Goal: Task Accomplishment & Management: Manage account settings

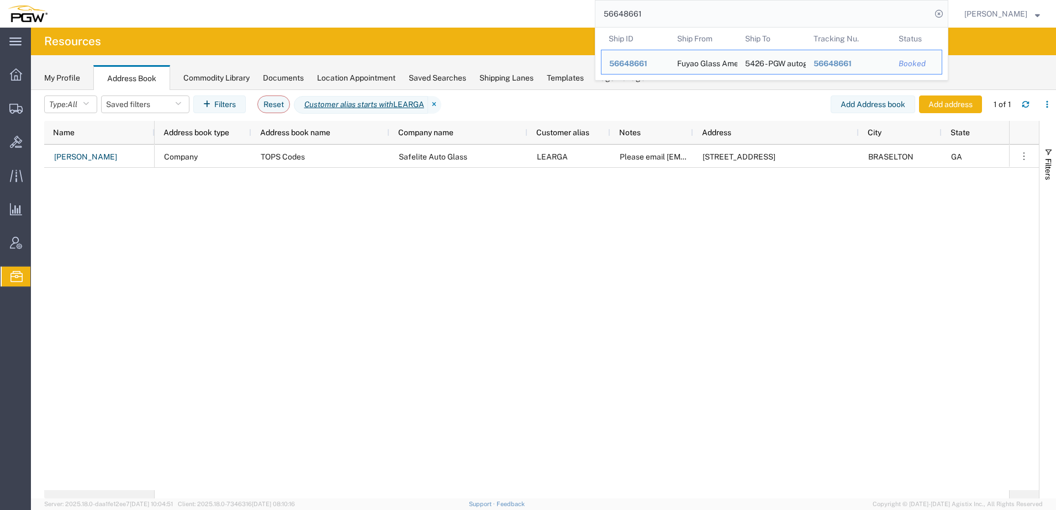
drag, startPoint x: 717, startPoint y: 12, endPoint x: 300, endPoint y: 10, distance: 417.1
click at [300, 10] on div "56648661 Ship ID Ship From Ship To Tracking Nu. Status Ship ID 56648661 Ship Fr…" at bounding box center [501, 14] width 893 height 28
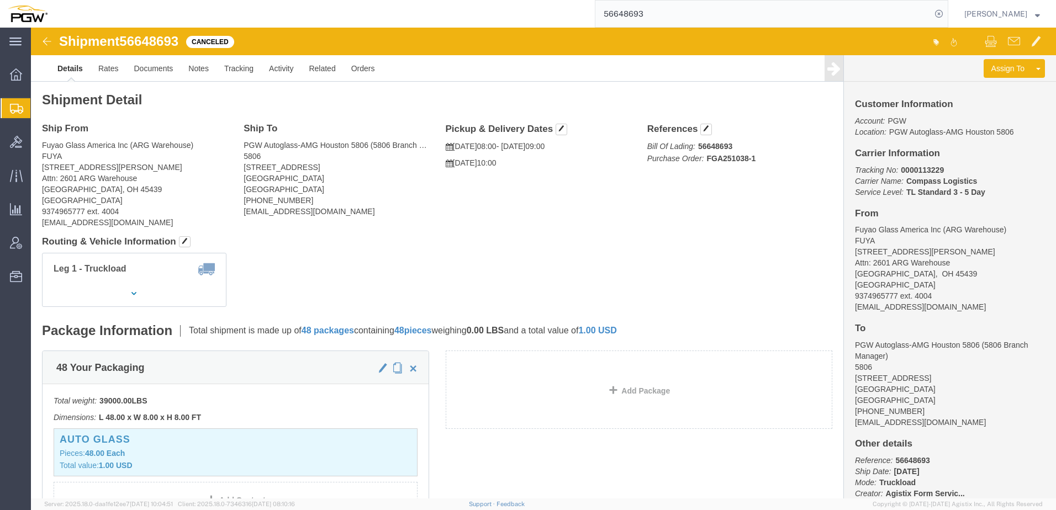
click at [0, 0] on span "Shipment Manager" at bounding box center [0, 0] width 0 height 0
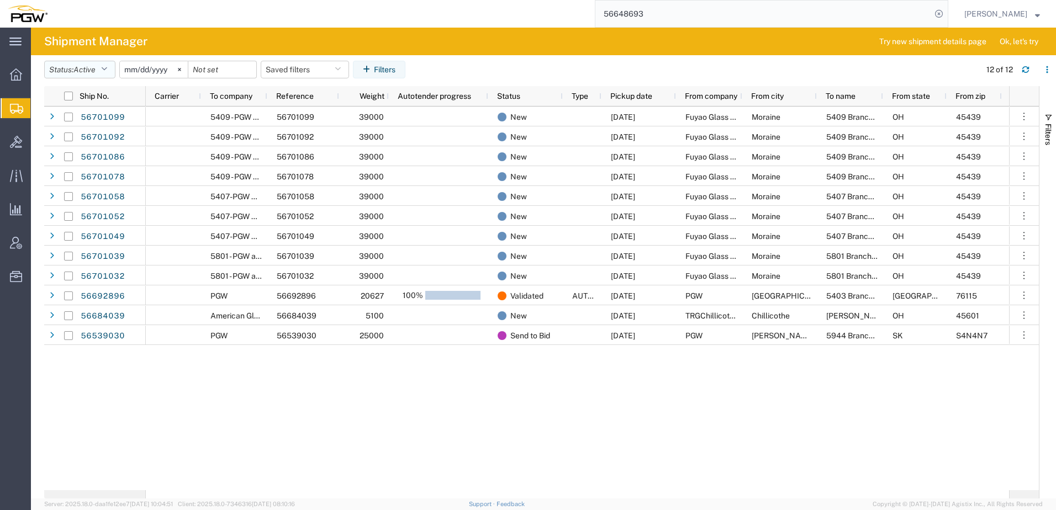
click at [96, 71] on span "Active" at bounding box center [84, 69] width 22 height 9
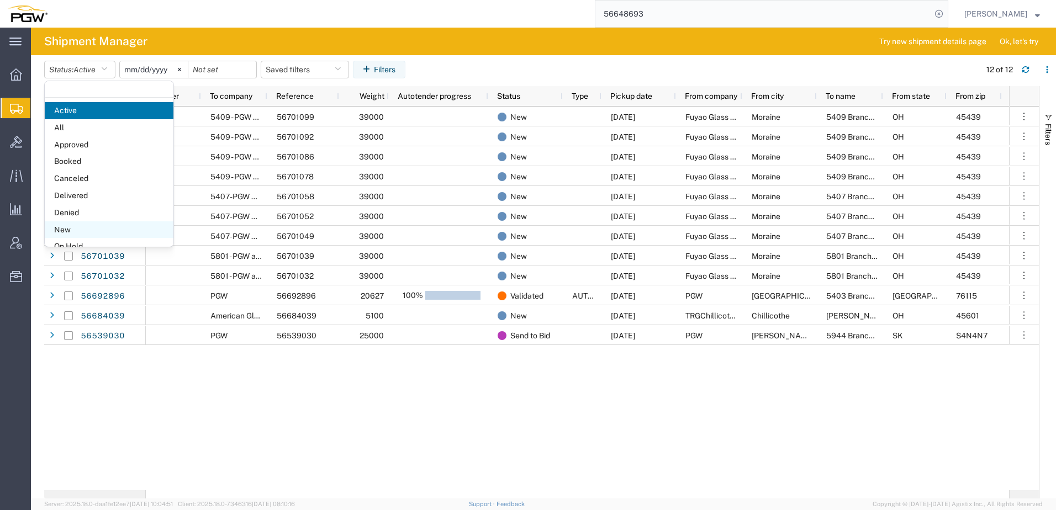
click at [66, 230] on span "New" at bounding box center [109, 230] width 129 height 17
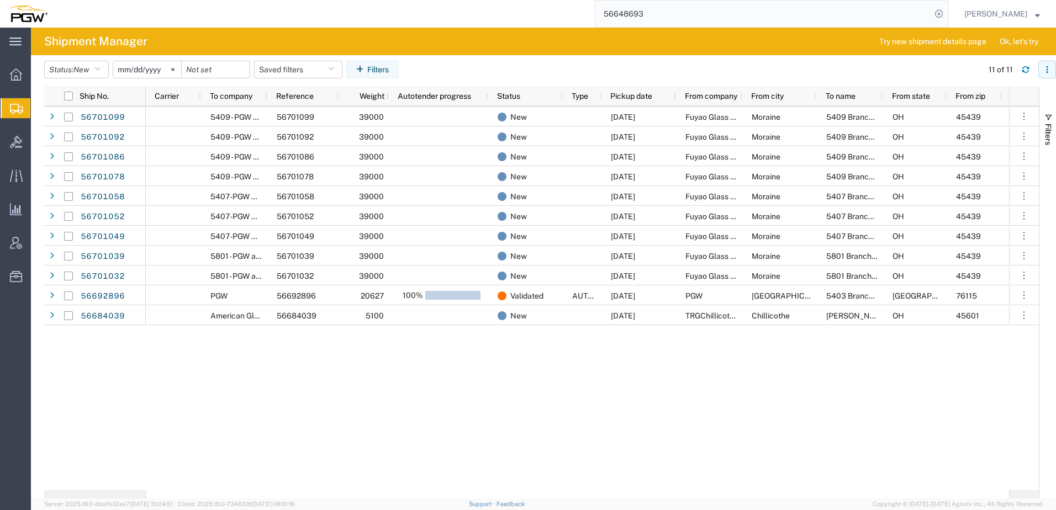
click at [1048, 70] on icon "button" at bounding box center [1047, 70] width 2 height 2
click at [987, 102] on div "Download" at bounding box center [990, 99] width 61 height 22
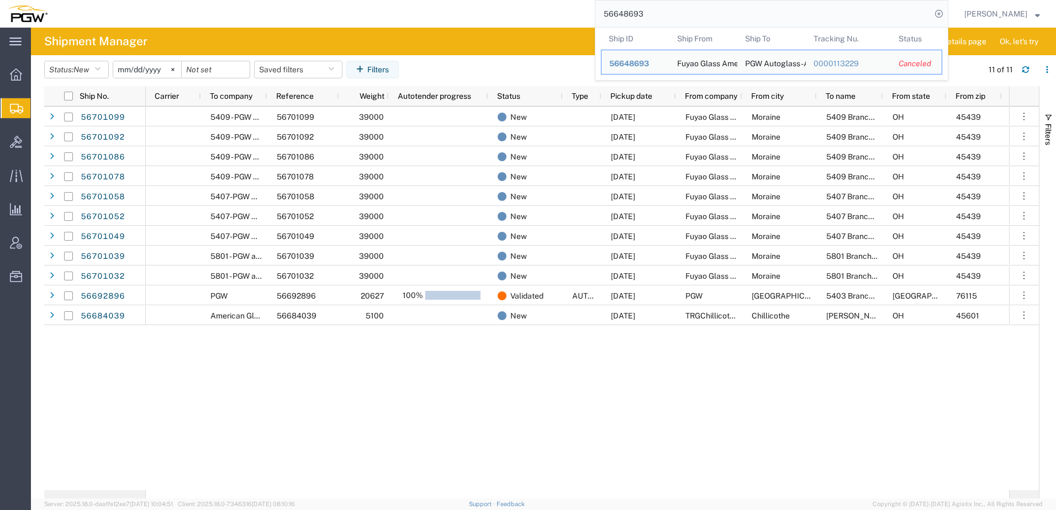
drag, startPoint x: 718, startPoint y: 14, endPoint x: 407, endPoint y: 7, distance: 311.1
click at [382, 8] on div "56648693 Ship ID Ship From Ship To Tracking Nu. Status Ship ID 56648693 Ship Fr…" at bounding box center [501, 14] width 893 height 28
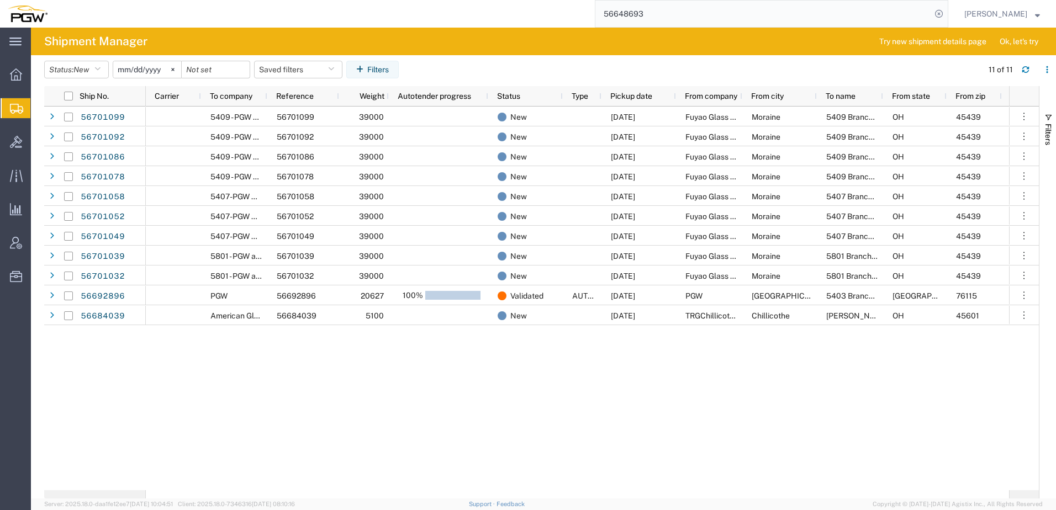
paste input "84039"
type input "56684039"
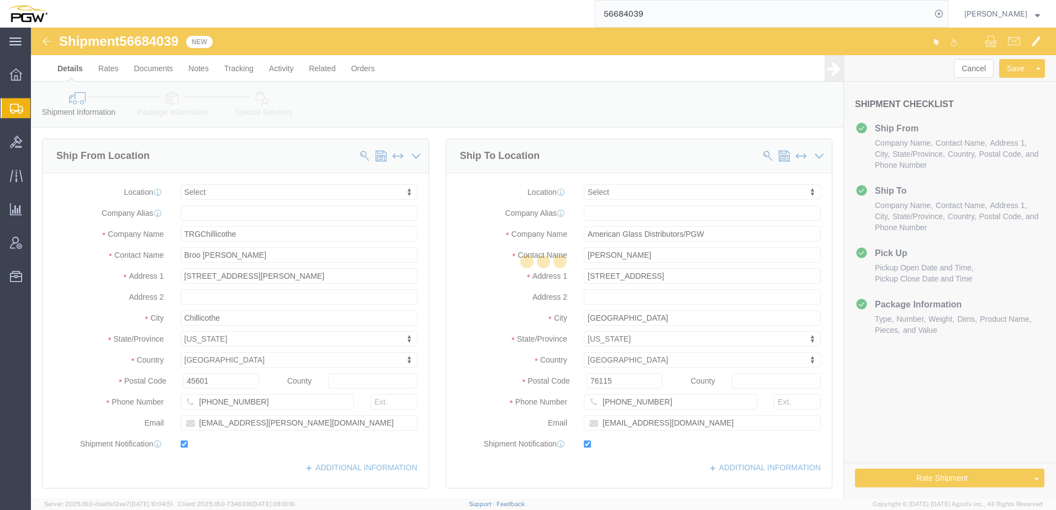
select select
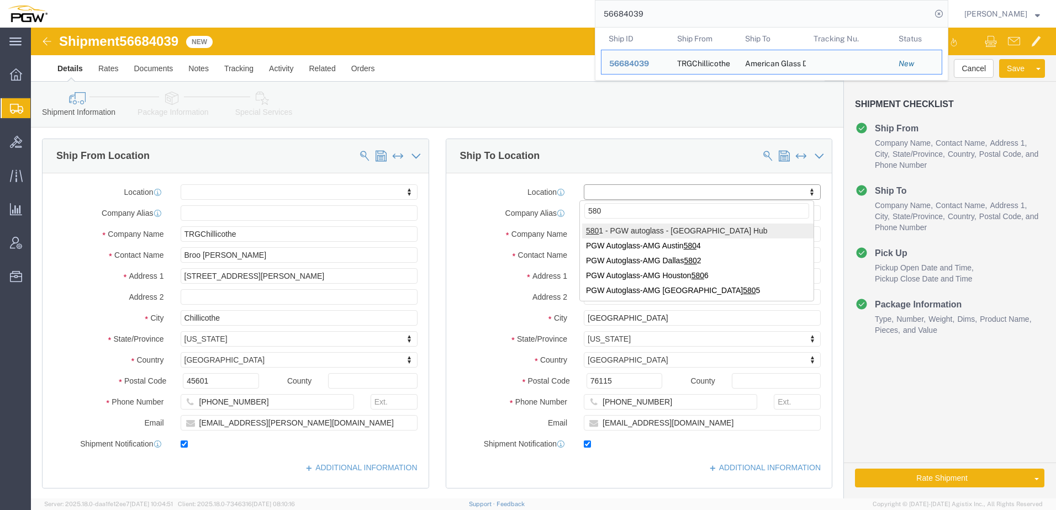
type input "5801"
select select "62891"
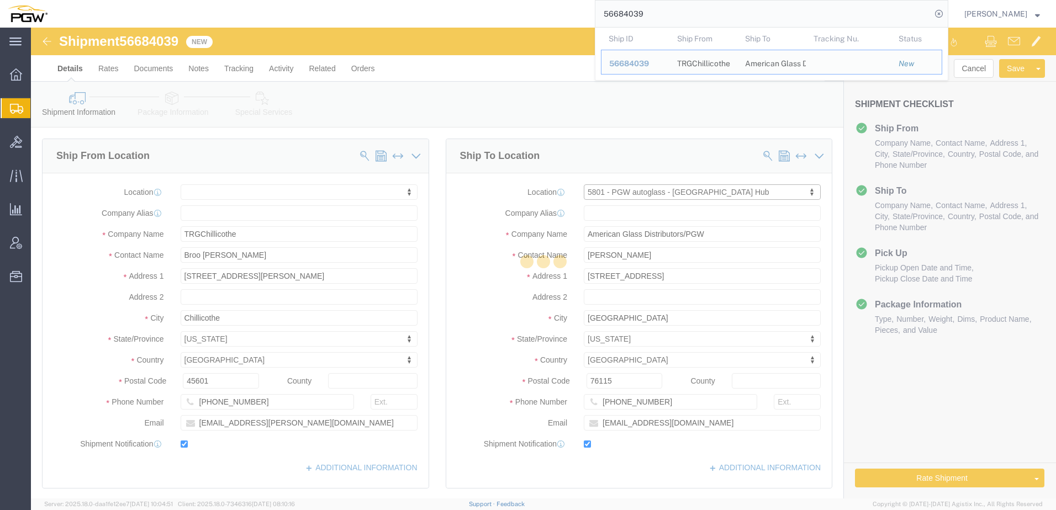
select select "TX"
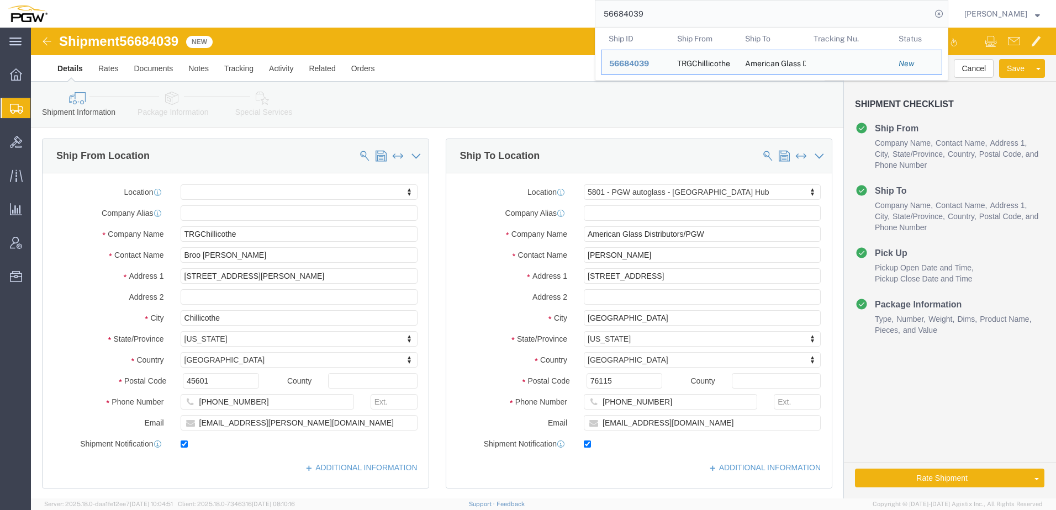
click icon
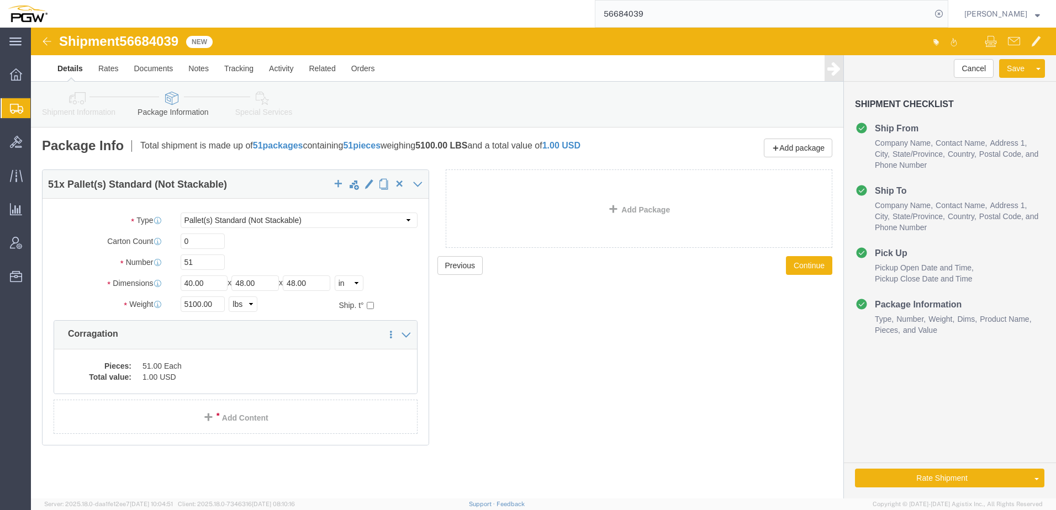
click icon
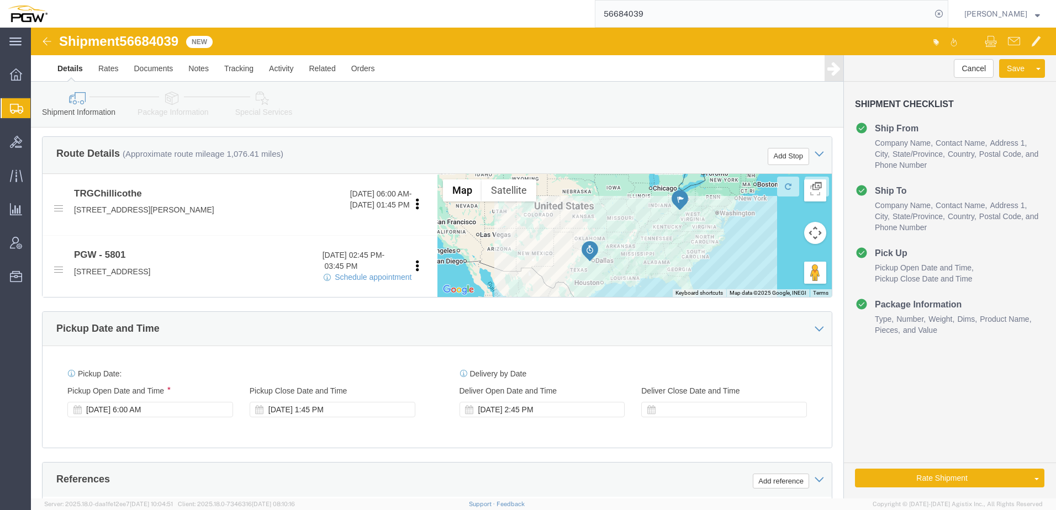
scroll to position [387, 0]
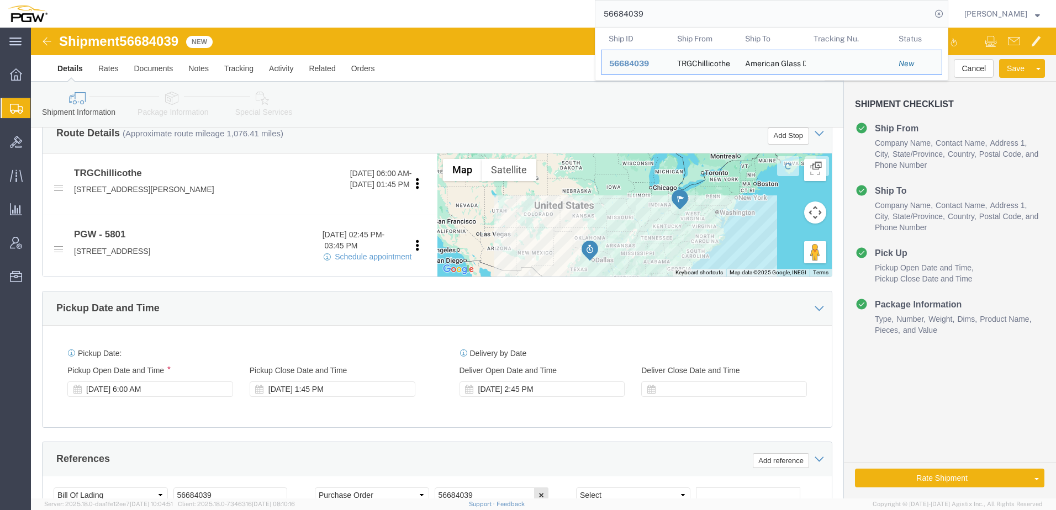
drag, startPoint x: 757, startPoint y: 15, endPoint x: 348, endPoint y: 17, distance: 409.4
click at [339, 18] on div "56684039 Ship ID Ship From Ship To Tracking Nu. Status Ship ID 56684039 Ship Fr…" at bounding box center [501, 14] width 893 height 28
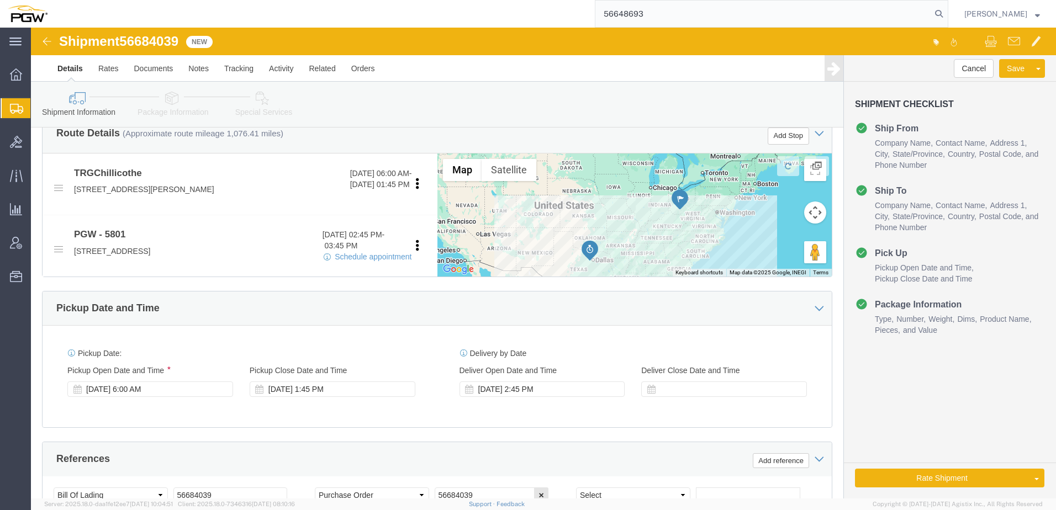
type input "56648693"
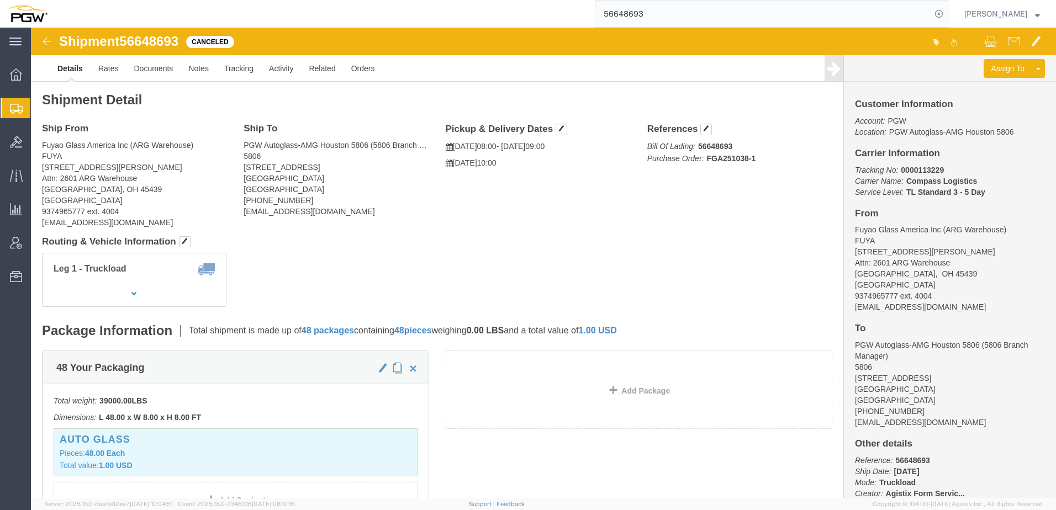
drag, startPoint x: 395, startPoint y: 212, endPoint x: 170, endPoint y: 212, distance: 225.4
click h4 "Routing & Vehicle Information"
click at [0, 0] on span "Create from Template" at bounding box center [0, 0] width 0 height 0
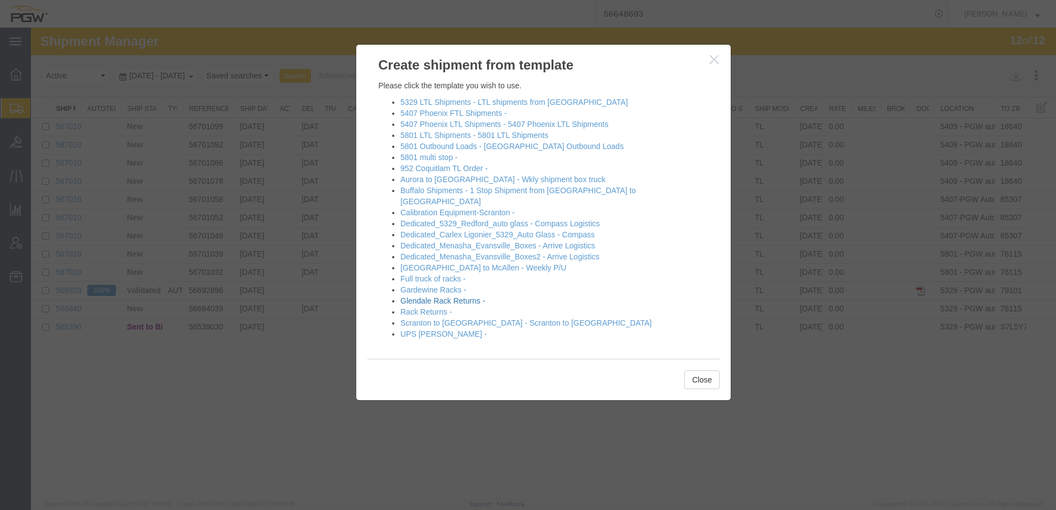
click at [440, 297] on link "Glendale Rack Returns -" at bounding box center [443, 301] width 85 height 9
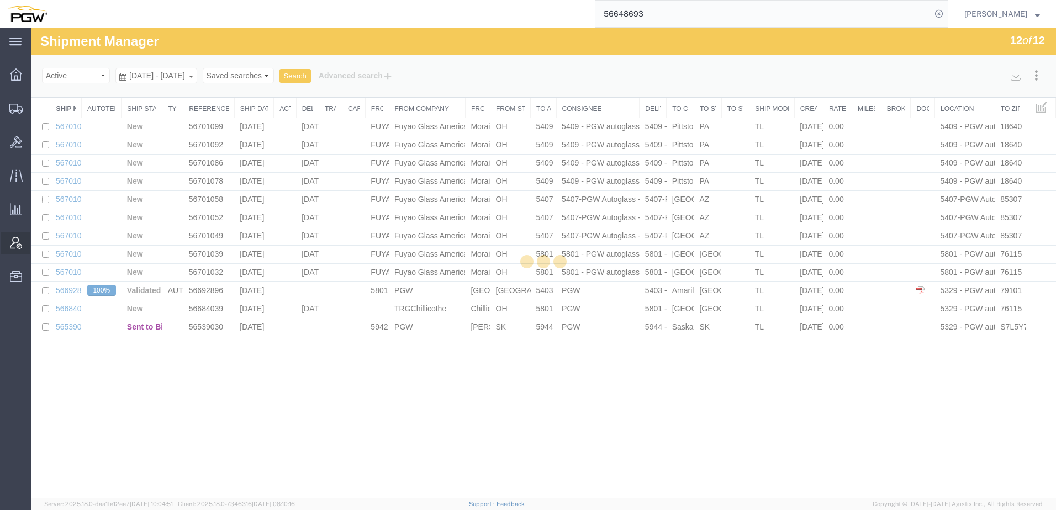
select select "28485"
select select "62351"
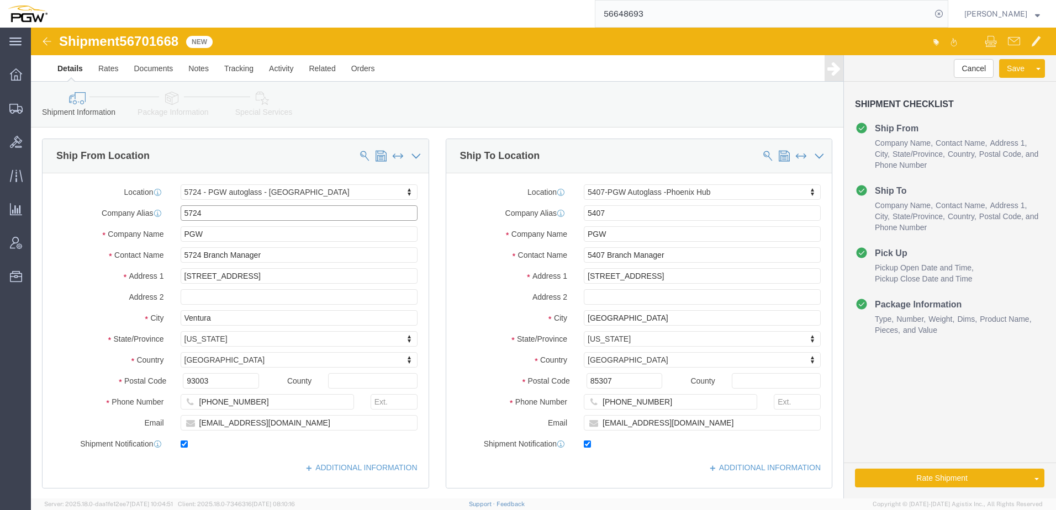
drag, startPoint x: 222, startPoint y: 188, endPoint x: 89, endPoint y: 180, distance: 132.9
click div "Company Alias 5724"
type input "d"
type input "SW"
click p "SWE984 - C/O SeaWide Express - (Forward to PGW Anchorage) 4301 B industry Drive…"
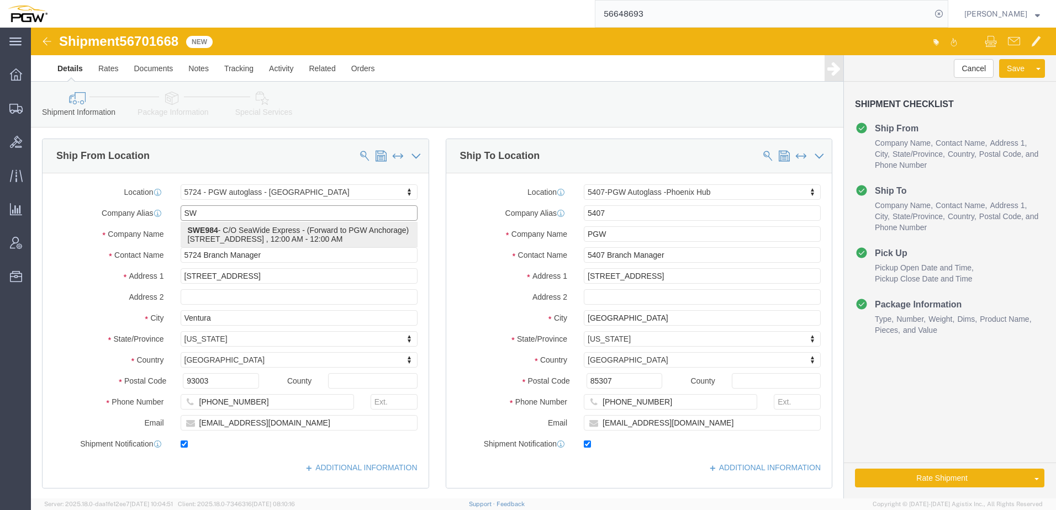
select select
type input "SWE984"
type input "C/O SeaWide Express"
type input "Forward to PGW Anchorage"
type input "4301 B industry Drive East"
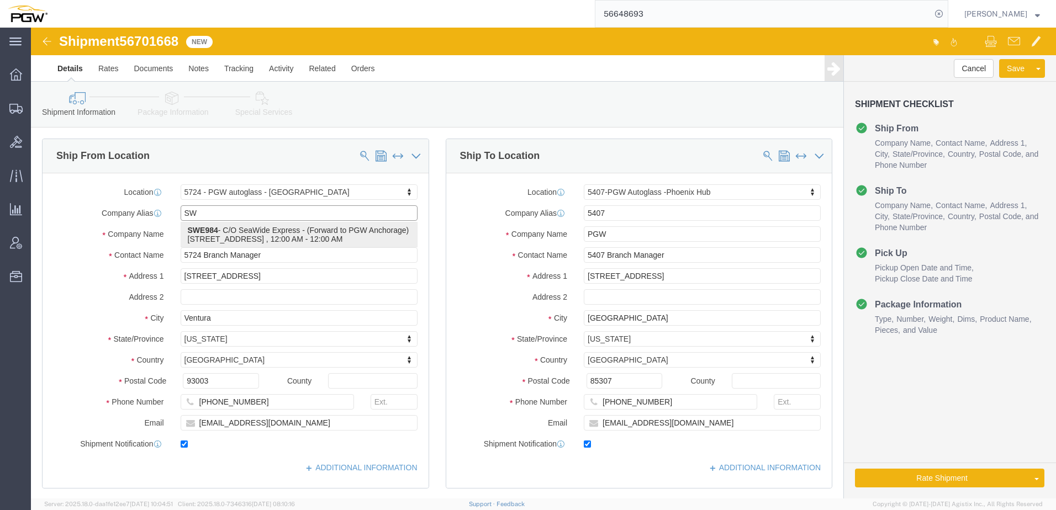
type input "Fife"
type input "98424"
type input "404-942-1160"
type input "cmcvay@seawideexress.com"
select select "WA"
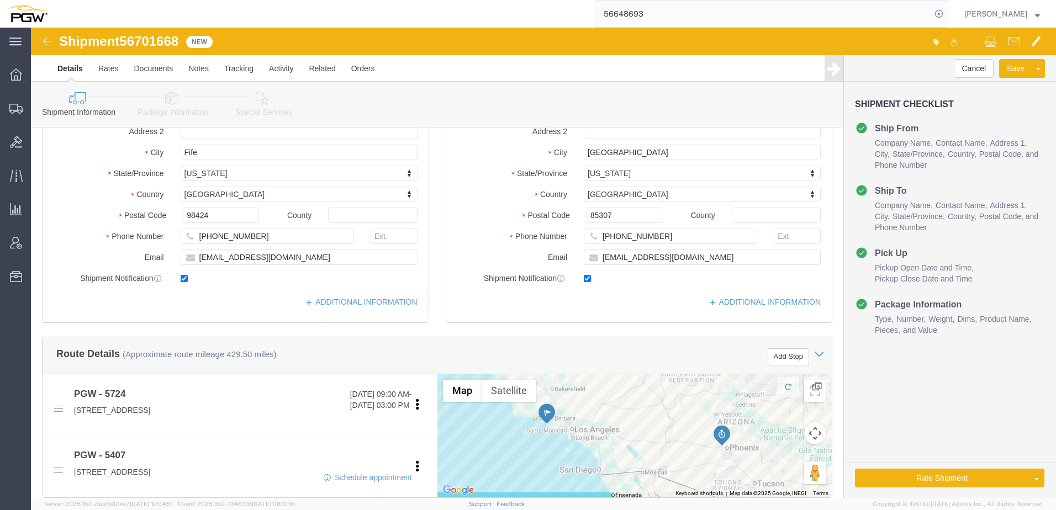
scroll to position [221, 0]
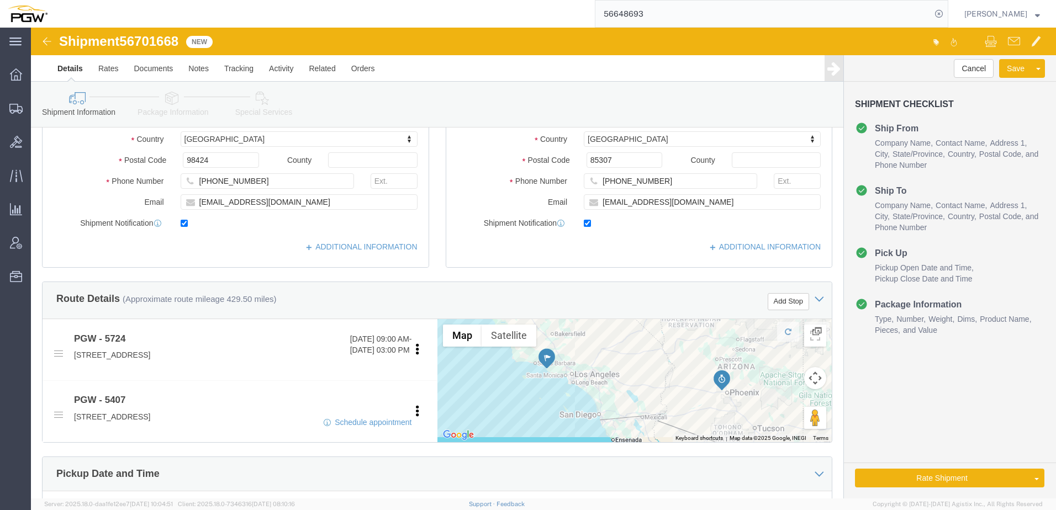
type input "SWE984"
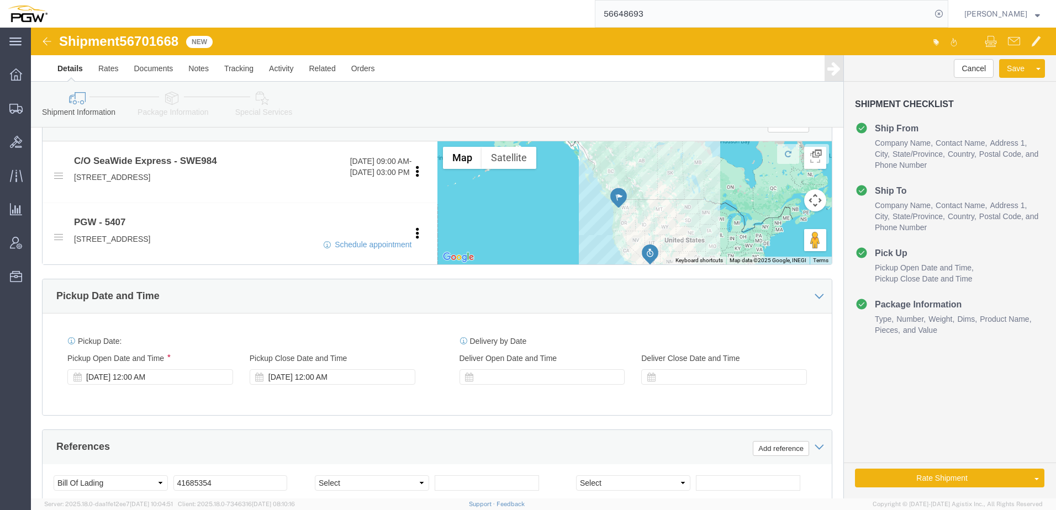
scroll to position [442, 0]
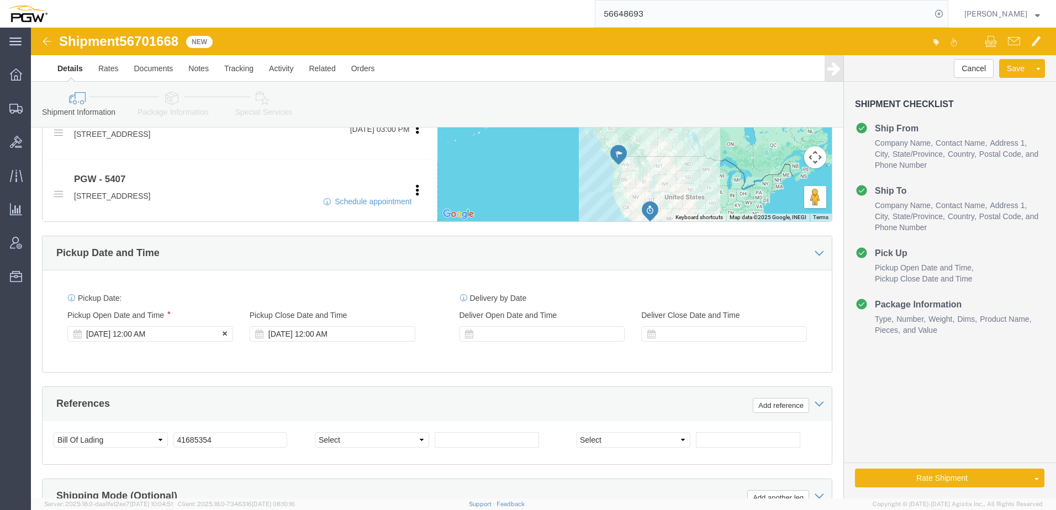
click div "Sep 03 2025 12:00 AM"
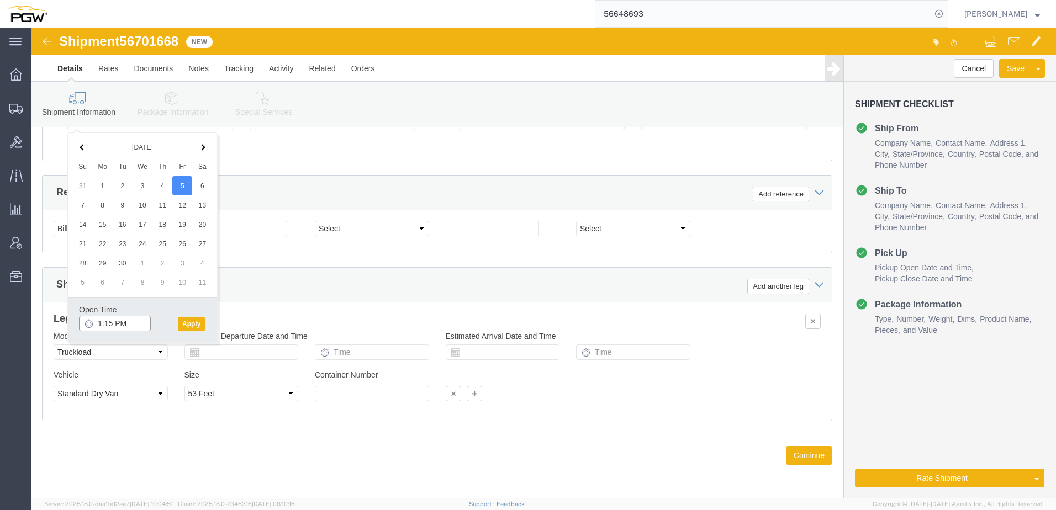
click input "1:15 PM"
type input "8:00 AM"
click button "Apply"
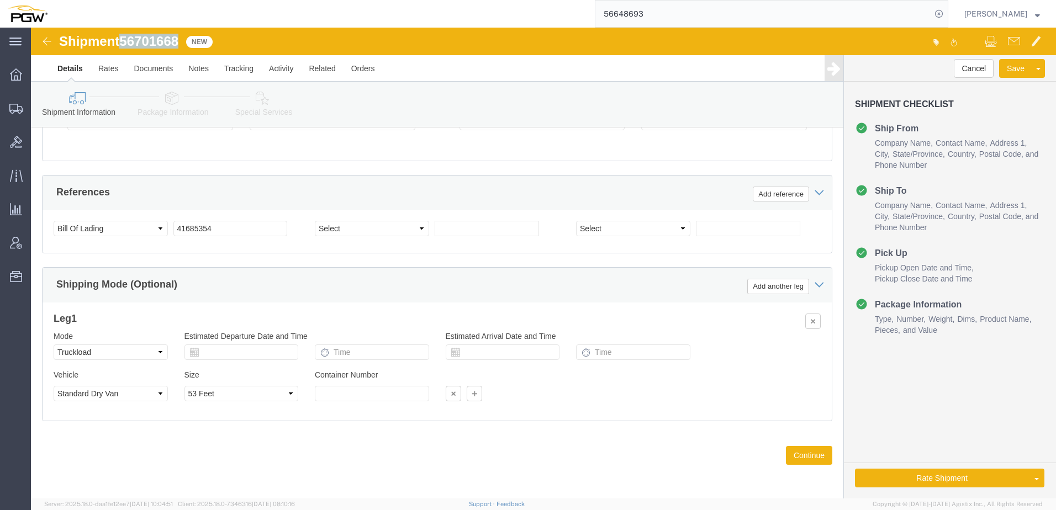
drag, startPoint x: 94, startPoint y: 17, endPoint x: 154, endPoint y: 15, distance: 59.7
click div "Shipment 56701668 New"
copy span "56701668"
drag, startPoint x: 193, startPoint y: 198, endPoint x: 23, endPoint y: 182, distance: 170.4
click div "References Add reference Select Account Type Activity ID Airline Appointment Nu…"
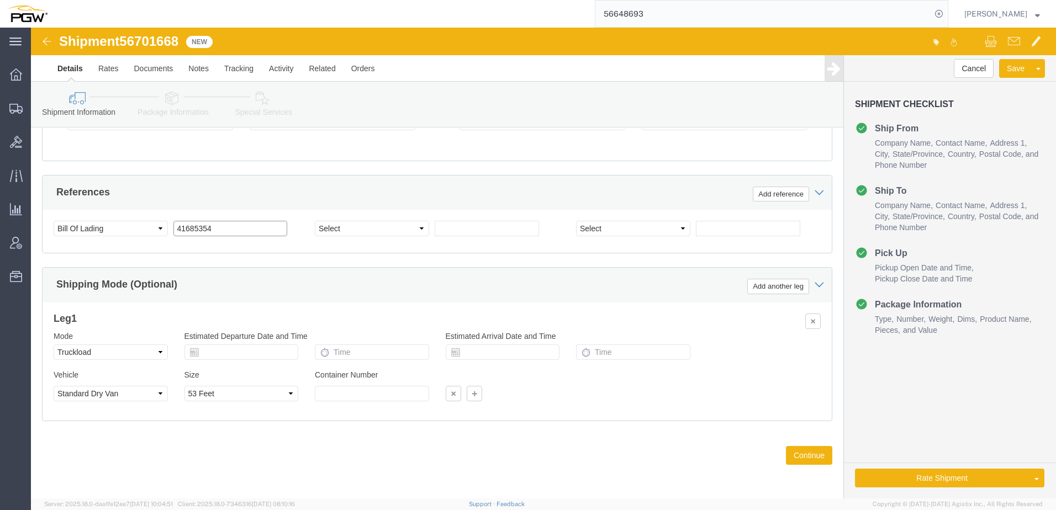
paste input "56701668"
type input "56701668"
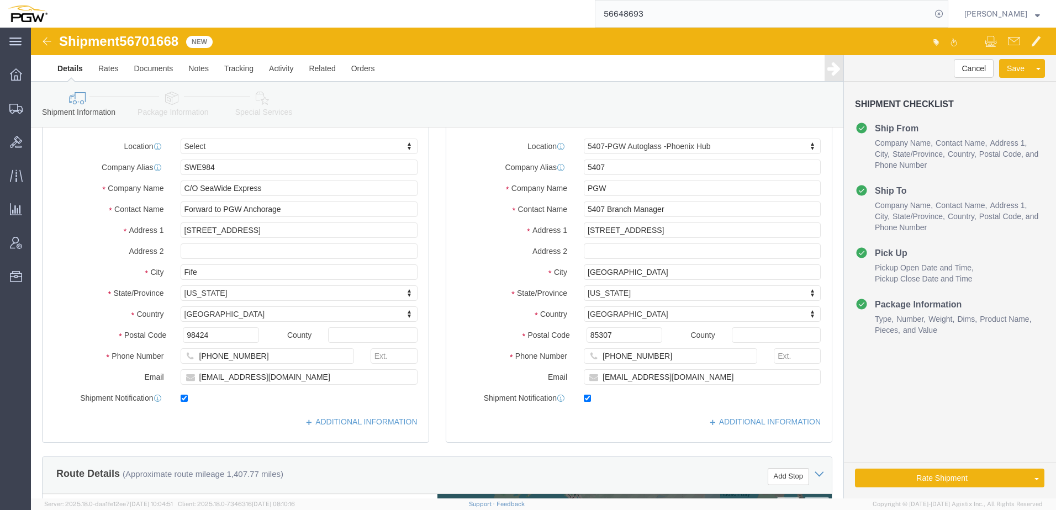
scroll to position [0, 0]
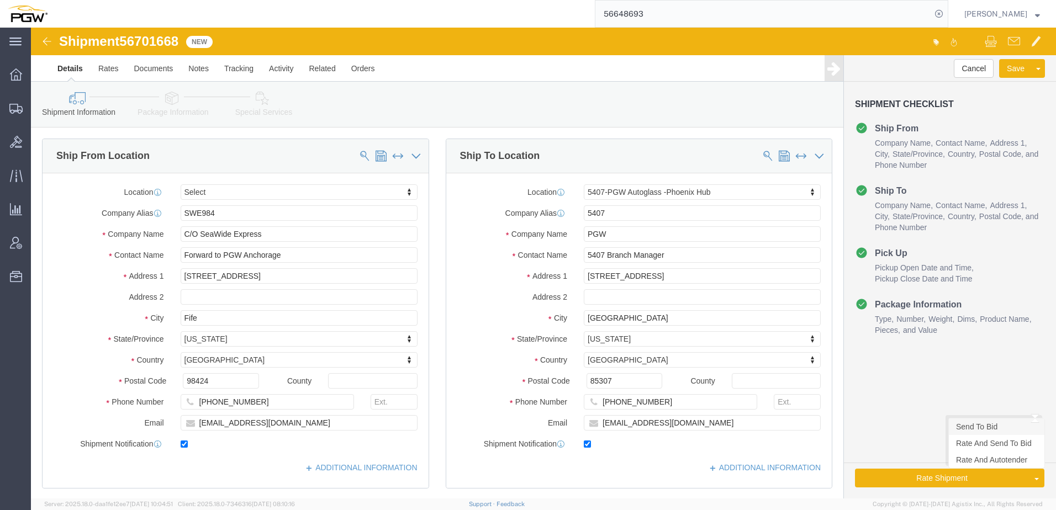
click link "Send To Bid"
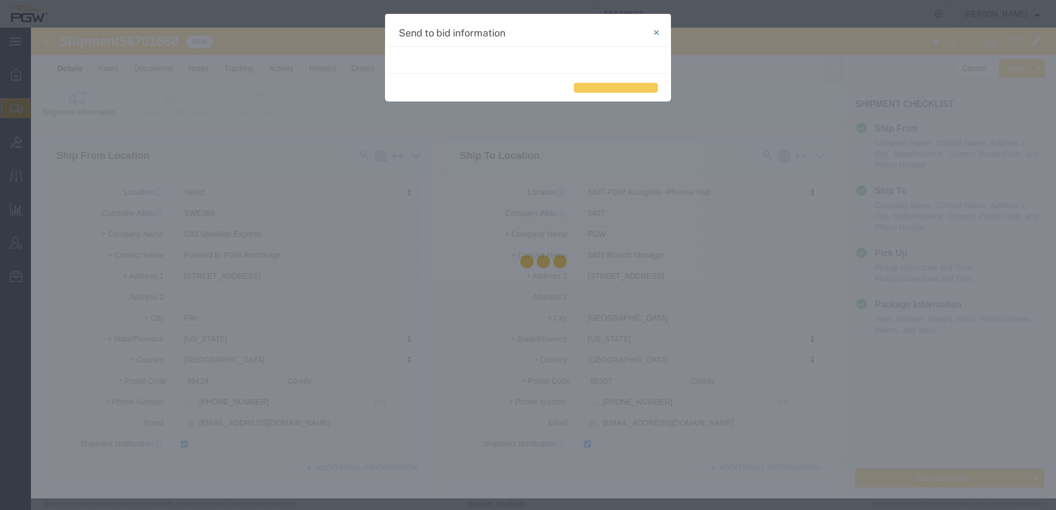
select select "TL"
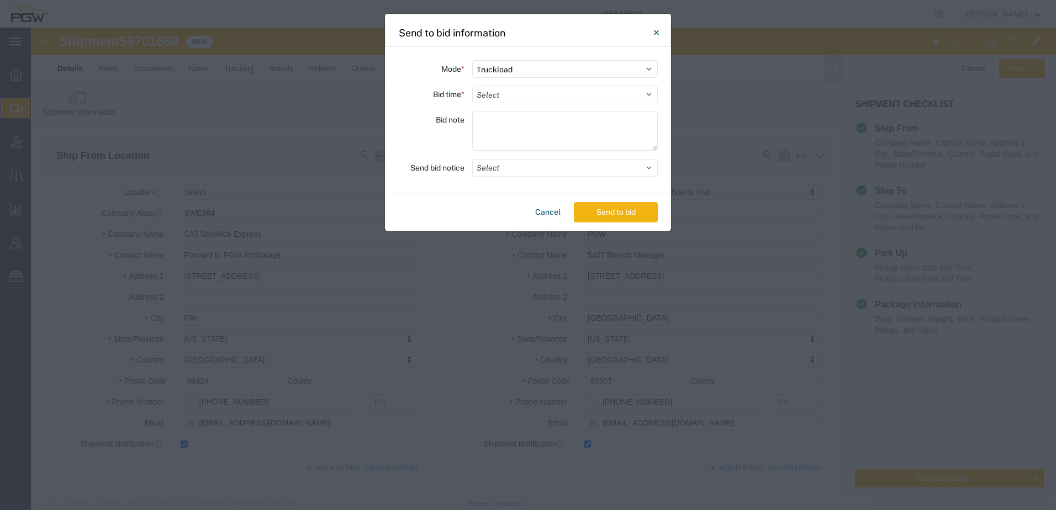
click at [560, 104] on div "Mode * Select Small Parcel Truckload Air Rail Less than Truckload Ocean Freight…" at bounding box center [528, 120] width 286 height 146
click at [545, 94] on select "Select 30 Min (Rush) 1 Hour (Rush) 2 Hours (Rush) 4 Hours (Rush) 8 Hours (Rush)…" at bounding box center [565, 95] width 186 height 18
select select "24"
click at [472, 86] on select "Select 30 Min (Rush) 1 Hour (Rush) 2 Hours (Rush) 4 Hours (Rush) 8 Hours (Rush)…" at bounding box center [565, 95] width 186 height 18
click at [596, 216] on button "Send to bid" at bounding box center [616, 212] width 84 height 20
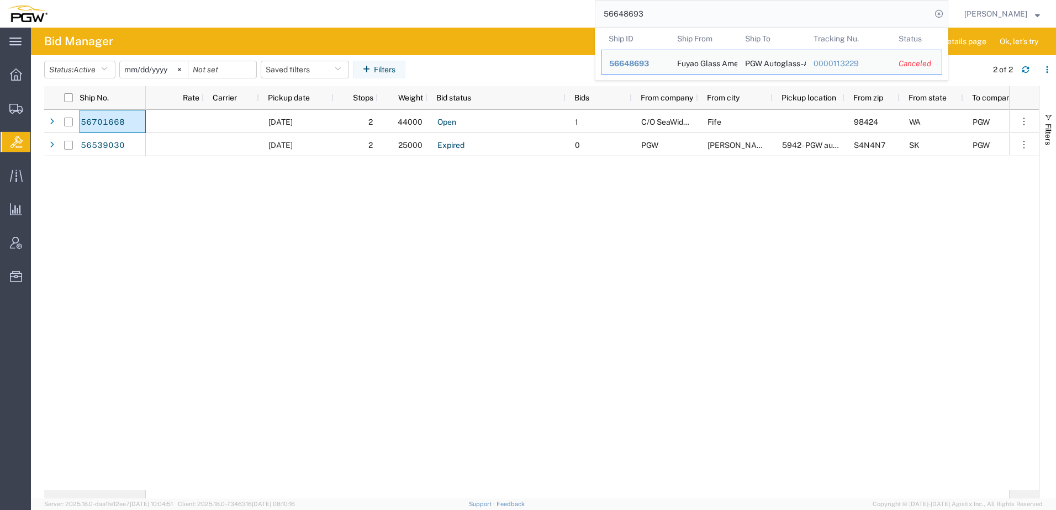
drag, startPoint x: 694, startPoint y: 18, endPoint x: 448, endPoint y: 6, distance: 246.1
click at [450, 4] on div "56648693 Ship ID Ship From Ship To Tracking Nu. Status Ship ID 56648693 Ship Fr…" at bounding box center [501, 14] width 893 height 28
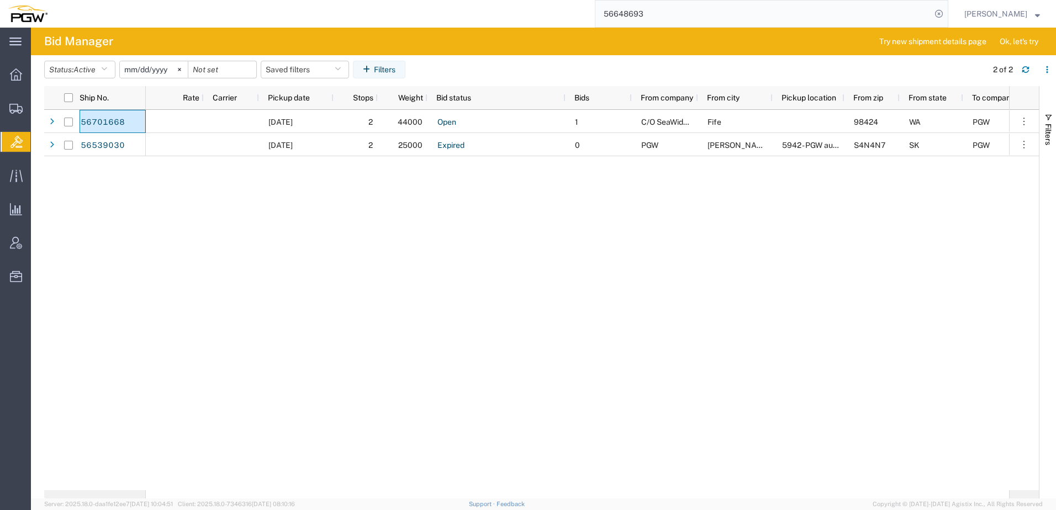
paste input "700326"
type input "56700326"
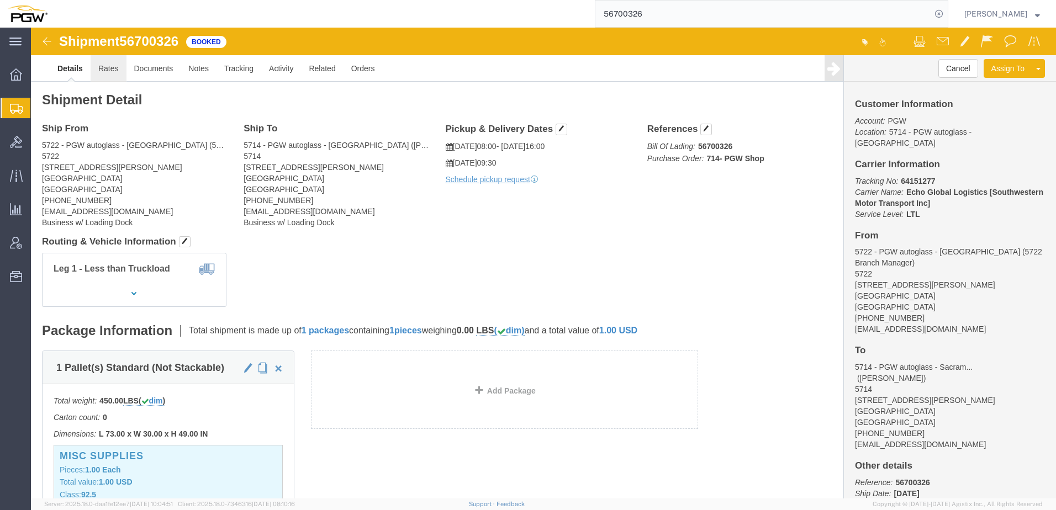
click link "Rates"
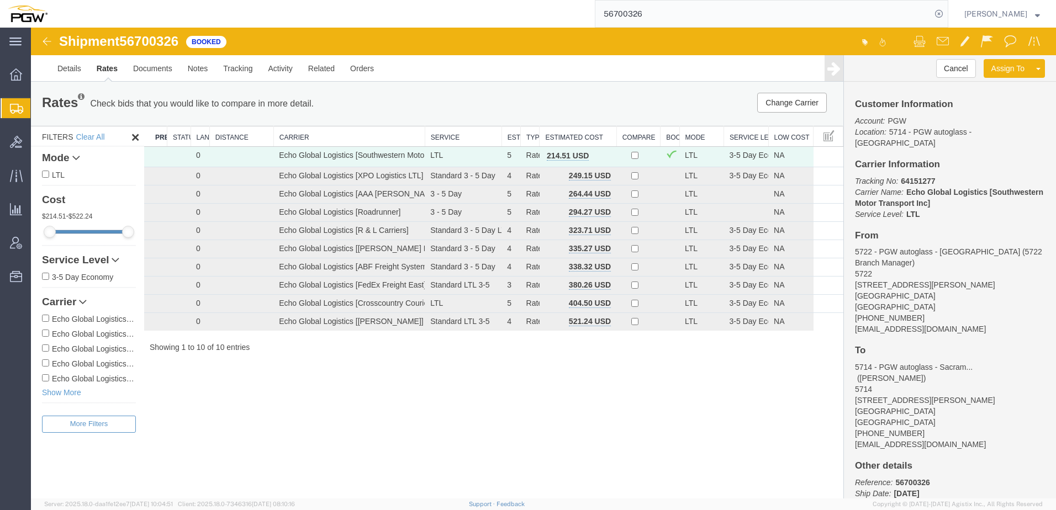
click at [281, 409] on div "Shipment 56700326 10 of 10 Booked Details Rates Documents Notes Tracking Activi…" at bounding box center [543, 263] width 1025 height 471
click at [57, 66] on link "Details" at bounding box center [69, 68] width 39 height 27
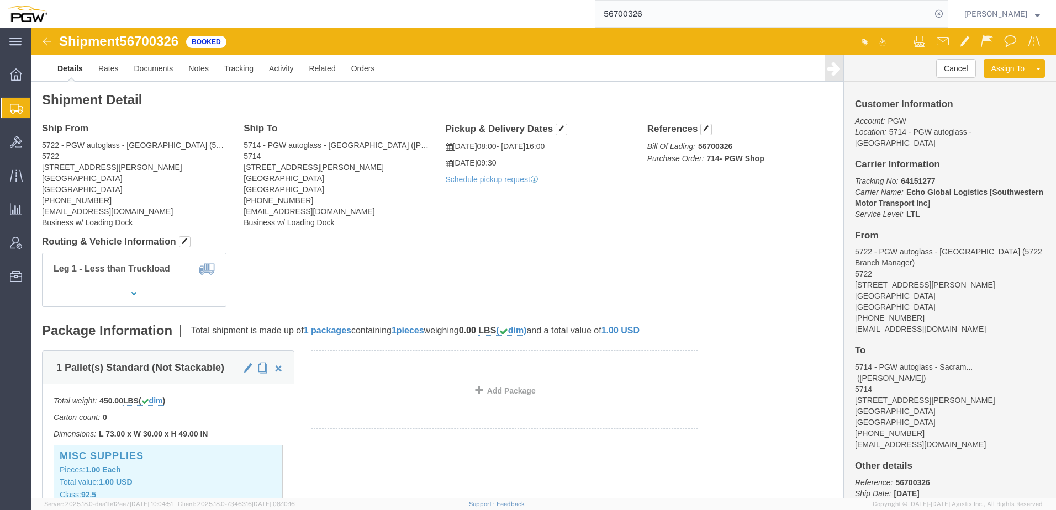
click div "Leg 1 - Less than Truckload"
click link "Rates"
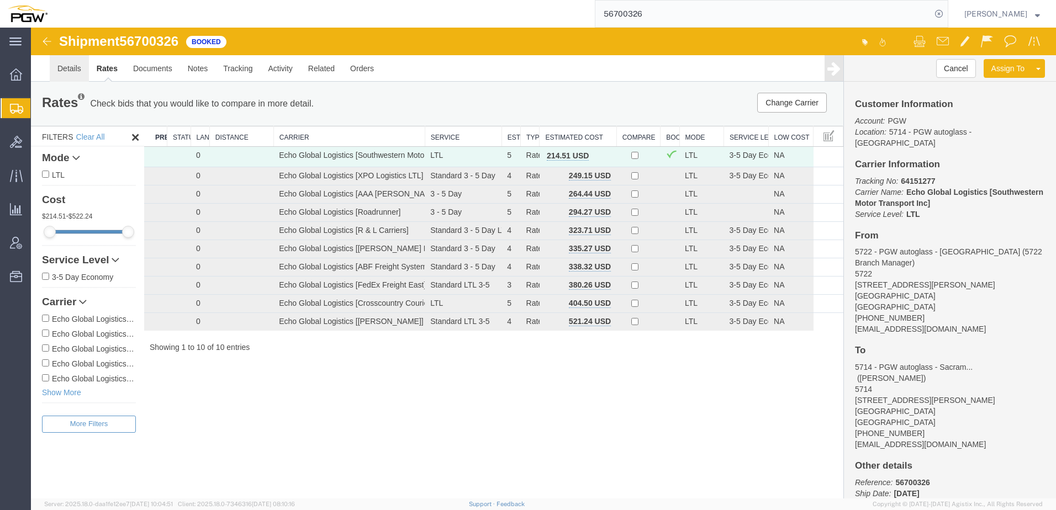
drag, startPoint x: 72, startPoint y: 73, endPoint x: 66, endPoint y: 76, distance: 7.2
click at [72, 73] on link "Details" at bounding box center [69, 68] width 39 height 27
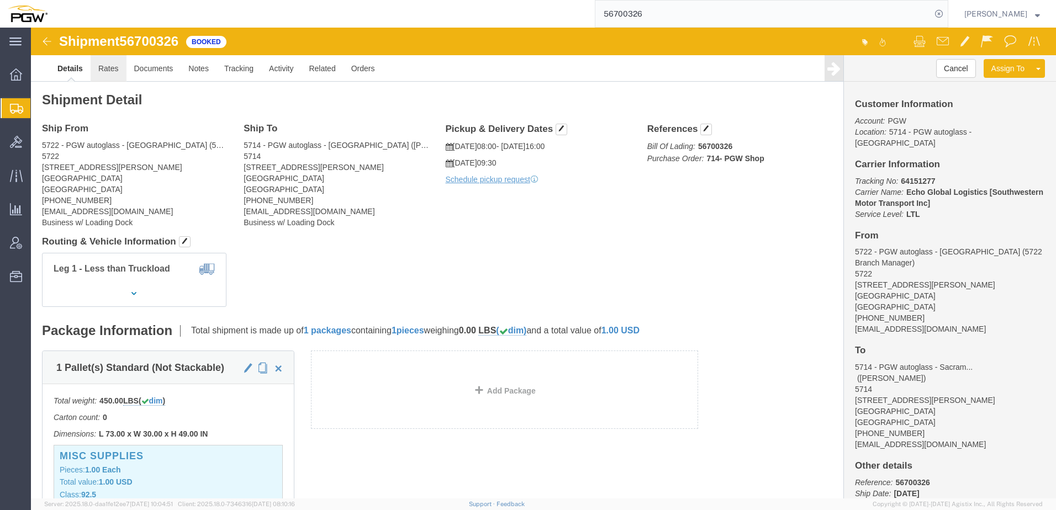
click link "Rates"
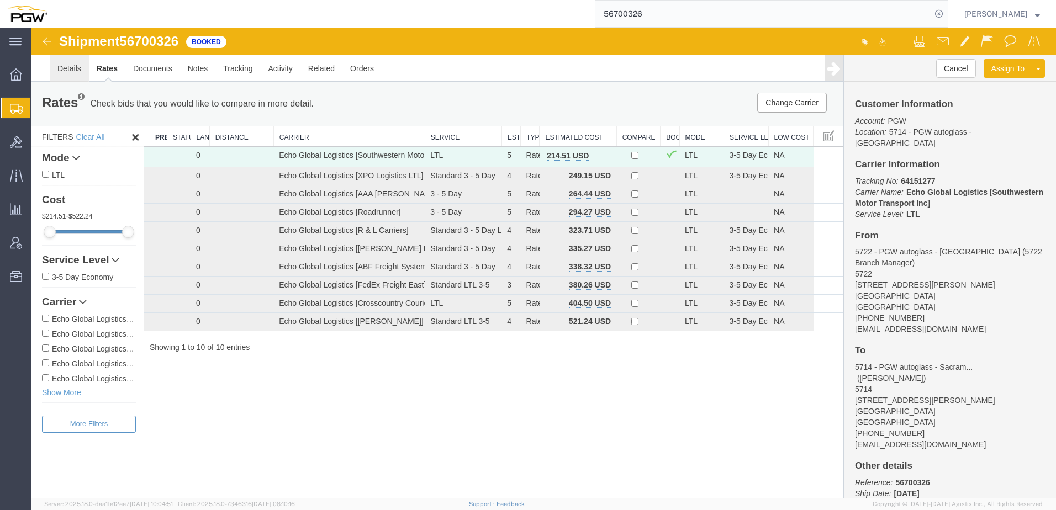
click at [64, 62] on link "Details" at bounding box center [69, 68] width 39 height 27
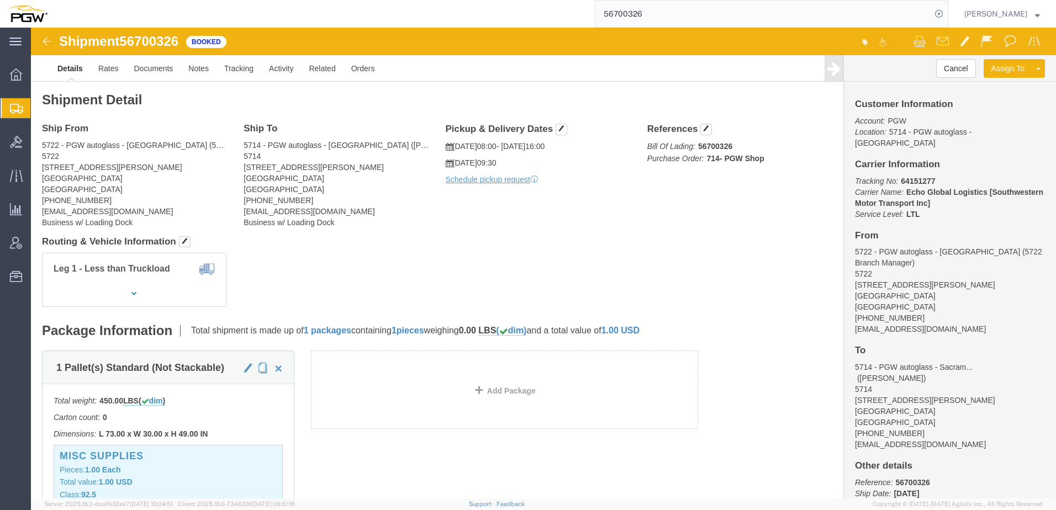
click div "Shipment Detail Ship From 5722 - PGW autoglass - Houston (5722 Branch Manager) …"
click div "Ship From 5722 - PGW autoglass - Houston (5722 Branch Manager) 5722 4555 Airlin…"
click at [0, 0] on span "Location Appointment" at bounding box center [0, 0] width 0 height 0
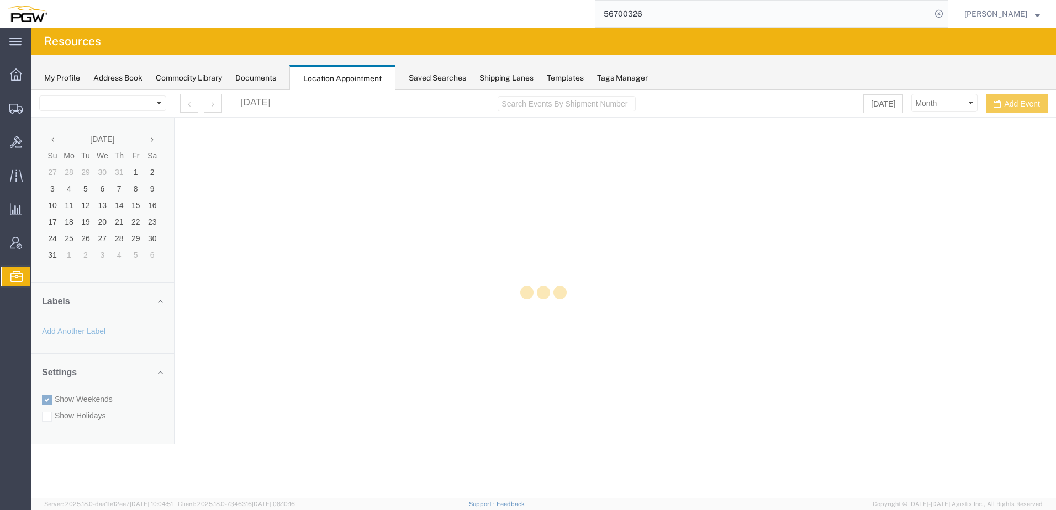
select select "28253"
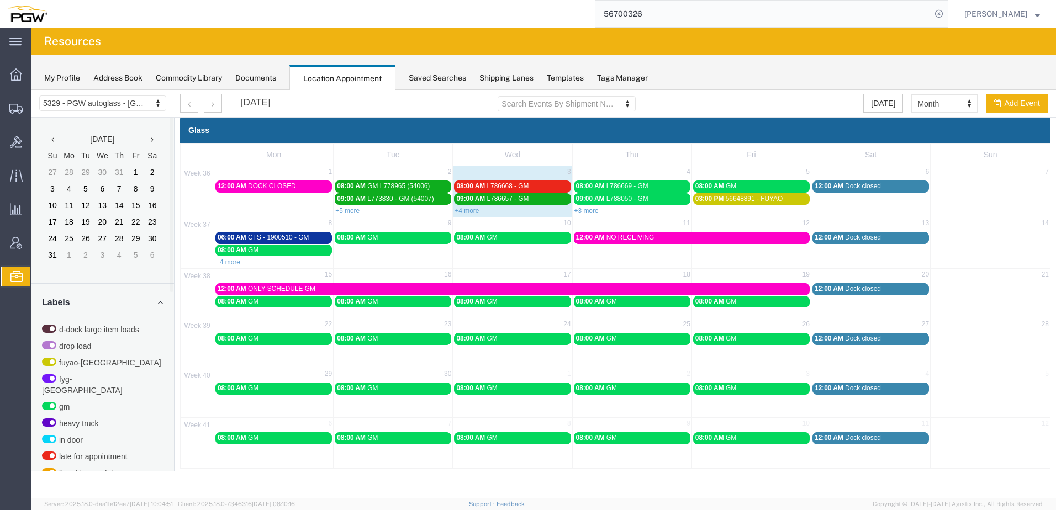
click at [934, 114] on div "September 2025 Search Events By Shipment Number Clear Filter Today Month Month …" at bounding box center [614, 104] width 885 height 28
select select "agendaWeek"
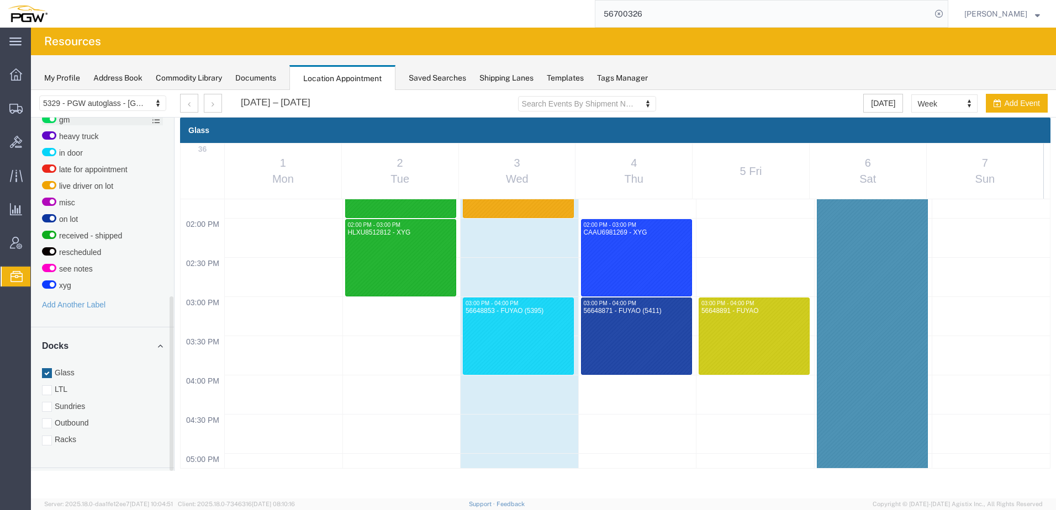
scroll to position [364, 0]
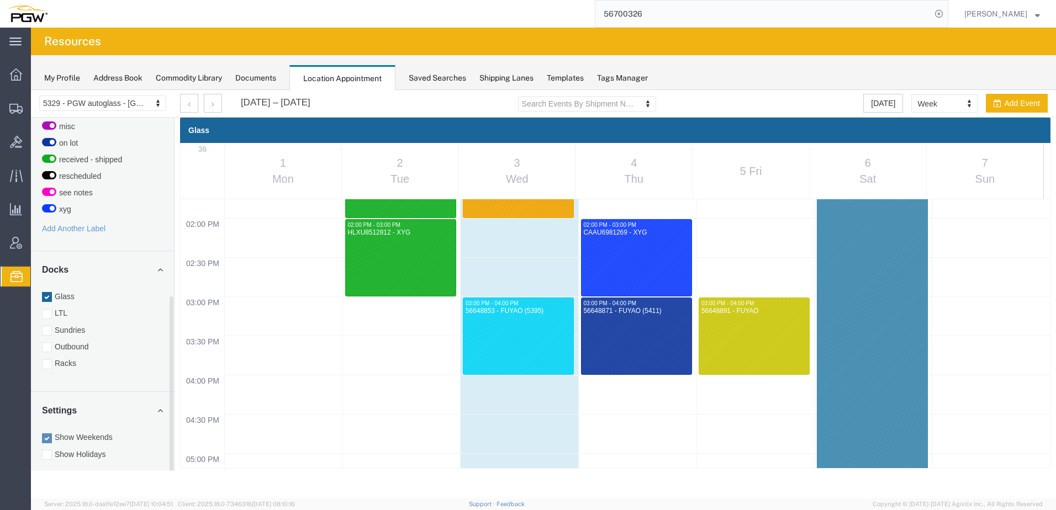
drag, startPoint x: 49, startPoint y: 340, endPoint x: 52, endPoint y: 292, distance: 48.1
click at [49, 343] on div at bounding box center [47, 348] width 10 height 10
click at [31, 90] on input "Outbound" at bounding box center [31, 90] width 0 height 0
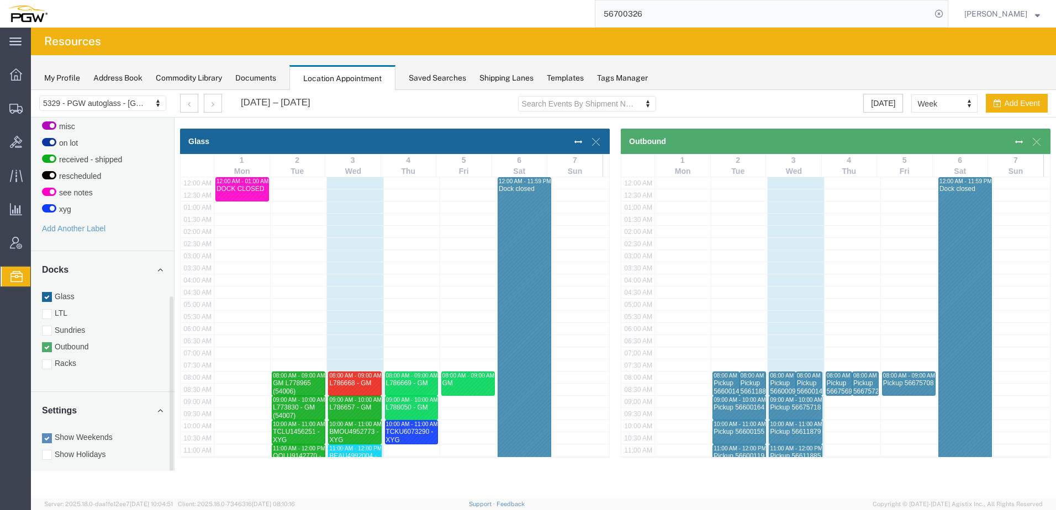
scroll to position [281, 0]
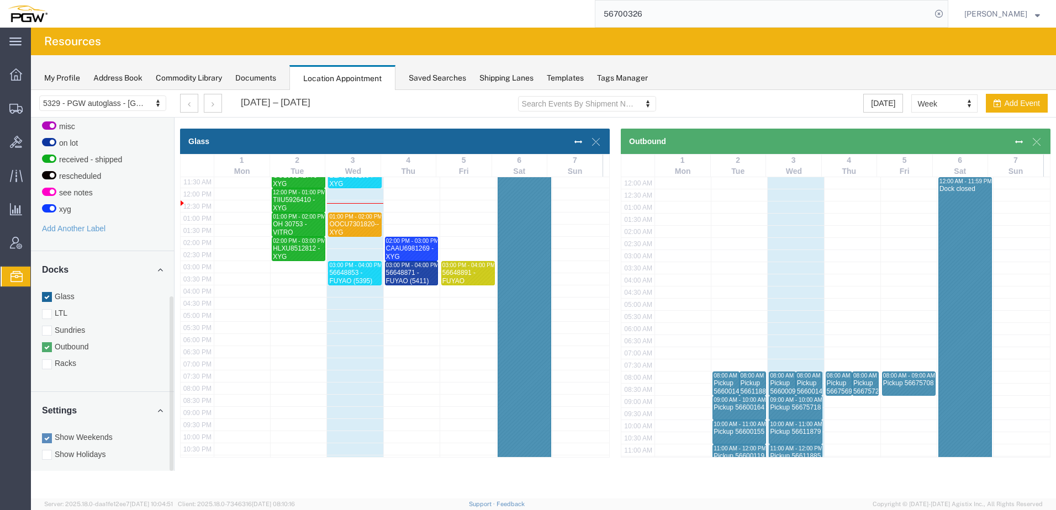
click at [48, 292] on div at bounding box center [47, 297] width 10 height 10
click at [31, 90] on input "Glass" at bounding box center [31, 90] width 0 height 0
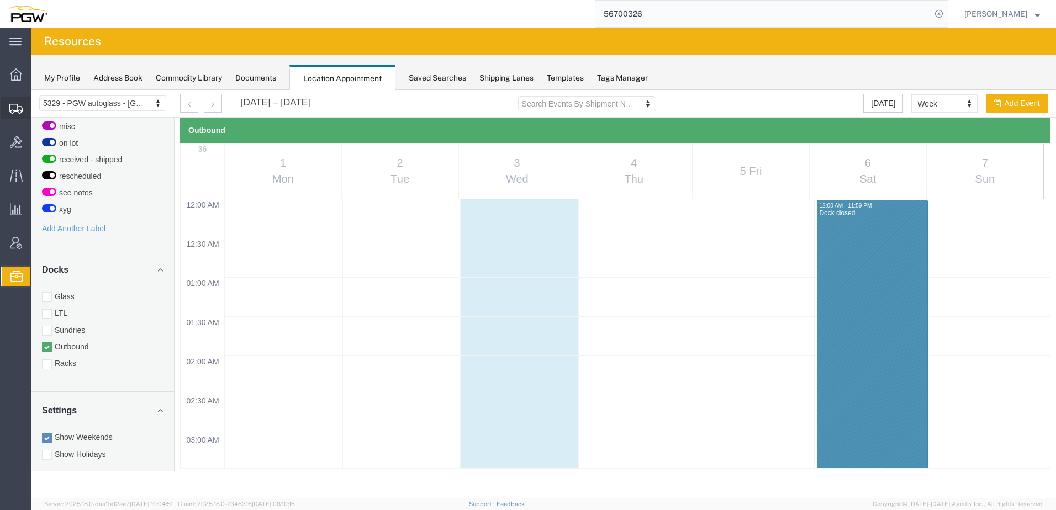
click at [0, 0] on span "Shipment Manager" at bounding box center [0, 0] width 0 height 0
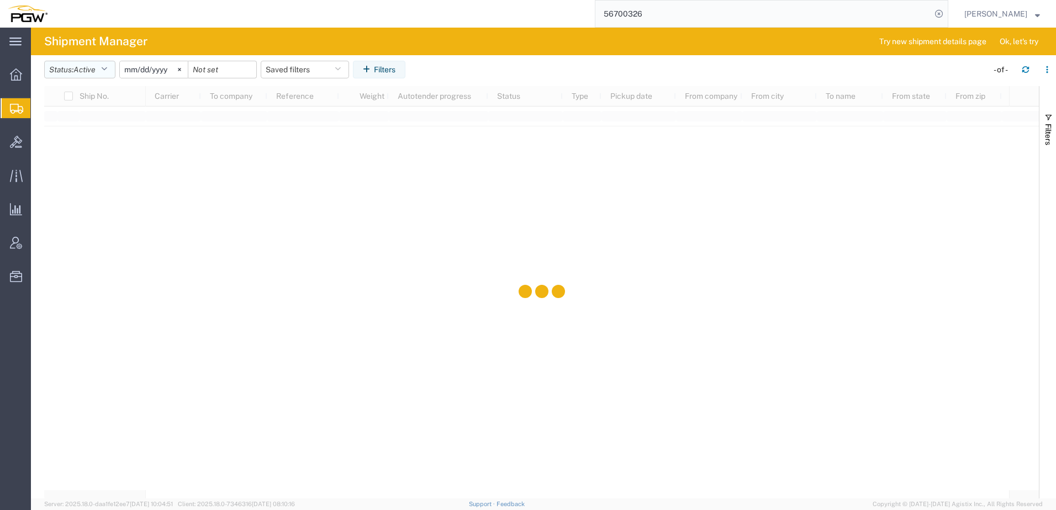
click at [105, 66] on icon "button" at bounding box center [104, 70] width 6 height 8
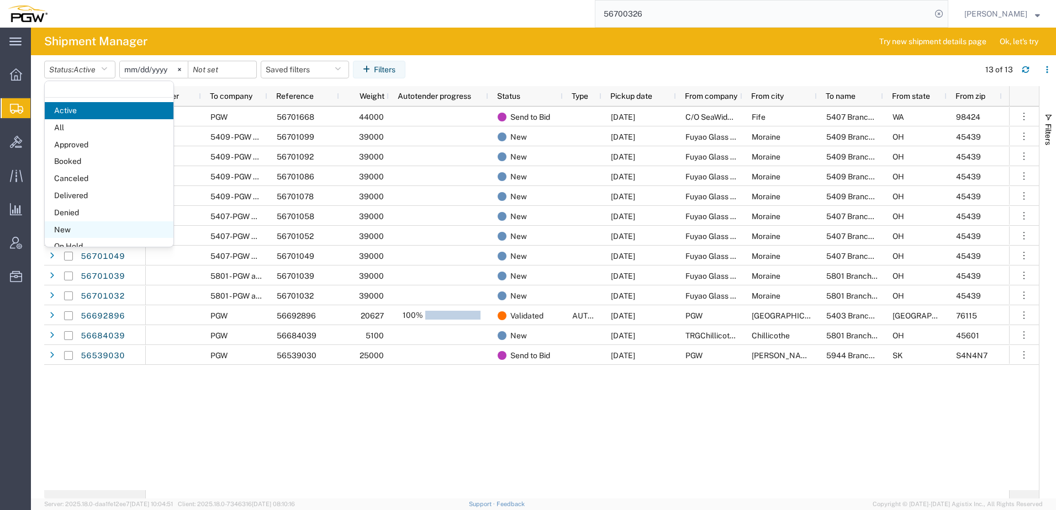
click at [70, 233] on span "New" at bounding box center [109, 230] width 129 height 17
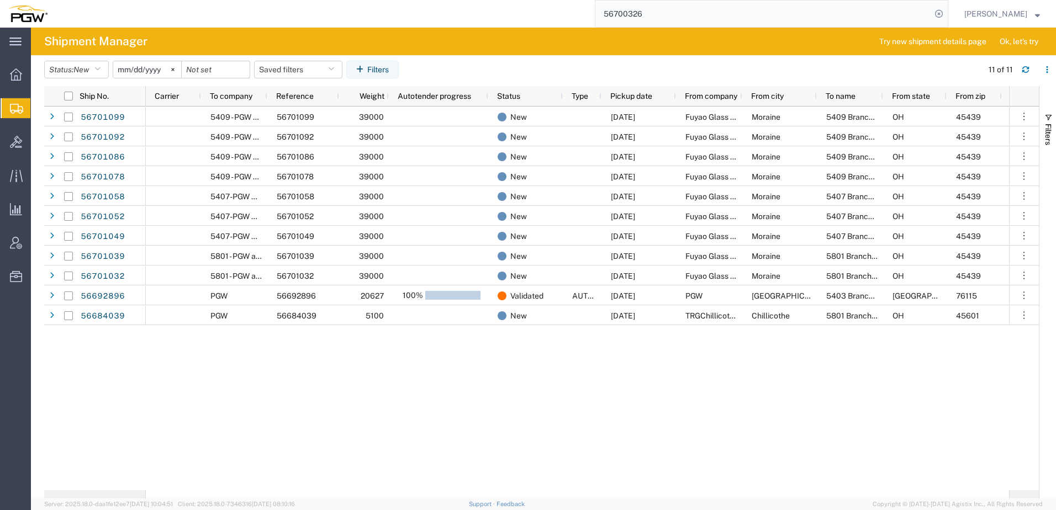
scroll to position [0, 180]
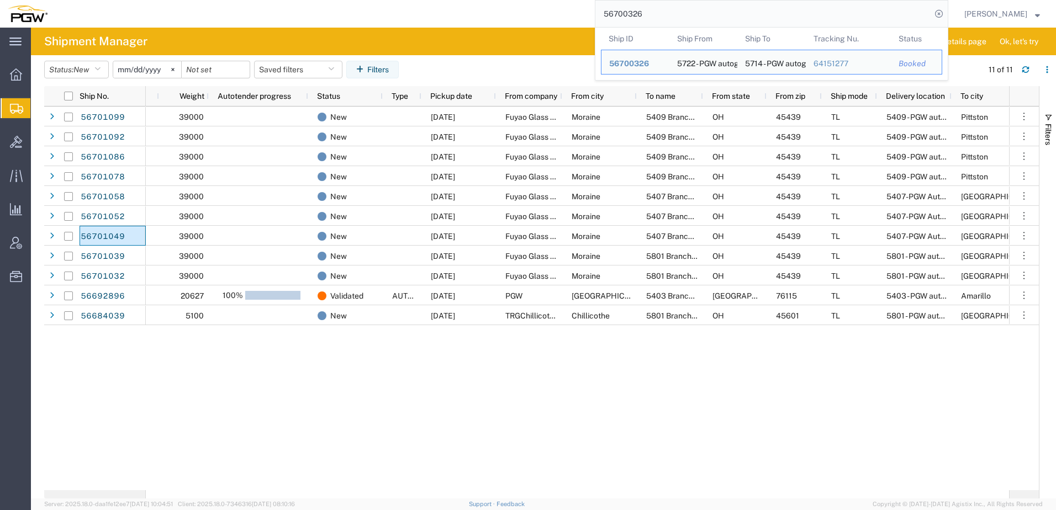
drag, startPoint x: 727, startPoint y: 17, endPoint x: 228, endPoint y: 13, distance: 498.9
click at [207, 15] on div "56700326 Ship ID Ship From Ship To Tracking Nu. Status Ship ID 56700326 Ship Fr…" at bounding box center [501, 14] width 893 height 28
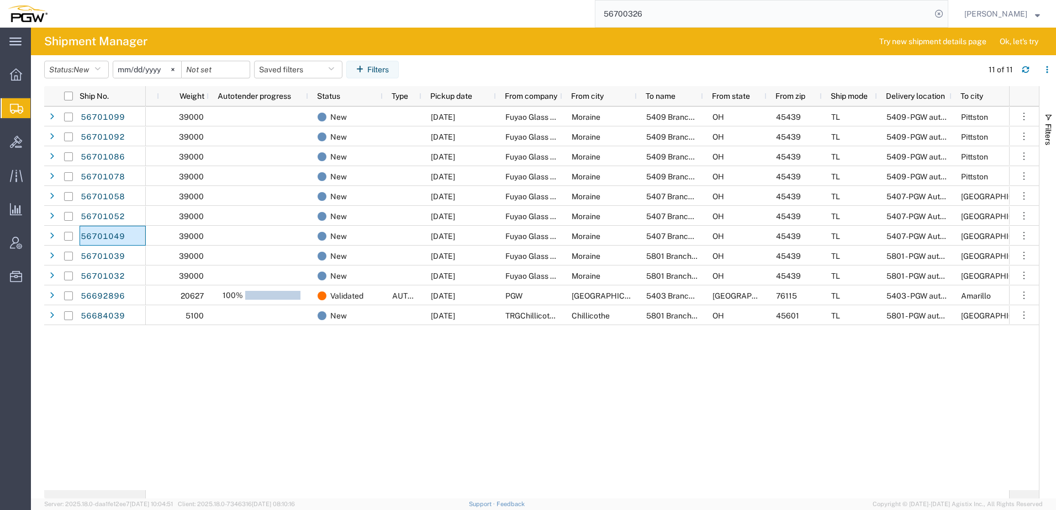
paste input "693697"
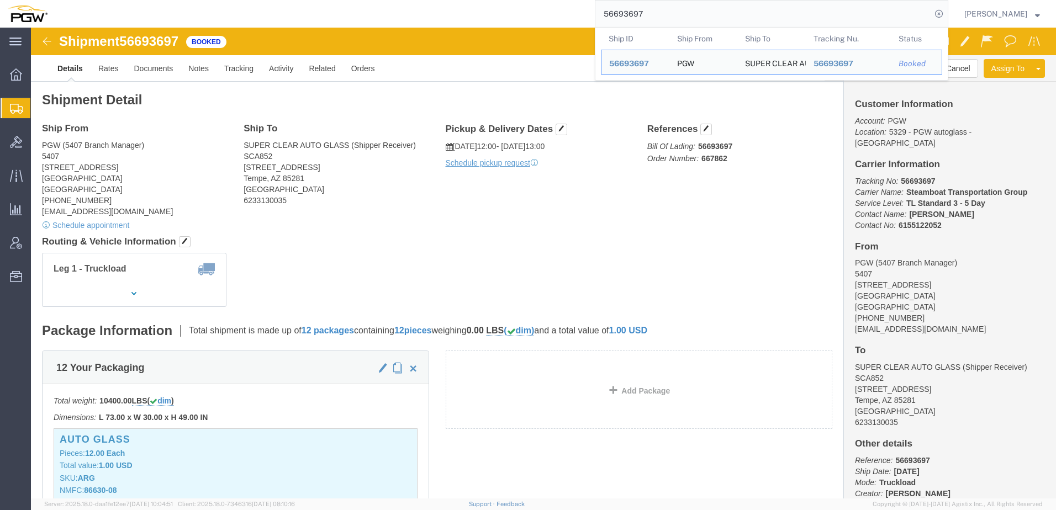
drag, startPoint x: 688, startPoint y: 12, endPoint x: 238, endPoint y: 0, distance: 450.4
click at [213, 0] on html "main_menu Created with Sketch. Collapse Menu Overview Shipments Shipment Manage…" at bounding box center [528, 255] width 1056 height 510
paste input "802"
drag, startPoint x: 348, startPoint y: 209, endPoint x: 354, endPoint y: 167, distance: 42.5
click h4 "Routing & Vehicle Information"
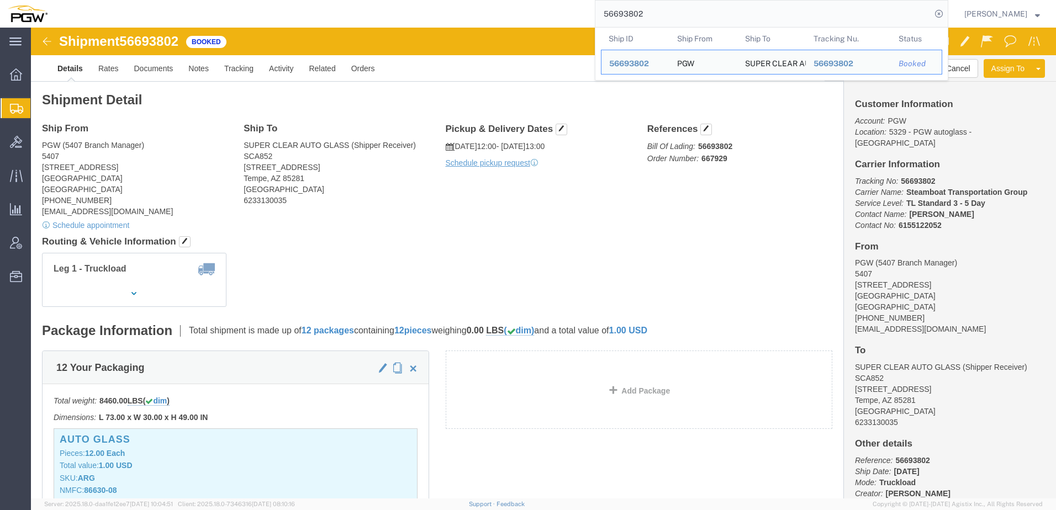
drag, startPoint x: 698, startPoint y: 15, endPoint x: 281, endPoint y: -9, distance: 417.8
click at [281, 0] on html "main_menu Created with Sketch. Collapse Menu Overview Shipments Shipment Manage…" at bounding box center [528, 255] width 1056 height 510
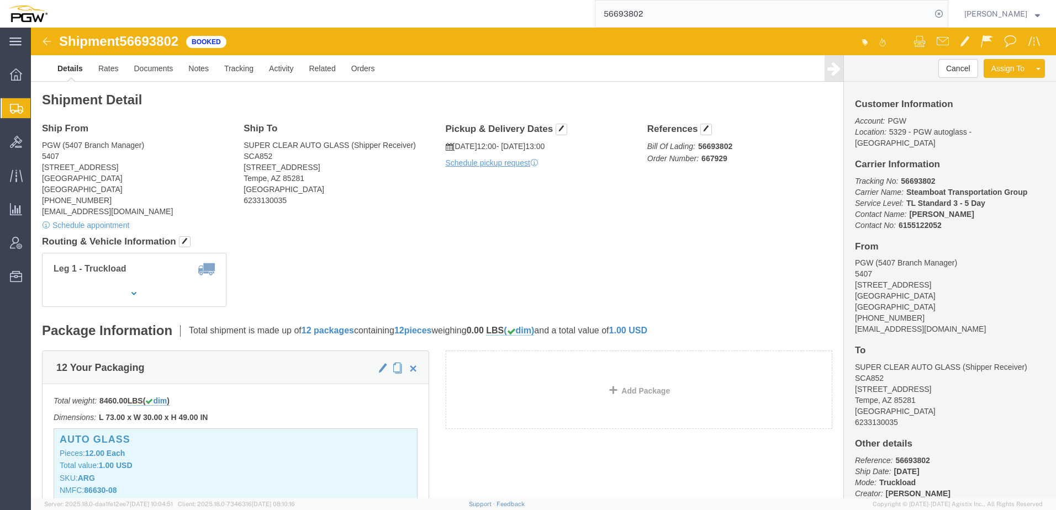
paste input "700326"
type input "56700326"
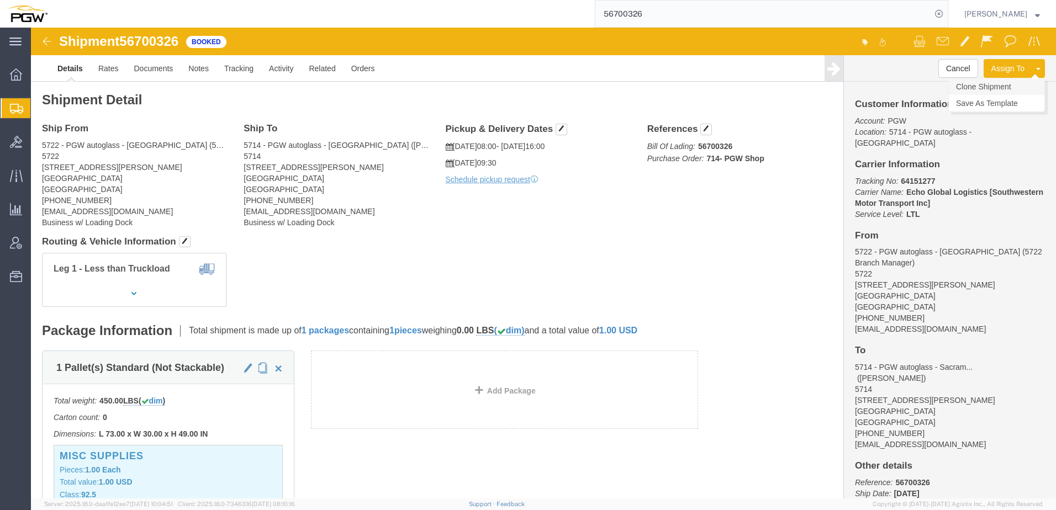
click link "Clone Shipment"
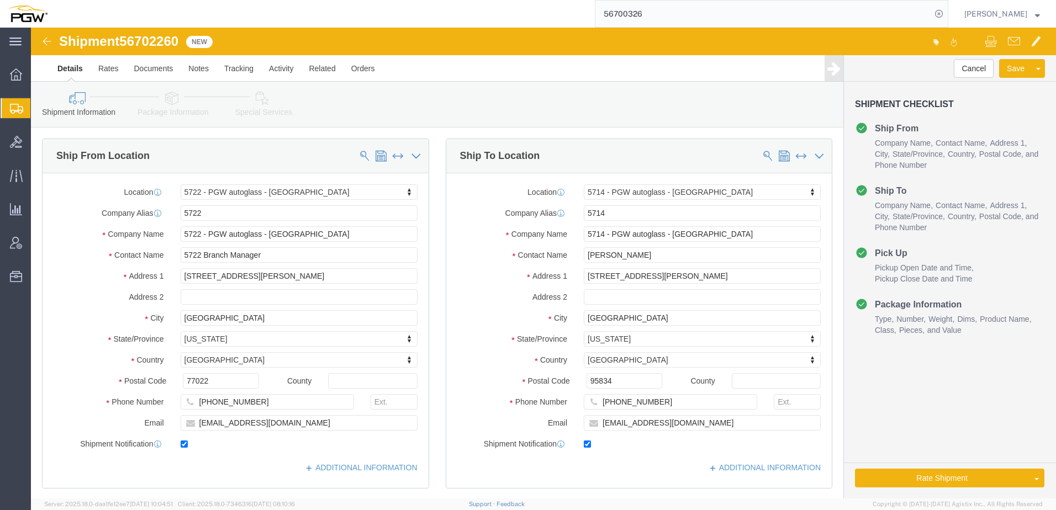
select select "28481"
select select "28469"
click link "Send To Bid"
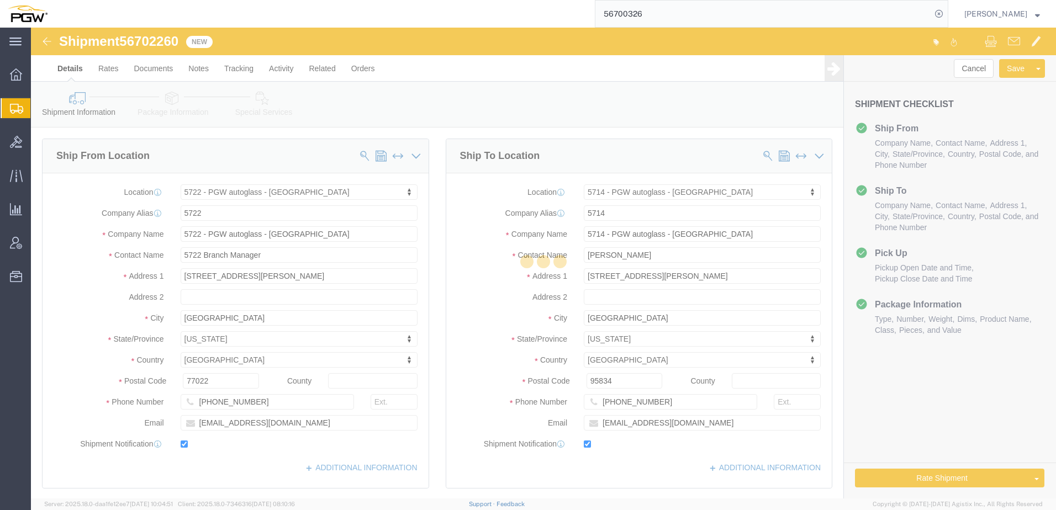
select select "LTL"
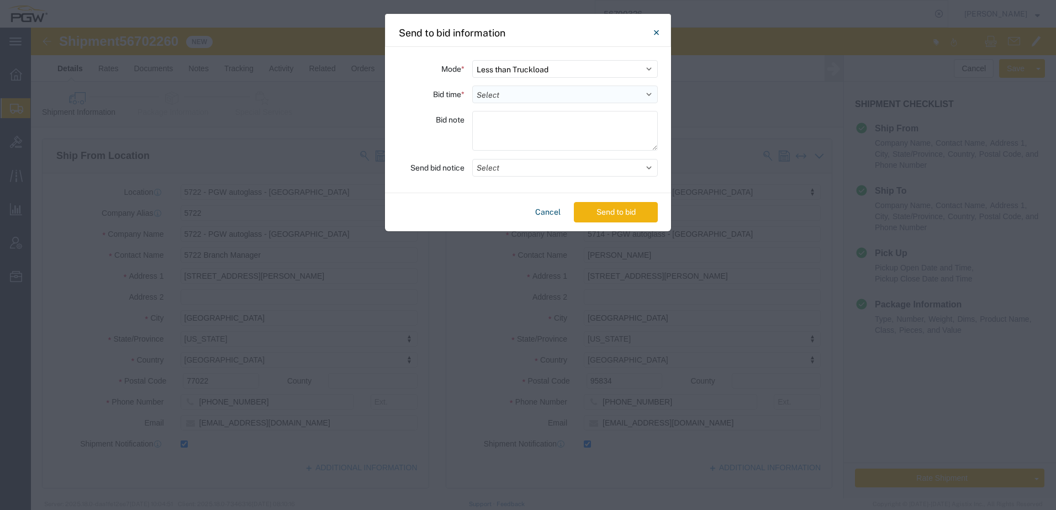
click at [541, 92] on select "Select 30 Min (Rush) 1 Hour (Rush) 2 Hours (Rush) 4 Hours (Rush) 8 Hours (Rush)…" at bounding box center [565, 95] width 186 height 18
select select "1"
click at [472, 86] on select "Select 30 Min (Rush) 1 Hour (Rush) 2 Hours (Rush) 4 Hours (Rush) 8 Hours (Rush)…" at bounding box center [565, 95] width 186 height 18
click at [507, 170] on button "Select" at bounding box center [565, 168] width 186 height 18
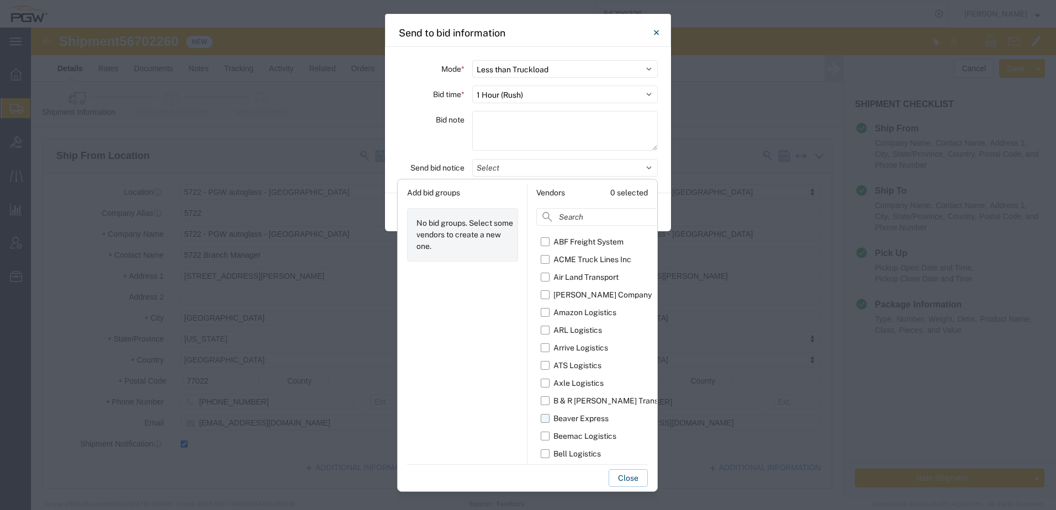
scroll to position [20, 0]
click at [562, 216] on input at bounding box center [623, 217] width 175 height 18
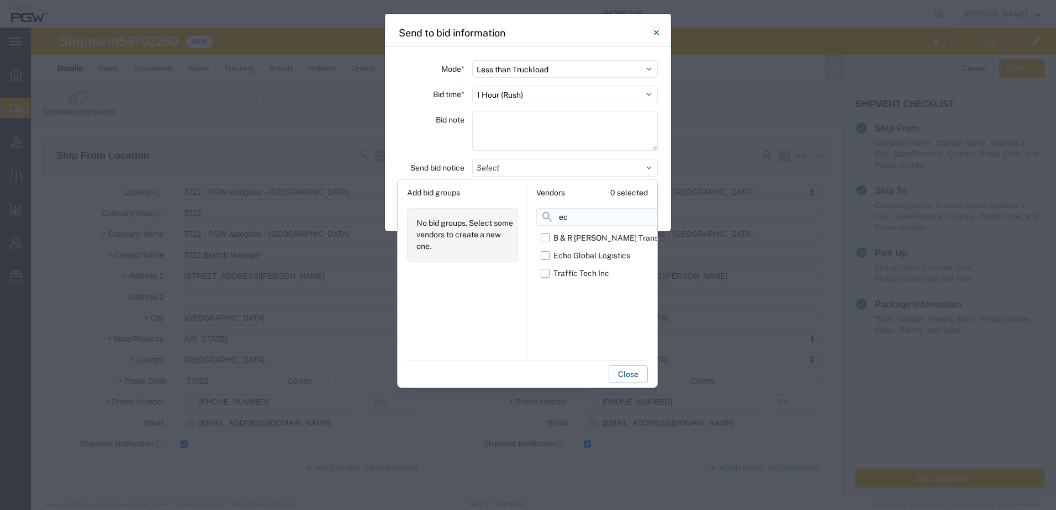
scroll to position [0, 0]
type input "ec"
click at [548, 255] on label "Echo Global Logistics" at bounding box center [615, 256] width 148 height 18
click at [0, 0] on input "Echo Global Logistics" at bounding box center [0, 0] width 0 height 0
click at [539, 374] on div "Close" at bounding box center [527, 372] width 241 height 23
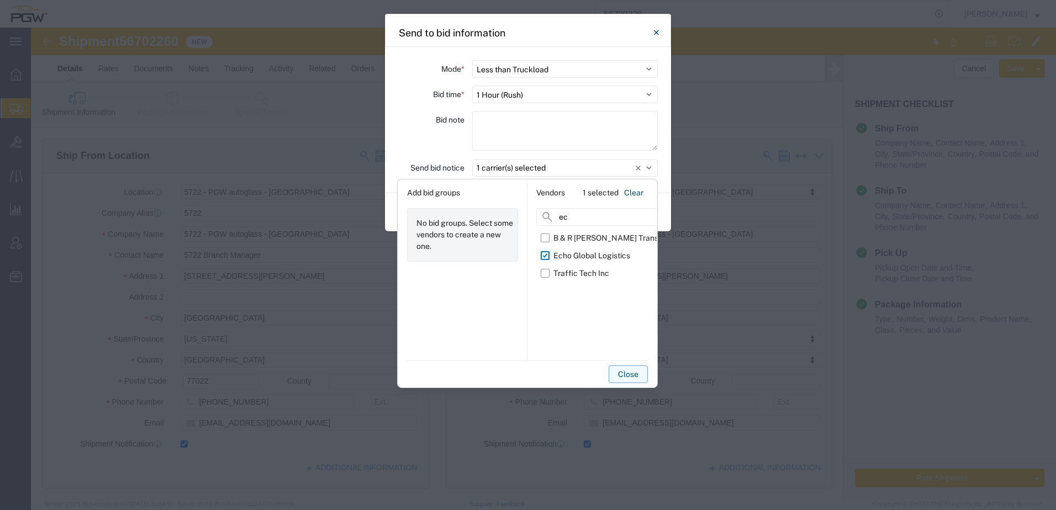
click at [619, 374] on button "Close" at bounding box center [628, 375] width 39 height 18
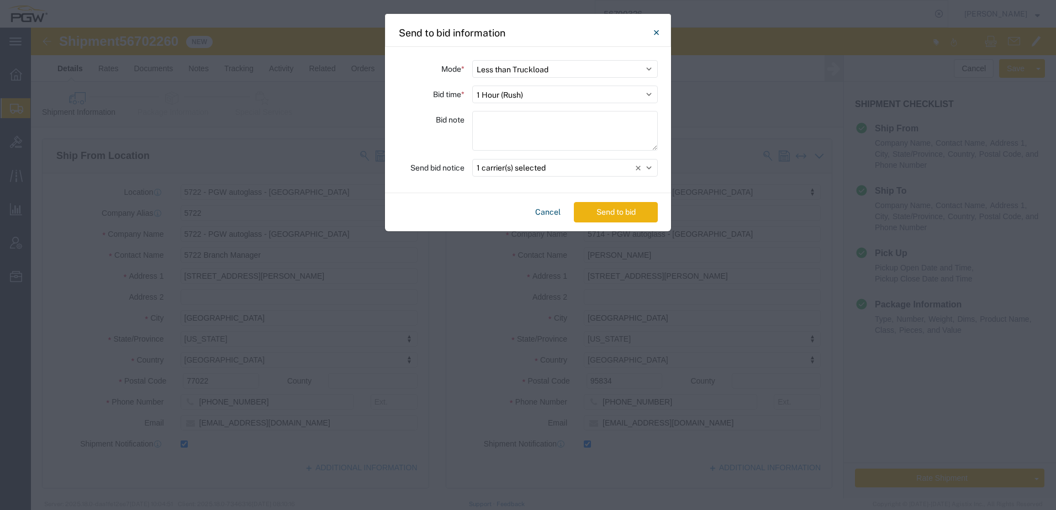
click at [614, 208] on button "Send to bid" at bounding box center [616, 212] width 84 height 20
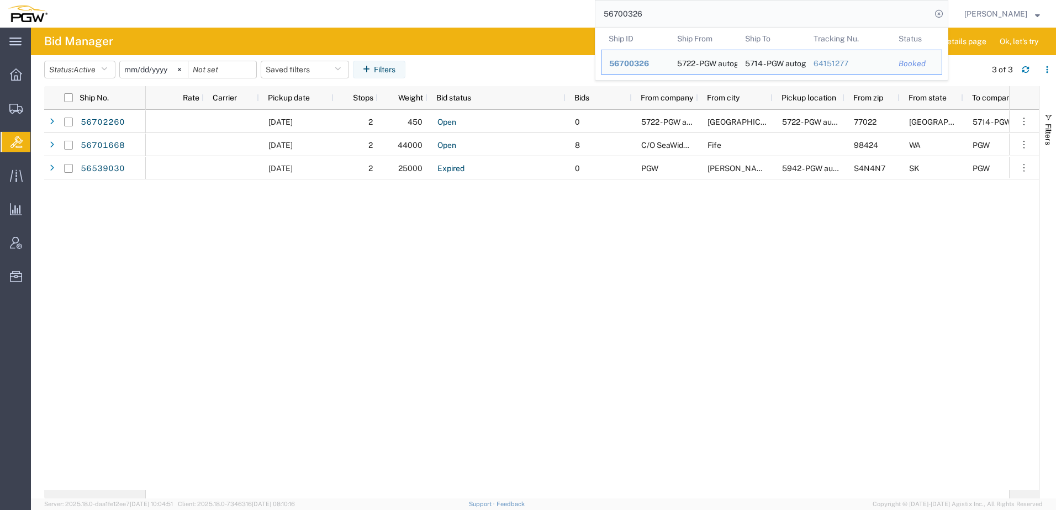
click at [685, 13] on input "56700326" at bounding box center [764, 14] width 336 height 27
click at [637, 65] on span "56700326" at bounding box center [629, 63] width 40 height 9
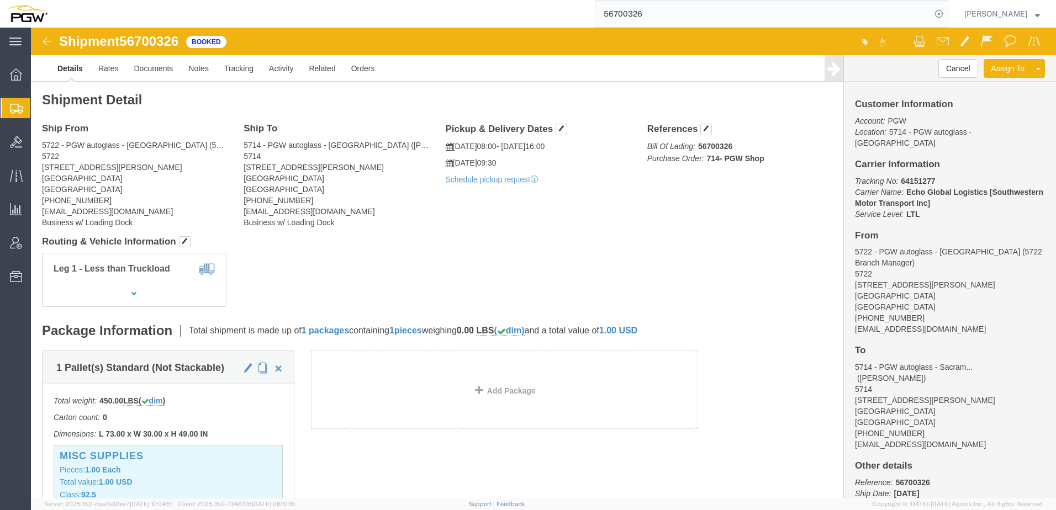
click div "Leg 1 - Less than Truckload"
click button "Cancel"
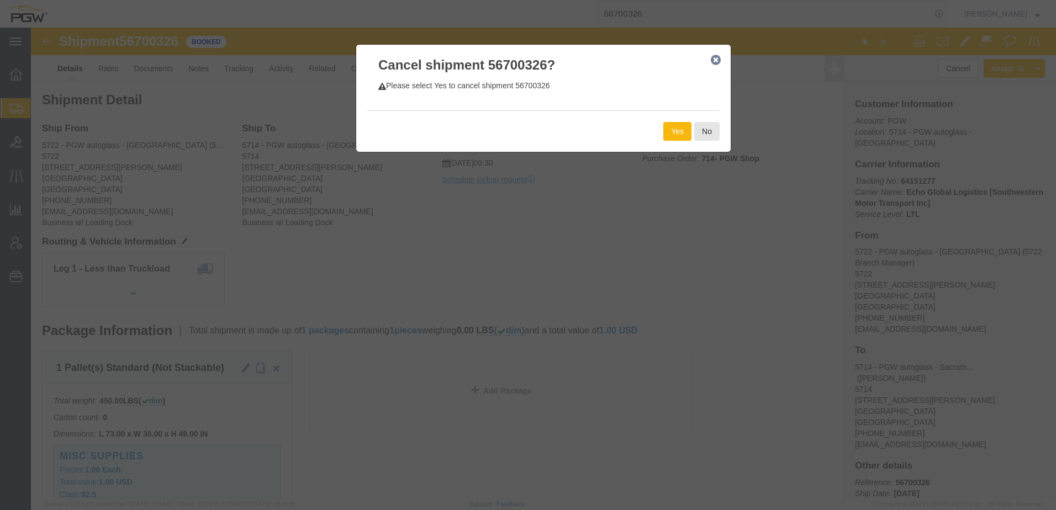
click button "Yes"
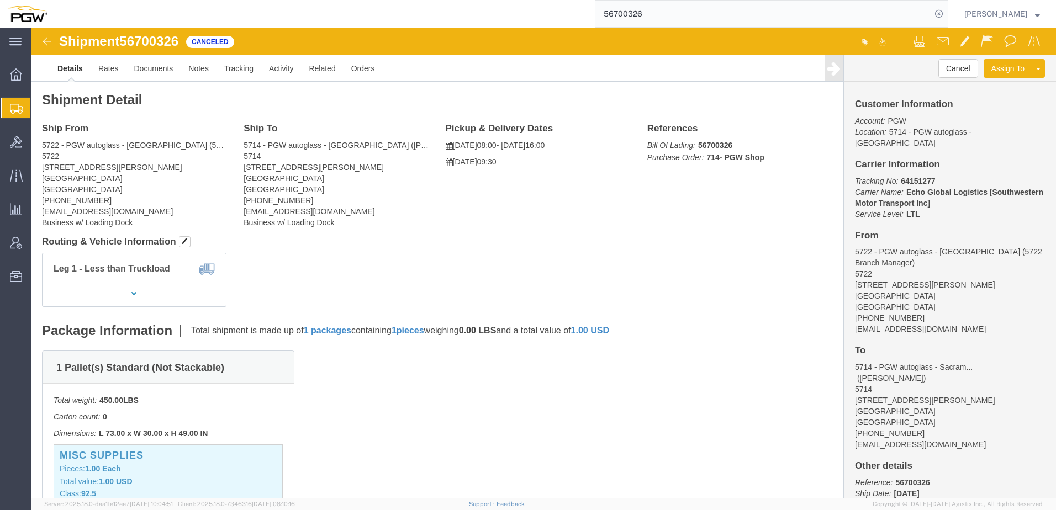
drag, startPoint x: 370, startPoint y: 243, endPoint x: 361, endPoint y: 233, distance: 13.7
click div "Leg 1 - Less than Truckload"
drag, startPoint x: 74, startPoint y: 127, endPoint x: 18, endPoint y: 140, distance: 57.4
click at [0, 0] on span "Shipment Manager" at bounding box center [0, 0] width 0 height 0
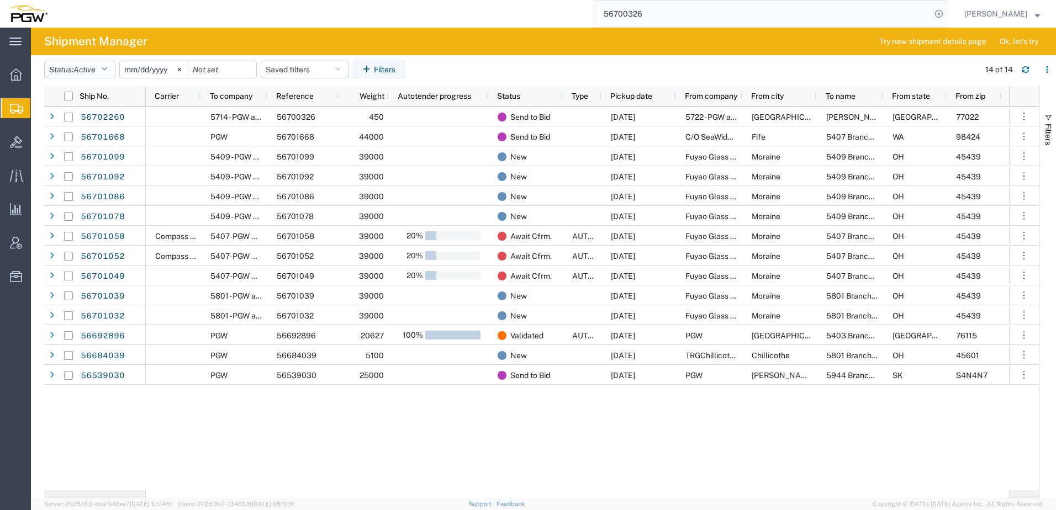
click at [88, 67] on span "Active" at bounding box center [84, 69] width 22 height 9
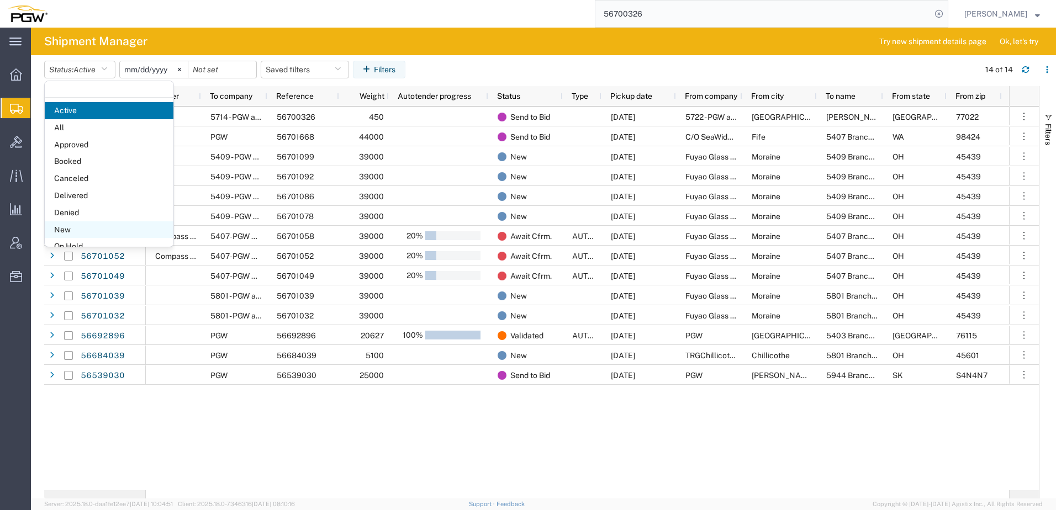
click at [77, 232] on span "New" at bounding box center [109, 230] width 129 height 17
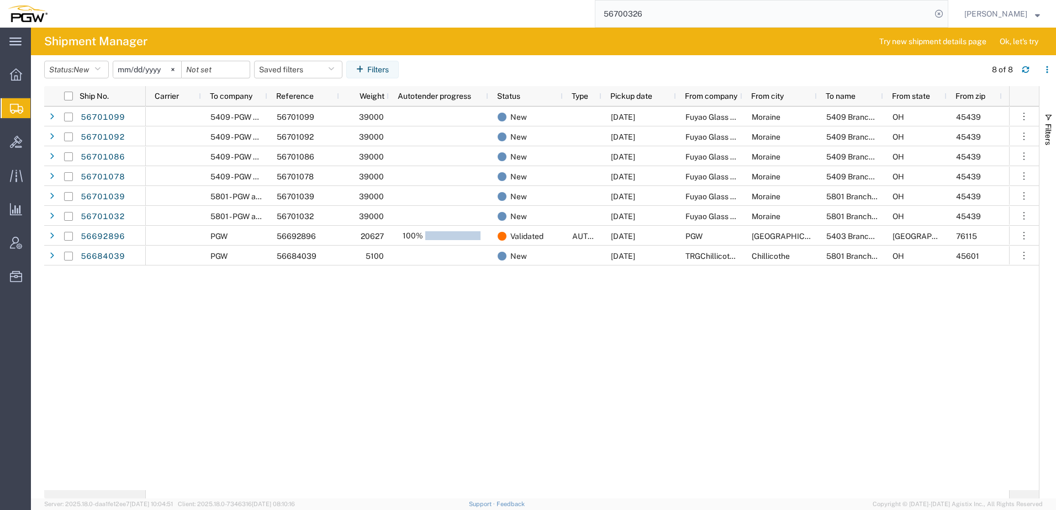
click at [362, 339] on div "5409 - PGW autoglass - Scranton 56701099 39000 New 09/05/2025 Fuyao Glass Ameri…" at bounding box center [578, 299] width 864 height 384
click at [38, 145] on span "Bids" at bounding box center [34, 142] width 8 height 22
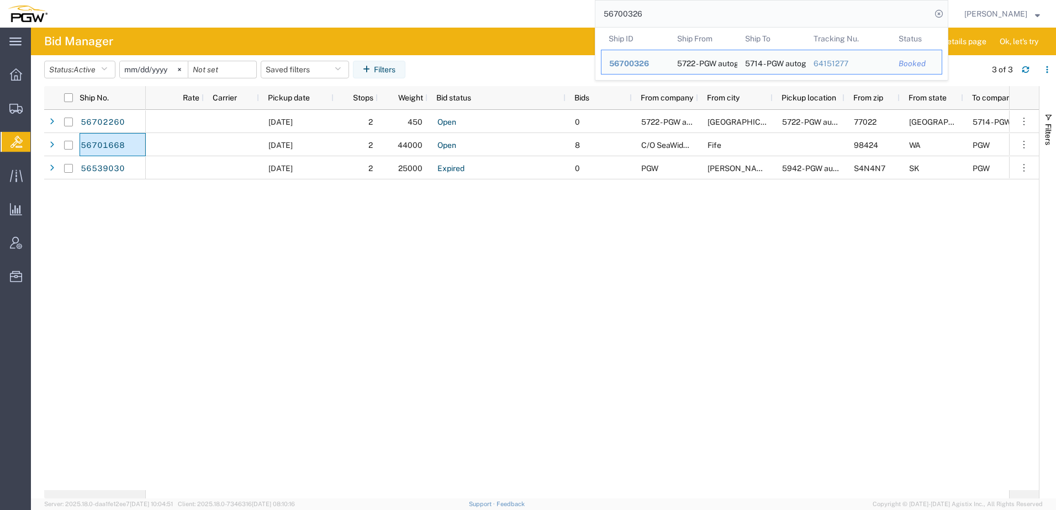
drag, startPoint x: 674, startPoint y: 10, endPoint x: 550, endPoint y: 9, distance: 124.3
click at [550, 9] on div "56700326 Ship ID Ship From Ship To Tracking Nu. Status Ship ID 56700326 Ship Fr…" at bounding box center [501, 14] width 893 height 28
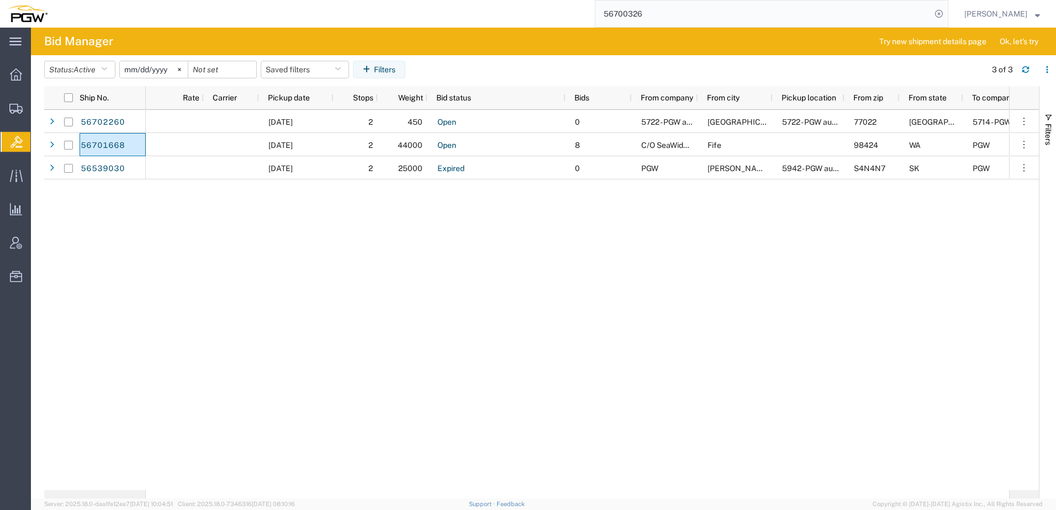
paste input "2260"
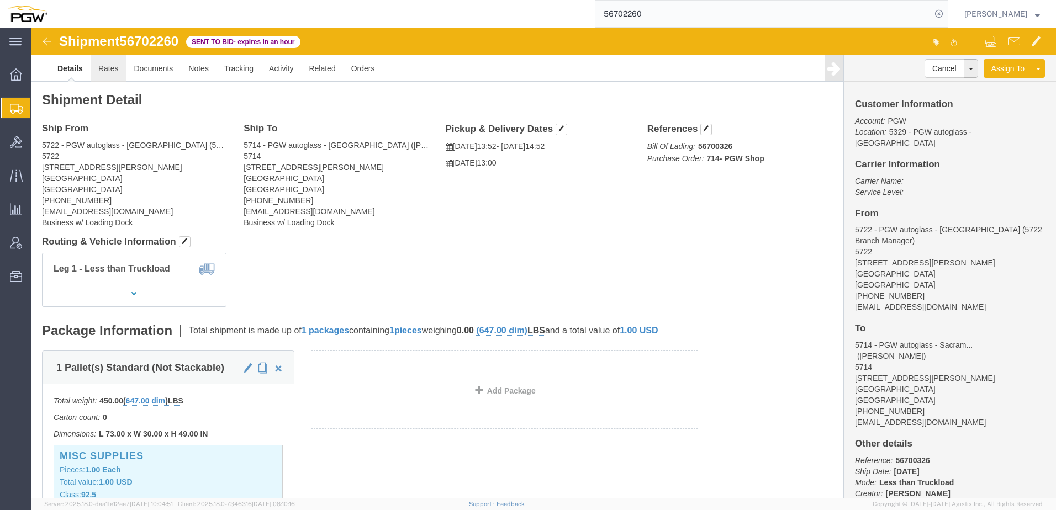
click link "Rates"
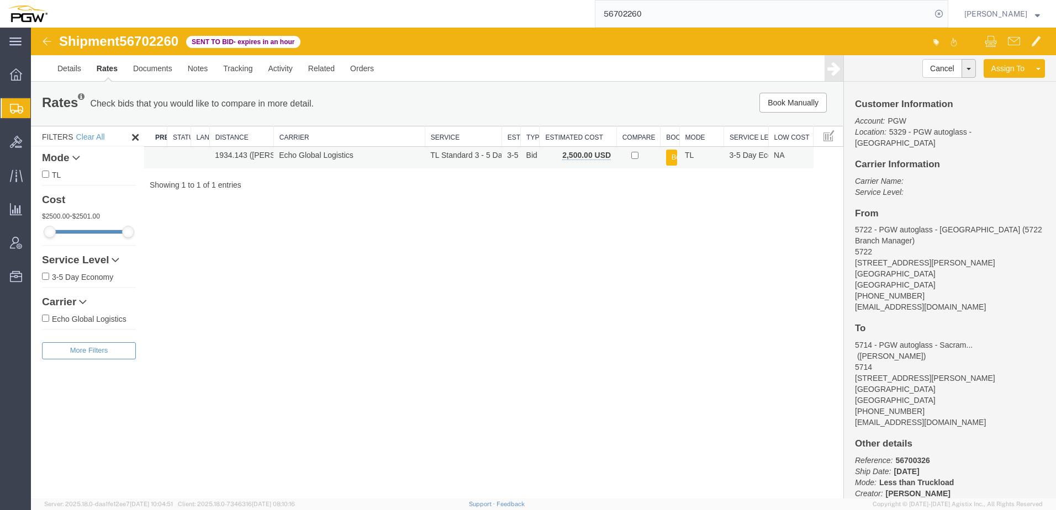
click at [672, 161] on button "Book" at bounding box center [671, 158] width 11 height 16
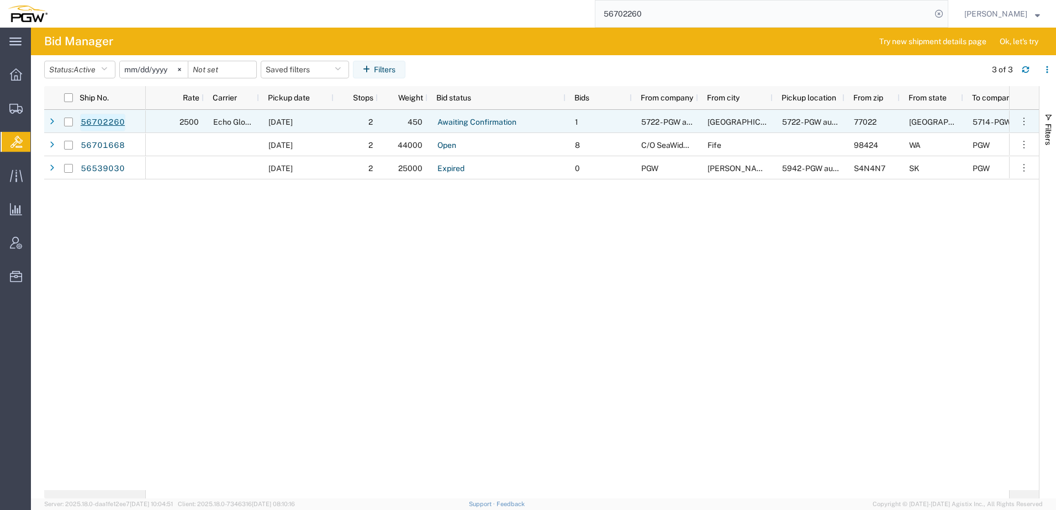
click at [103, 123] on link "56702260" at bounding box center [102, 123] width 45 height 18
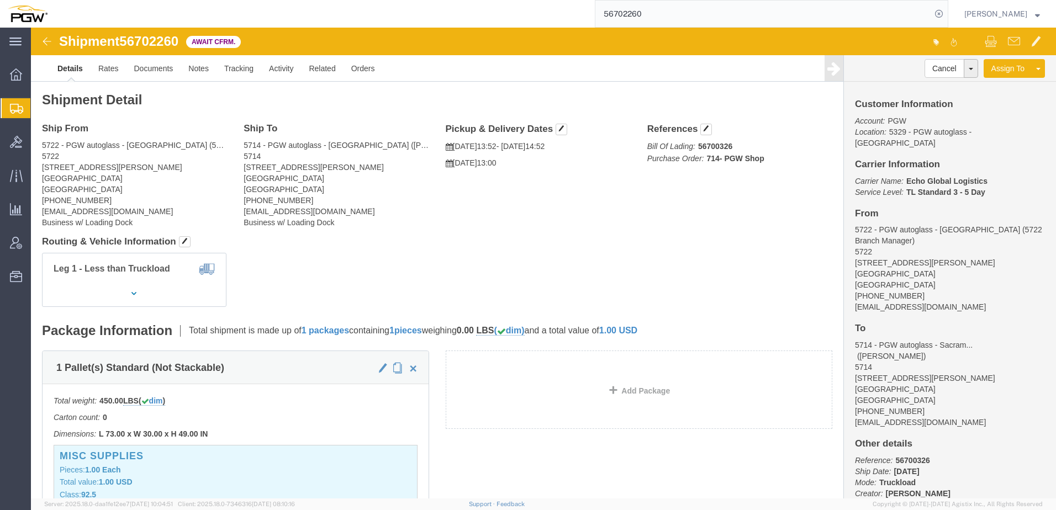
click div "Shipment Detail Ship From 5722 - PGW autoglass - Houston (5722 Branch Manager) …"
click link "Documents"
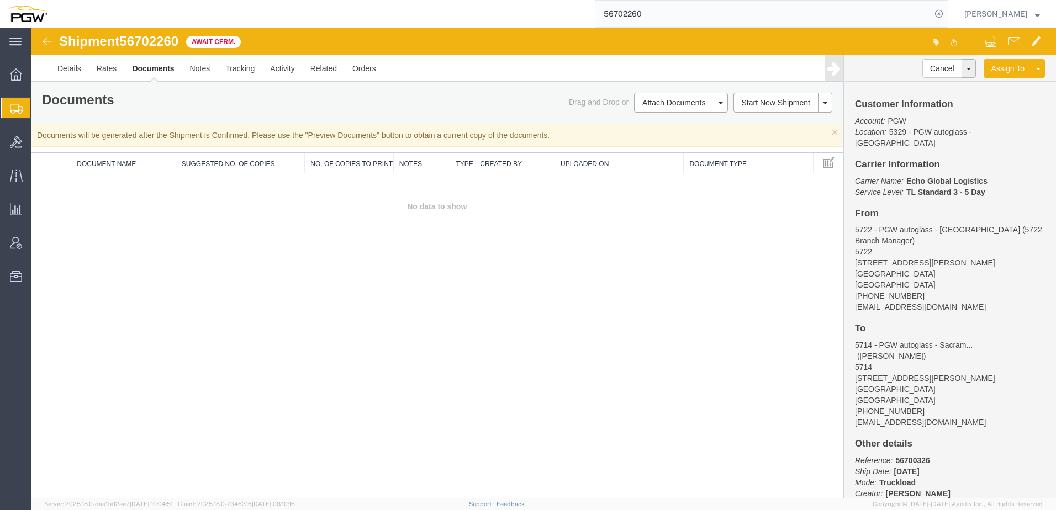
click at [175, 241] on div "Shipment 56702260 0 of 0 Await Cfrm. Details Rates Documents Notes Tracking Act…" at bounding box center [543, 263] width 1025 height 471
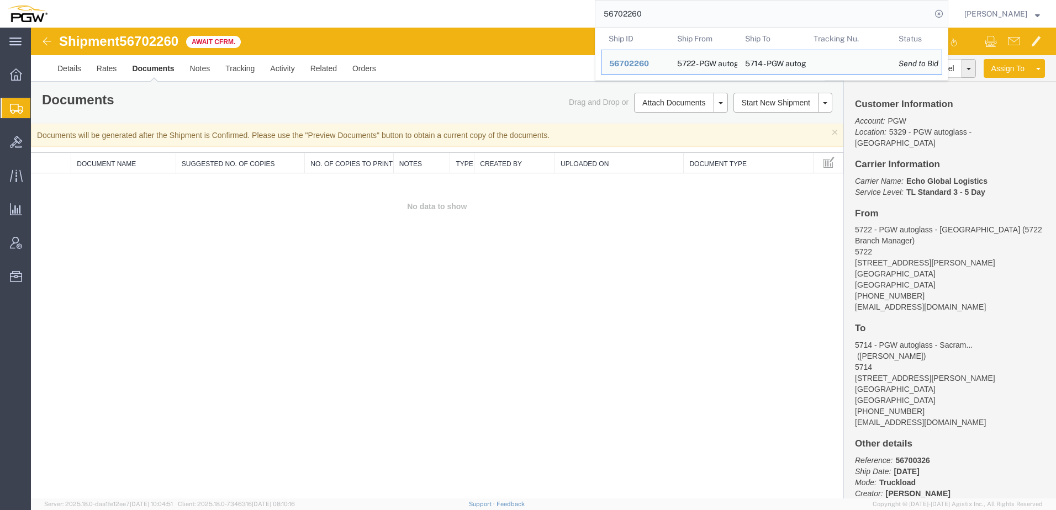
drag, startPoint x: 672, startPoint y: 13, endPoint x: 299, endPoint y: 13, distance: 372.9
click at [299, 13] on div "56702260 Ship ID Ship From Ship To Tracking Nu. Status Ship ID 56702260 Ship Fr…" at bounding box center [501, 14] width 893 height 28
paste input "1092"
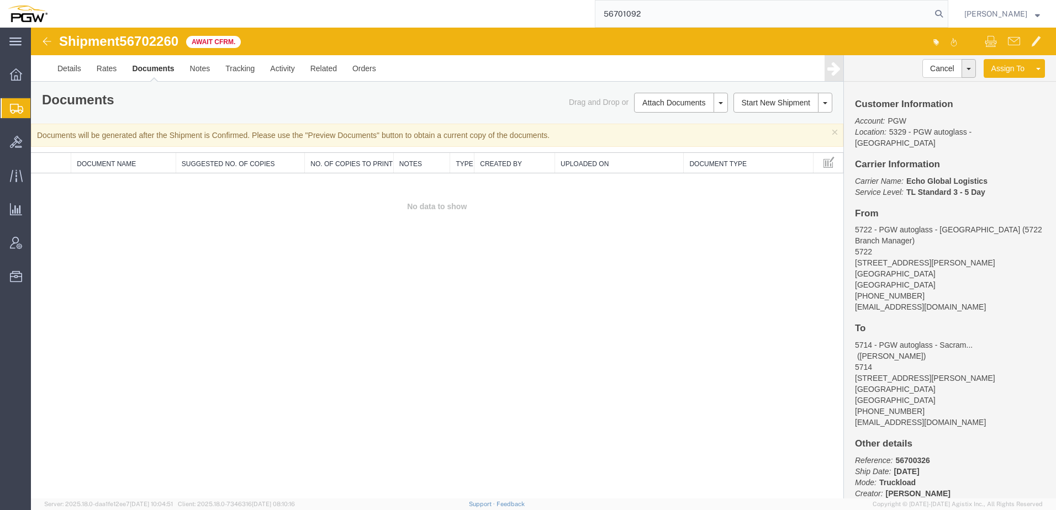
type input "56701092"
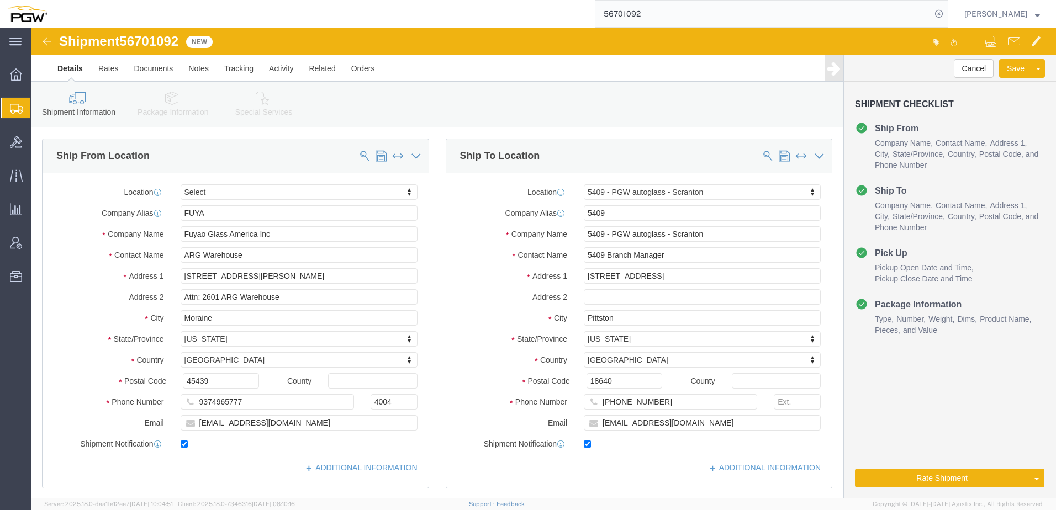
select select
select select "61931"
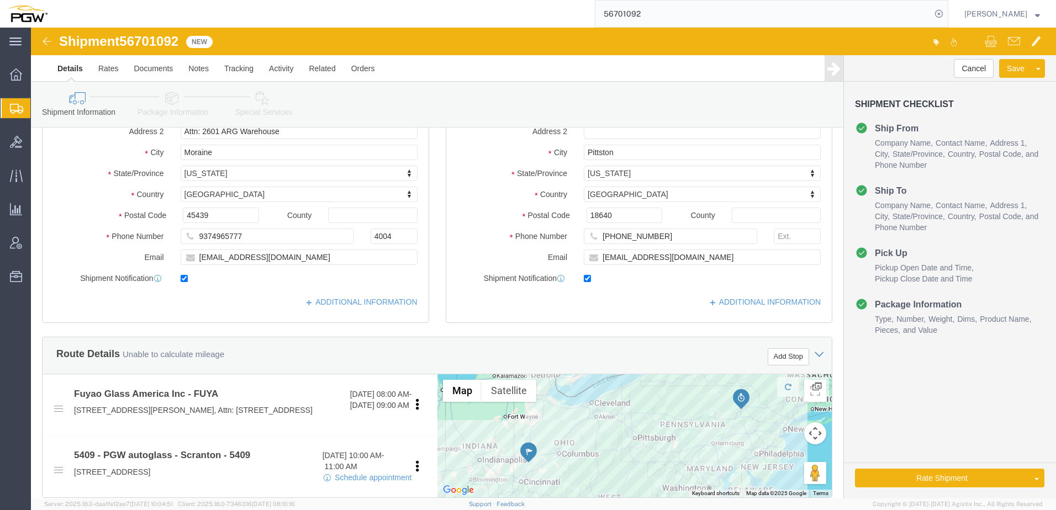
scroll to position [387, 0]
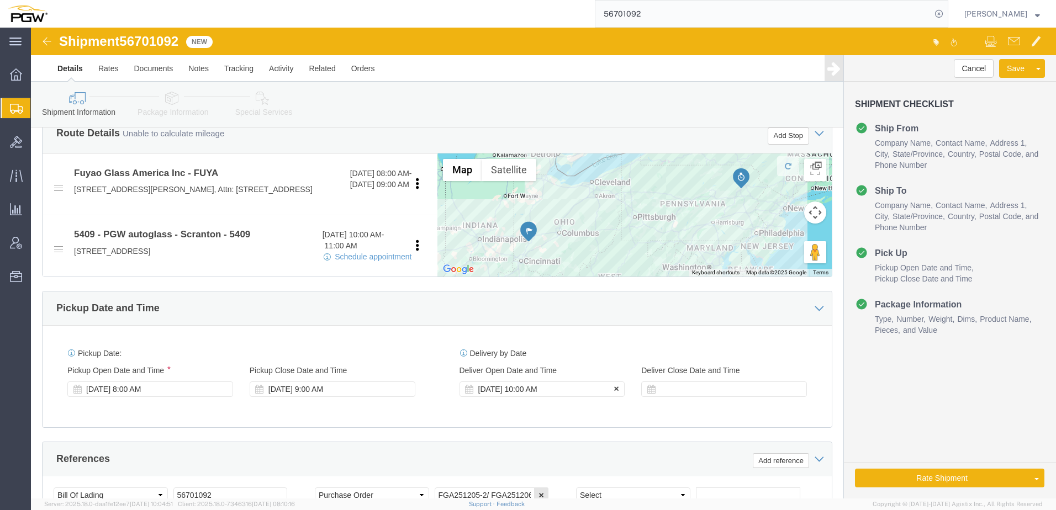
click div "Sep 05 2025 10:00 AM"
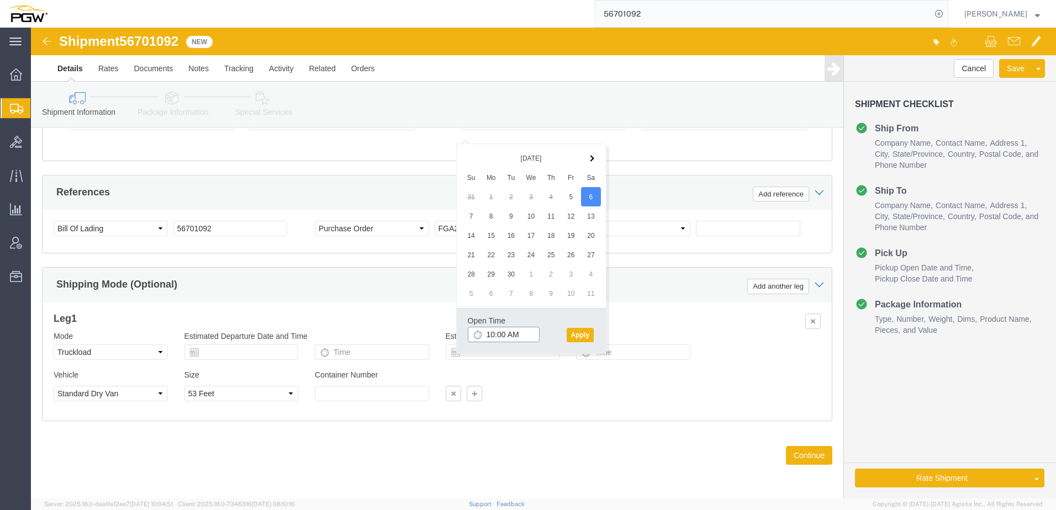
click input "10:00 AM"
type input "9:00 AM"
click button "Apply"
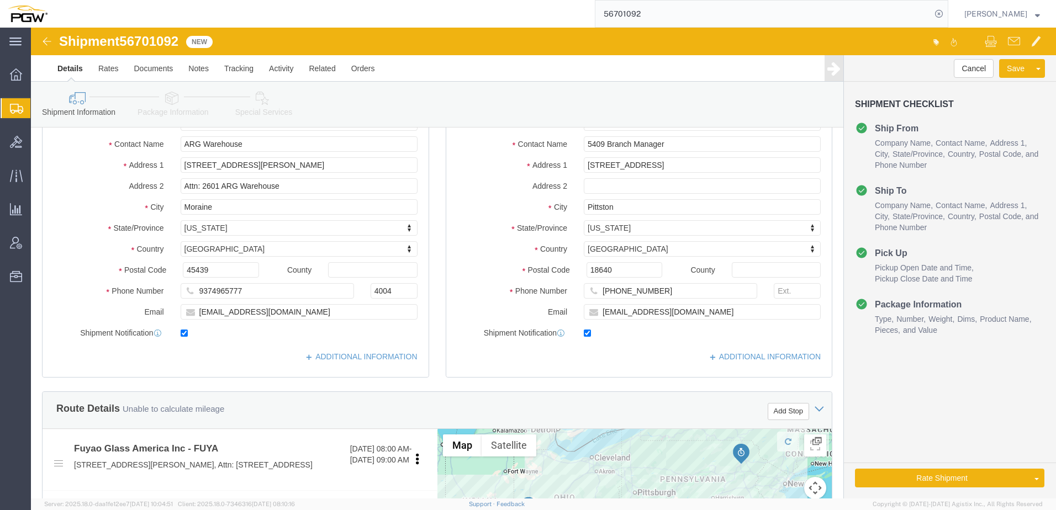
scroll to position [57, 0]
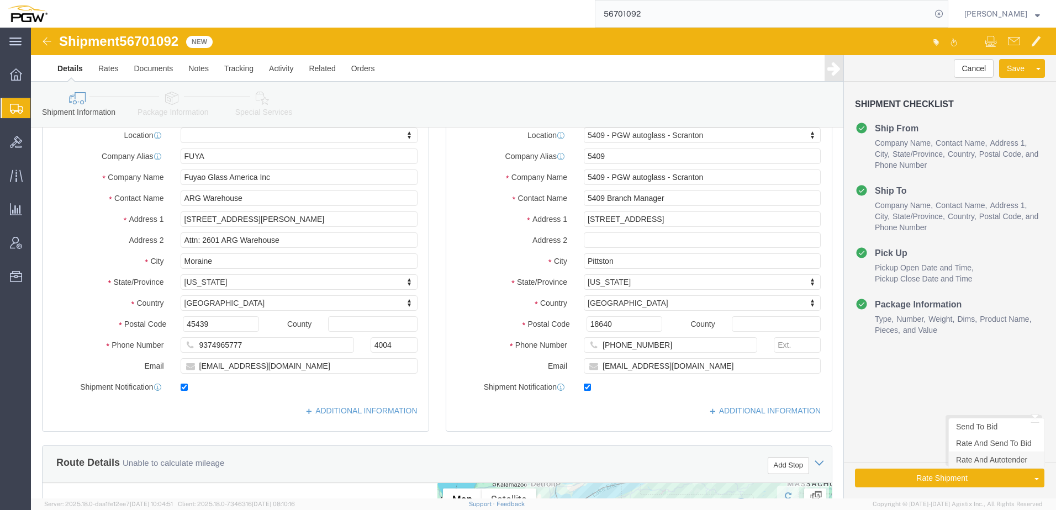
click link "Rate And Autotender"
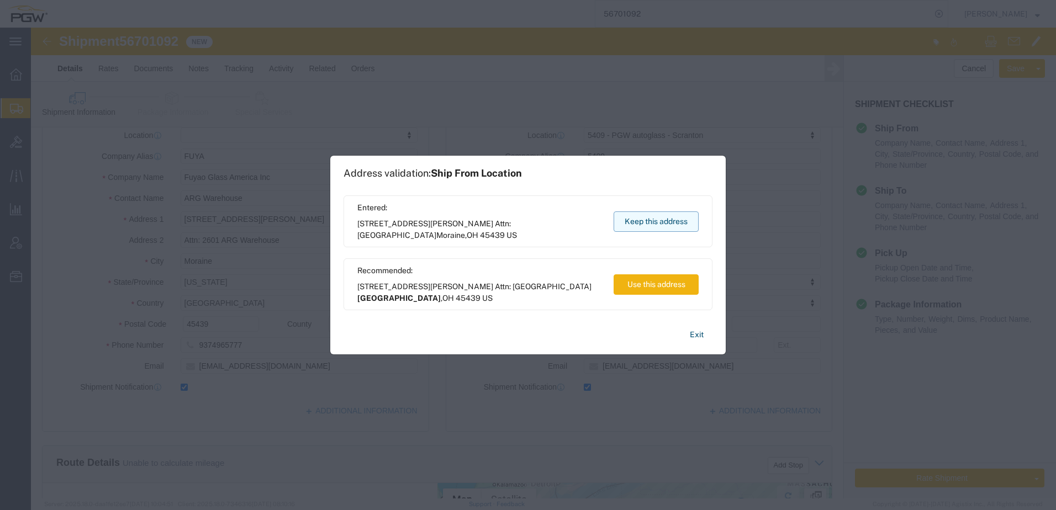
click at [650, 224] on button "Keep this address" at bounding box center [656, 222] width 85 height 20
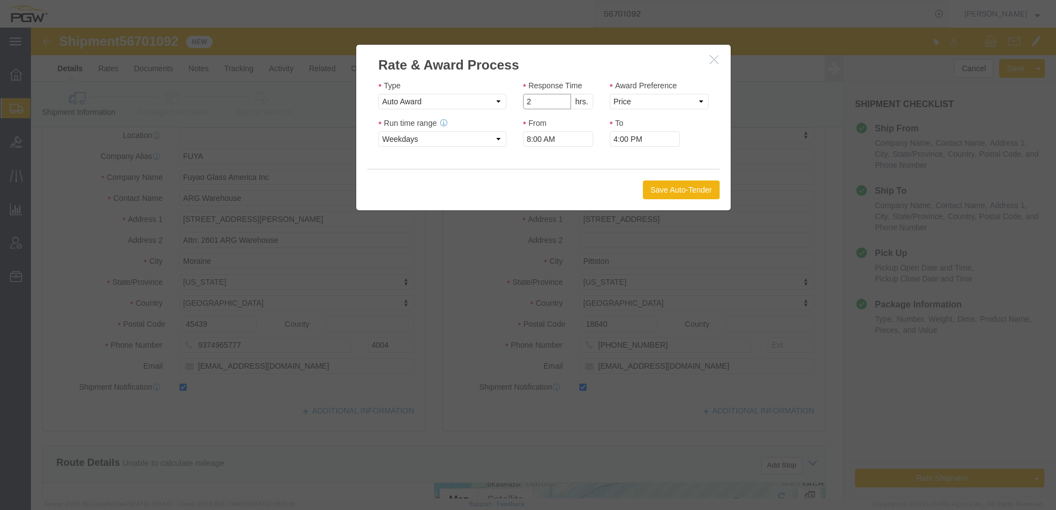
click input "2"
type input "1"
click input "1"
click select "Price Carrier Rank"
select select "LANE_RANK"
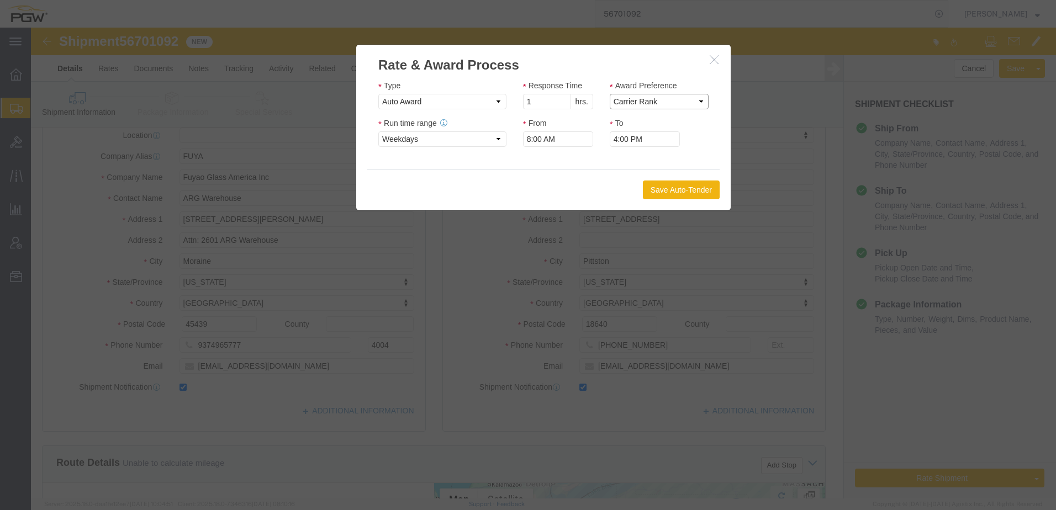
click select "Price Carrier Rank"
click button "Save Auto-Tender"
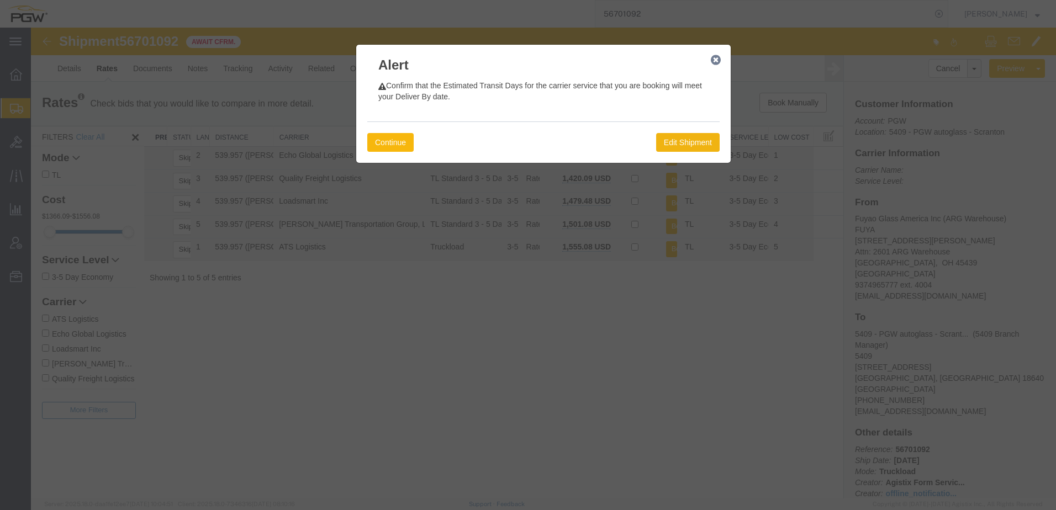
click at [398, 138] on button "Continue" at bounding box center [390, 142] width 46 height 19
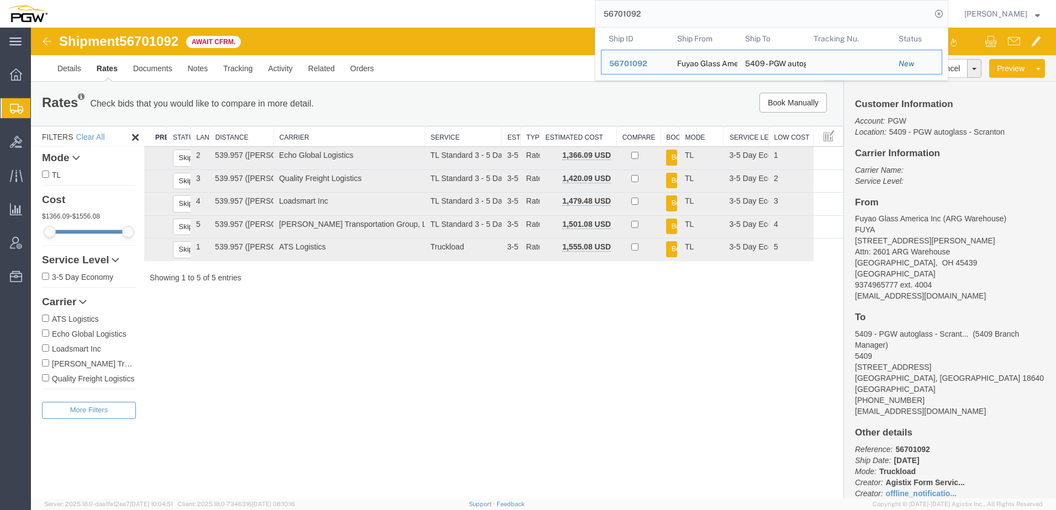
drag, startPoint x: 697, startPoint y: 16, endPoint x: 410, endPoint y: 21, distance: 286.8
click at [420, 21] on div "56701092 Ship ID Ship From Ship To Tracking Nu. Status Ship ID 56701092 Ship Fr…" at bounding box center [501, 14] width 893 height 28
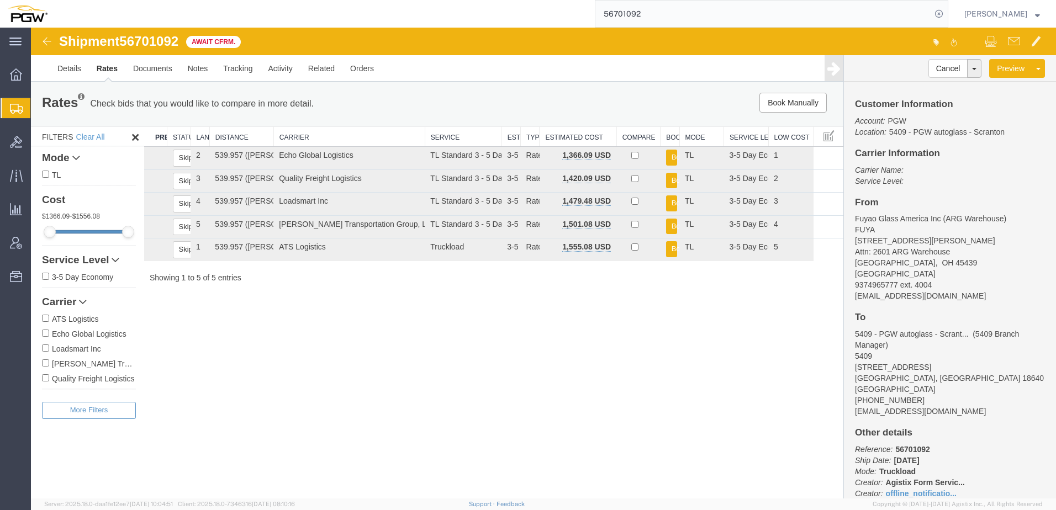
paste input "86"
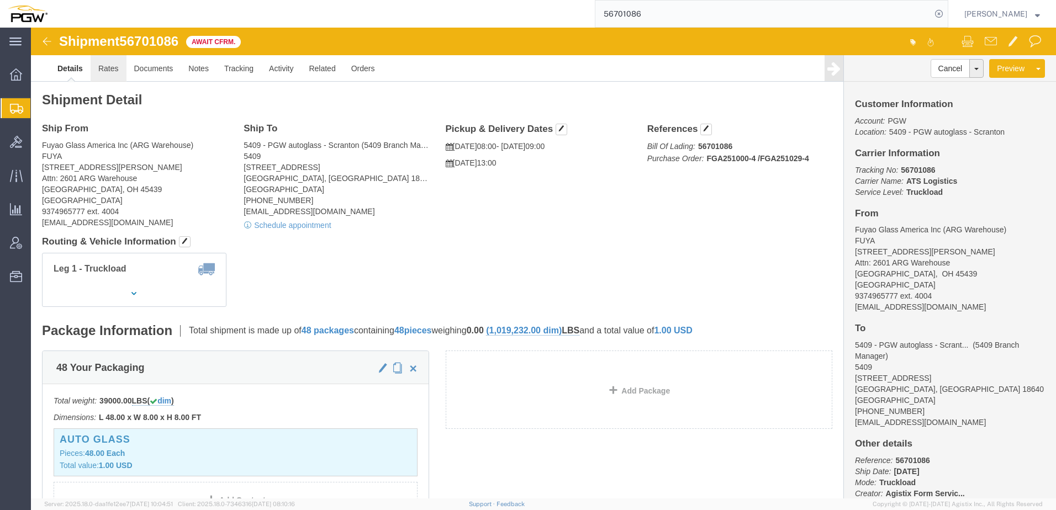
click link "Rates"
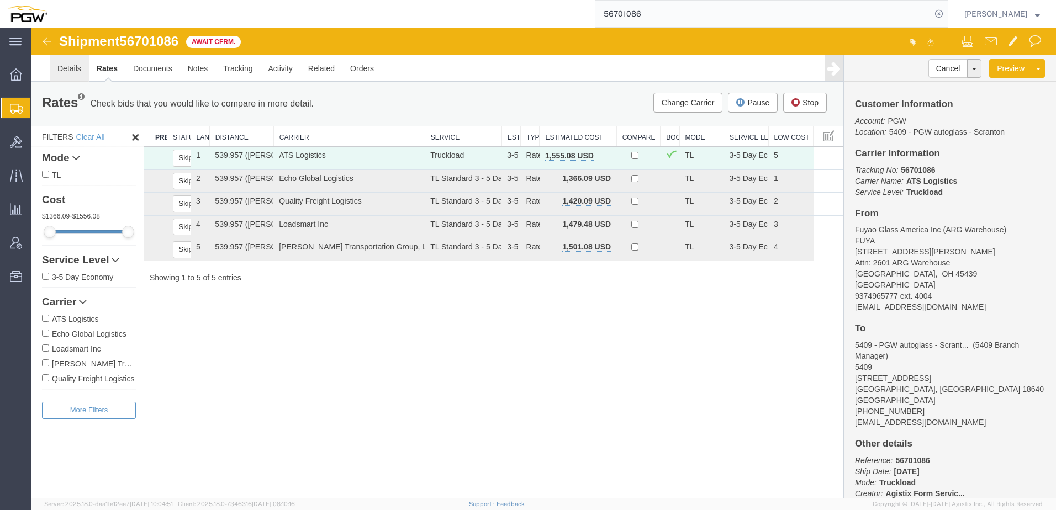
click at [75, 69] on link "Details" at bounding box center [69, 68] width 39 height 27
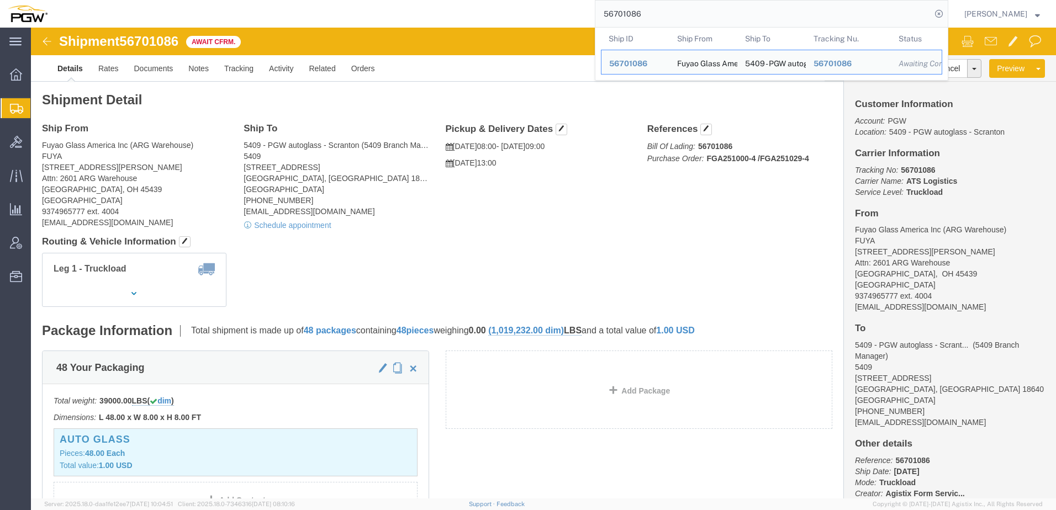
drag, startPoint x: 761, startPoint y: 15, endPoint x: 220, endPoint y: 12, distance: 540.9
click at [232, 3] on div "56701086 Ship ID Ship From Ship To Tracking Nu. Status Ship ID 56701086 Ship Fr…" at bounding box center [501, 14] width 893 height 28
paste input "78"
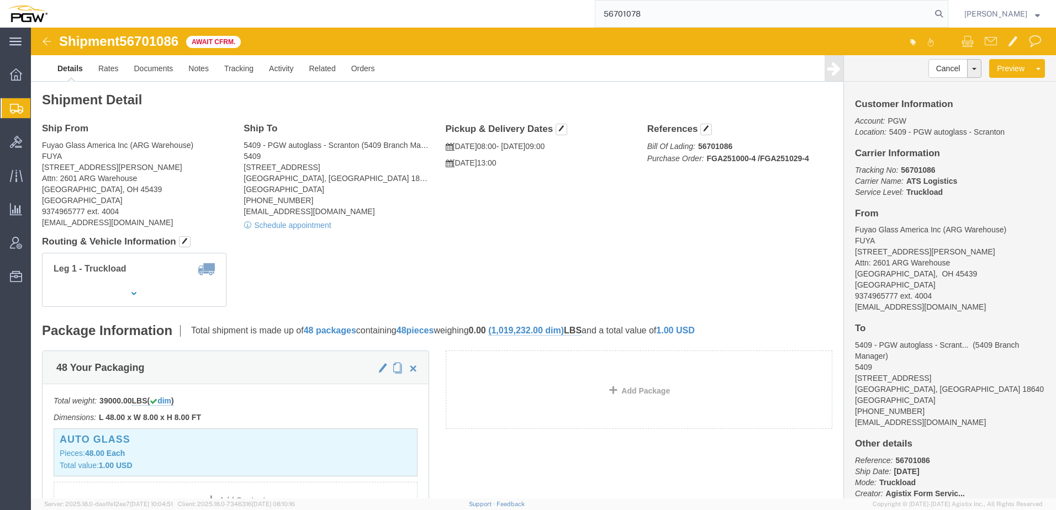
type input "56701078"
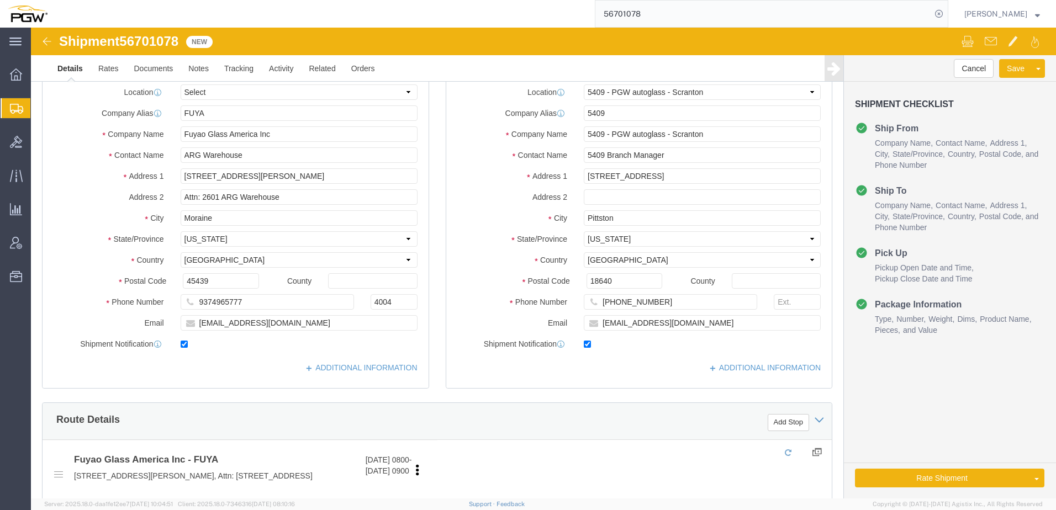
select select "61931"
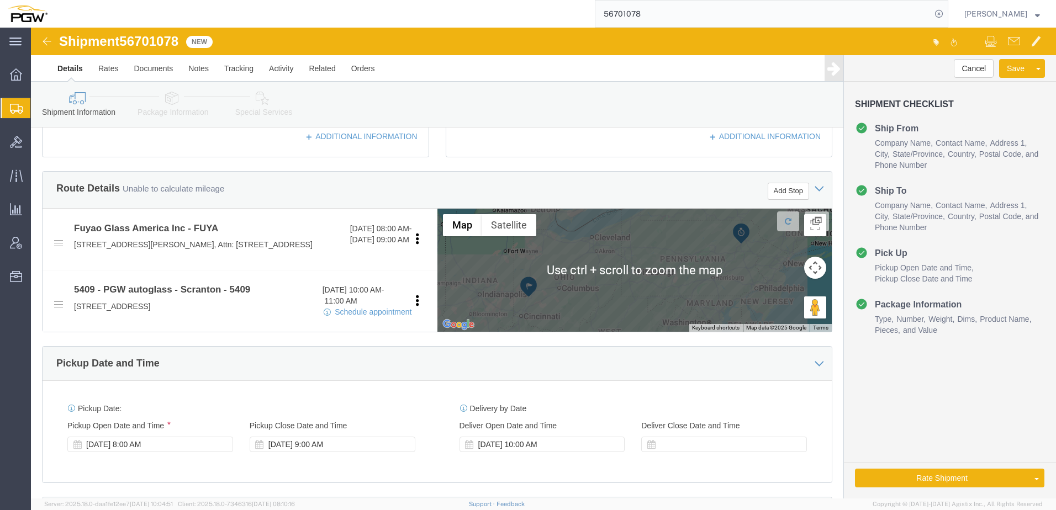
scroll to position [608, 0]
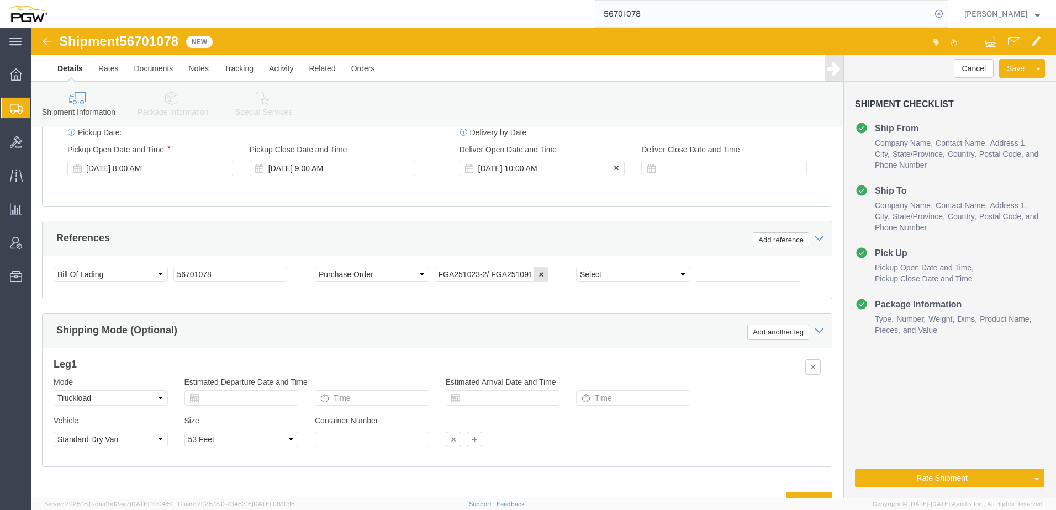
click div "Sep 05 2025 10:00 AM"
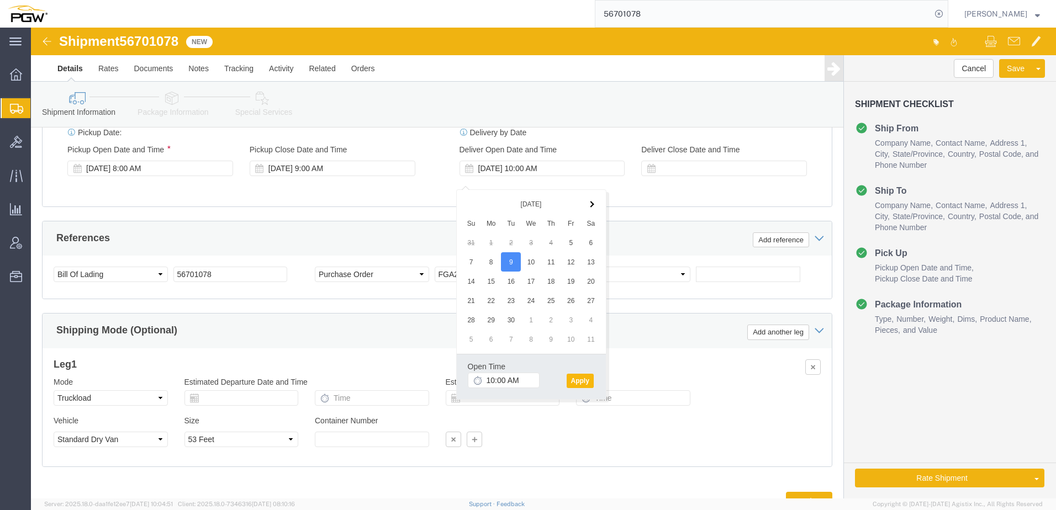
click button "Apply"
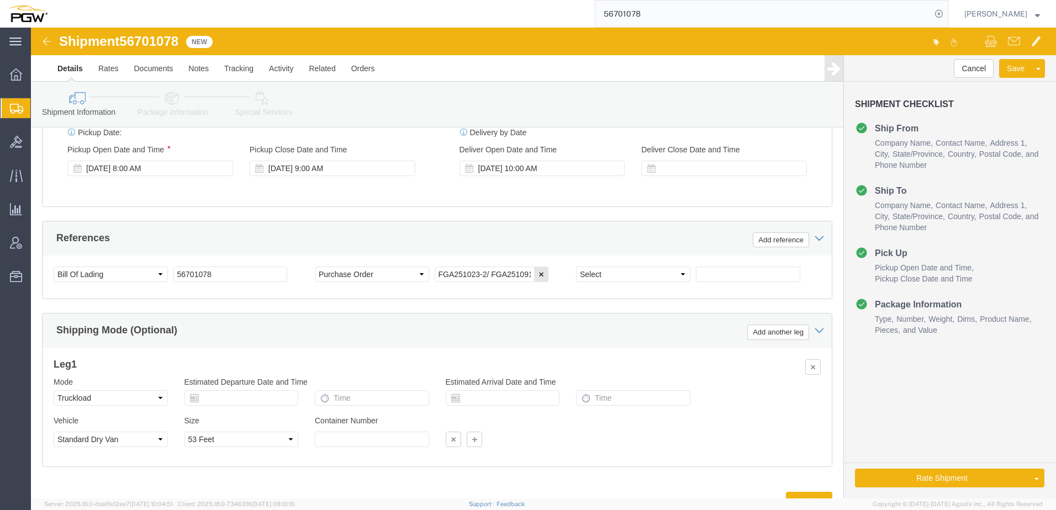
click div "Pickup Date: Pickup Start Date Pickup Start Time Pickup Open Date and Time Sep …"
click div "[DATE] 8:00 AM"
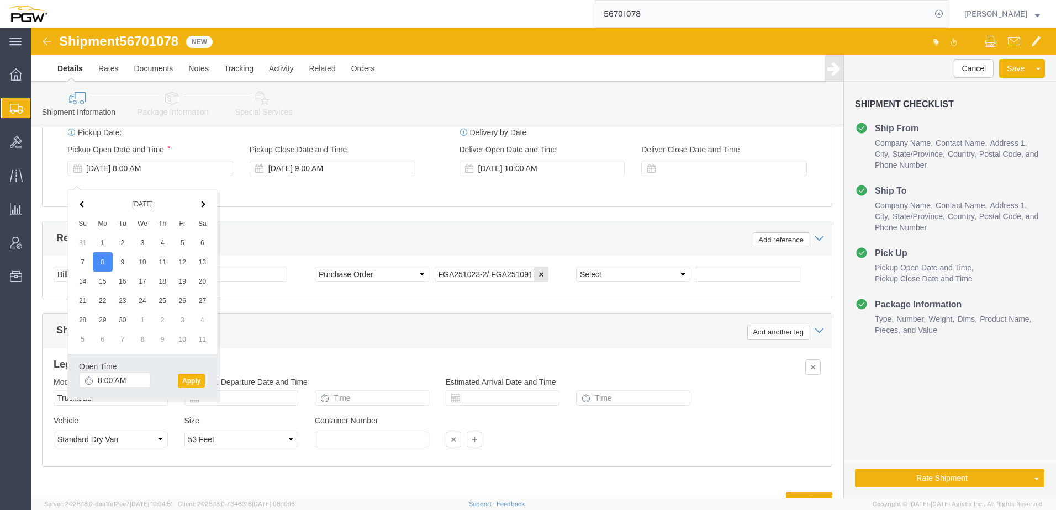
click button "Apply"
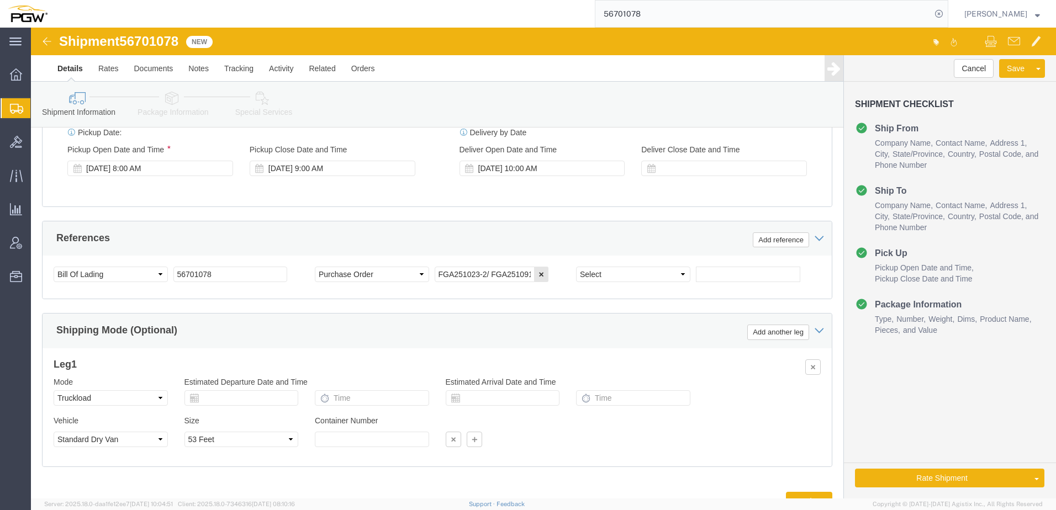
click link "Rate And Autotender"
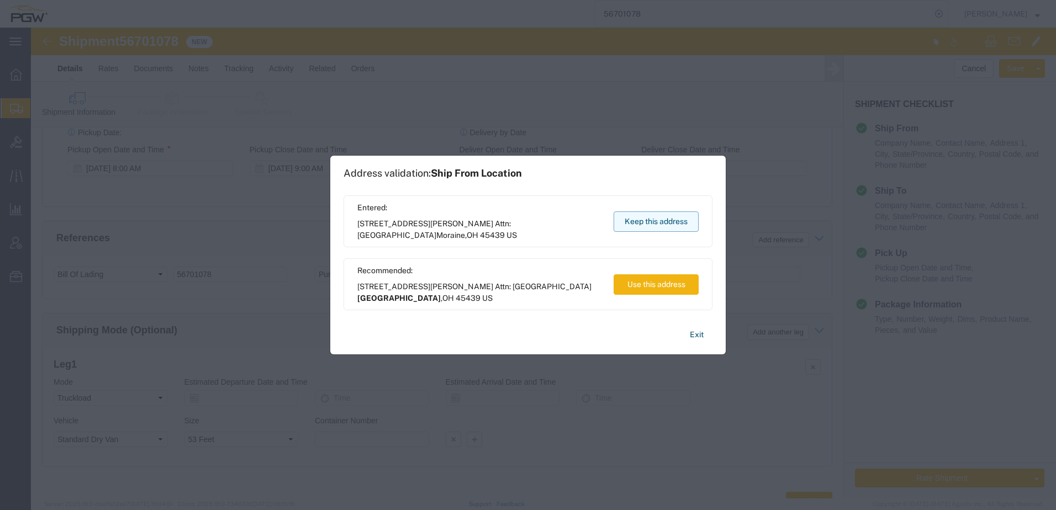
click at [633, 215] on button "Keep this address" at bounding box center [656, 222] width 85 height 20
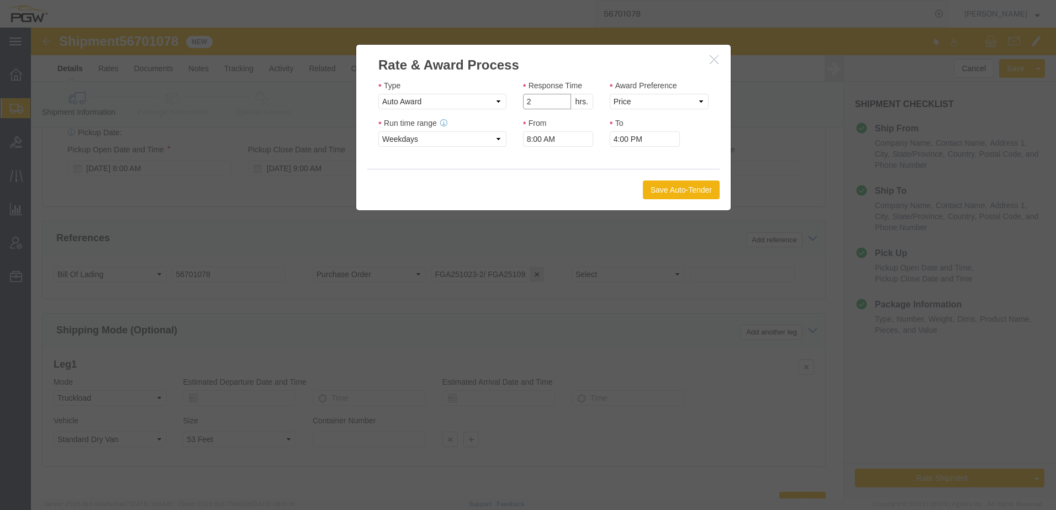
click input "2"
type input "1"
click input "1"
drag, startPoint x: 604, startPoint y: 72, endPoint x: 604, endPoint y: 79, distance: 6.6
click select "Price Carrier Rank"
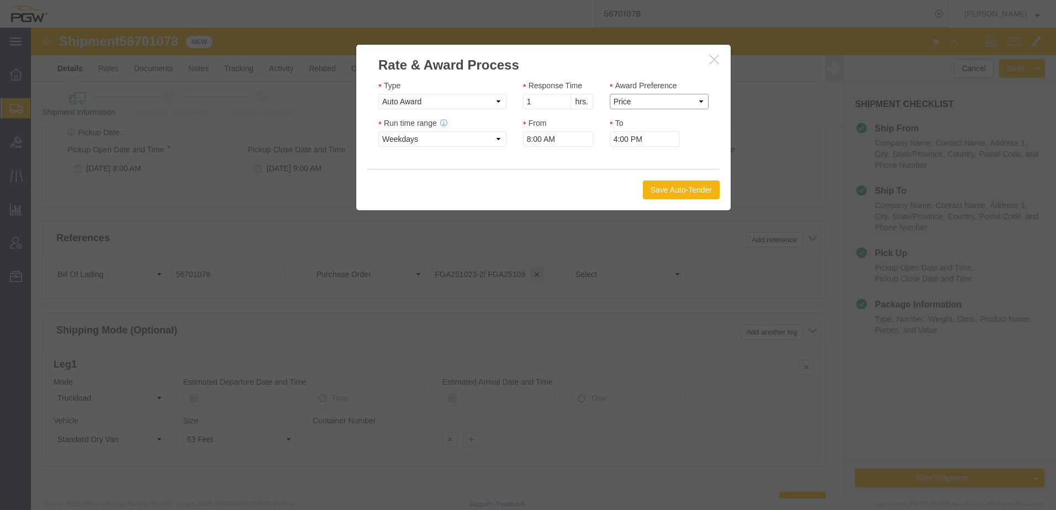
select select "LANE_RANK"
click select "Price Carrier Rank"
click button "Save Auto-Tender"
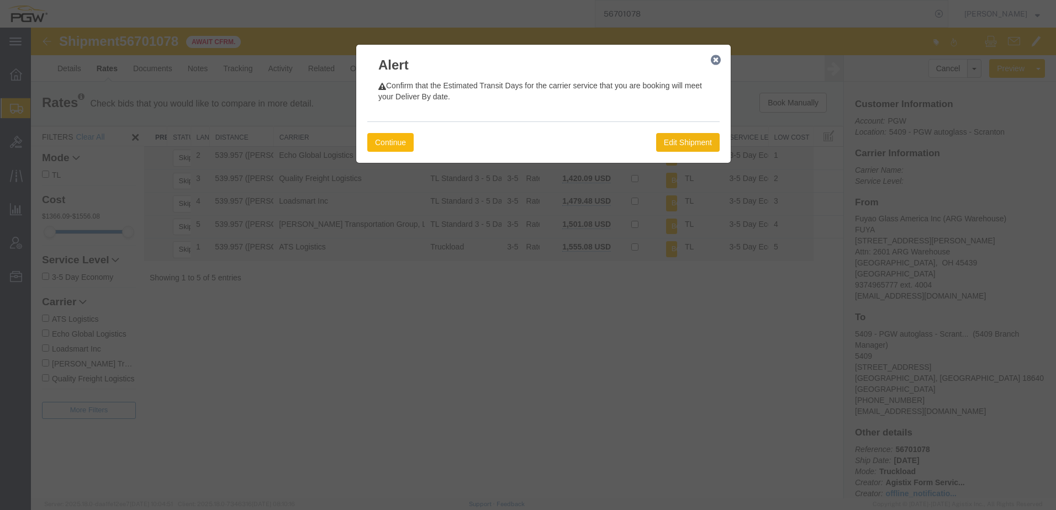
click at [398, 138] on button "Continue" at bounding box center [390, 142] width 46 height 19
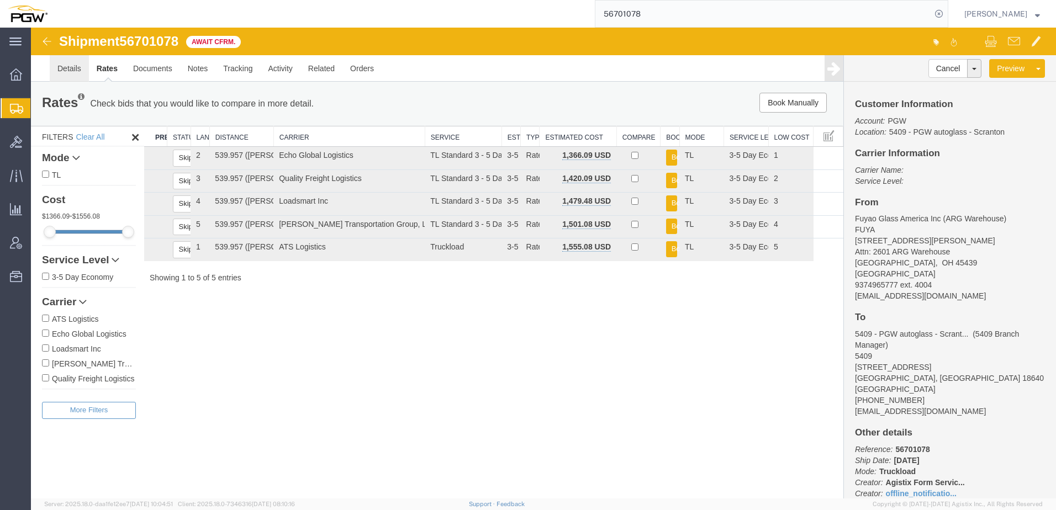
click at [57, 72] on link "Details" at bounding box center [69, 68] width 39 height 27
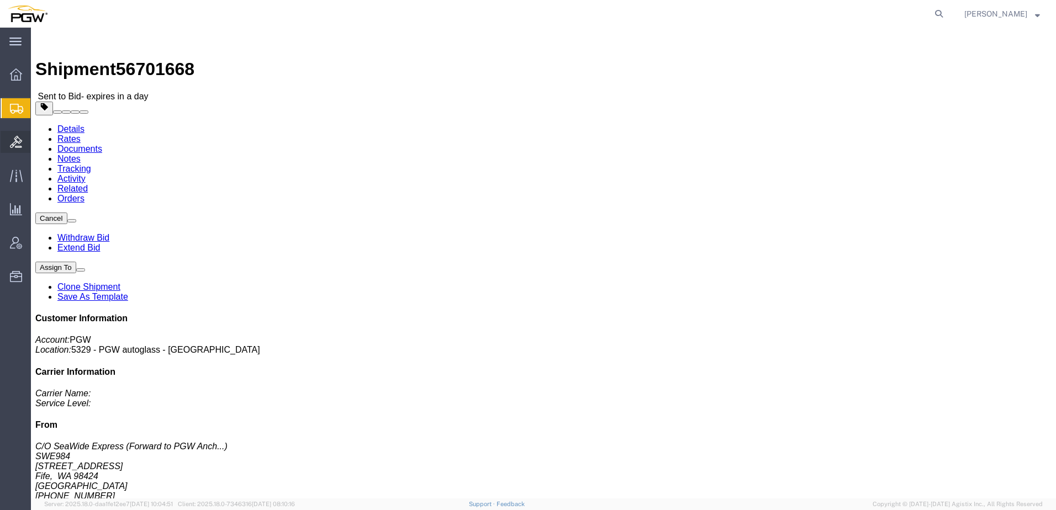
click at [38, 142] on span "Bids" at bounding box center [34, 142] width 8 height 22
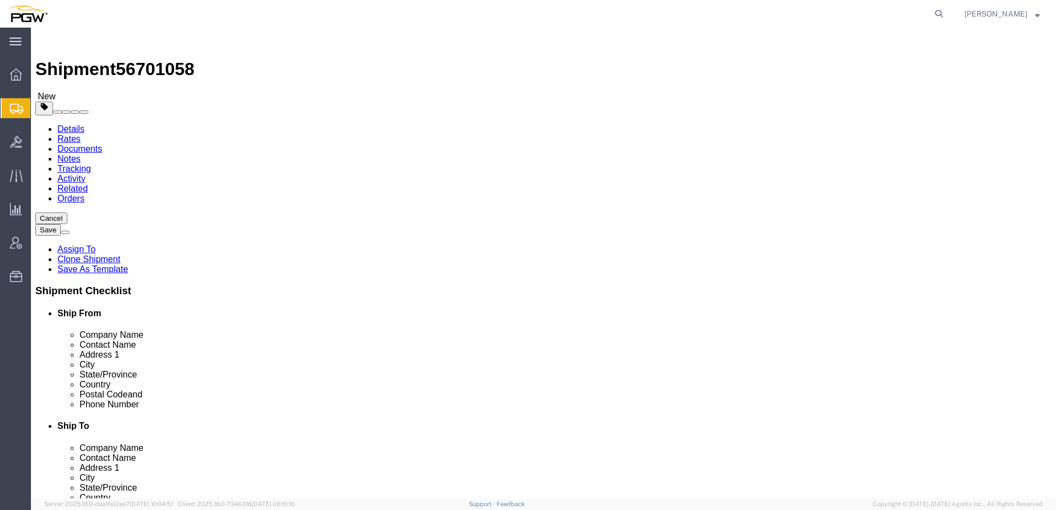
select select
select select "62351"
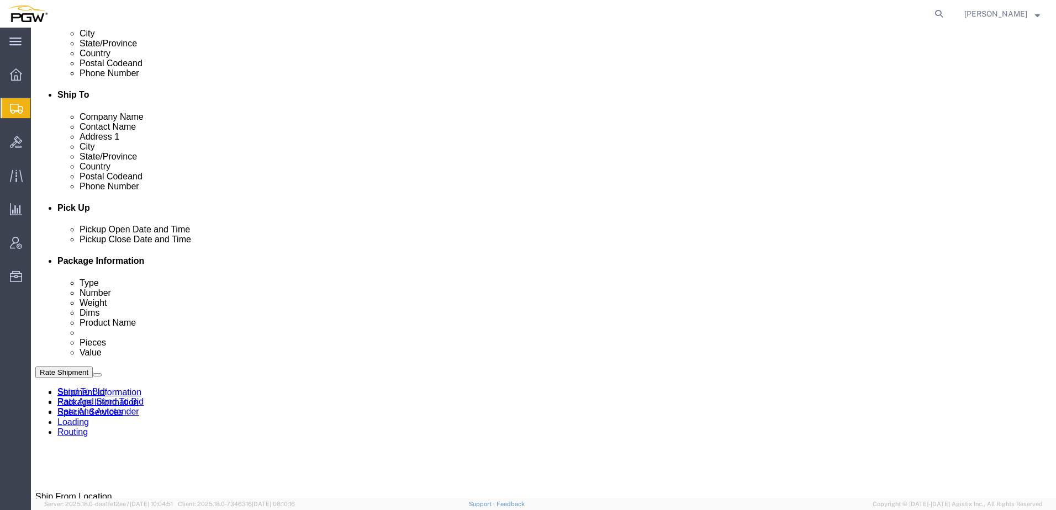
click icon
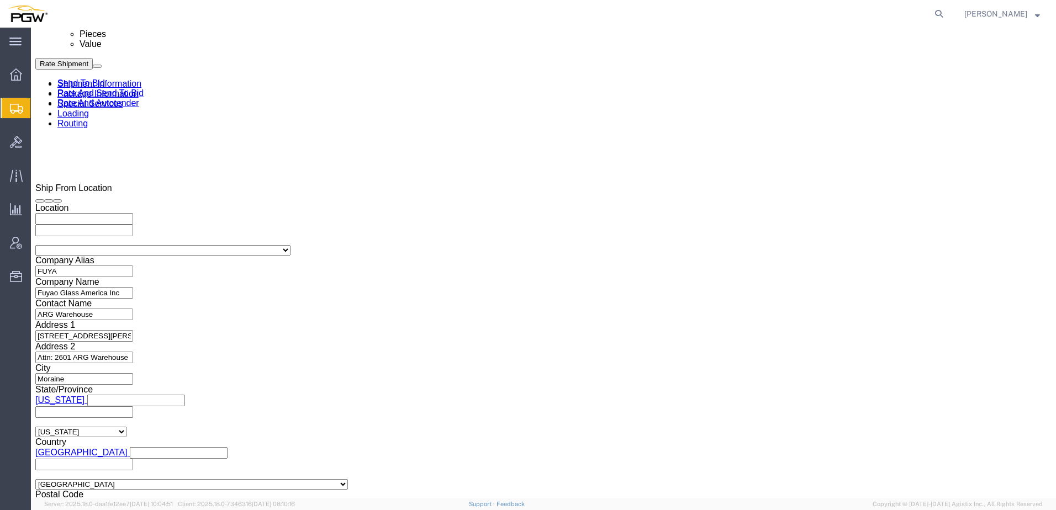
scroll to position [663, 0]
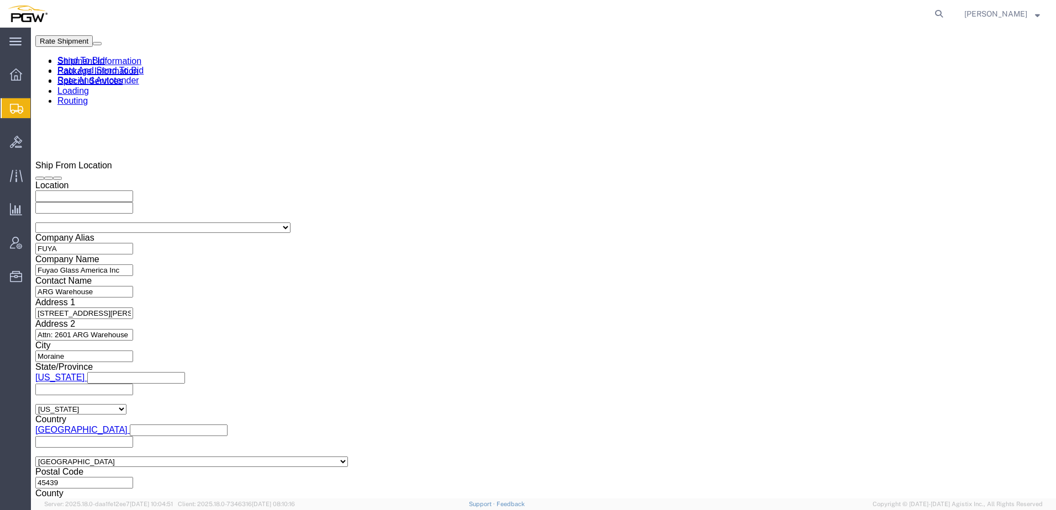
click link "Rate And Autotender"
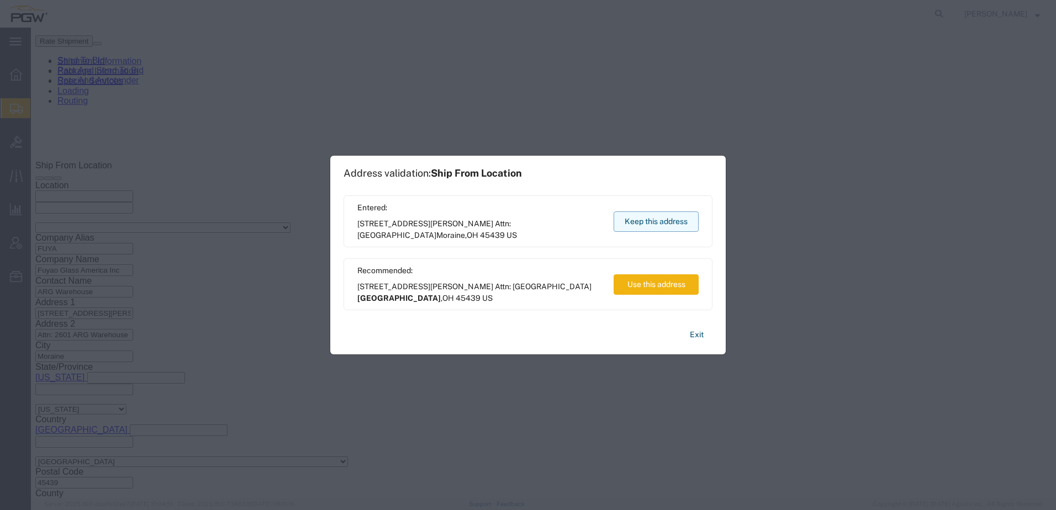
click at [656, 223] on button "Keep this address" at bounding box center [656, 222] width 85 height 20
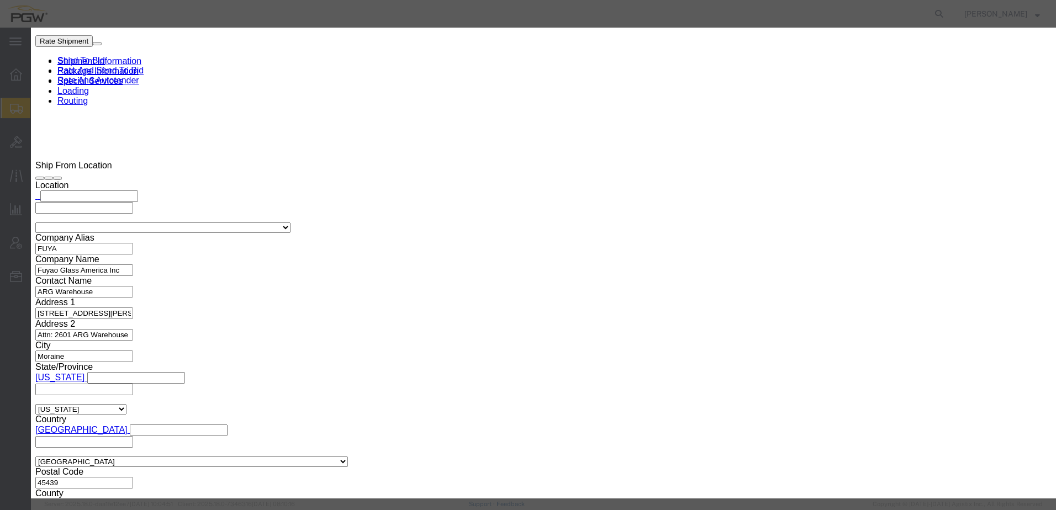
click input "2"
type input "1"
click input "1"
drag, startPoint x: 608, startPoint y: 76, endPoint x: 608, endPoint y: 83, distance: 7.2
click select "Price Carrier Rank"
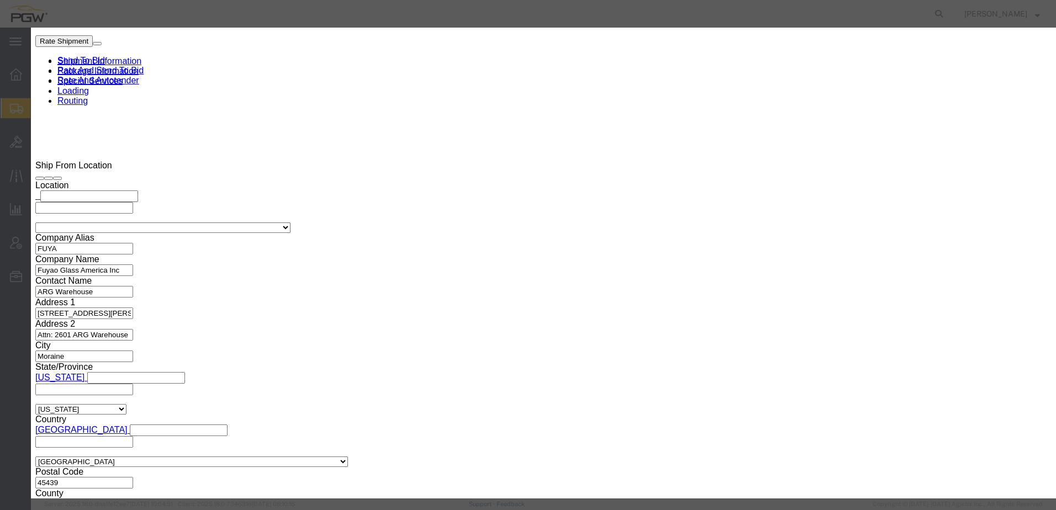
select select "LANE_RANK"
click select "Price Carrier Rank"
click button "Save Auto-Tender"
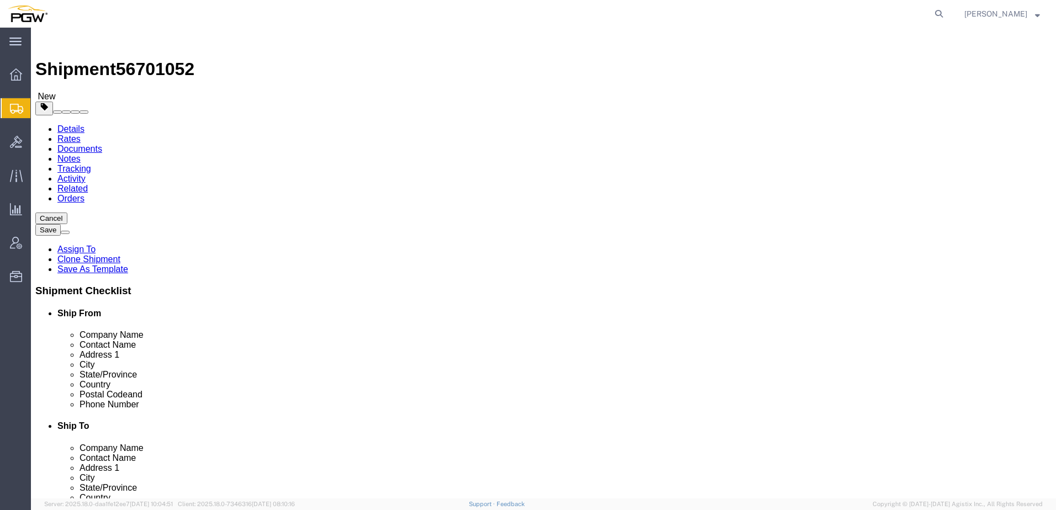
select select
select select "62351"
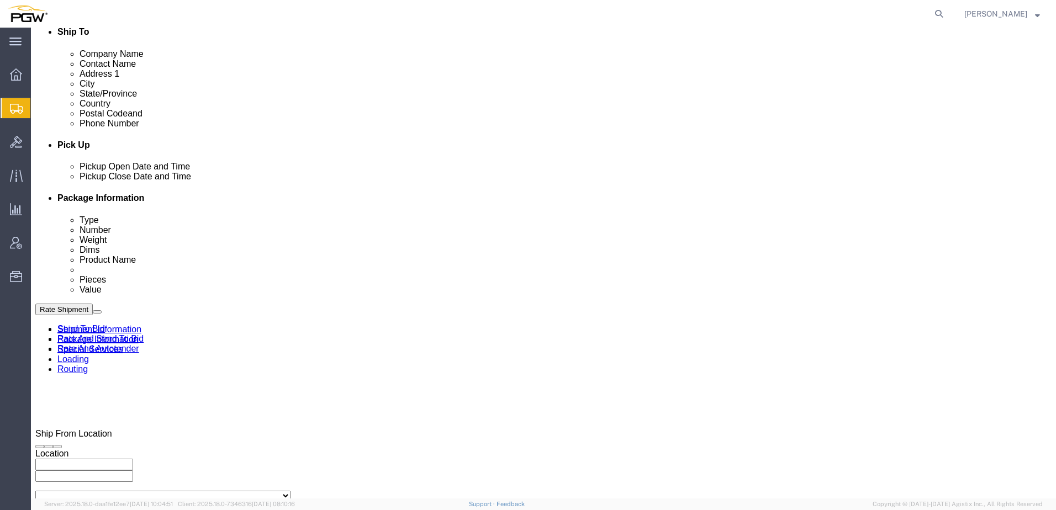
scroll to position [442, 0]
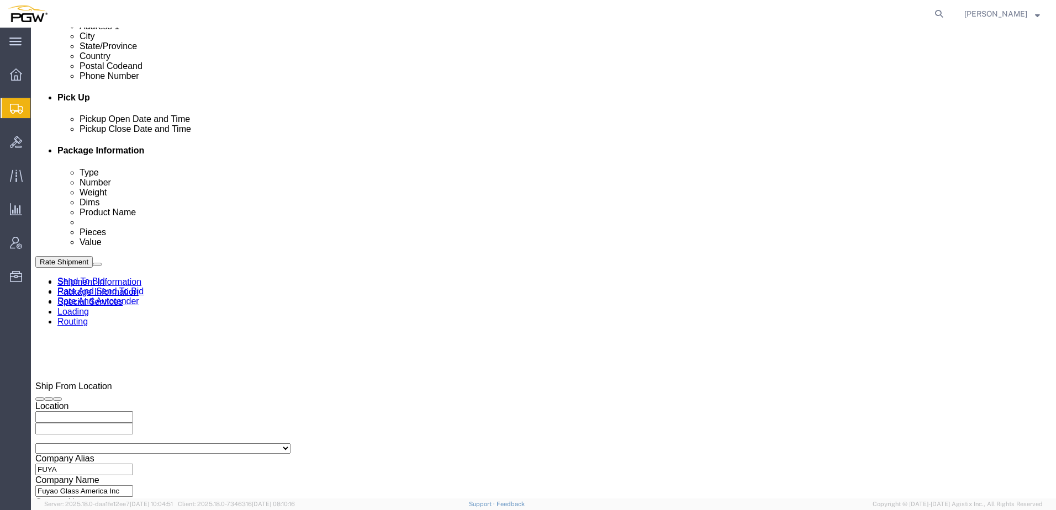
click icon
click link "Rate And Autotender"
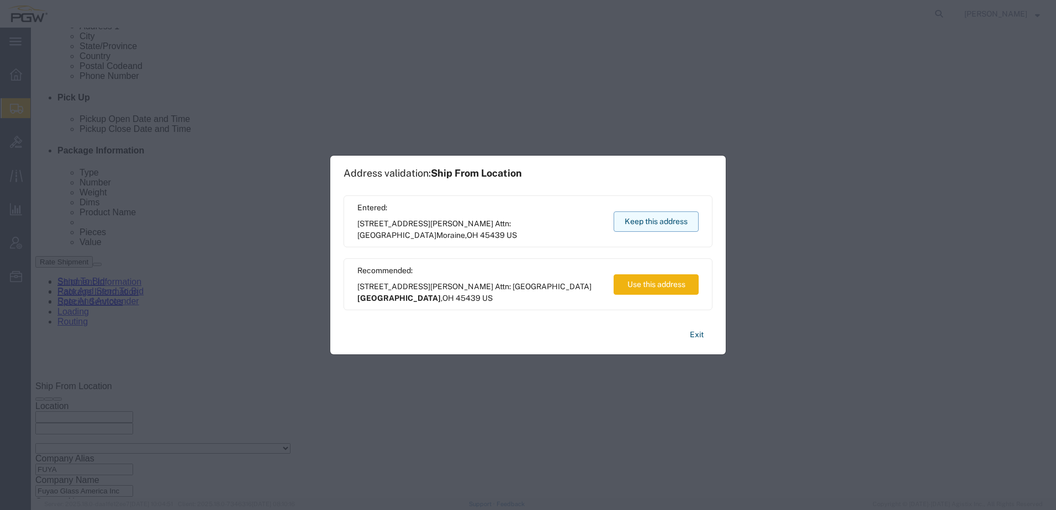
click at [662, 224] on button "Keep this address" at bounding box center [656, 222] width 85 height 20
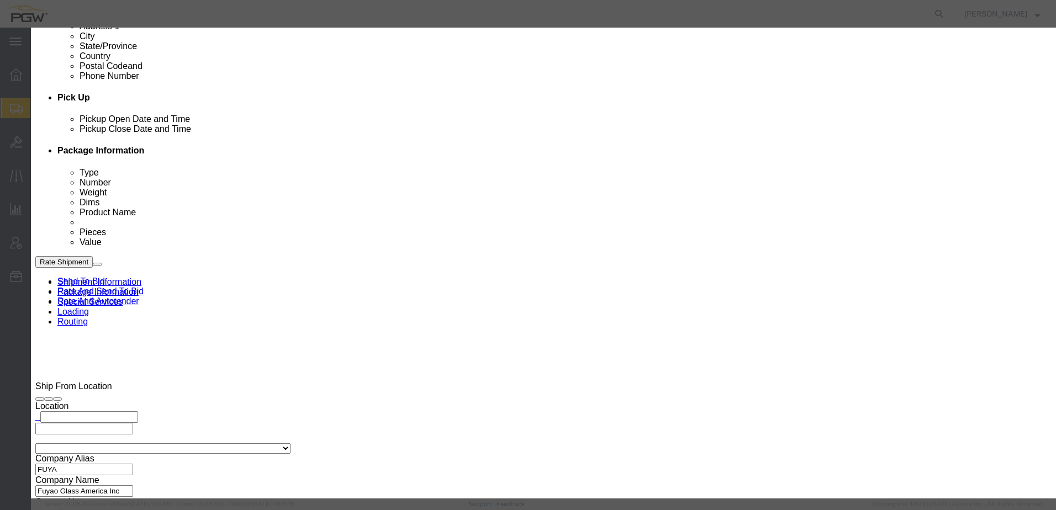
click input "2"
type input "1"
click input "1"
click select "Price Carrier Rank"
select select "LANE_RANK"
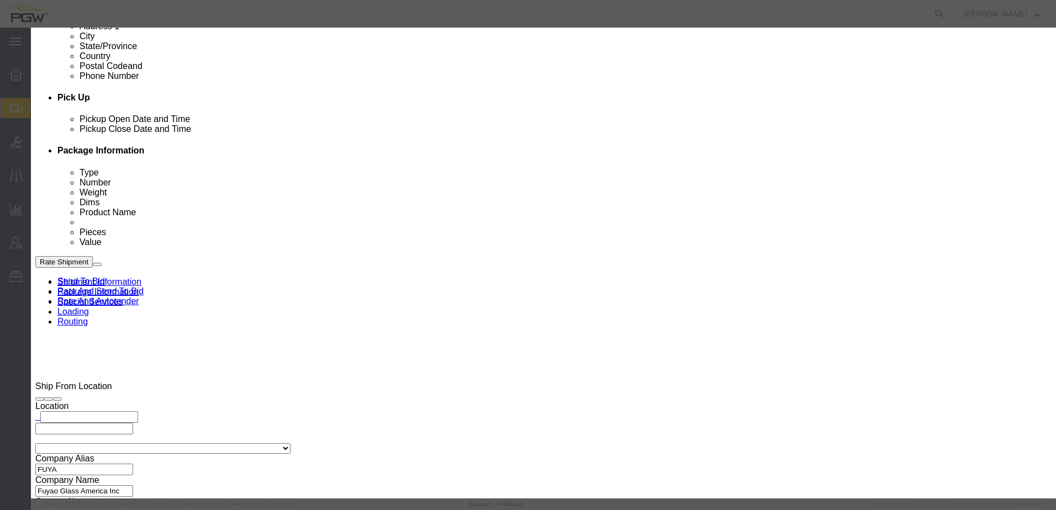
click select "Price Carrier Rank"
click button "Save Auto-Tender"
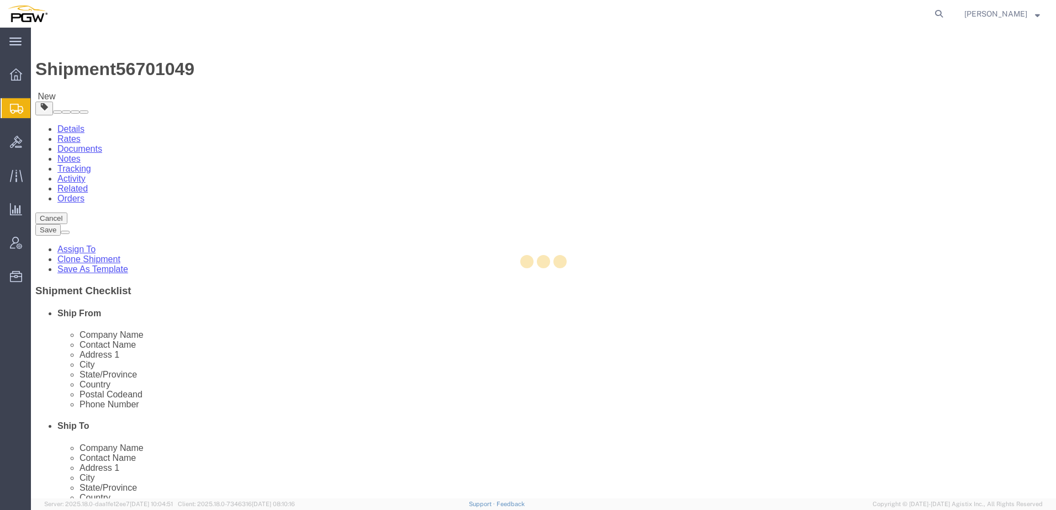
select select
select select "62351"
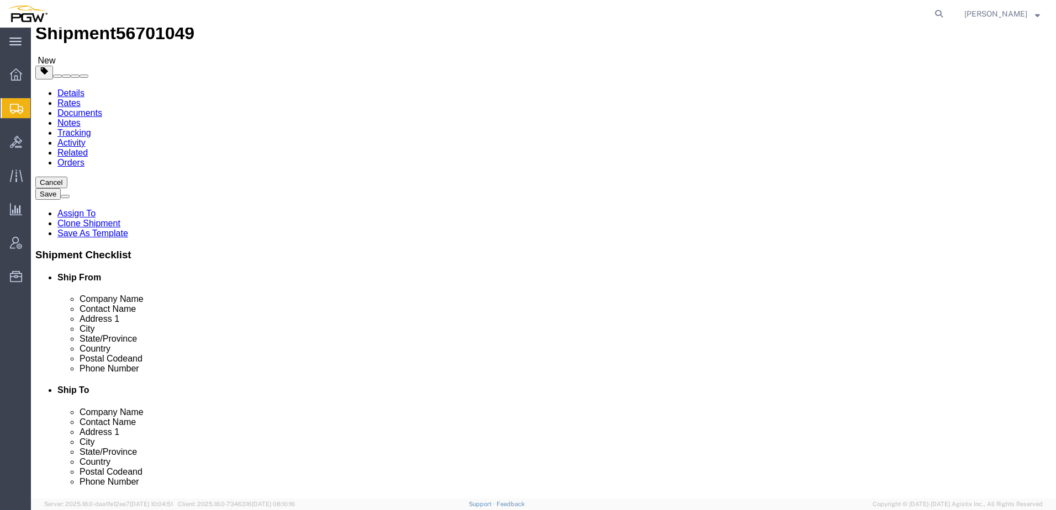
scroll to position [331, 0]
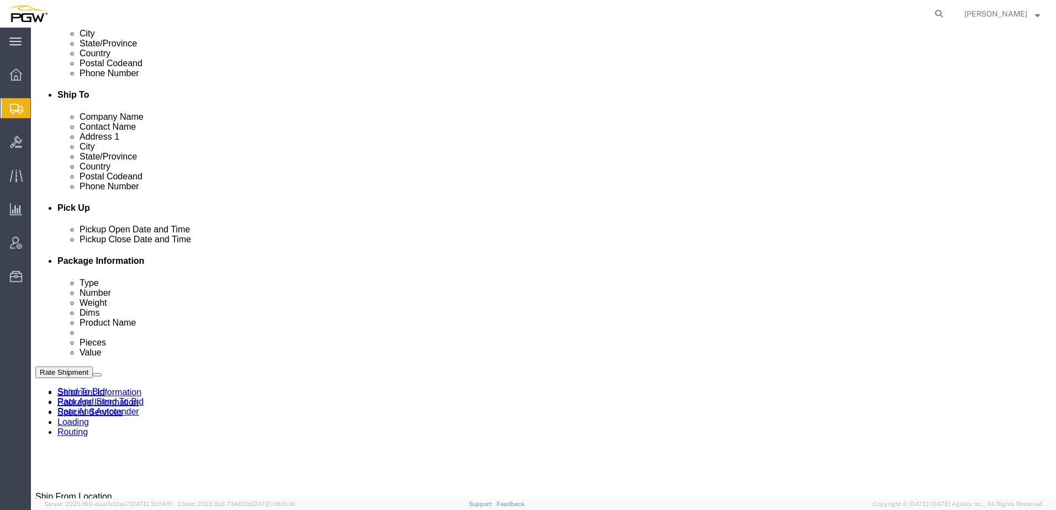
click icon
click link "Rate And Autotender"
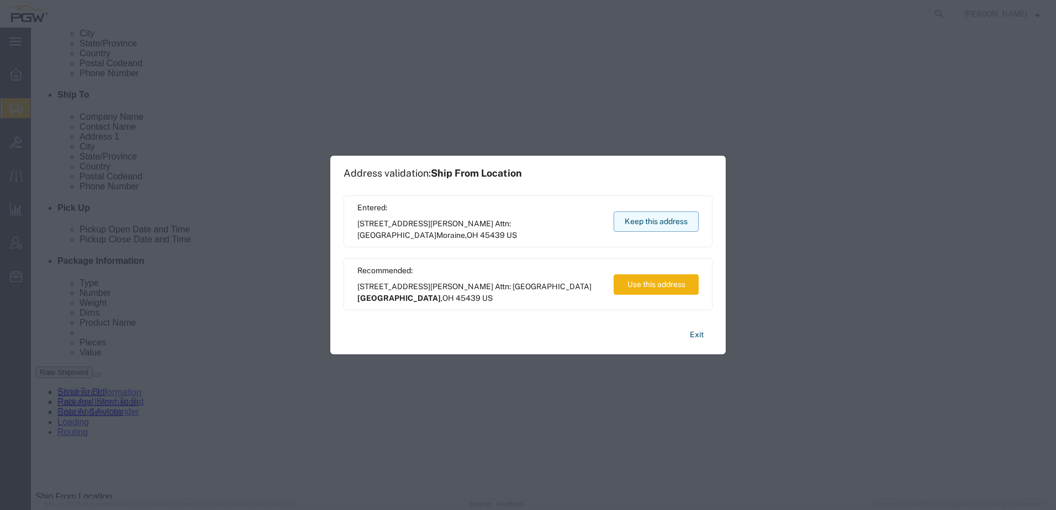
click at [678, 220] on button "Keep this address" at bounding box center [656, 222] width 85 height 20
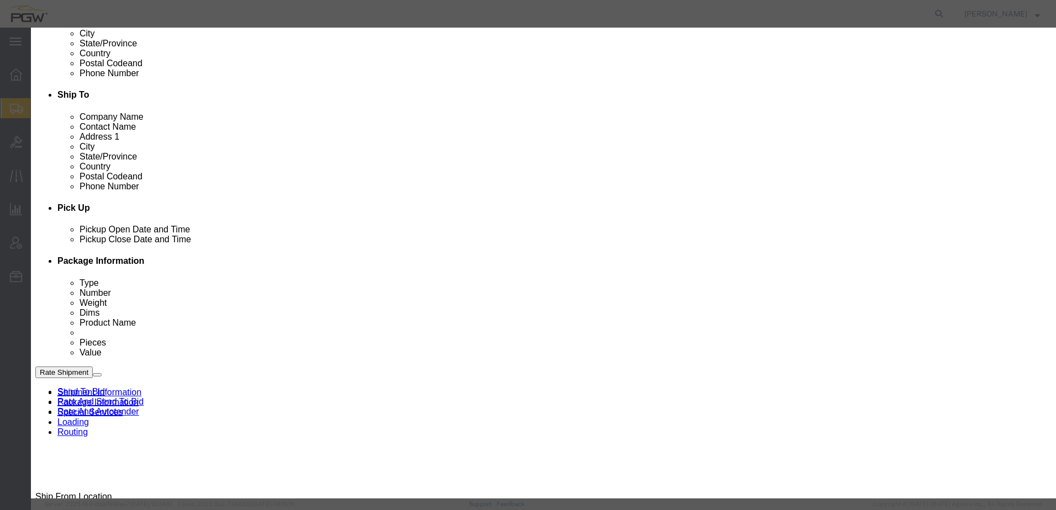
click input "2"
type input "1"
click input "1"
click select "Price Carrier Rank"
select select "LANE_RANK"
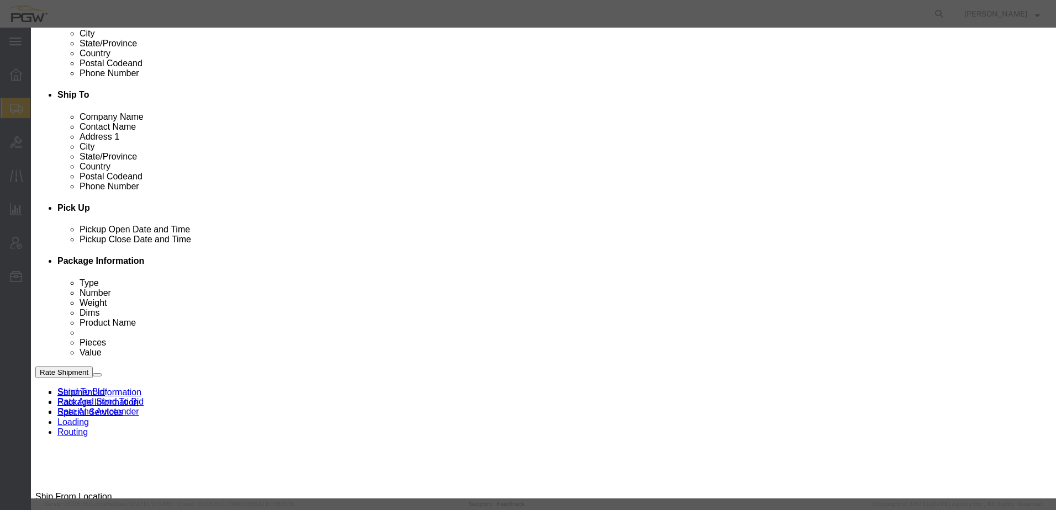
click select "Price Carrier Rank"
click button "Save Auto-Tender"
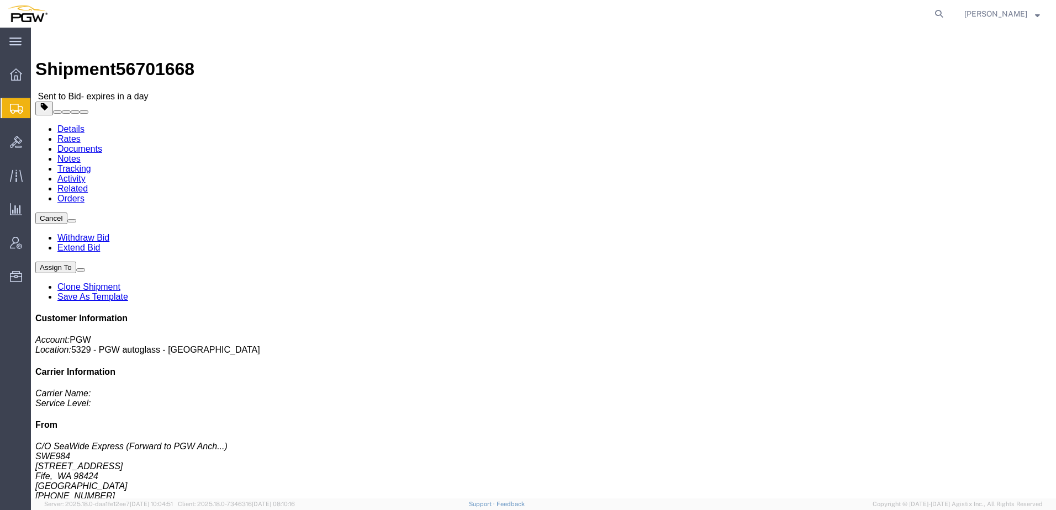
click link "Rates"
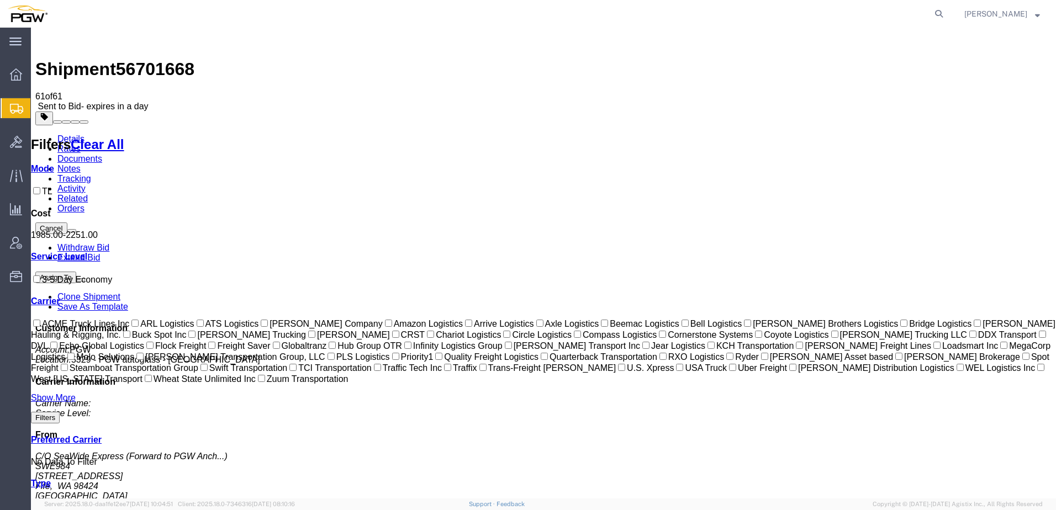
click at [0, 0] on span "Location Appointment" at bounding box center [0, 0] width 0 height 0
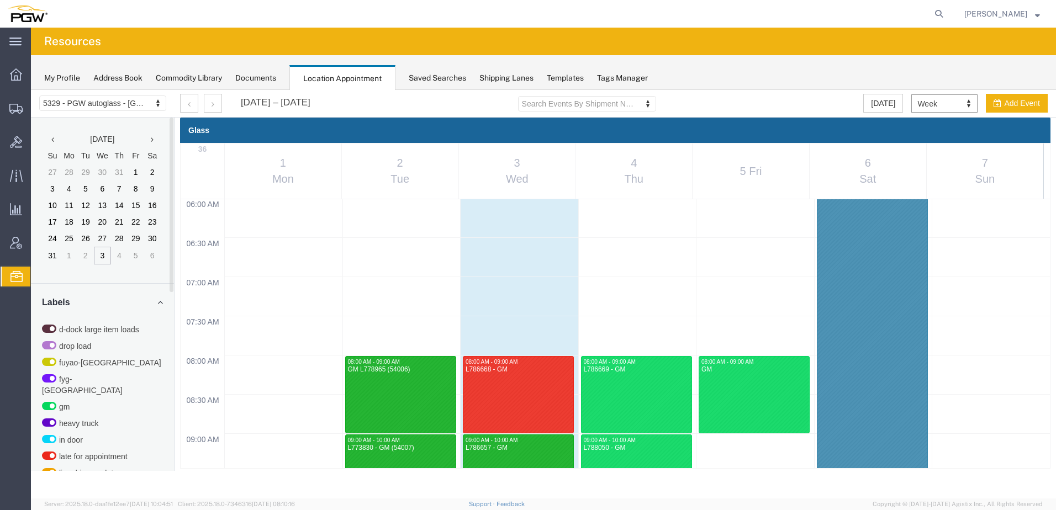
scroll to position [364, 0]
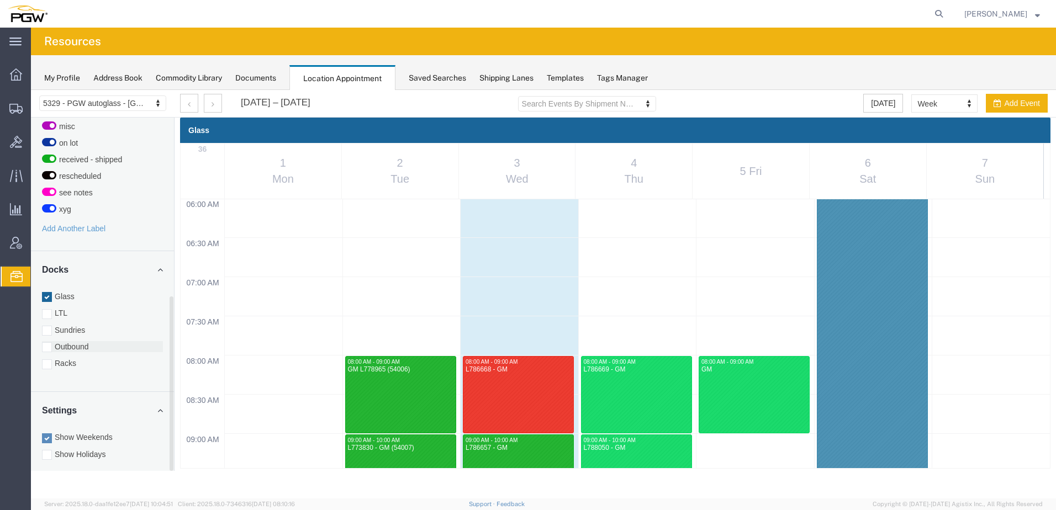
click at [51, 343] on div at bounding box center [47, 348] width 10 height 10
click at [31, 90] on input "Outbound" at bounding box center [31, 90] width 0 height 0
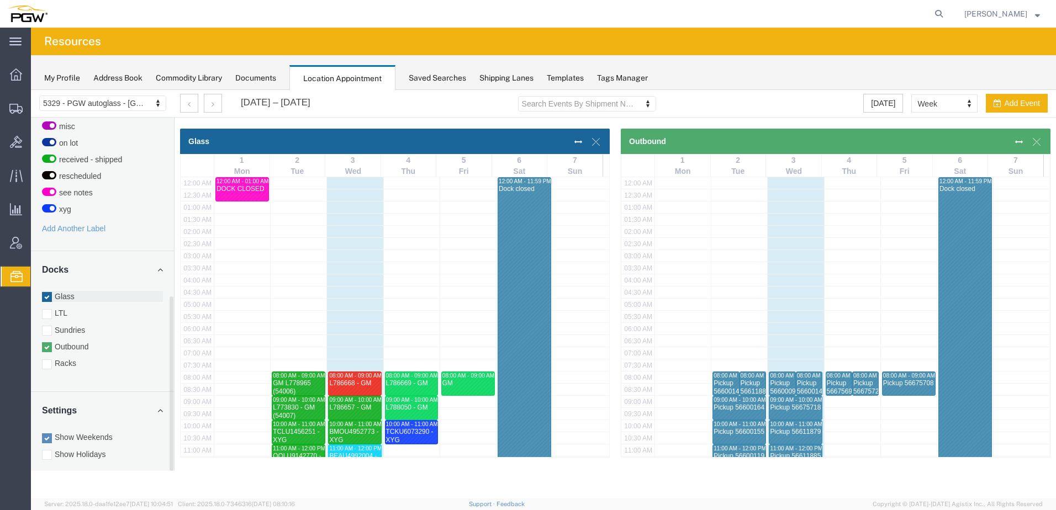
scroll to position [281, 0]
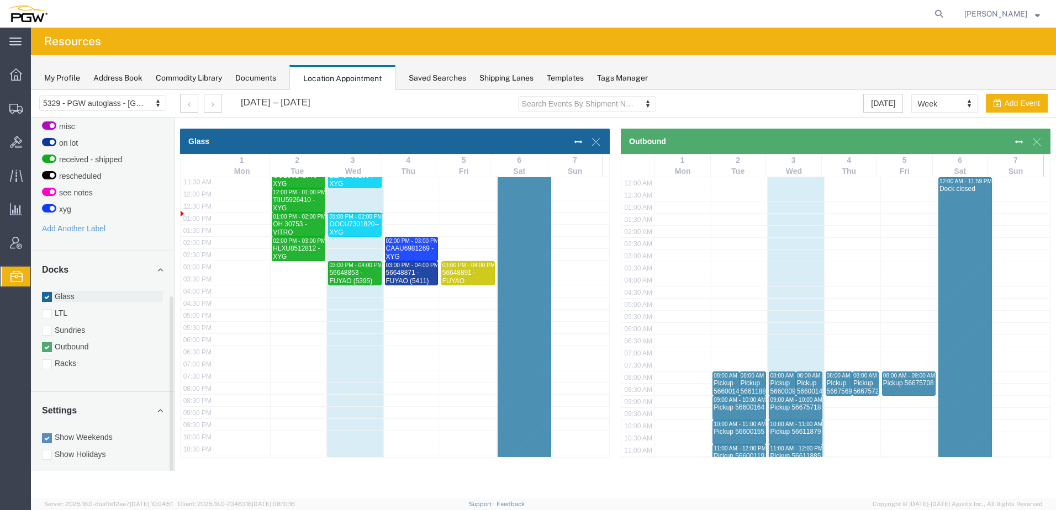
click at [48, 292] on div at bounding box center [47, 297] width 10 height 10
click at [31, 90] on input "Glass" at bounding box center [31, 90] width 0 height 0
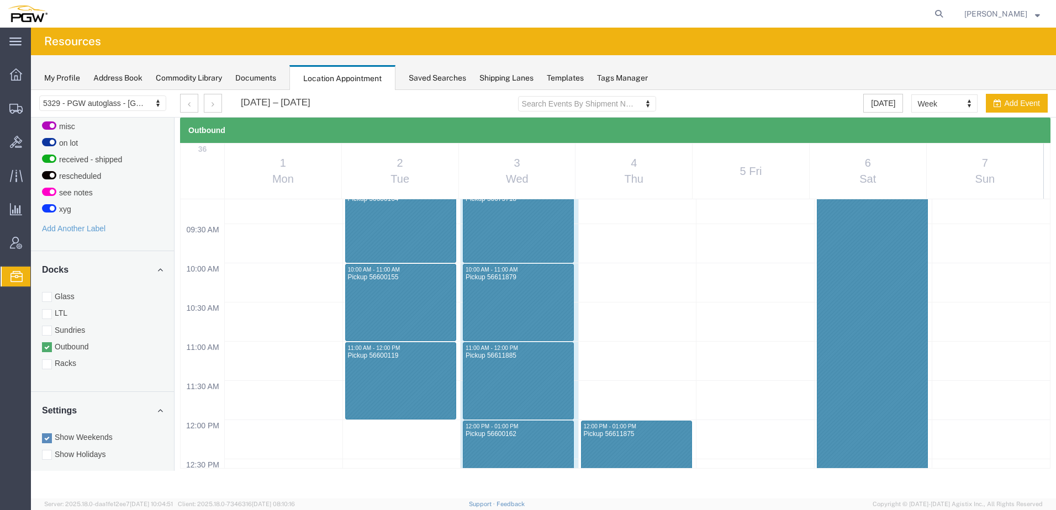
scroll to position [773, 0]
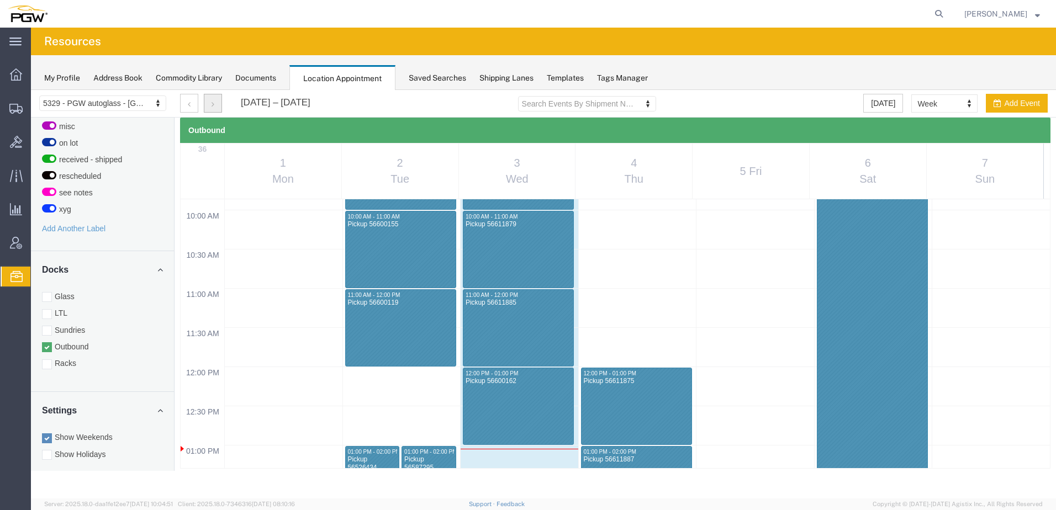
click at [213, 106] on icon "button" at bounding box center [213, 105] width 3 height 8
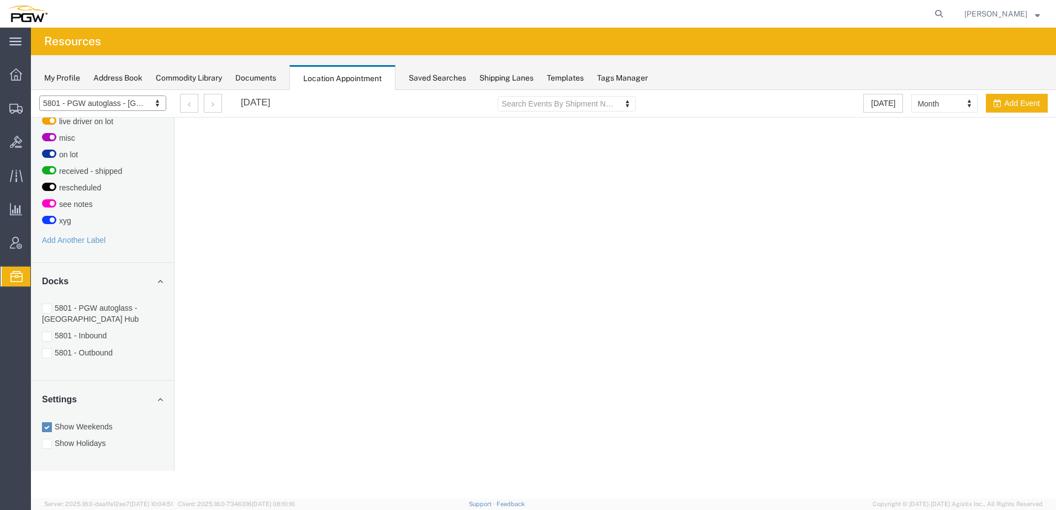
scroll to position [341, 0]
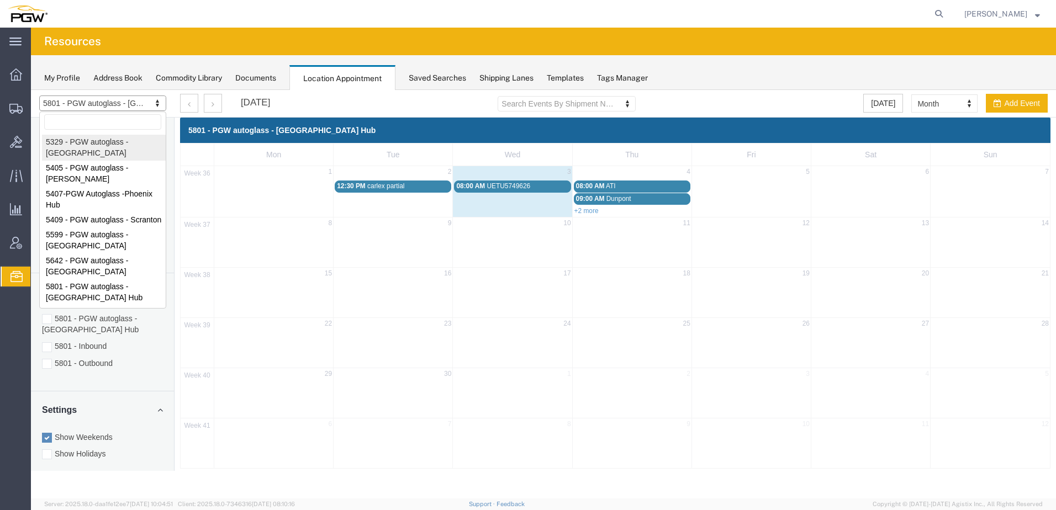
click at [81, 134] on div "5329 - PGW autoglass - Chillicothe 5405 - PGW autoglass - Warren 5407-PGW Autog…" at bounding box center [102, 210] width 127 height 197
select select "28253"
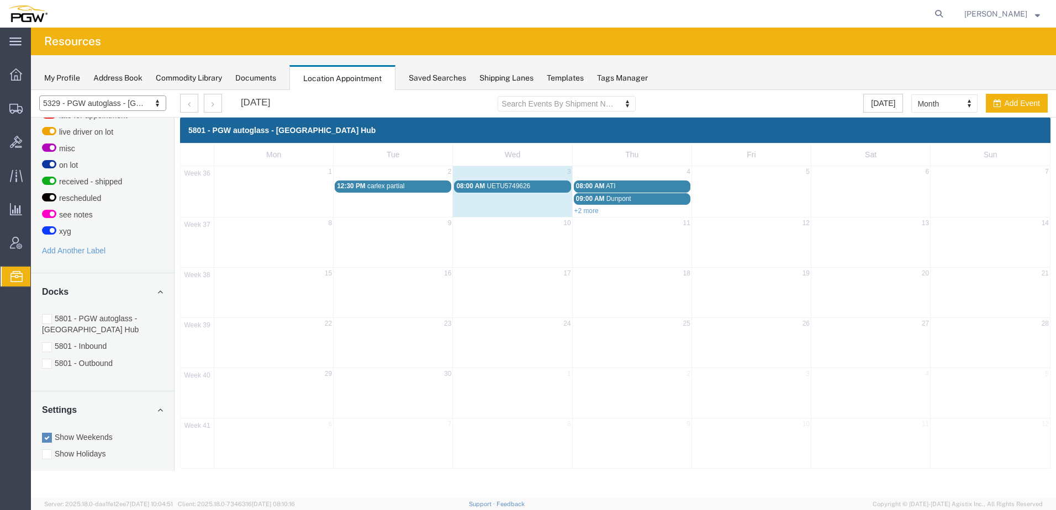
scroll to position [364, 0]
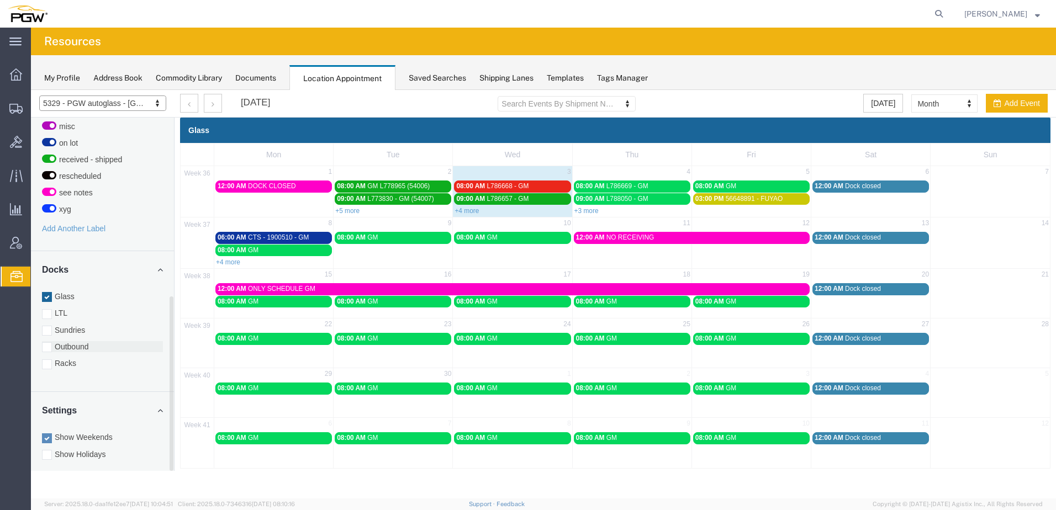
click at [50, 343] on div at bounding box center [47, 348] width 10 height 10
click at [31, 90] on input "Outbound" at bounding box center [31, 90] width 0 height 0
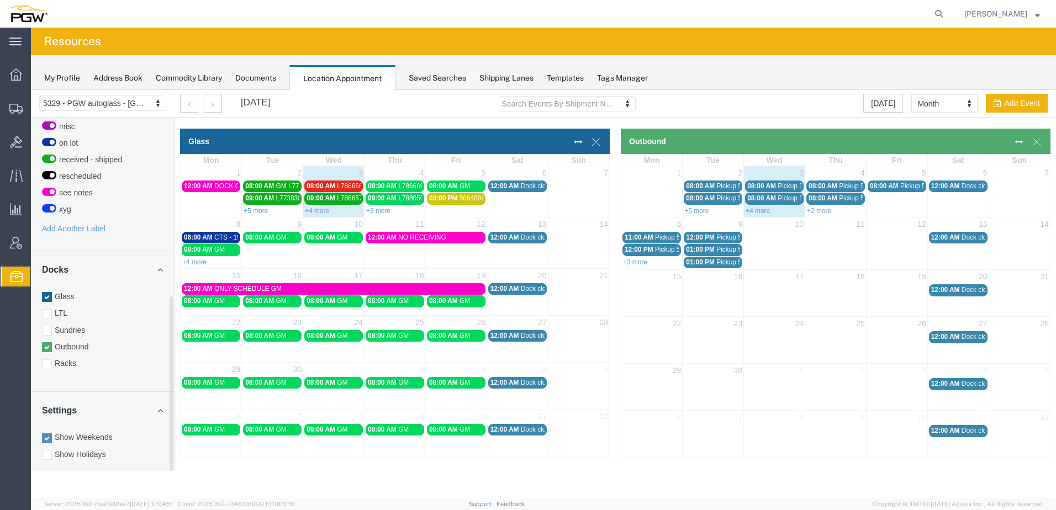
click at [47, 292] on div at bounding box center [47, 297] width 10 height 10
click at [31, 90] on input "Glass" at bounding box center [31, 90] width 0 height 0
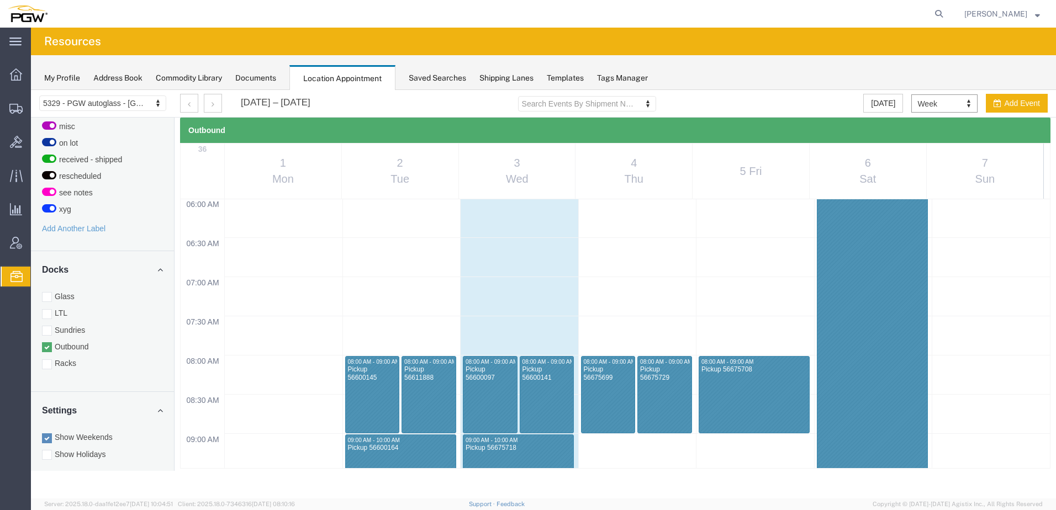
scroll to position [692, 0]
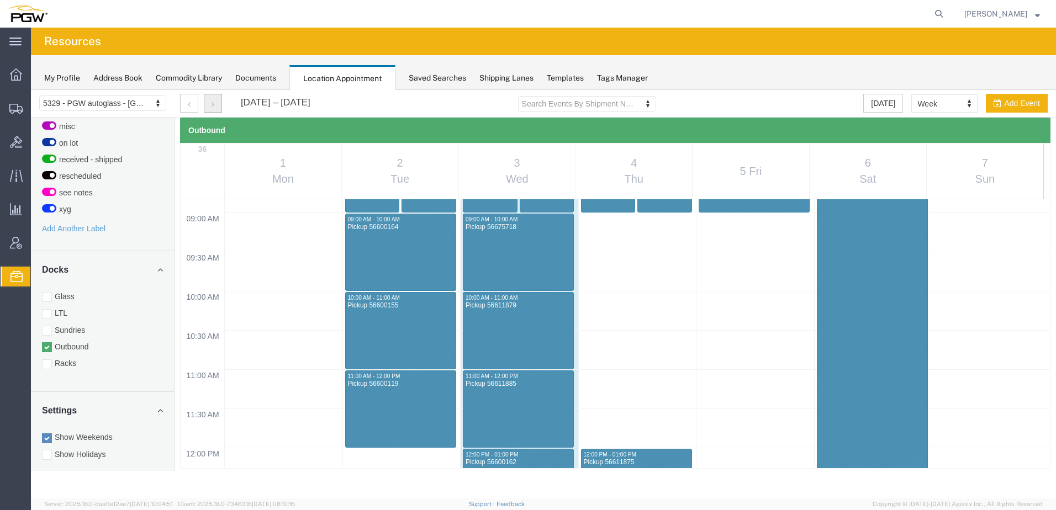
click at [218, 101] on button "button" at bounding box center [213, 103] width 18 height 19
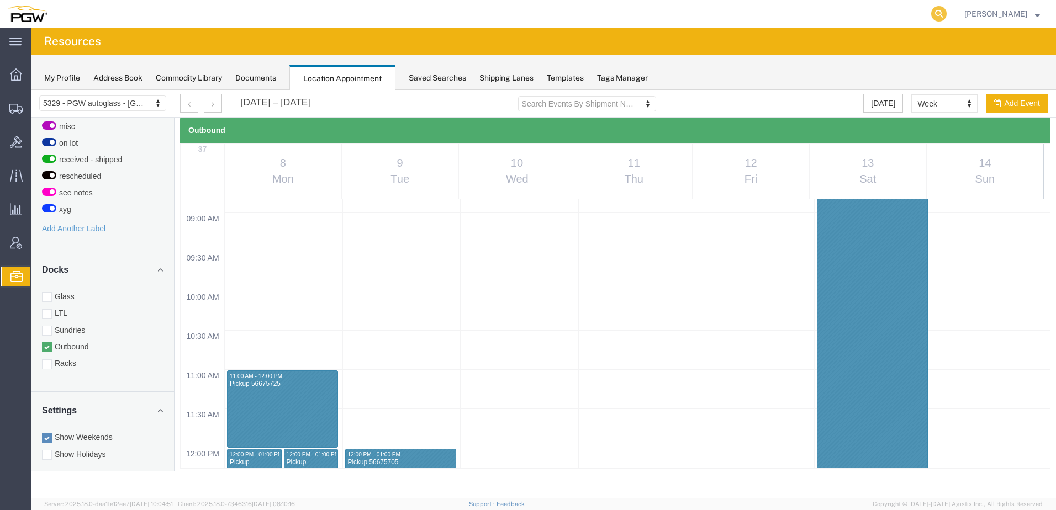
click at [947, 13] on icon at bounding box center [938, 13] width 15 height 15
click at [825, 17] on input "search" at bounding box center [764, 14] width 336 height 27
paste input "56702260"
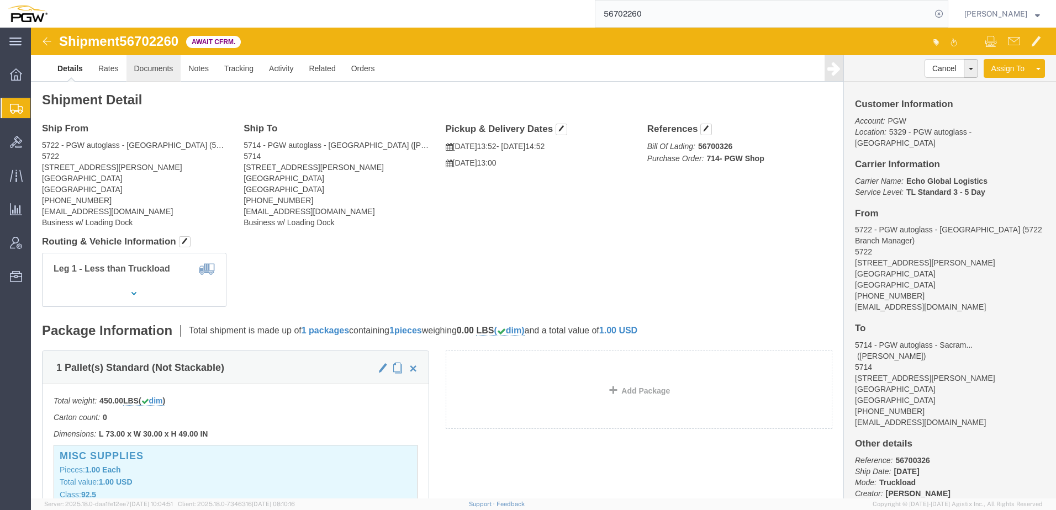
click link "Documents"
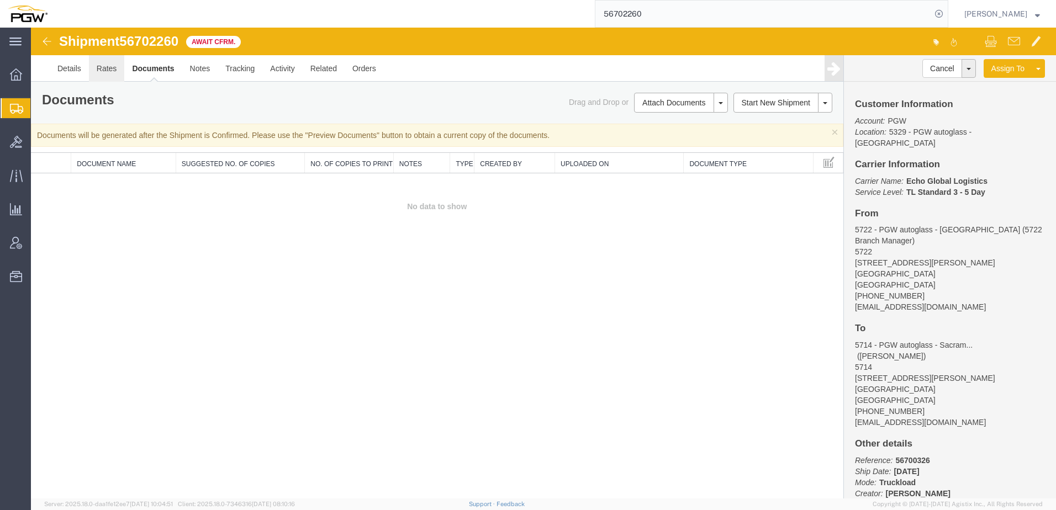
click at [101, 71] on link "Rates" at bounding box center [107, 68] width 36 height 27
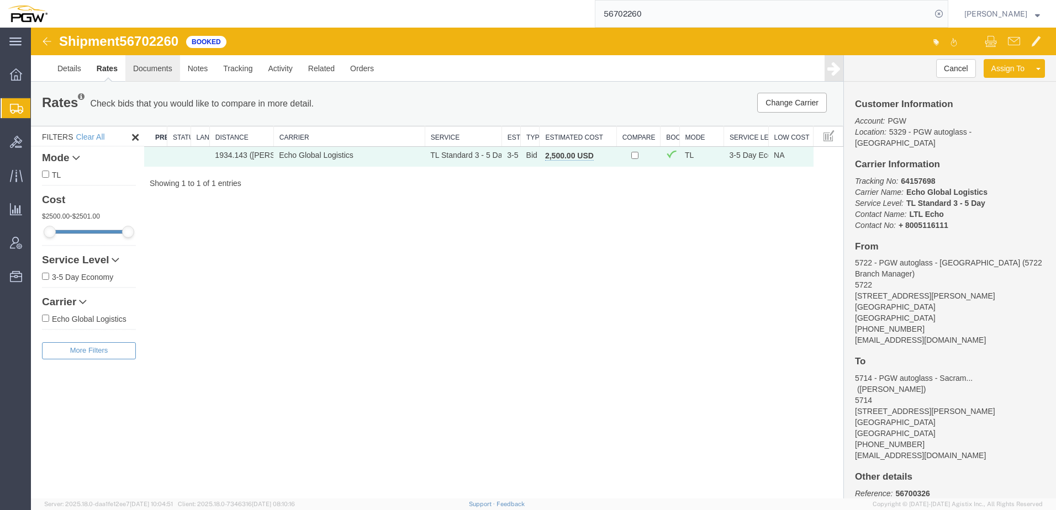
click at [142, 69] on link "Documents" at bounding box center [152, 68] width 55 height 27
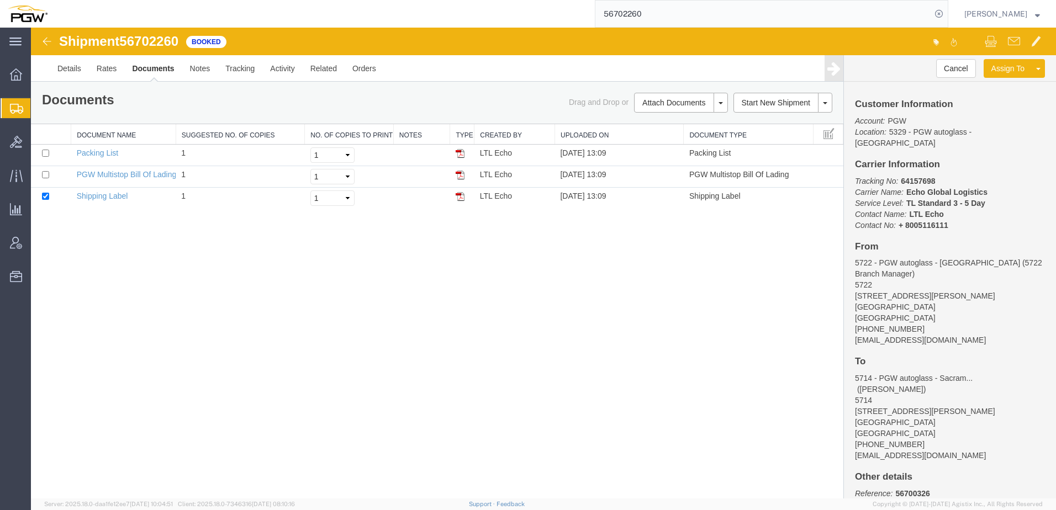
click at [113, 275] on div "Shipment 56702260 3 of 3 Booked Details Rates Documents Notes Tracking Activity…" at bounding box center [543, 263] width 1025 height 471
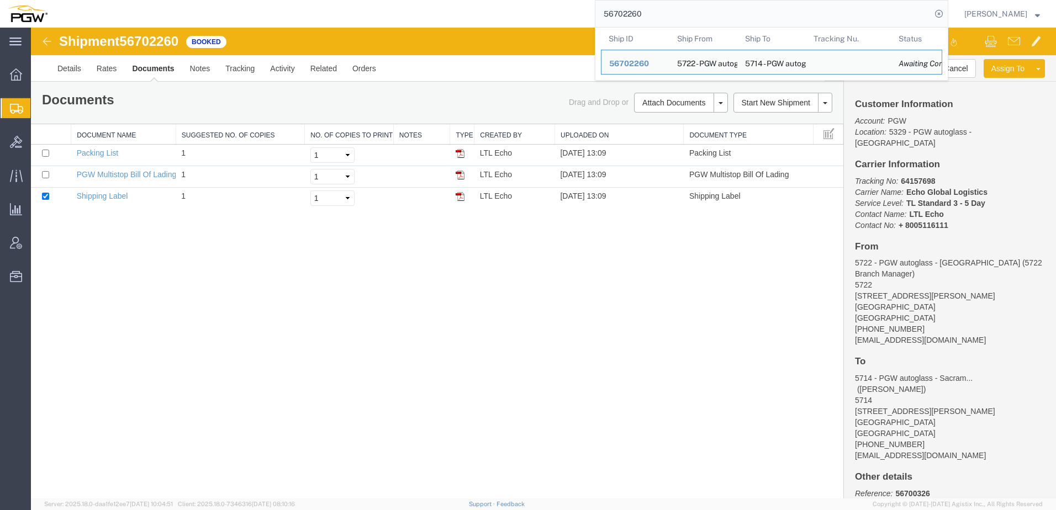
drag, startPoint x: 686, startPoint y: 19, endPoint x: 338, endPoint y: -34, distance: 351.5
click at [338, 0] on html "main_menu Created with Sketch. Collapse Menu Overview Shipments Shipment Manage…" at bounding box center [528, 255] width 1056 height 510
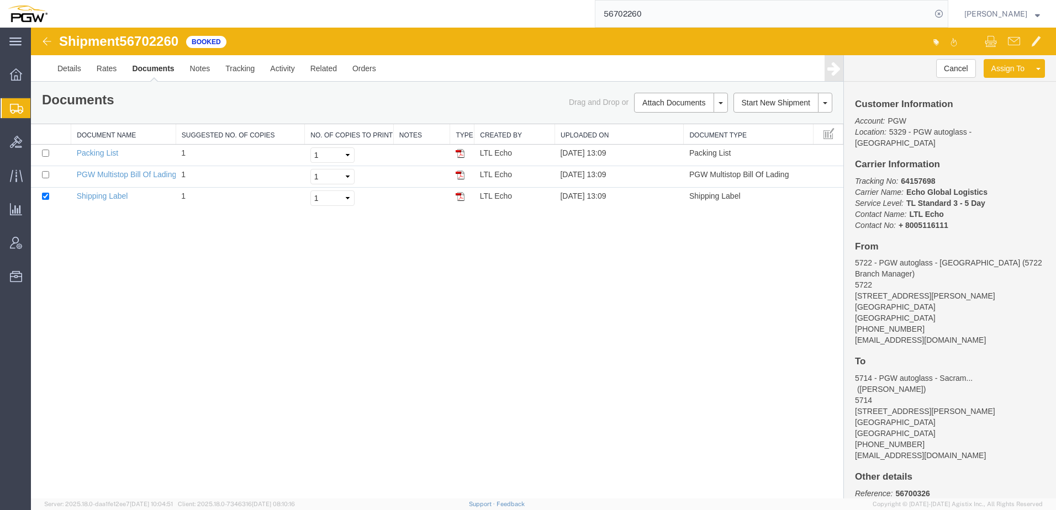
paste input "1668"
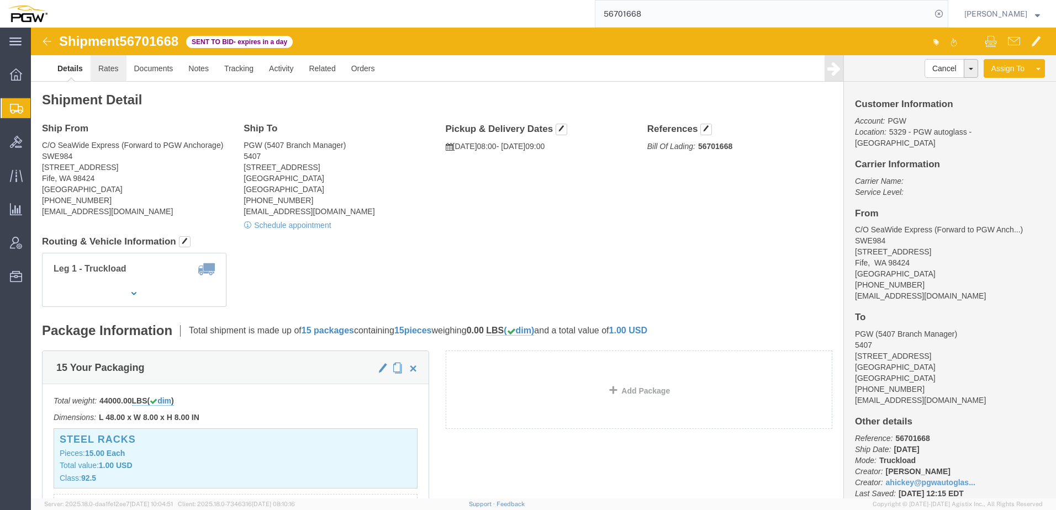
click link "Rates"
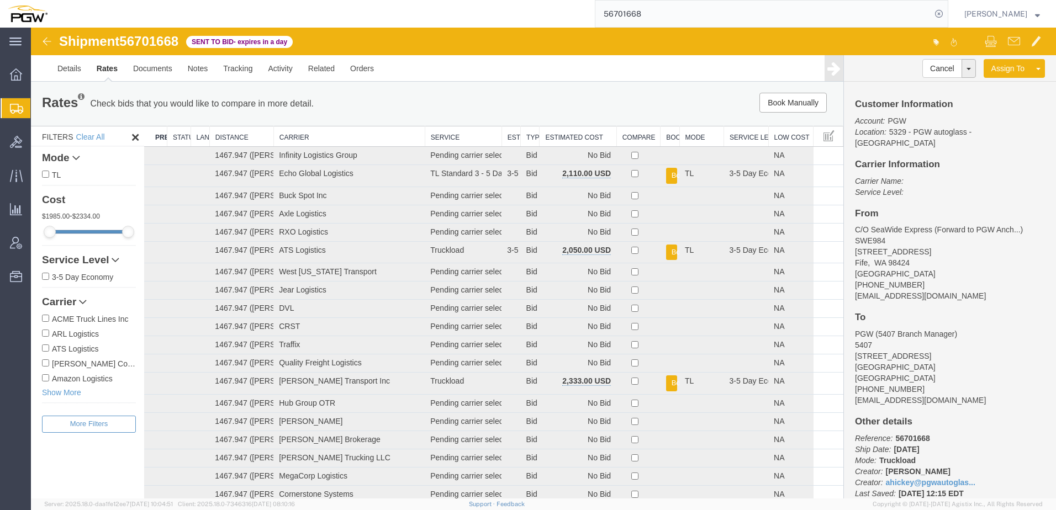
click at [580, 139] on th "Estimated Cost" at bounding box center [578, 137] width 77 height 20
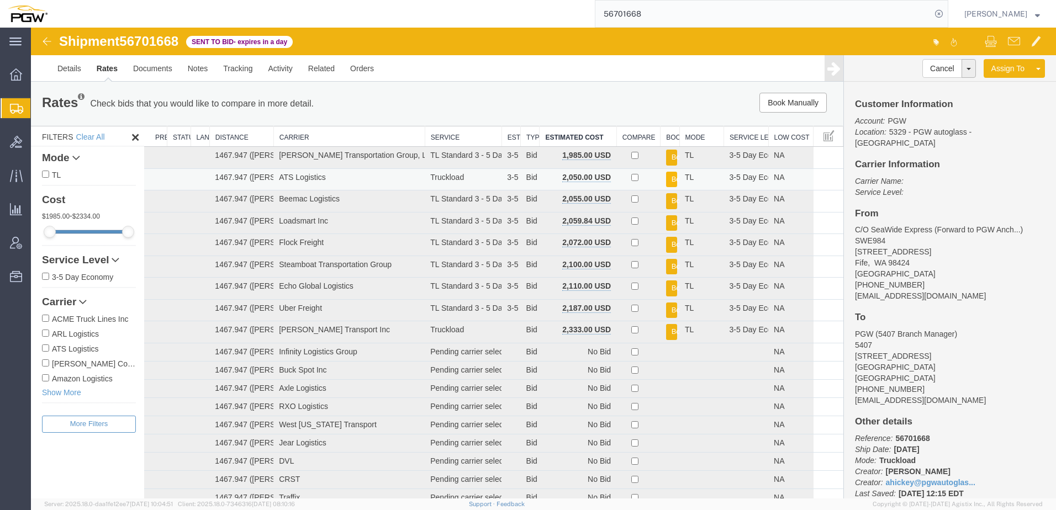
click at [666, 177] on button "Book" at bounding box center [671, 180] width 11 height 16
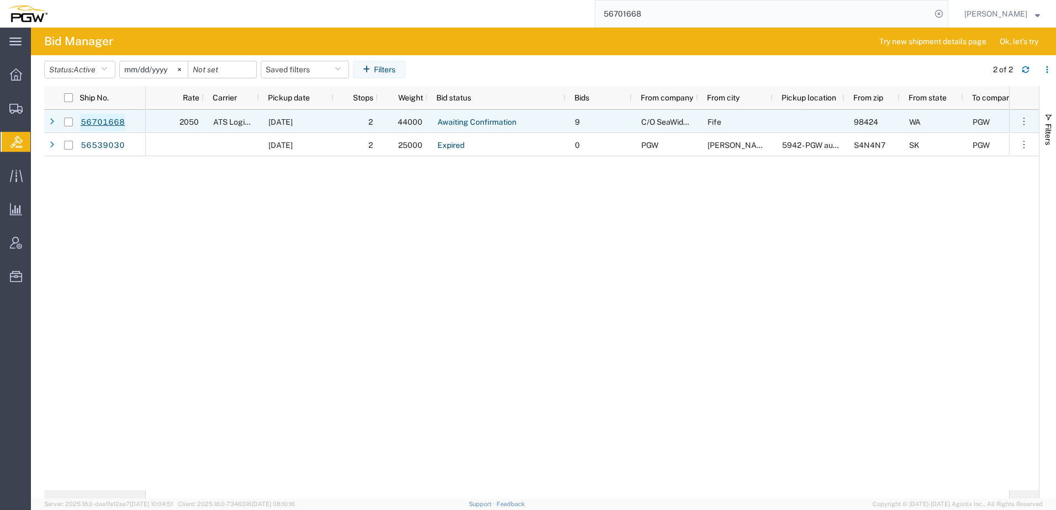
click at [94, 124] on link "56701668" at bounding box center [102, 123] width 45 height 18
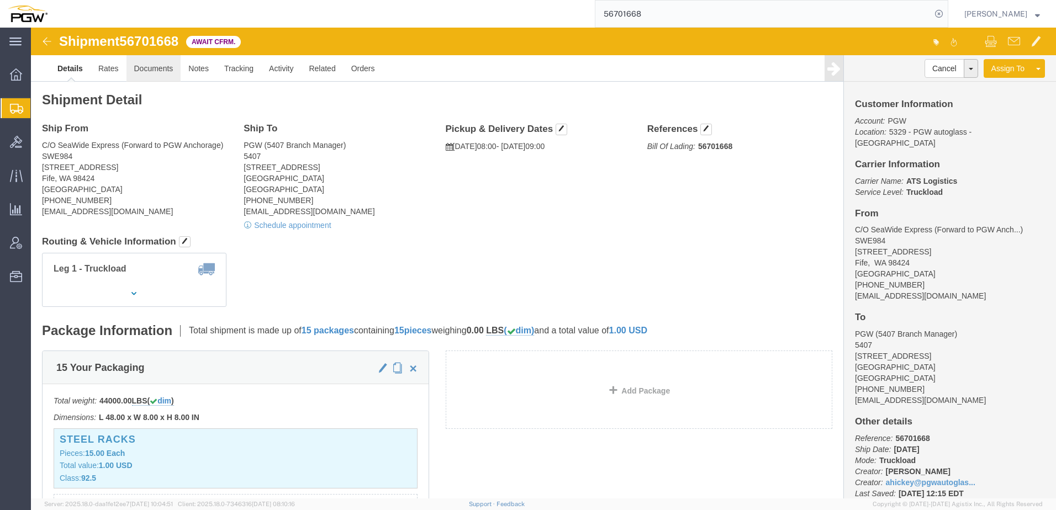
click link "Documents"
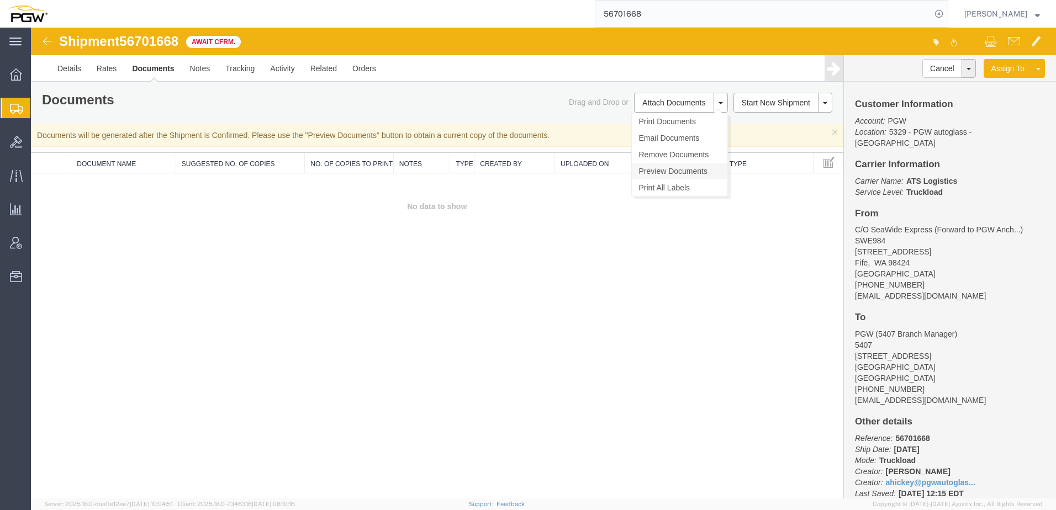
click at [665, 167] on link "Preview Documents" at bounding box center [680, 171] width 96 height 17
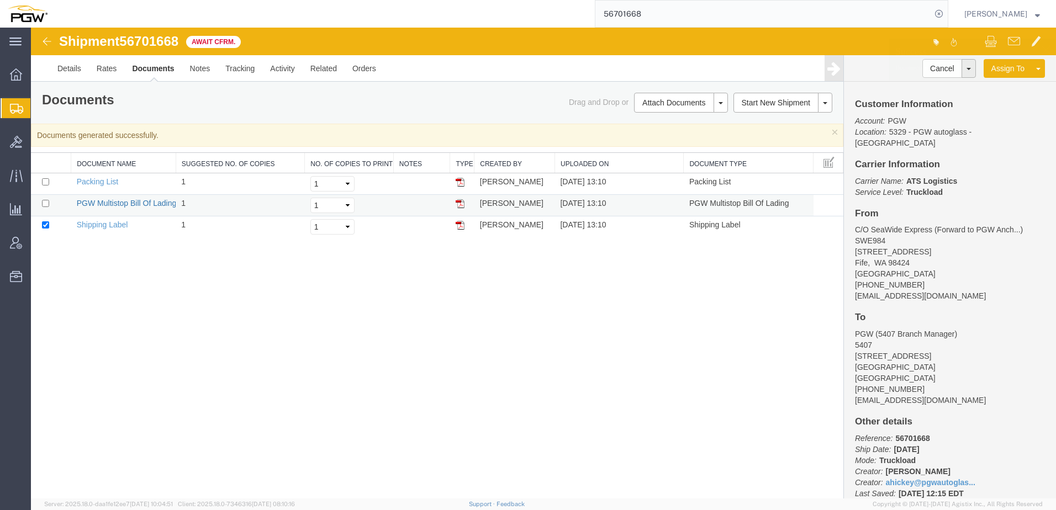
drag, startPoint x: 96, startPoint y: 203, endPoint x: 39, endPoint y: 251, distance: 74.9
click at [96, 203] on link "PGW Multistop Bill Of Lading" at bounding box center [127, 203] width 100 height 9
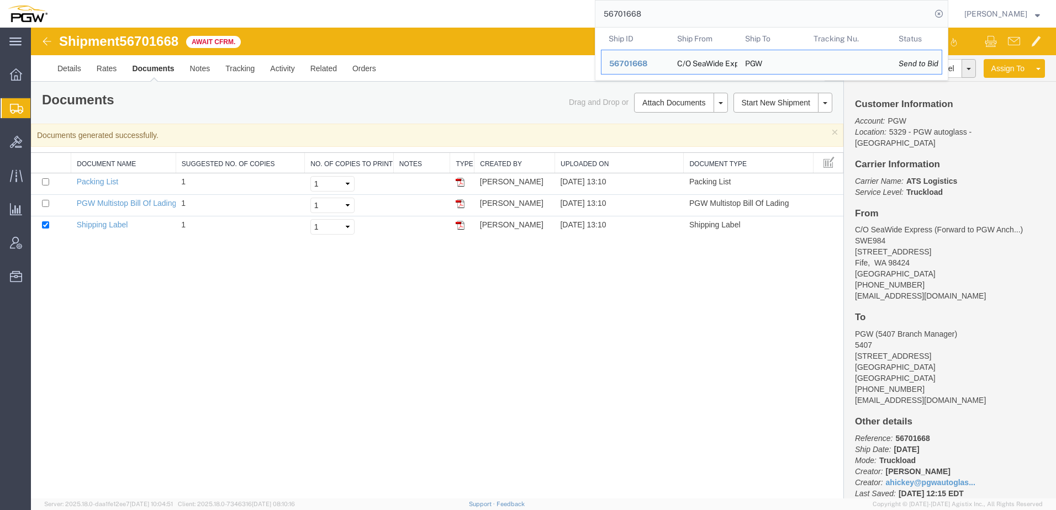
drag, startPoint x: 719, startPoint y: 15, endPoint x: 384, endPoint y: 18, distance: 334.8
click at [383, 18] on div "56701668 Ship ID Ship From Ship To Tracking Nu. Status Ship ID 56701668 Ship Fr…" at bounding box center [501, 14] width 893 height 28
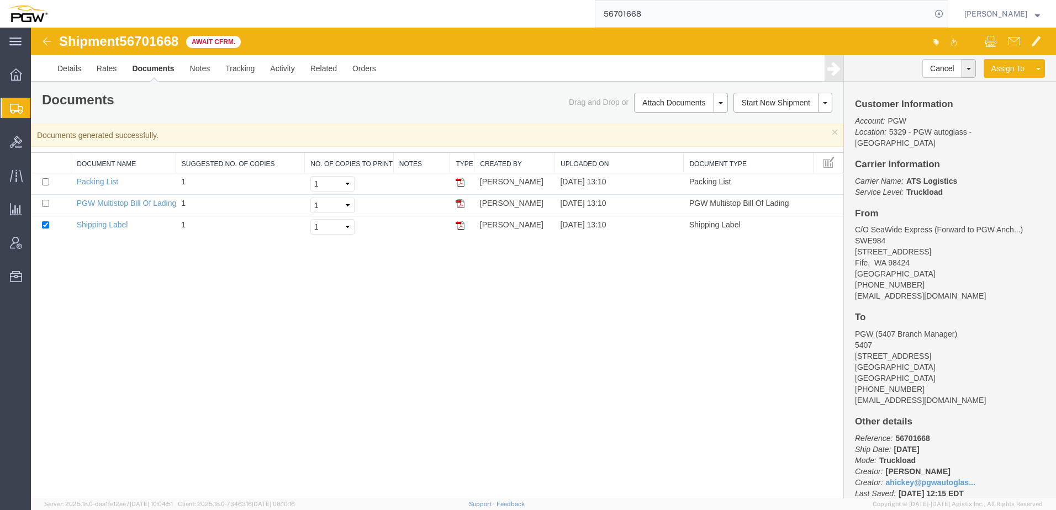
paste input "099"
type input "56701099"
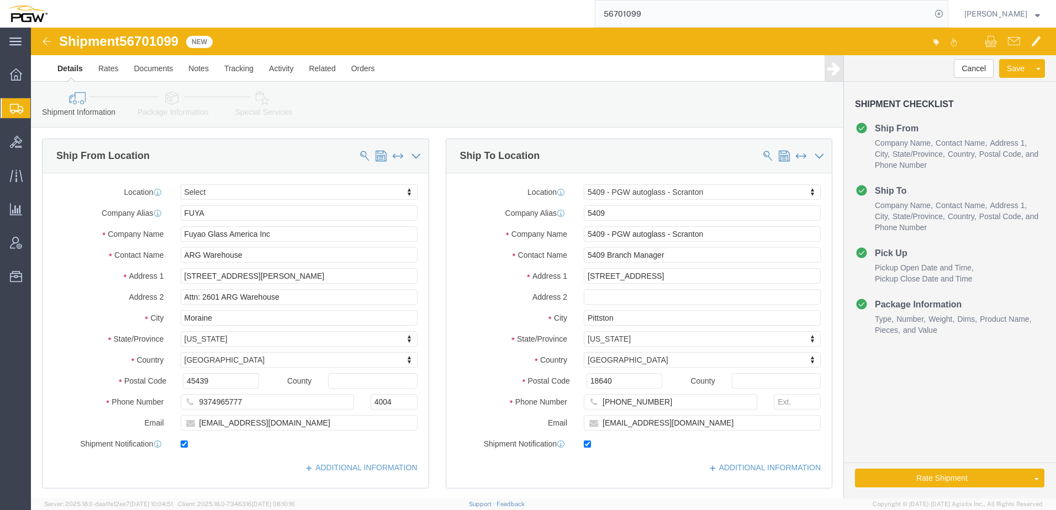
select select
select select "61931"
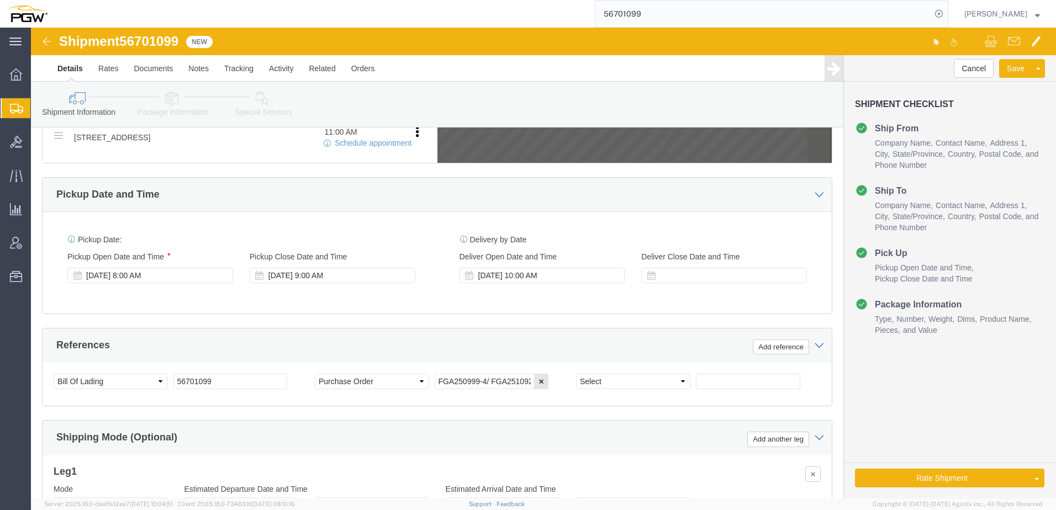
scroll to position [444, 0]
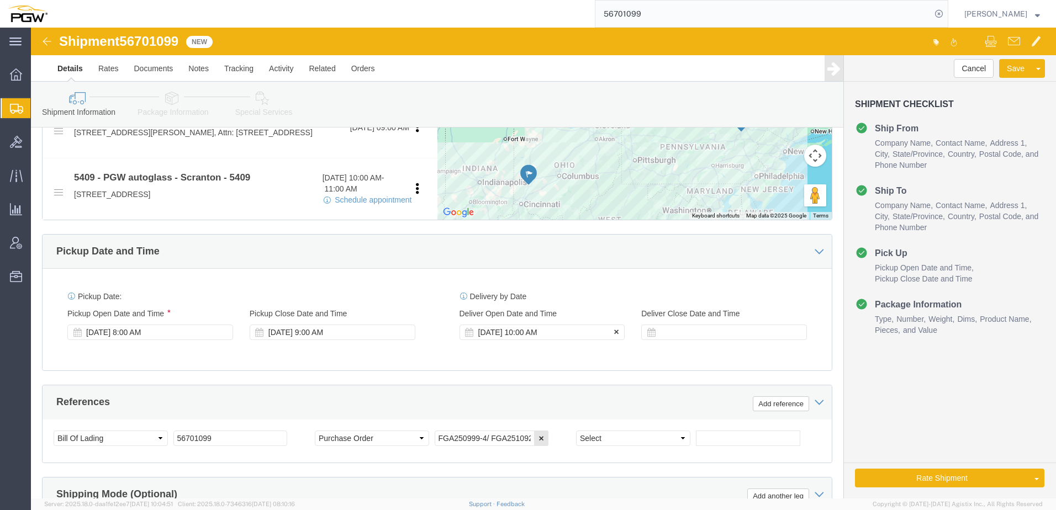
click div "Sep 05 2025 10:00 AM"
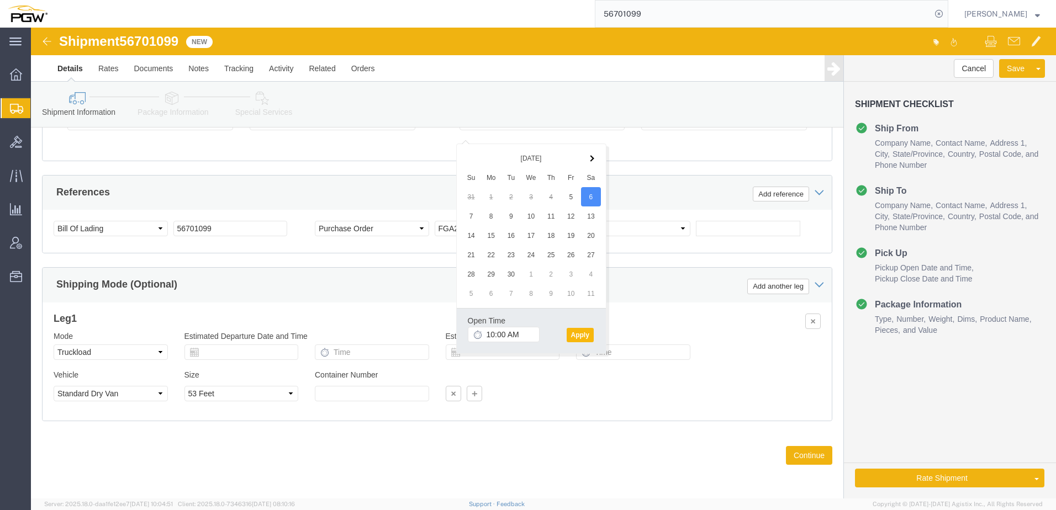
click button "Apply"
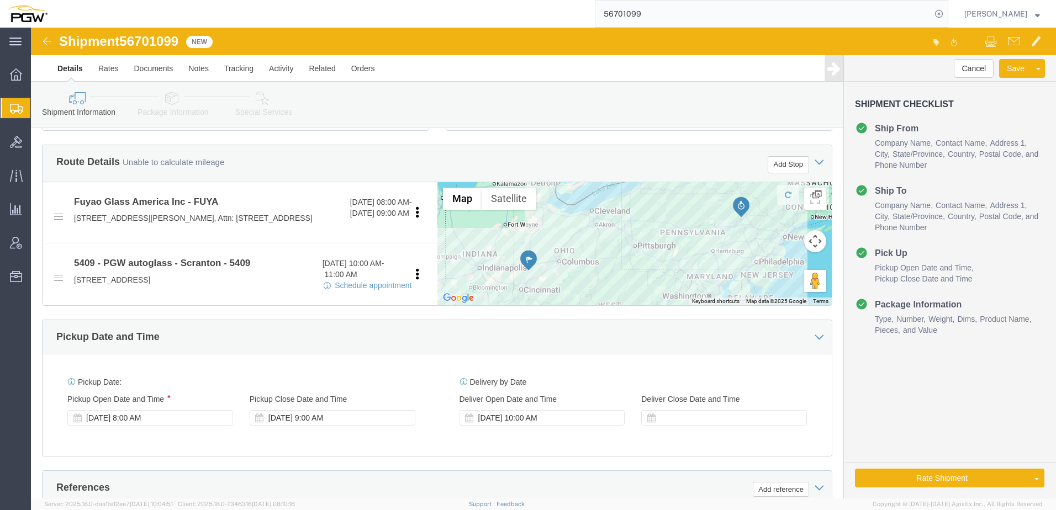
scroll to position [333, 0]
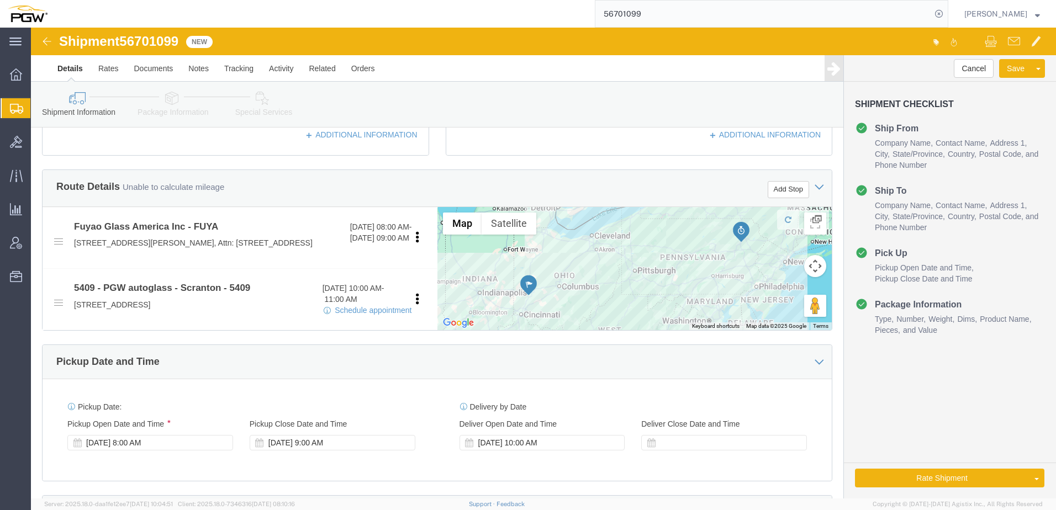
click link "Rate And Autotender"
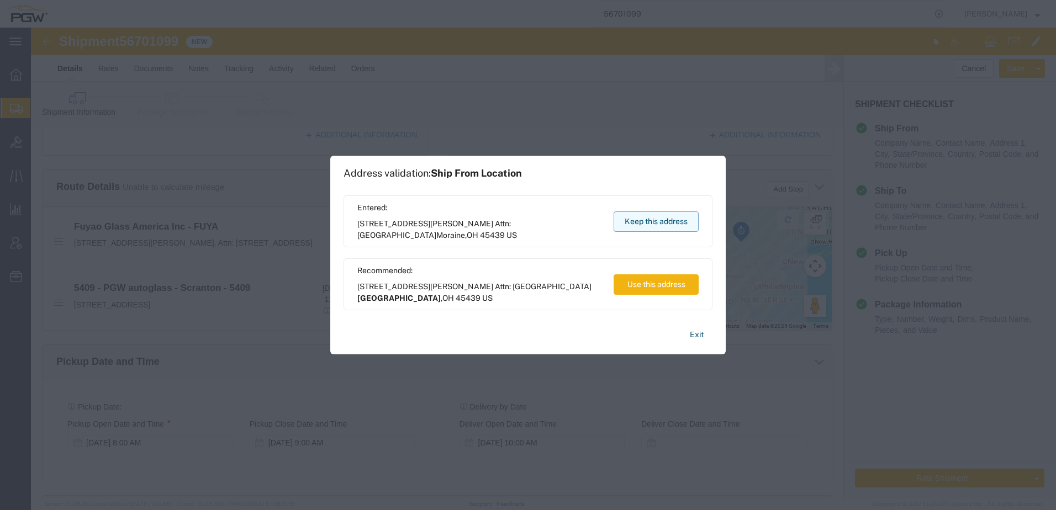
click at [636, 223] on button "Keep this address" at bounding box center [656, 222] width 85 height 20
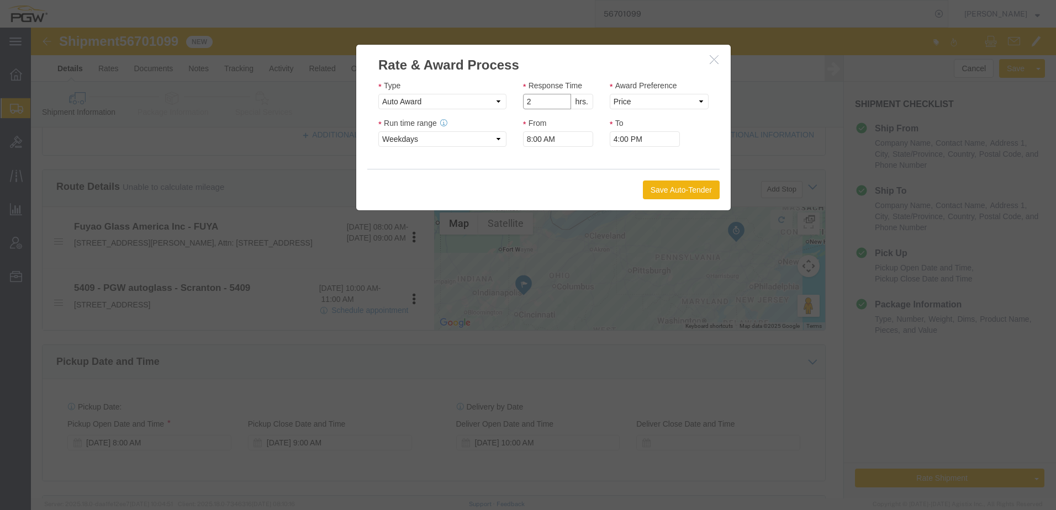
type input "2"
click input "2"
drag, startPoint x: 608, startPoint y: 65, endPoint x: 608, endPoint y: 73, distance: 7.7
click div "Award Preference Price Carrier Rank"
click select "Price Carrier Rank"
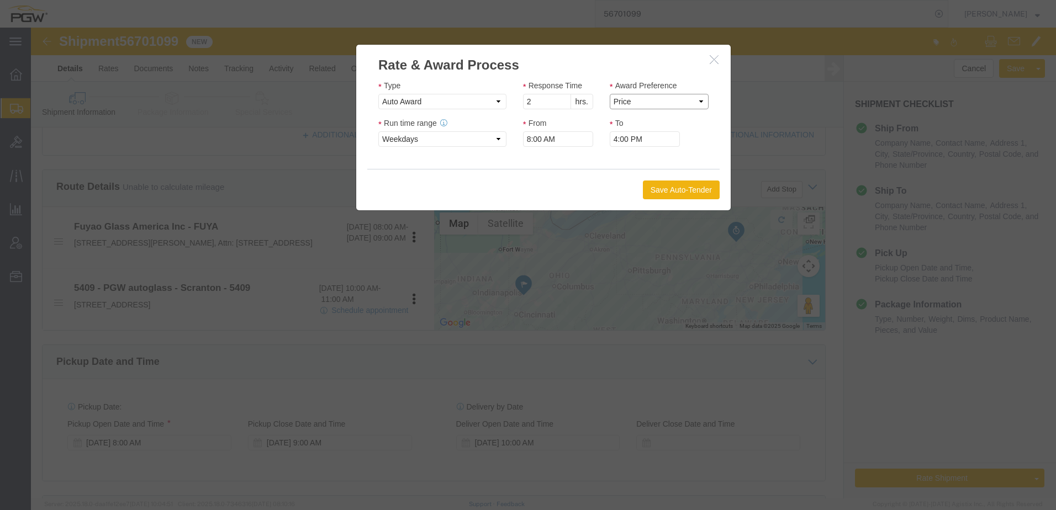
select select "LANE_RANK"
click select "Price Carrier Rank"
click button "Save Auto-Tender"
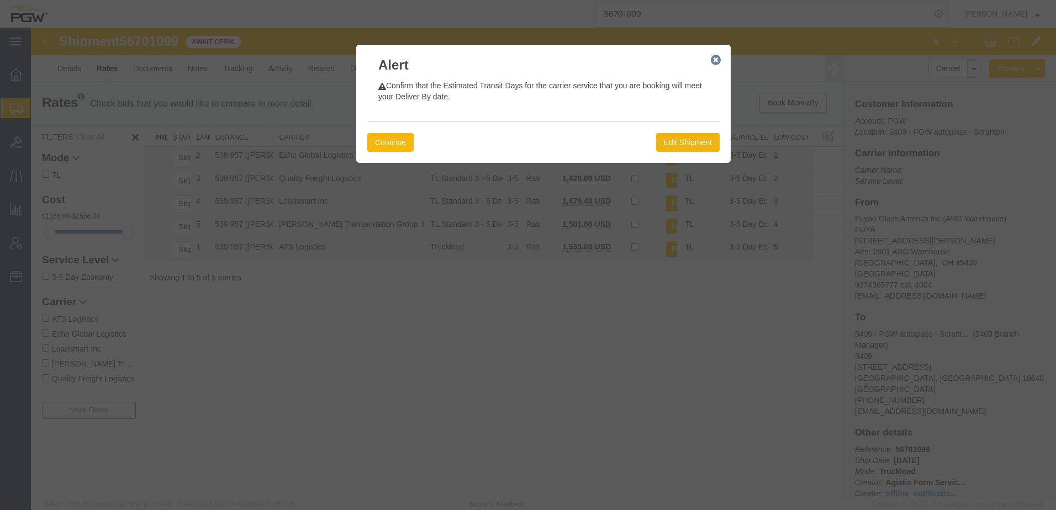
click at [383, 145] on button "Continue" at bounding box center [390, 142] width 46 height 19
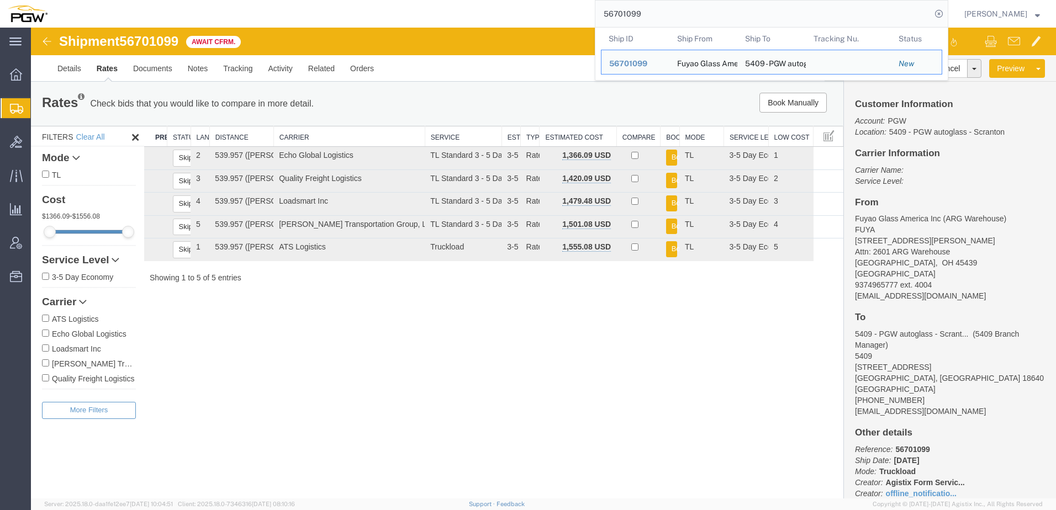
drag, startPoint x: 726, startPoint y: 9, endPoint x: 325, endPoint y: 12, distance: 401.1
click at [329, 7] on div "56701099 Ship ID Ship From Ship To Tracking Nu. Status Ship ID 56701099 Ship Fr…" at bounding box center [501, 14] width 893 height 28
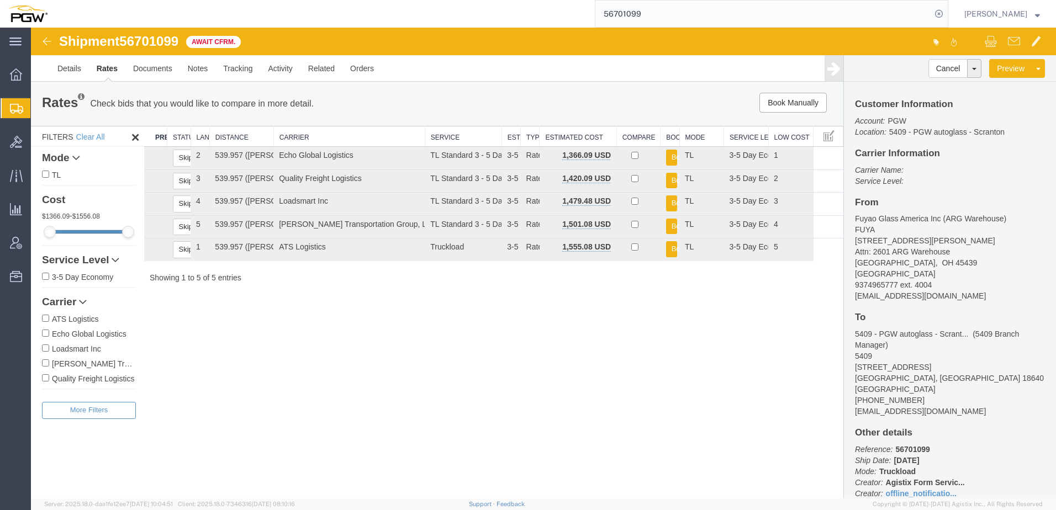
paste input "86"
type input "56701086"
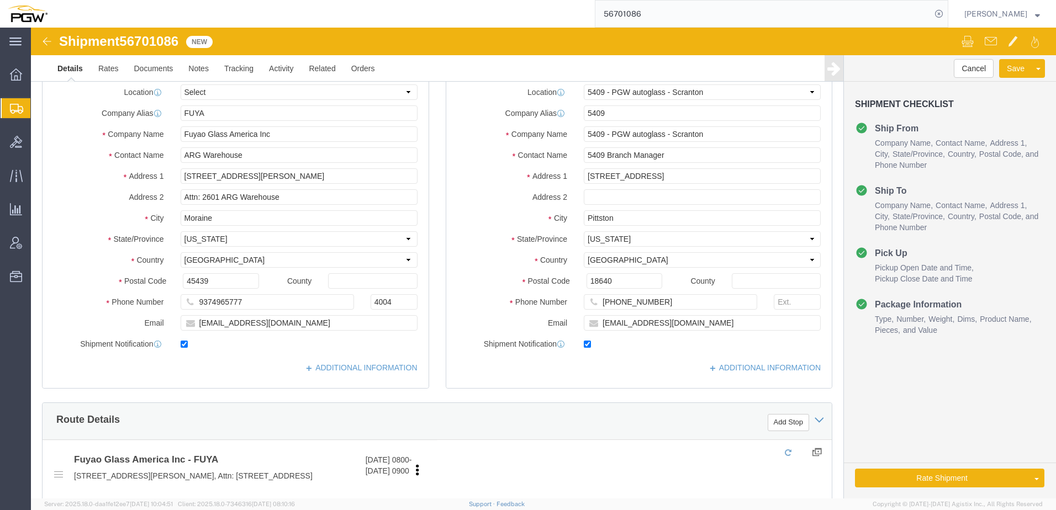
select select "61931"
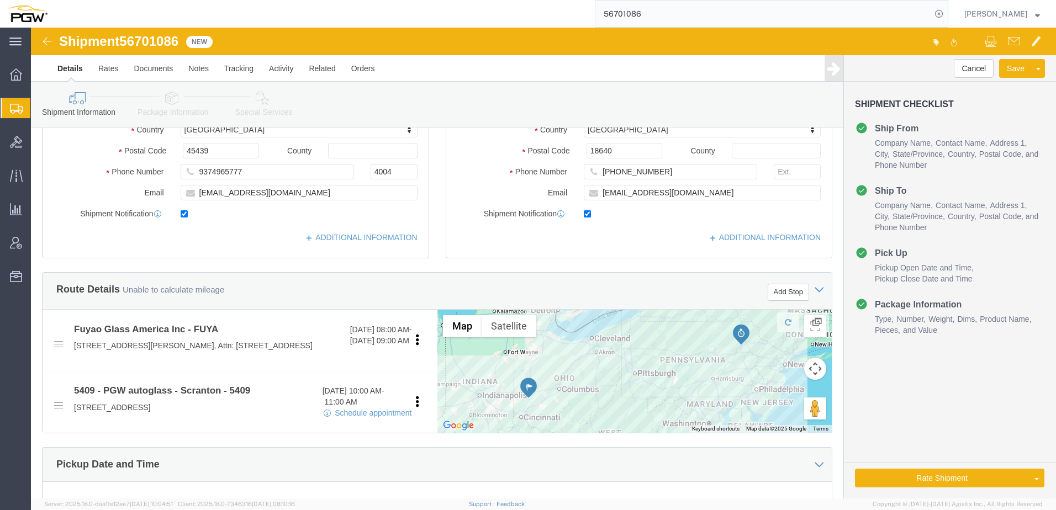
scroll to position [387, 0]
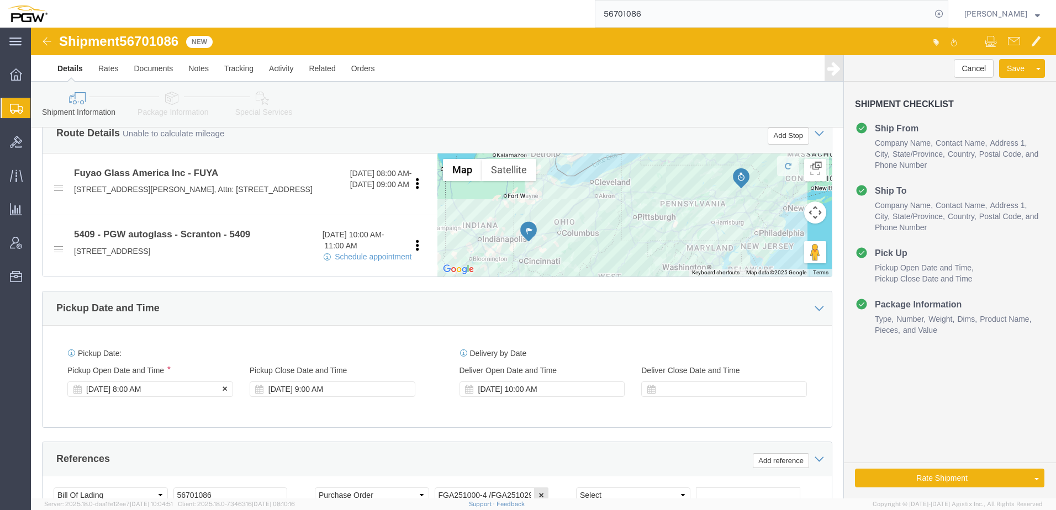
click div "[DATE] 8:00 AM"
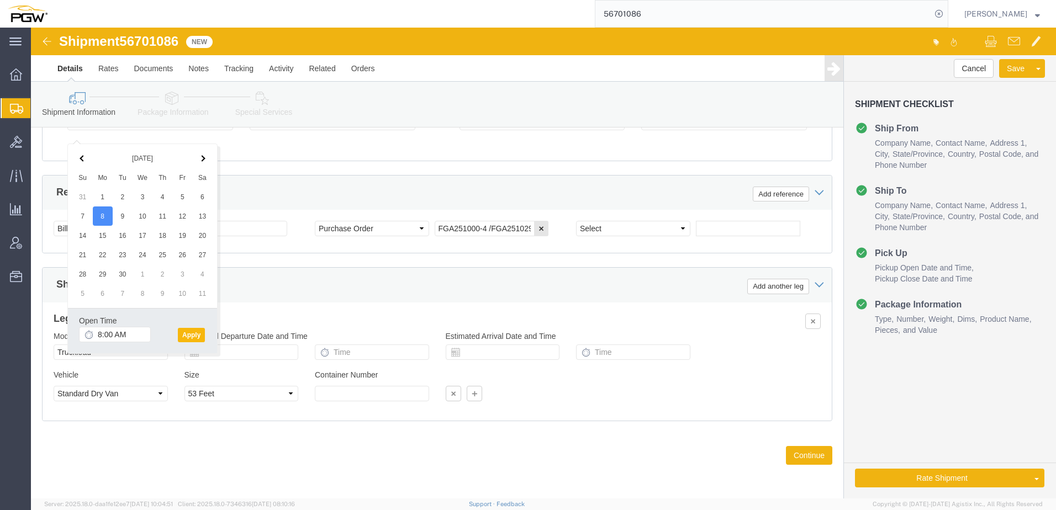
click button "Apply"
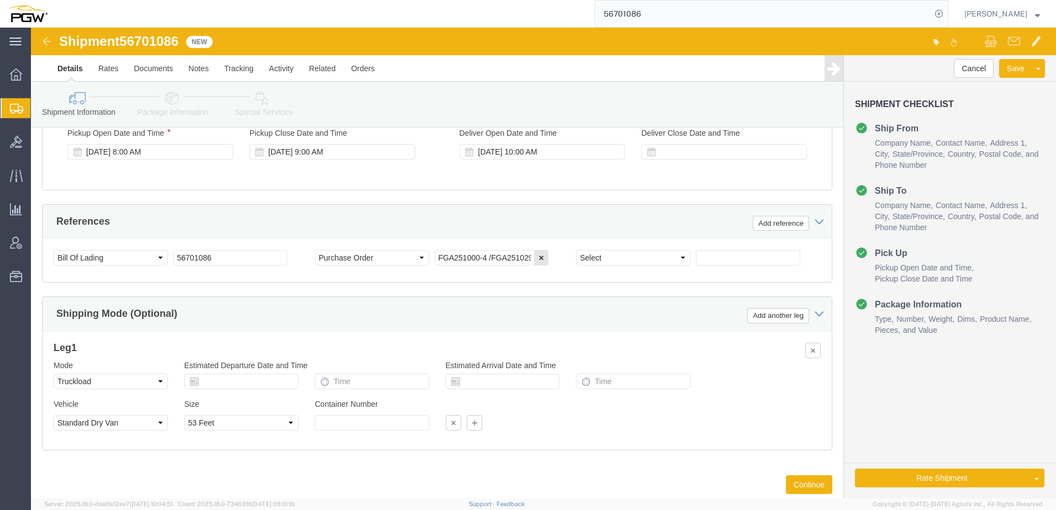
scroll to position [554, 0]
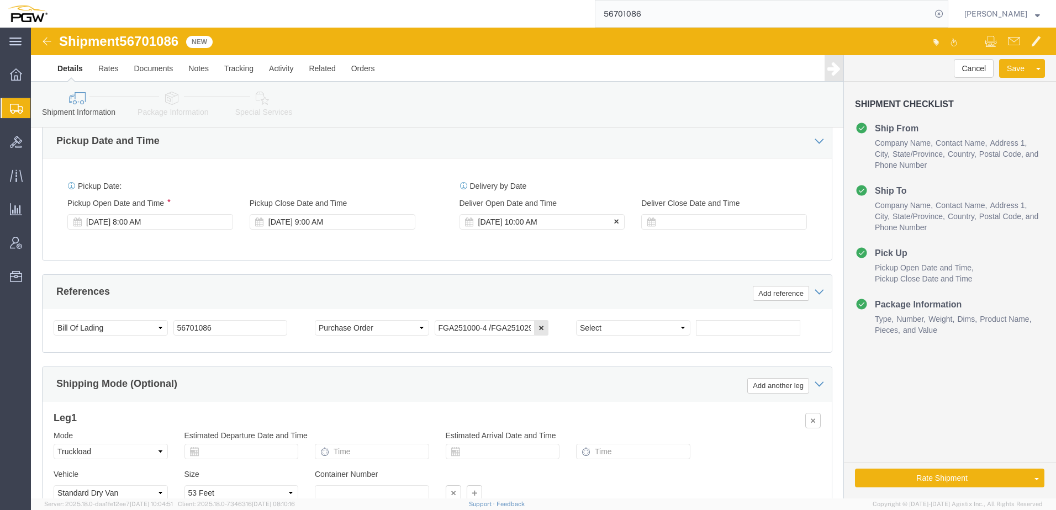
click div "Sep 08 2025 10:00 AM"
drag, startPoint x: 461, startPoint y: 408, endPoint x: 469, endPoint y: 403, distance: 8.7
click input "10:00 AM"
type input "1:00 PM"
click button "Apply"
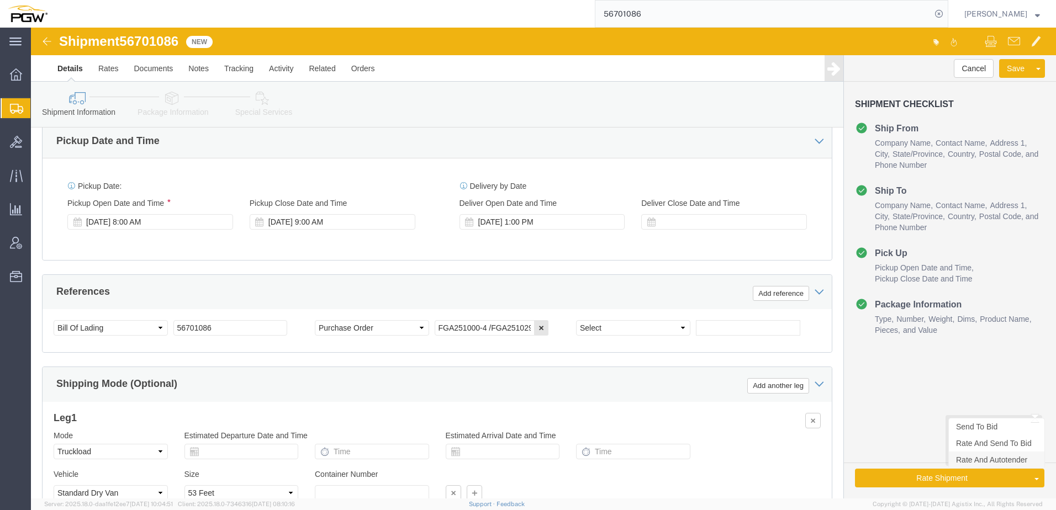
click link "Rate And Autotender"
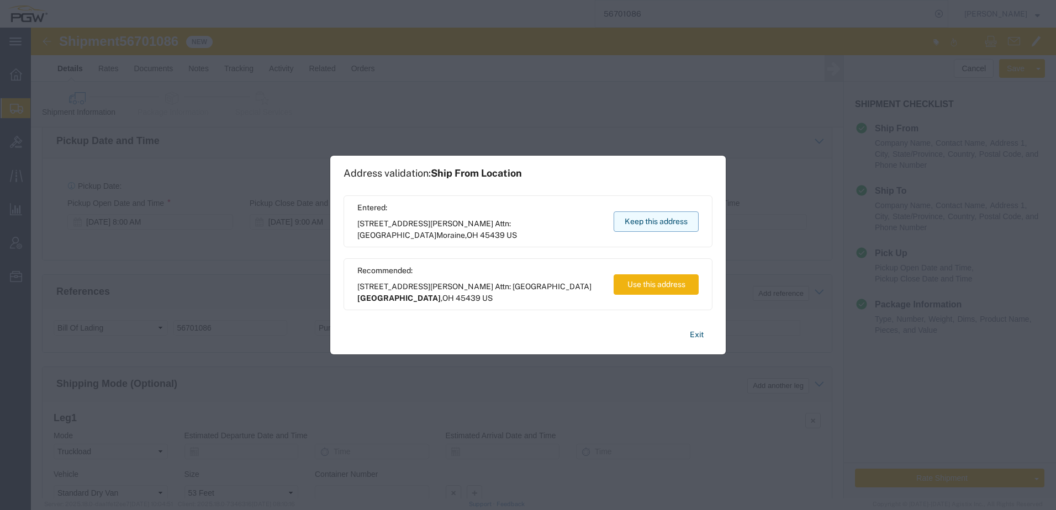
click at [672, 214] on button "Keep this address" at bounding box center [656, 222] width 85 height 20
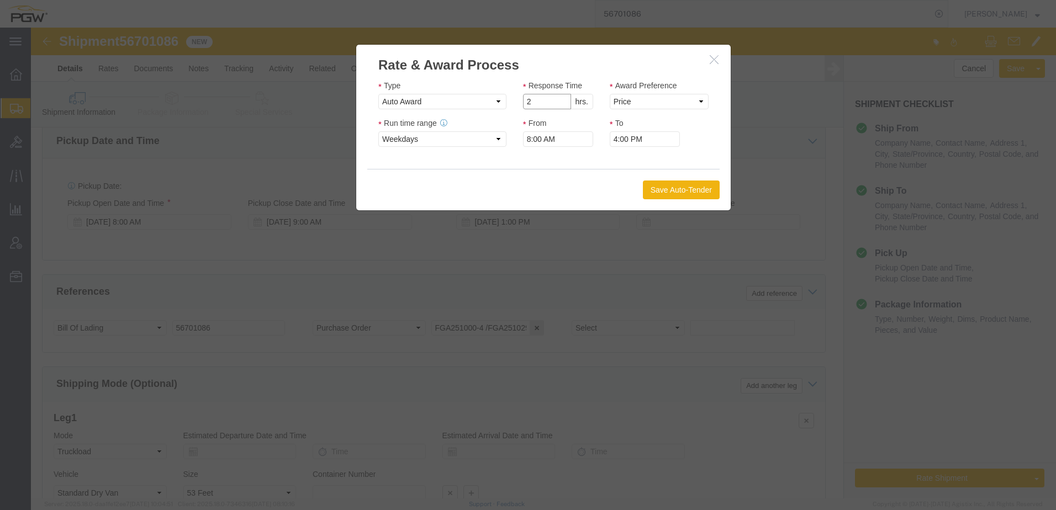
click input "2"
type input "1"
click input "1"
click select "Price Carrier Rank"
select select "LANE_RANK"
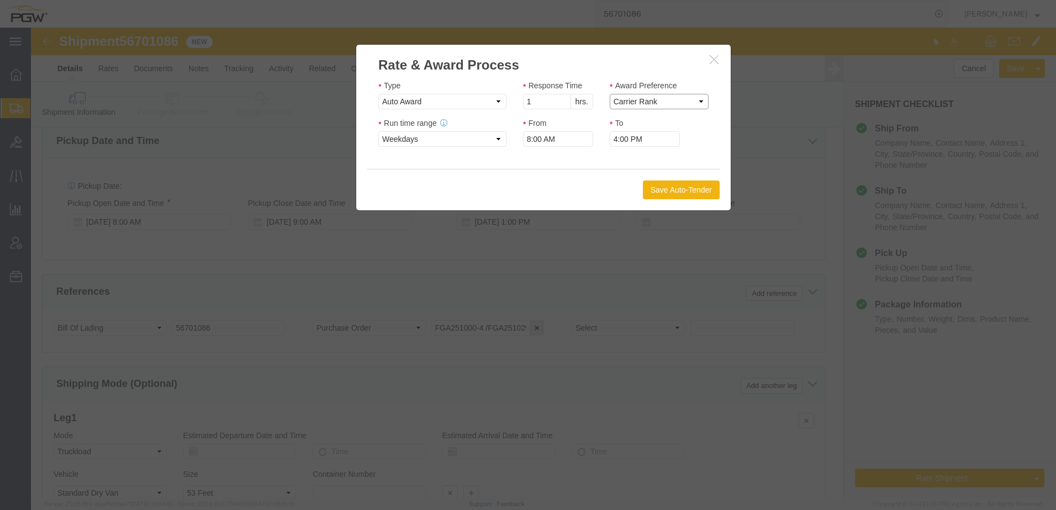
click select "Price Carrier Rank"
click button "Save Auto-Tender"
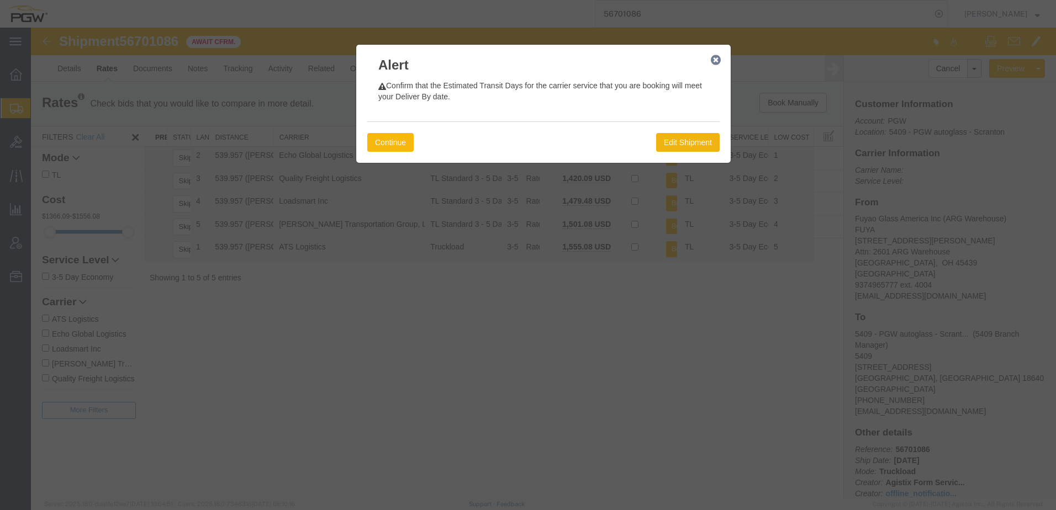
click at [387, 140] on button "Continue" at bounding box center [390, 142] width 46 height 19
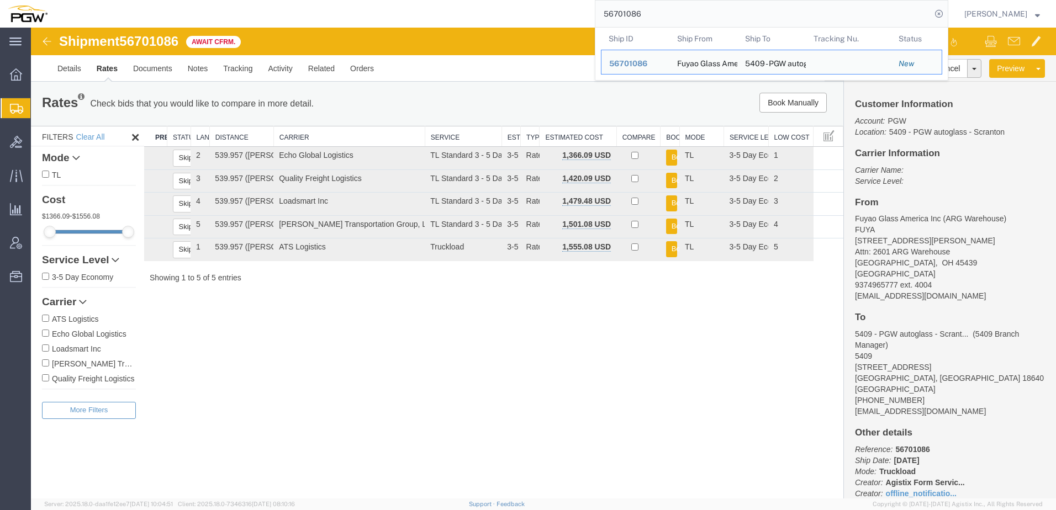
drag, startPoint x: 683, startPoint y: 13, endPoint x: 406, endPoint y: 3, distance: 278.1
click at [403, 3] on div "56701086 Ship ID Ship From Ship To Tracking Nu. Status Ship ID 56701086 Ship Fr…" at bounding box center [501, 14] width 893 height 28
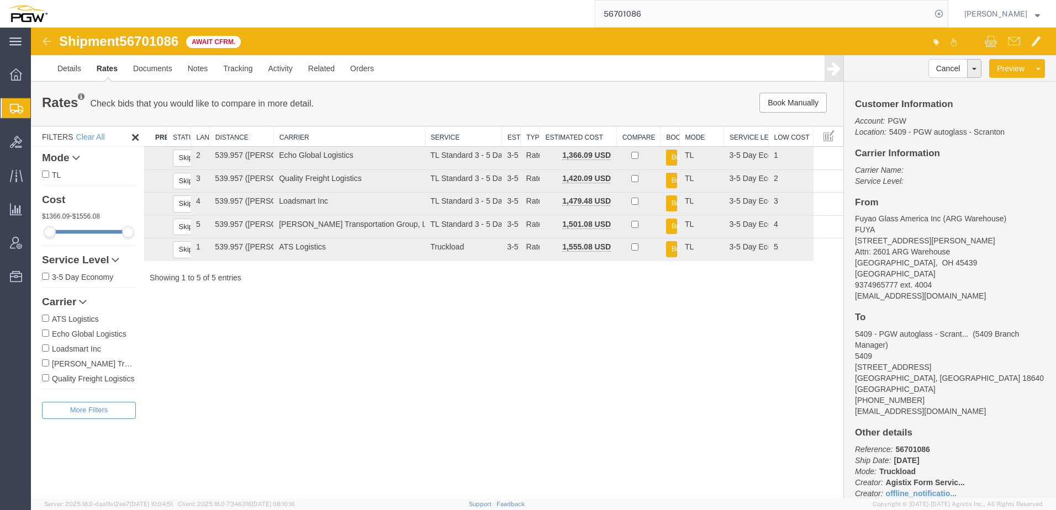
paste input "78"
type input "56701078"
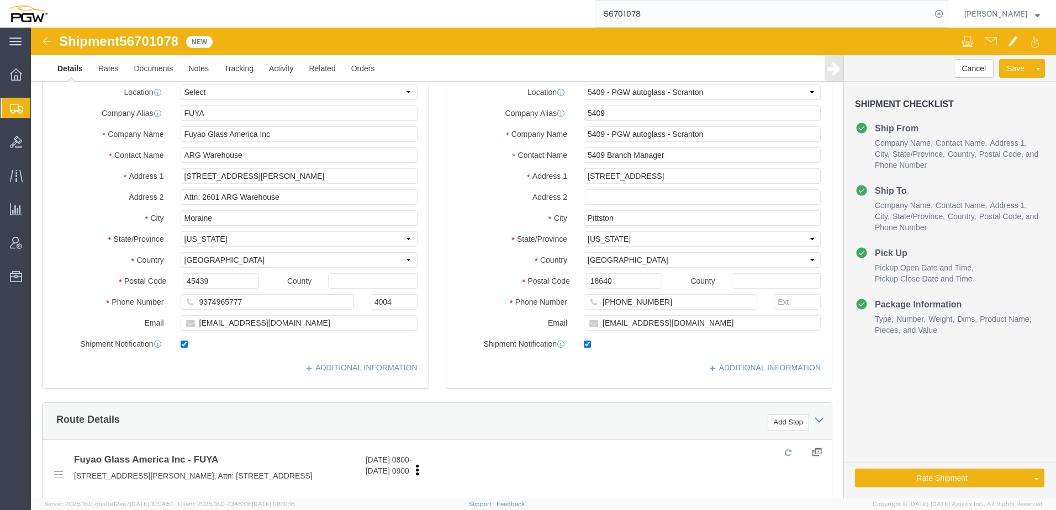
select select "61931"
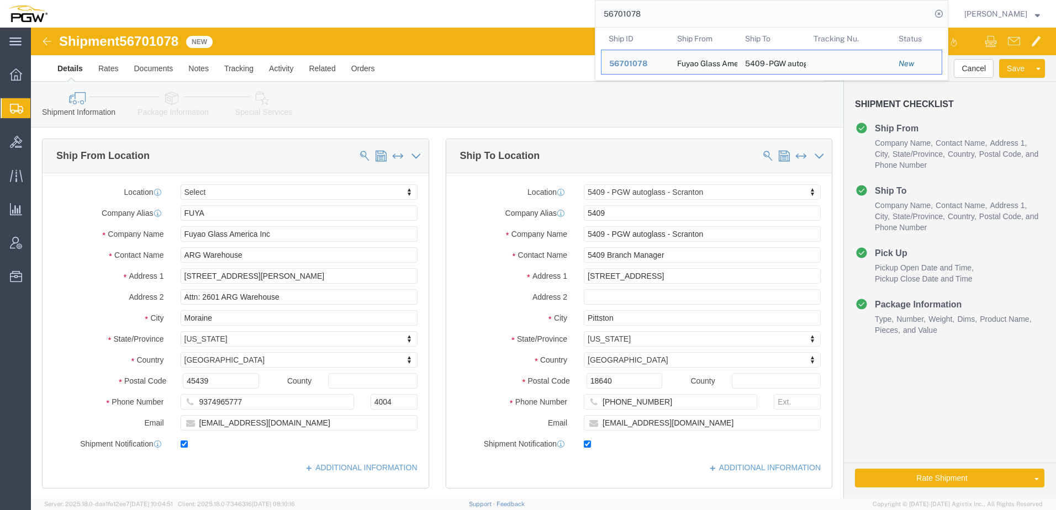
drag, startPoint x: 700, startPoint y: 13, endPoint x: 204, endPoint y: 14, distance: 495.6
click at [204, 14] on div "56701078 Ship ID Ship From Ship To Tracking Nu. Status Ship ID 56701078 Ship Fr…" at bounding box center [501, 14] width 893 height 28
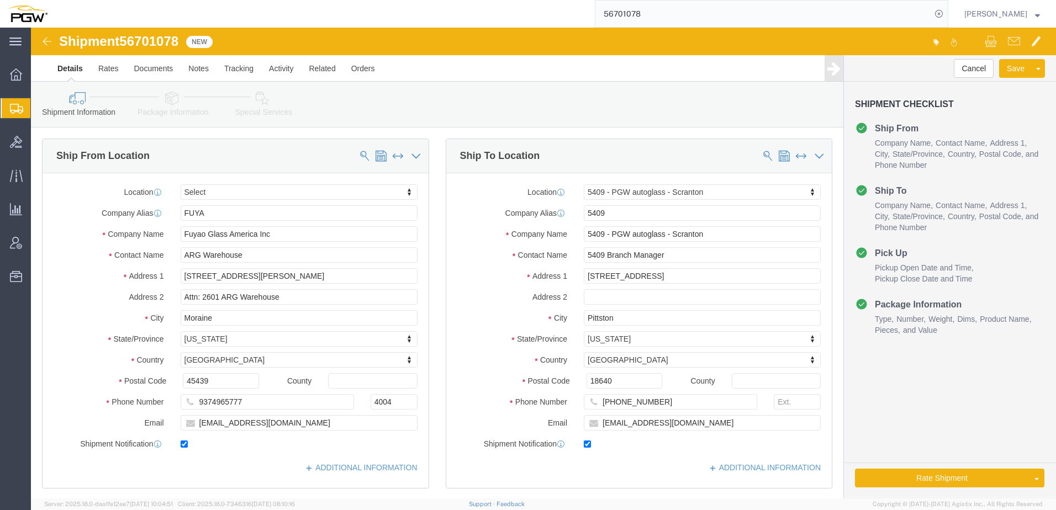
paste input "86"
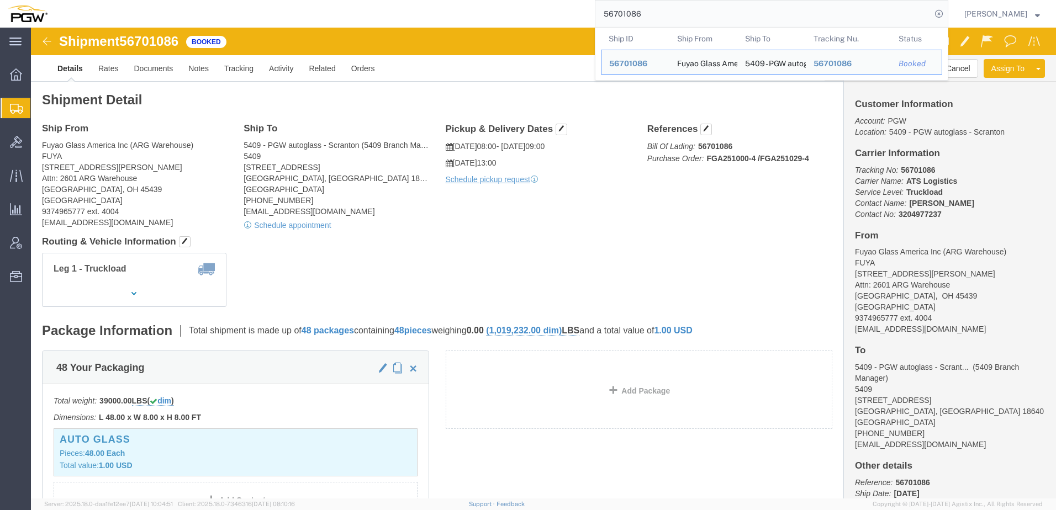
drag, startPoint x: 683, startPoint y: 14, endPoint x: 390, endPoint y: 8, distance: 294.0
click at [384, 8] on div "56701086 Ship ID Ship From Ship To Tracking Nu. Status Ship ID 56701086 Ship Fr…" at bounding box center [501, 14] width 893 height 28
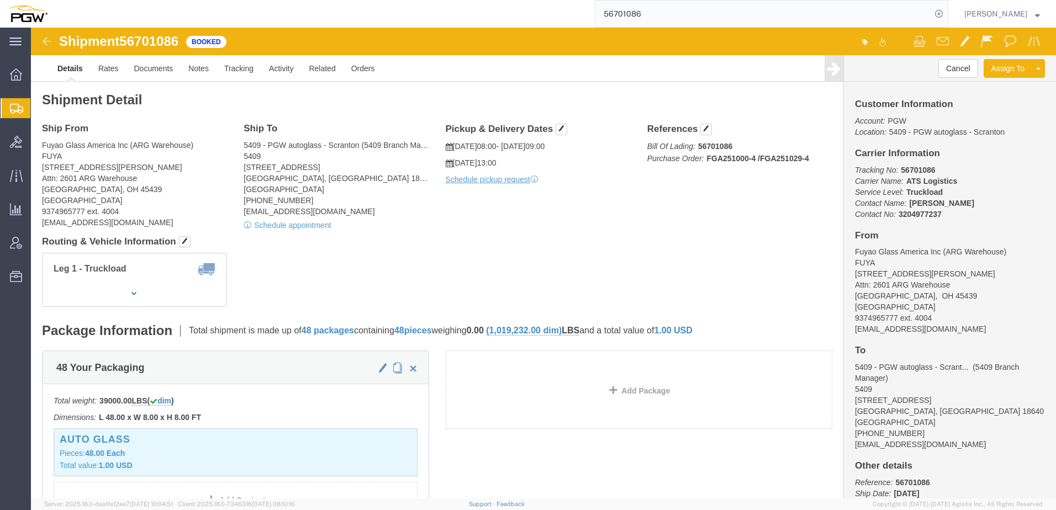
paste input "2260"
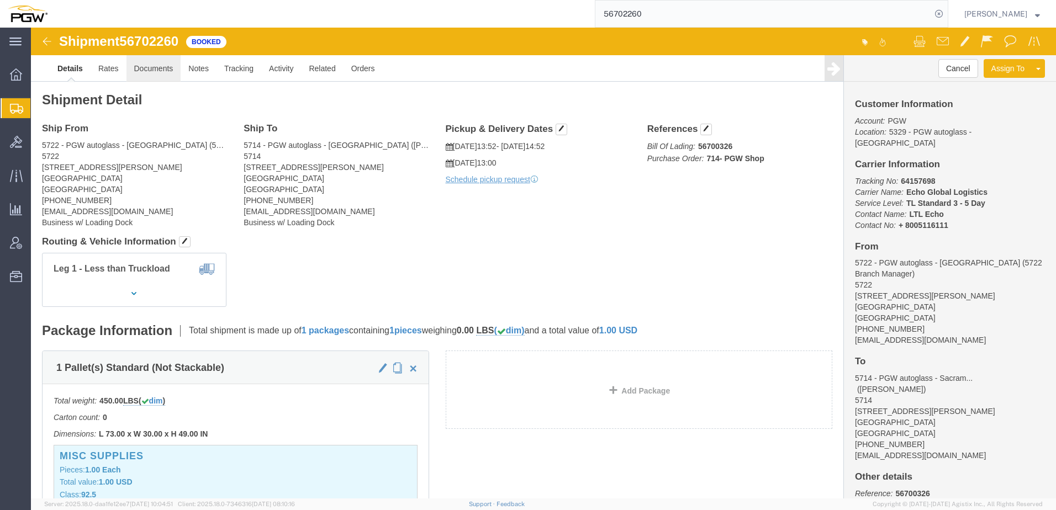
click link "Documents"
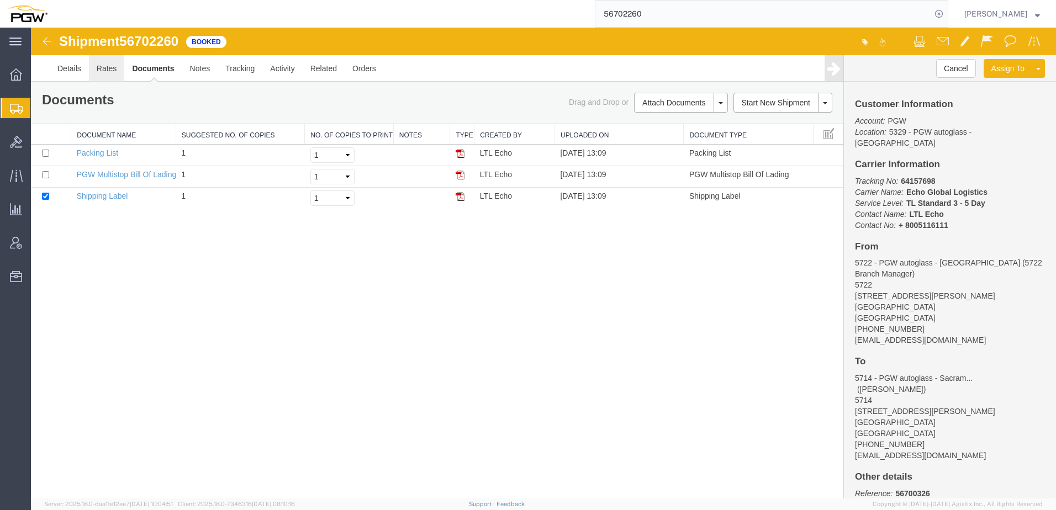
click at [111, 71] on link "Rates" at bounding box center [107, 68] width 36 height 27
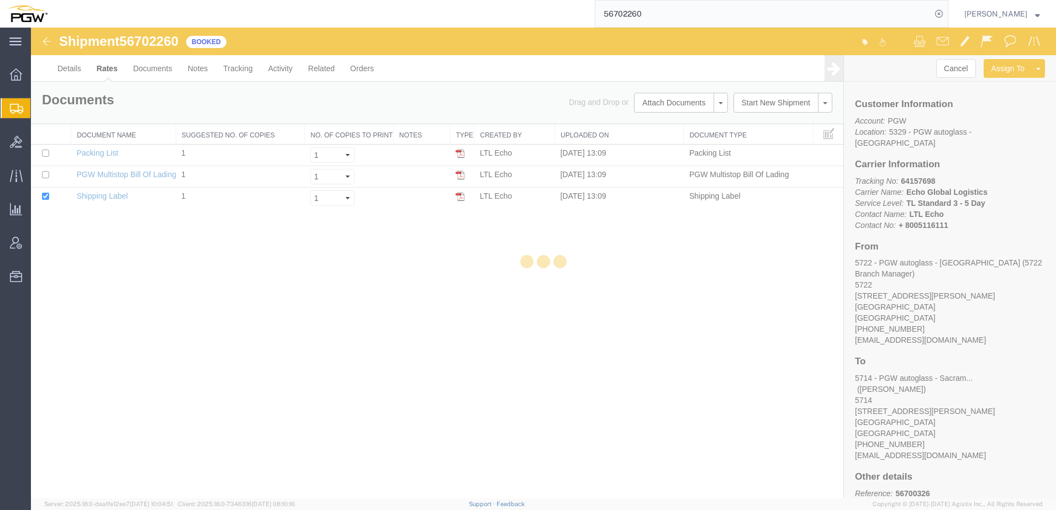
click at [61, 67] on div at bounding box center [543, 263] width 1025 height 471
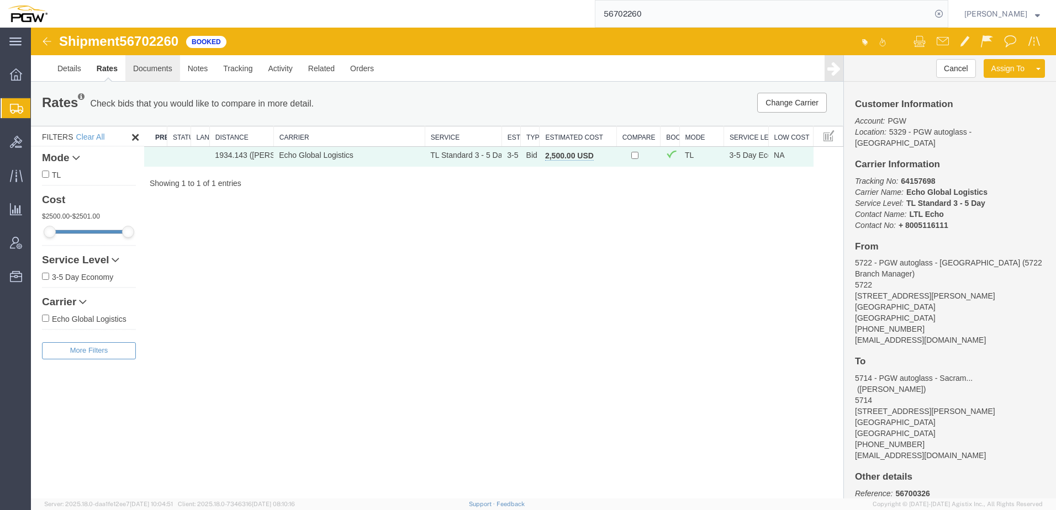
click at [160, 70] on link "Documents" at bounding box center [152, 68] width 55 height 27
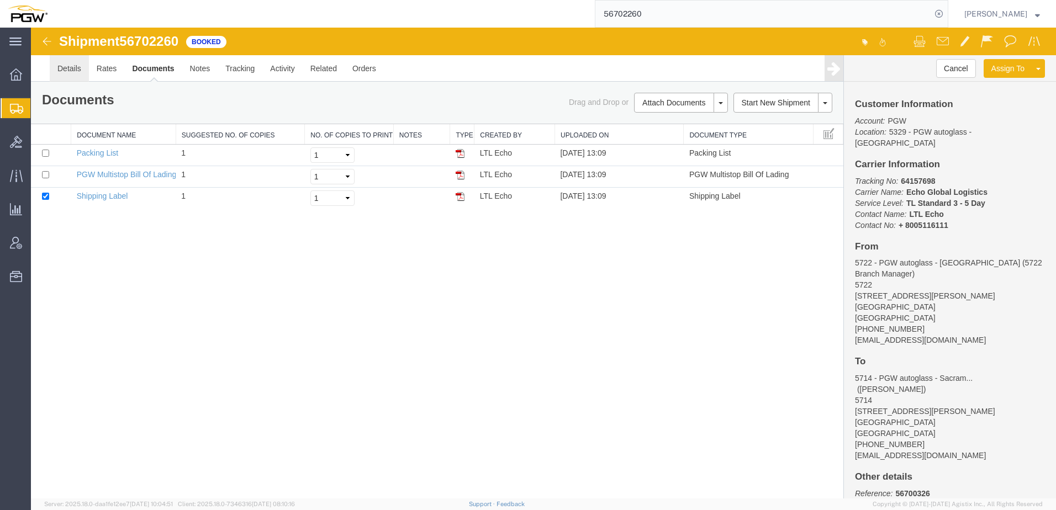
click at [69, 69] on link "Details" at bounding box center [69, 68] width 39 height 27
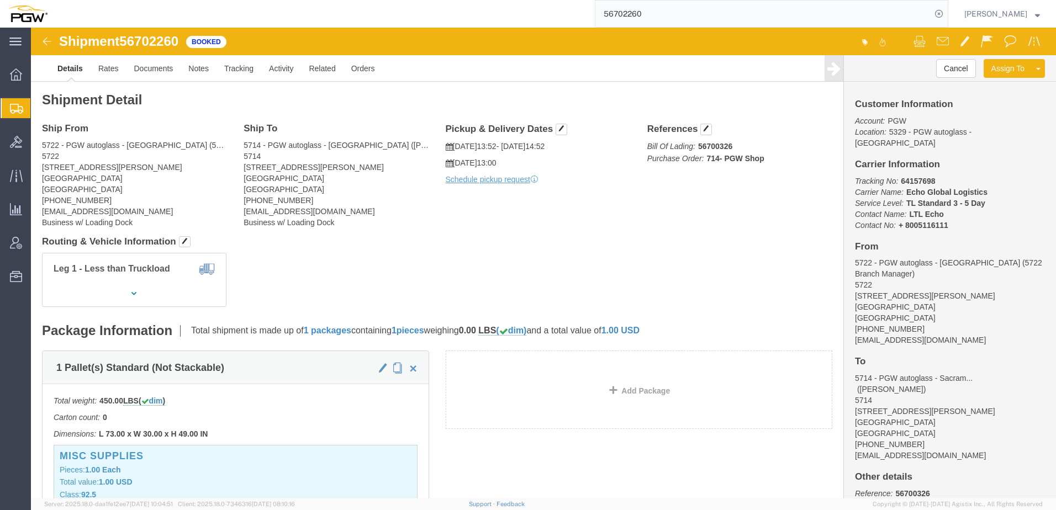
click div "Leg 1 - Less than Truckload"
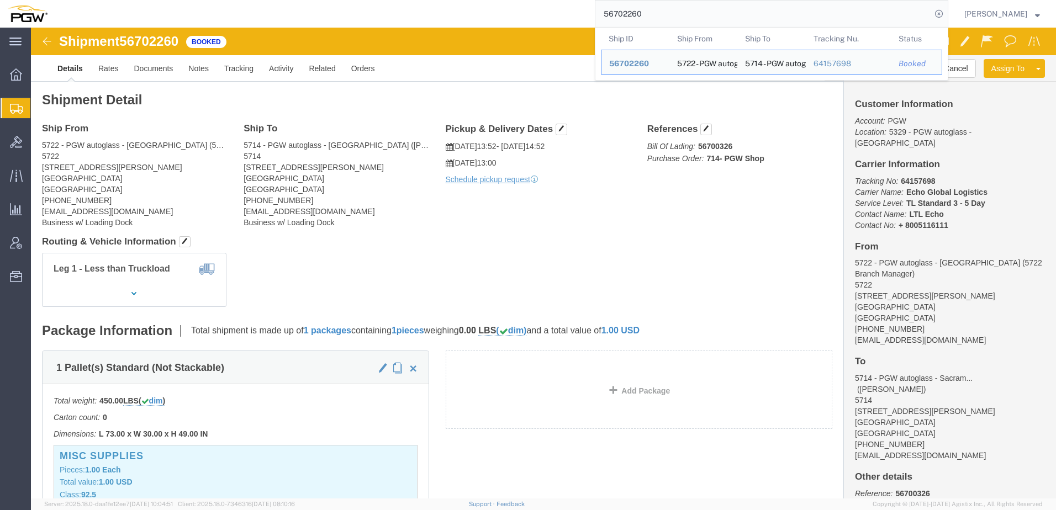
drag, startPoint x: 713, startPoint y: 14, endPoint x: 190, endPoint y: 4, distance: 523.9
click at [174, 2] on div "56702260 Ship ID Ship From Ship To Tracking Nu. Status Ship ID 56702260 Ship Fr…" at bounding box center [501, 14] width 893 height 28
paste input "675687"
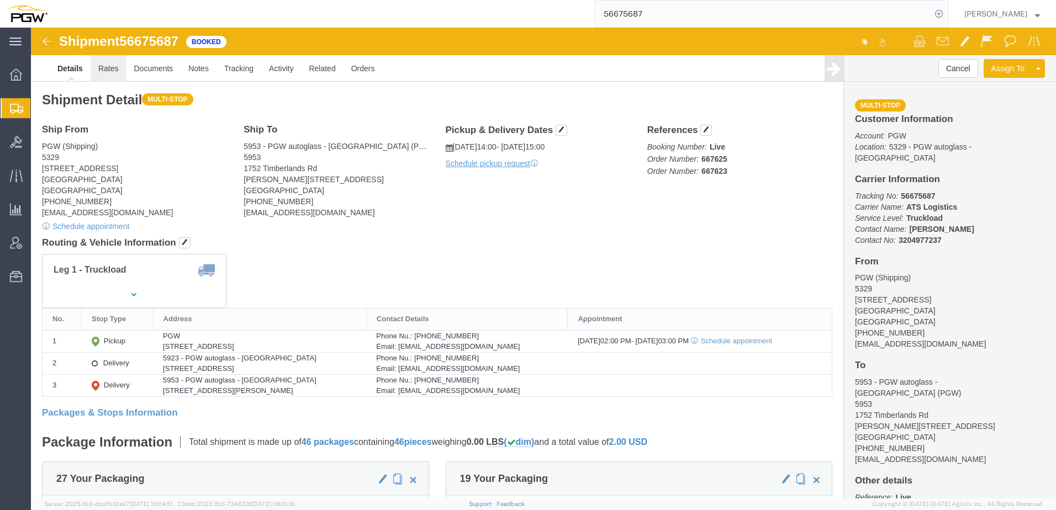
click link "Rates"
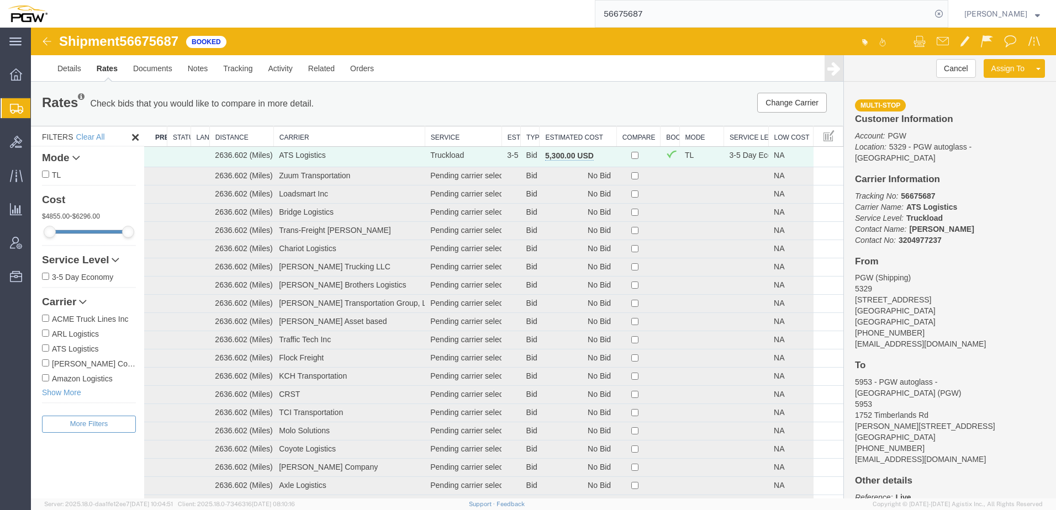
click at [557, 138] on th "Estimated Cost" at bounding box center [578, 137] width 77 height 20
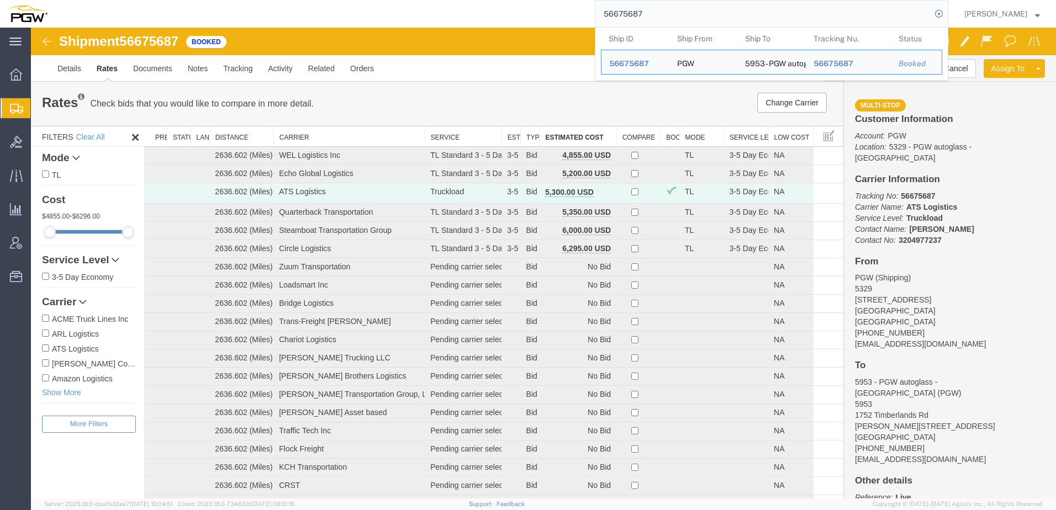
drag, startPoint x: 782, startPoint y: 19, endPoint x: 365, endPoint y: 0, distance: 417.0
click at [364, 0] on div "56675687 Ship ID Ship From Ship To Tracking Nu. Status Ship ID 56675687 Ship Fr…" at bounding box center [501, 14] width 893 height 28
paste input "92896"
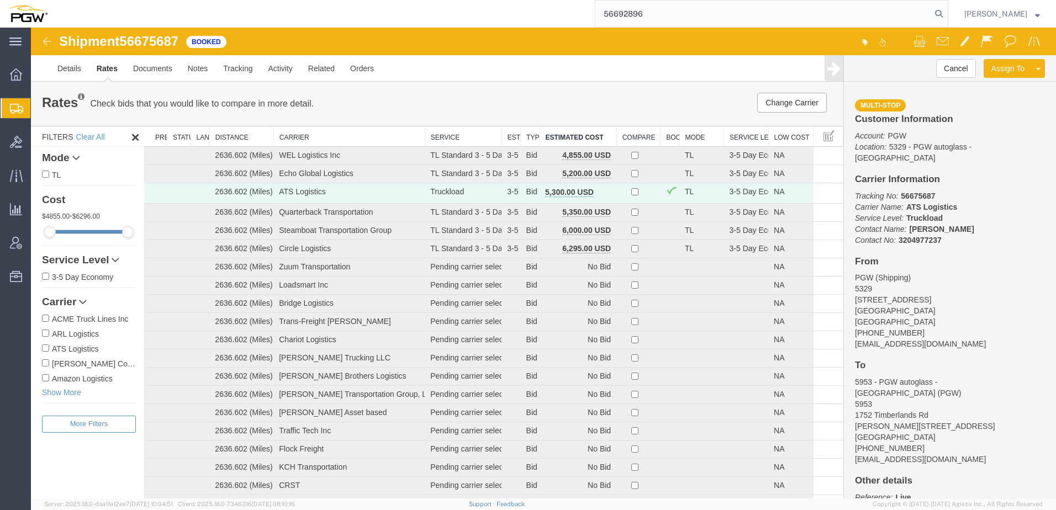
type input "56692896"
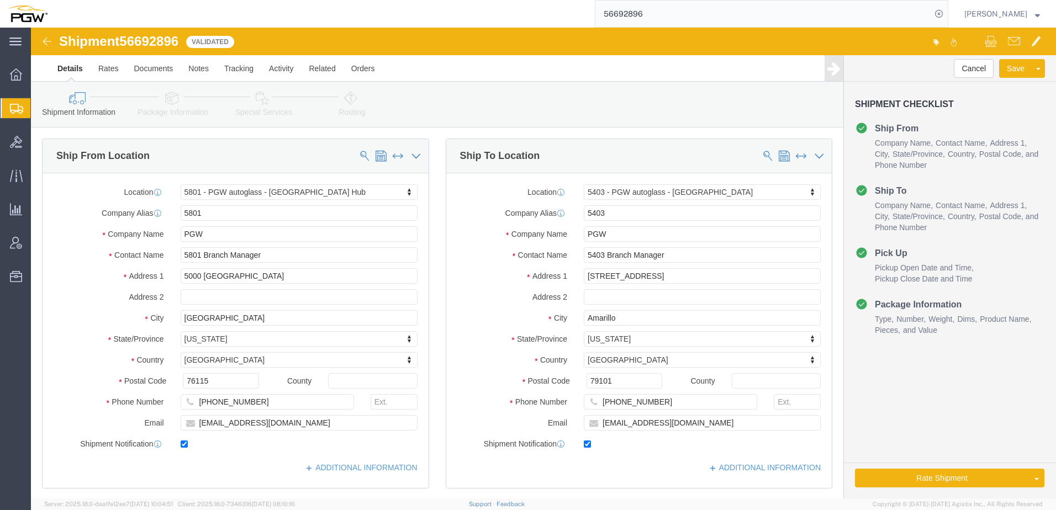
select select "62891"
select select "28259"
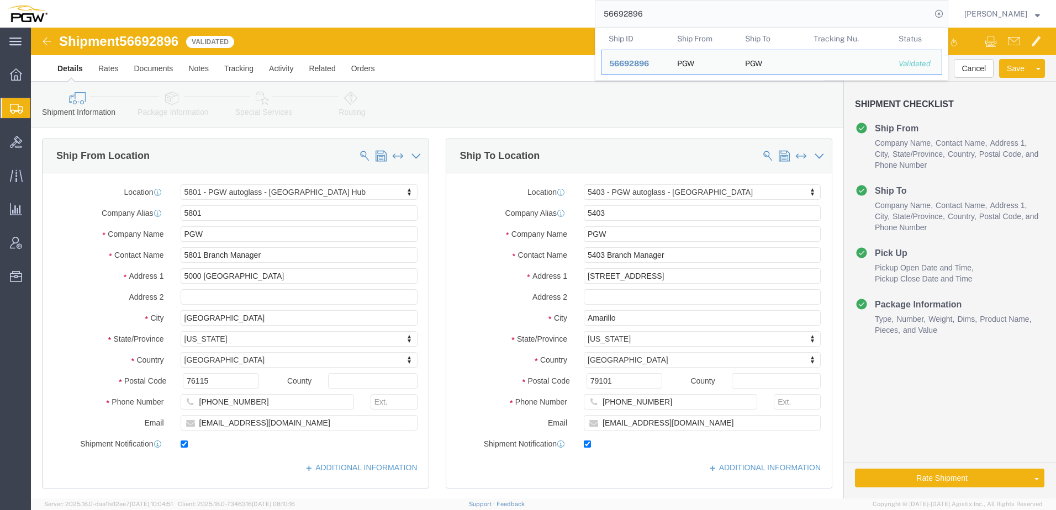
drag, startPoint x: 715, startPoint y: 13, endPoint x: 396, endPoint y: 1, distance: 319.6
click at [391, 3] on div "56692896 Ship ID Ship From Ship To Tracking Nu. Status Ship ID 56692896 Ship Fr…" at bounding box center [501, 14] width 893 height 28
paste input "3697"
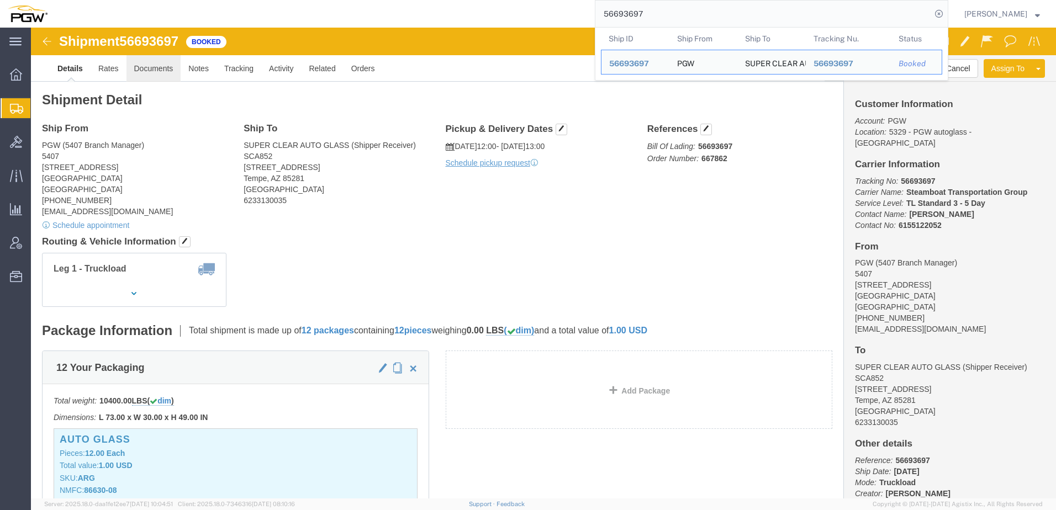
click link "Documents"
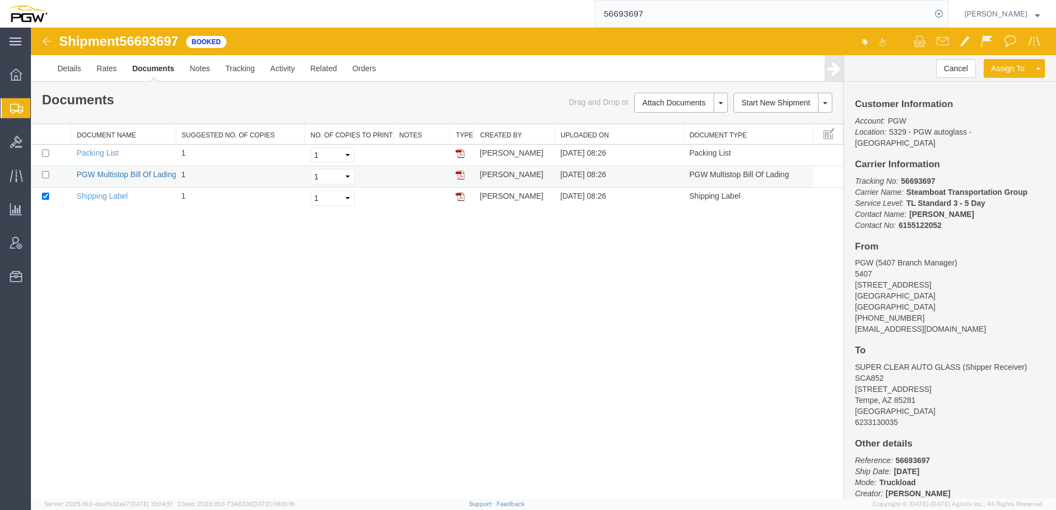
click at [123, 177] on link "PGW Multistop Bill Of Lading" at bounding box center [127, 174] width 100 height 9
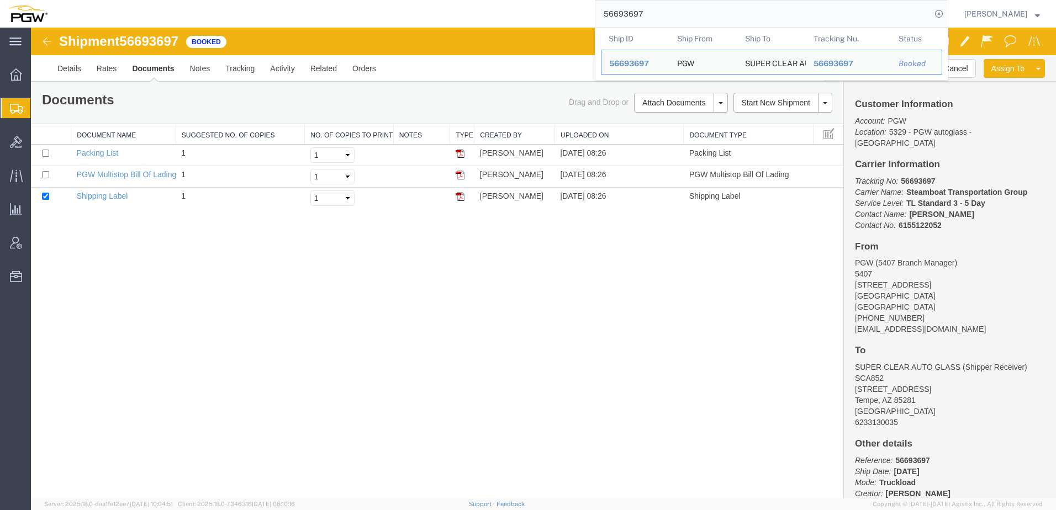
drag, startPoint x: 686, startPoint y: 7, endPoint x: 541, endPoint y: 7, distance: 144.8
click at [541, 7] on div "56693697 Ship ID Ship From Ship To Tracking Nu. Status Ship ID 56693697 Ship Fr…" at bounding box center [501, 14] width 893 height 28
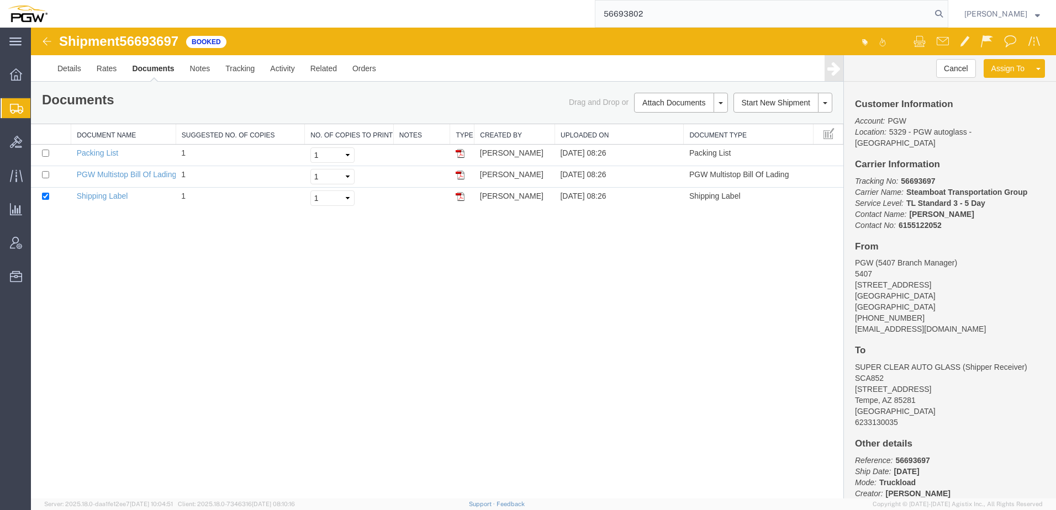
type input "56693802"
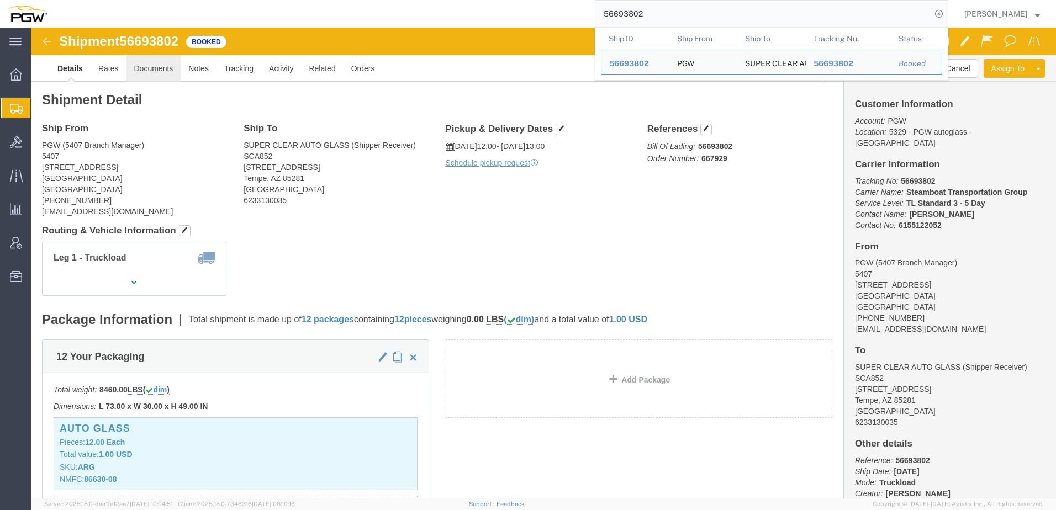
click link "Documents"
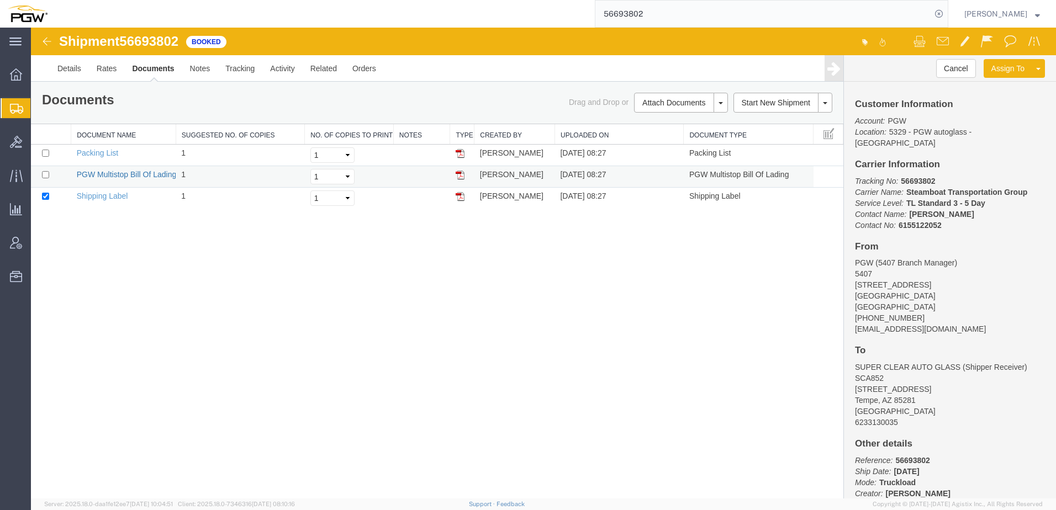
click at [130, 173] on link "PGW Multistop Bill Of Lading" at bounding box center [127, 174] width 100 height 9
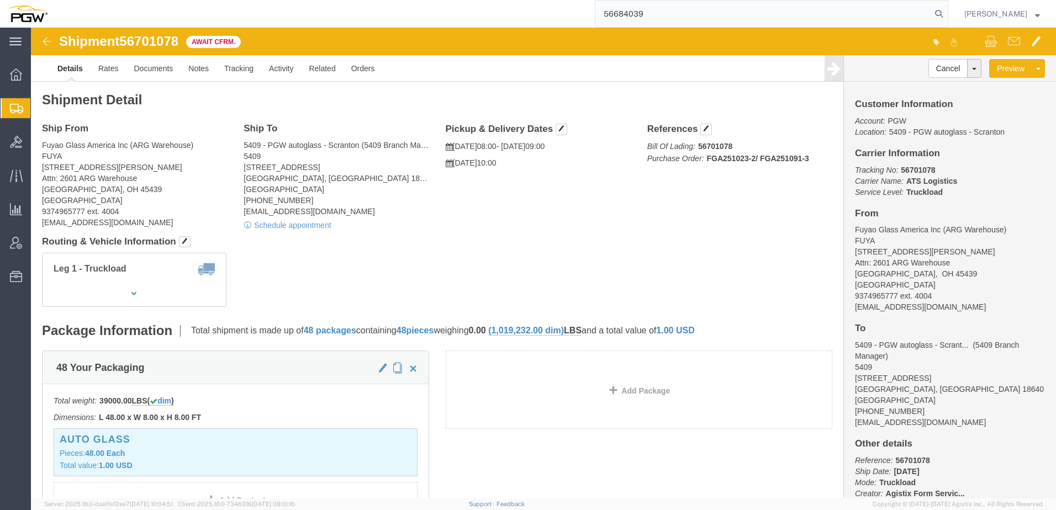
type input "56684039"
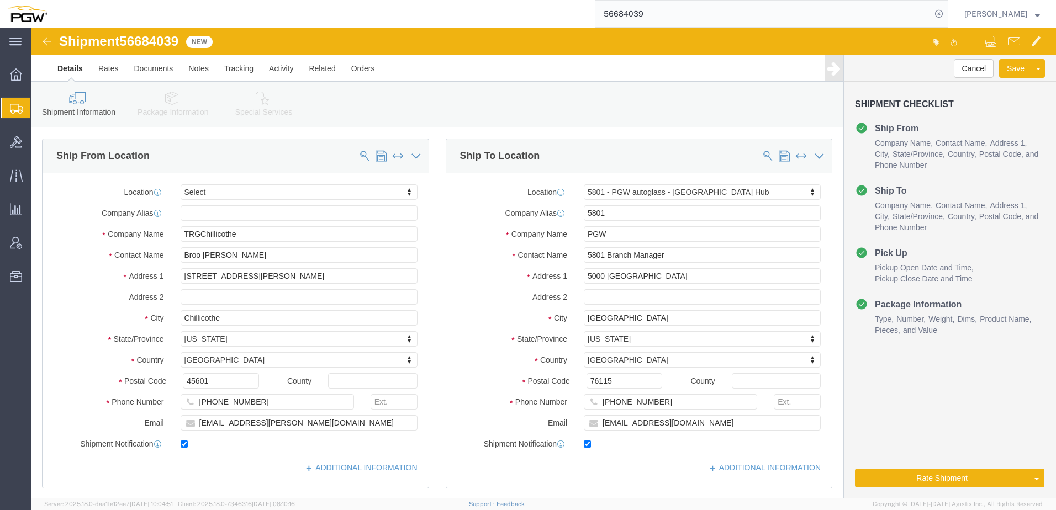
select select "62891"
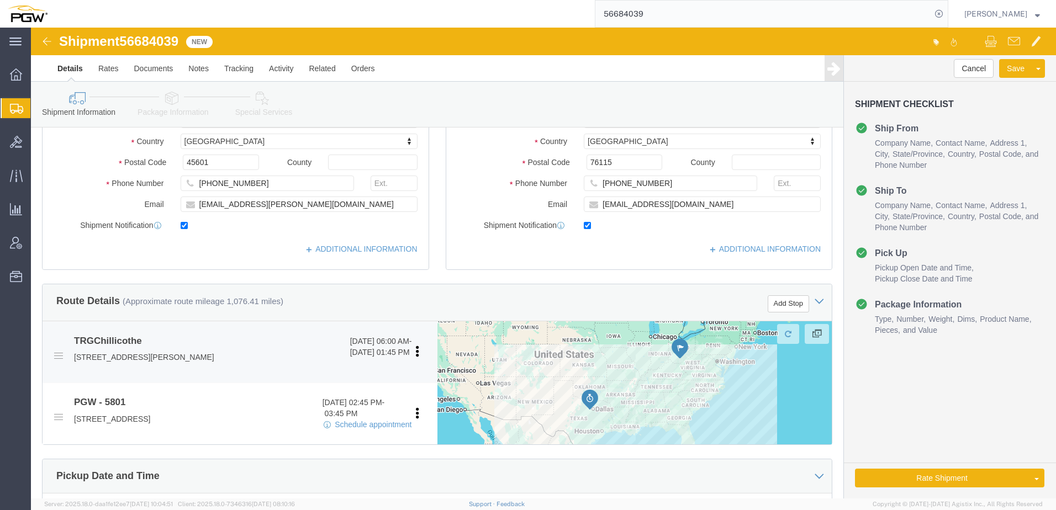
scroll to position [387, 0]
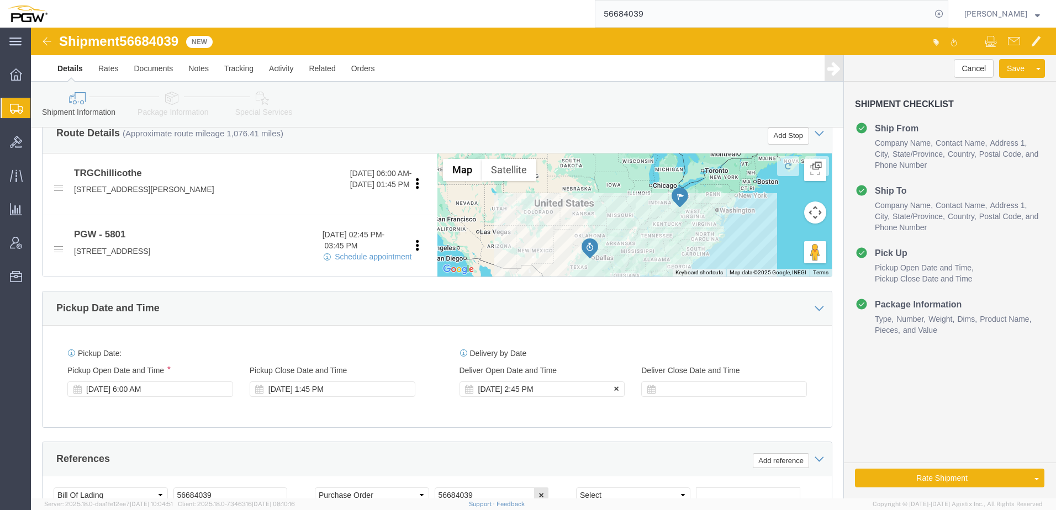
click div "Sep 06 2024 2:45 PM"
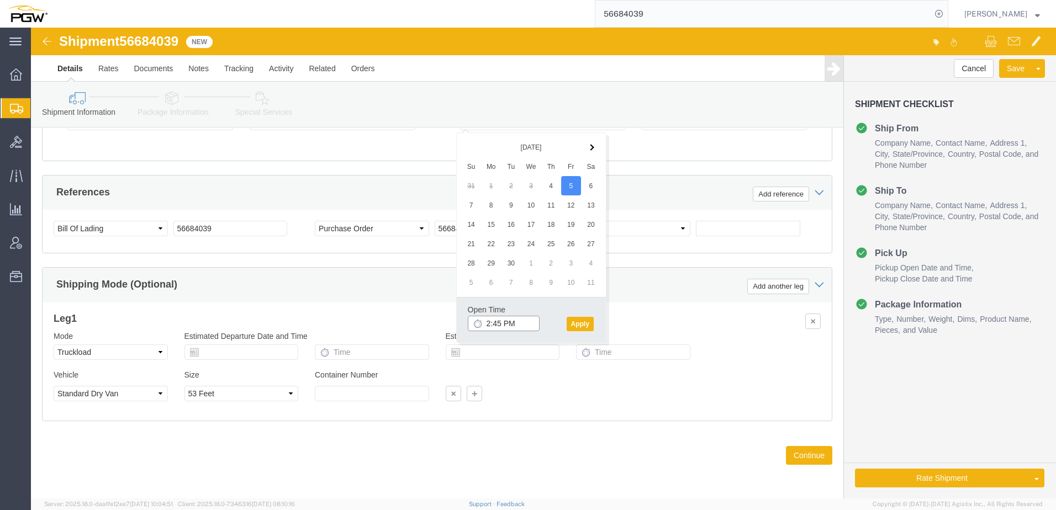
click input "2:45 PM"
click button "Apply"
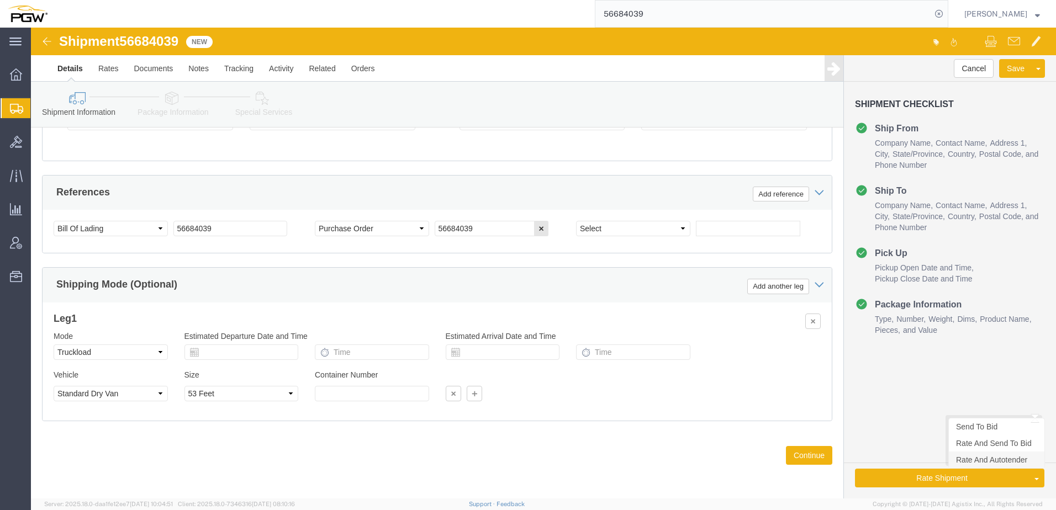
click link "Rate And Autotender"
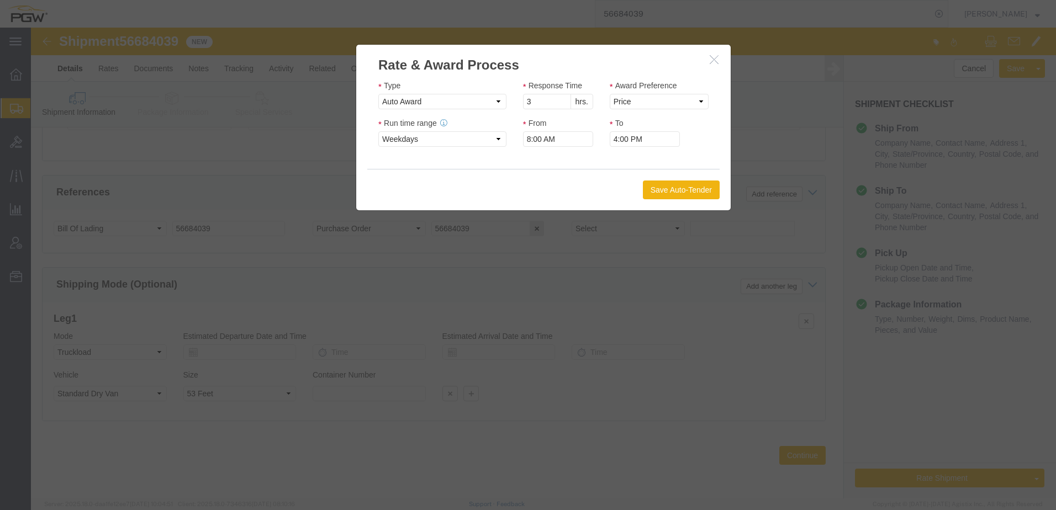
click icon "button"
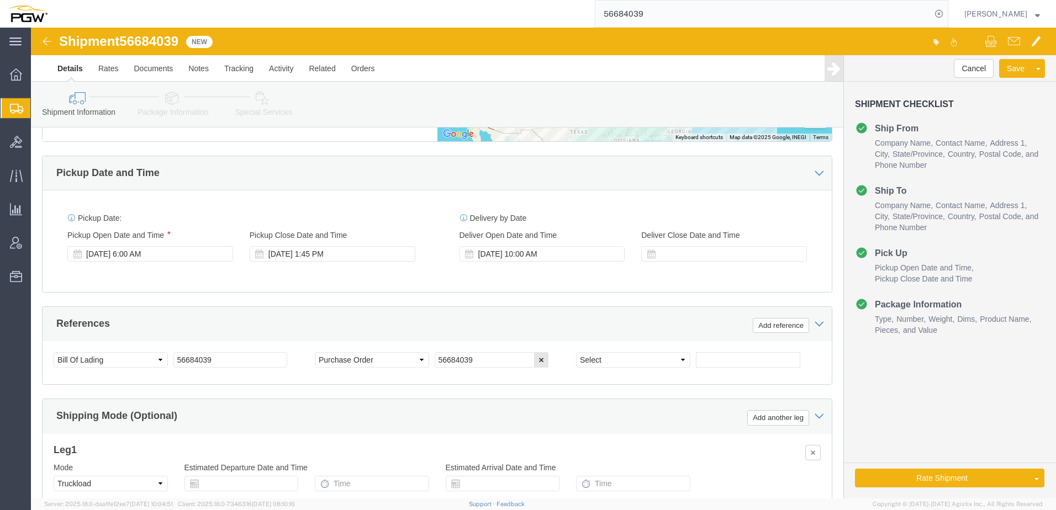
scroll to position [377, 0]
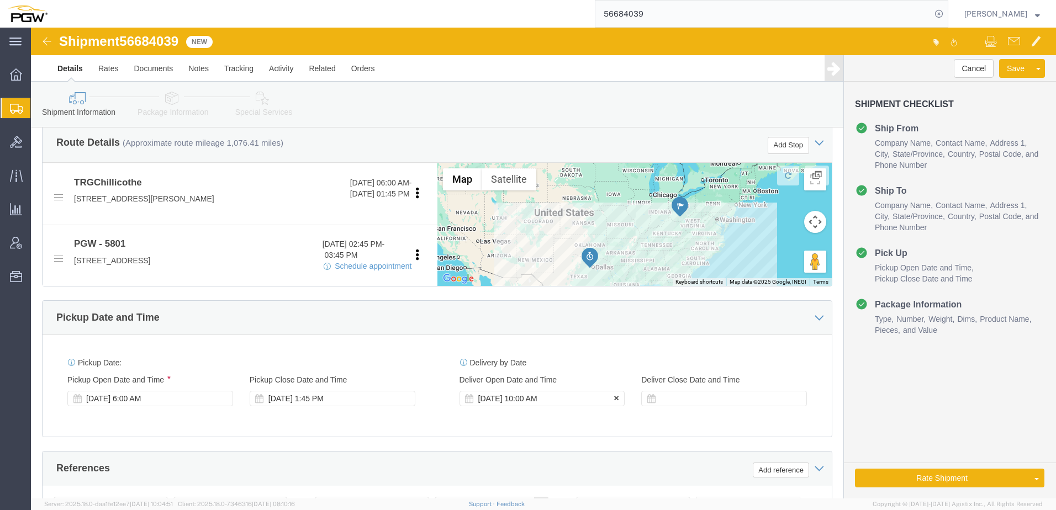
click div "Sep 05 2025 10:00 AM"
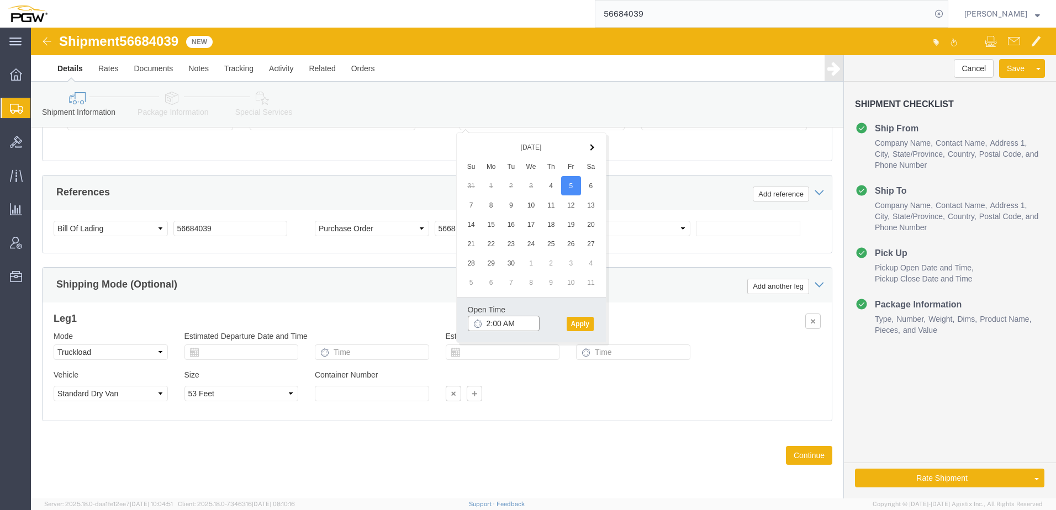
click input "2:00 AM"
type input "2:00 Pm"
click button "Apply"
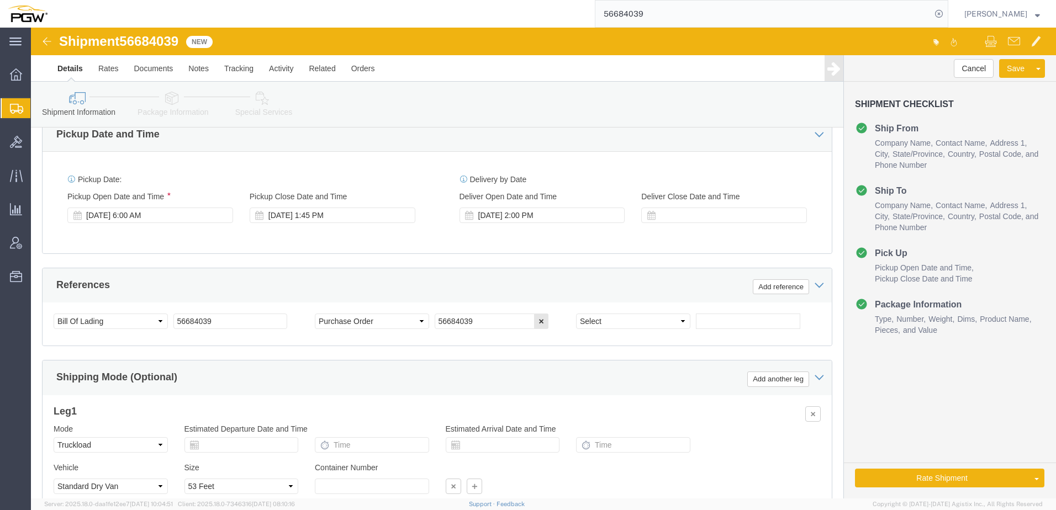
scroll to position [433, 0]
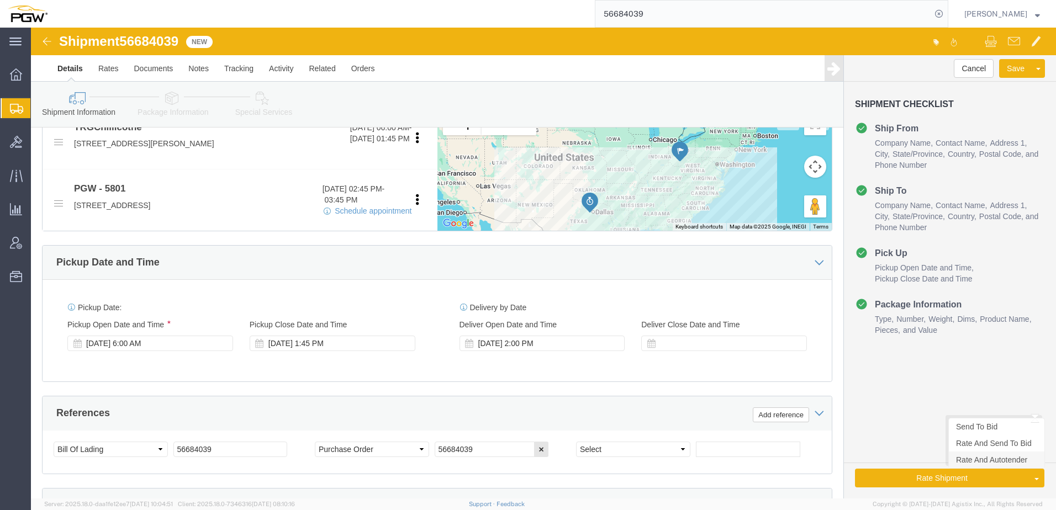
click link "Rate And Autotender"
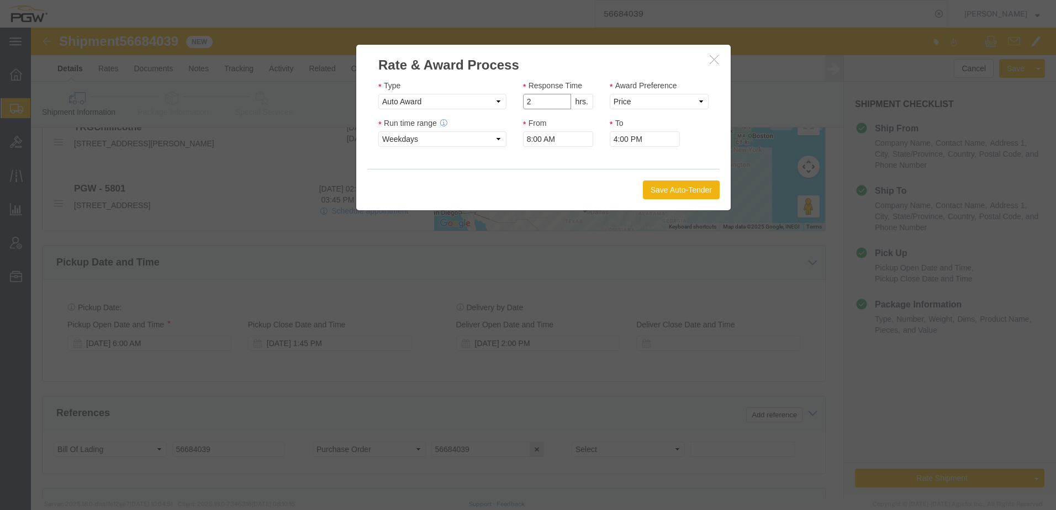
click input "2"
type input "1"
click input "1"
click select "Price Carrier Rank"
select select "LANE_RANK"
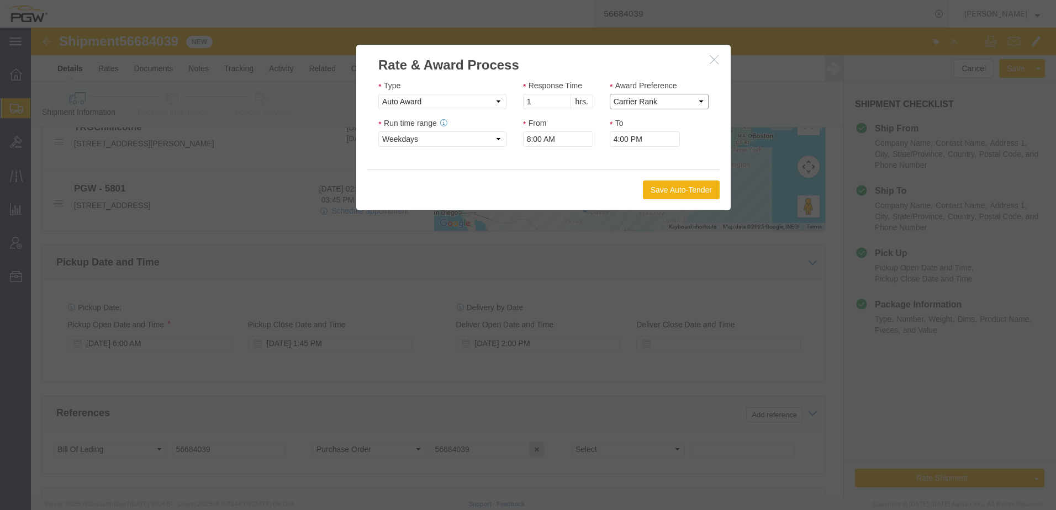
click select "Price Carrier Rank"
click button "Save Auto-Tender"
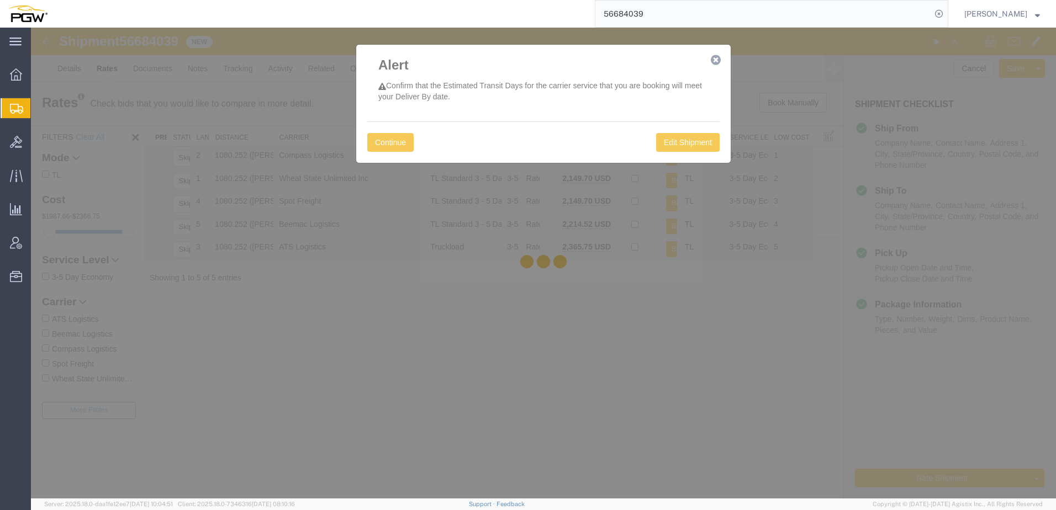
scroll to position [0, 0]
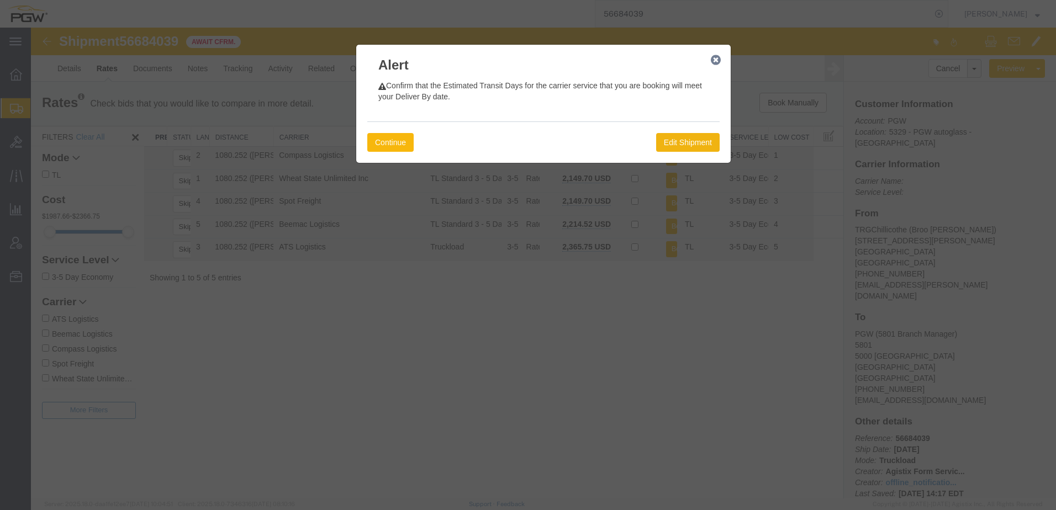
click at [391, 143] on button "Continue" at bounding box center [390, 142] width 46 height 19
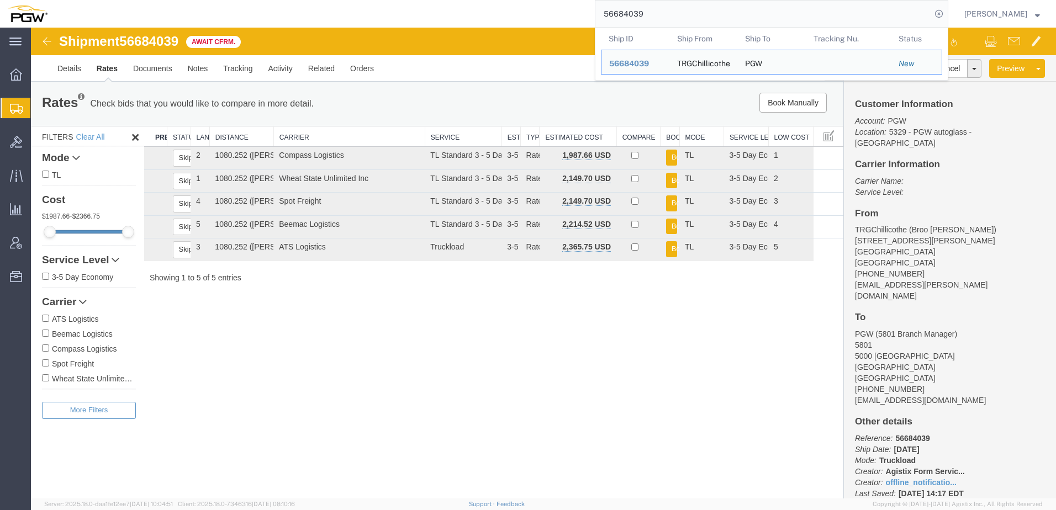
drag, startPoint x: 684, startPoint y: 14, endPoint x: 485, endPoint y: 14, distance: 198.9
click at [485, 14] on div "56684039 Ship ID Ship From Ship To Tracking Nu. Status Ship ID 56684039 Ship Fr…" at bounding box center [501, 14] width 893 height 28
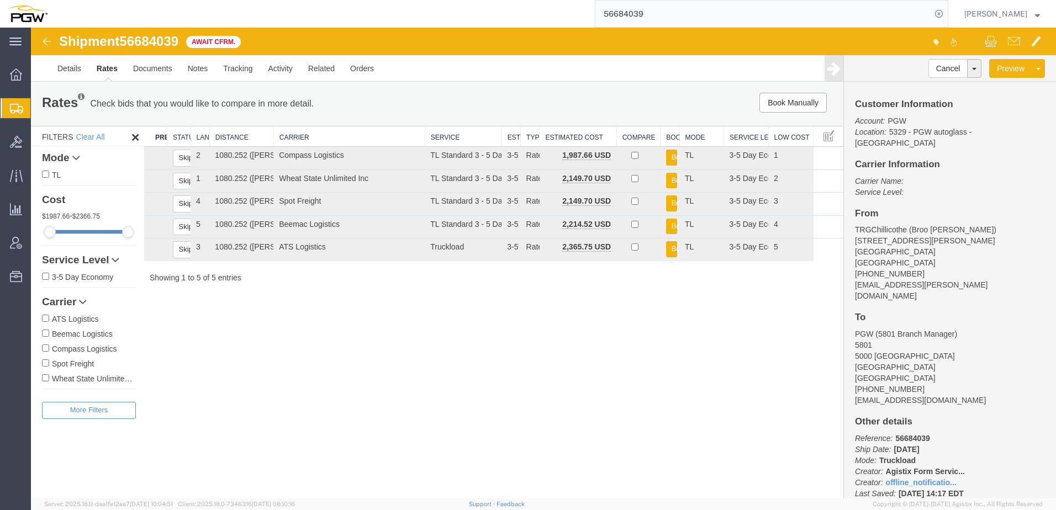
paste input "701032"
type input "56701032"
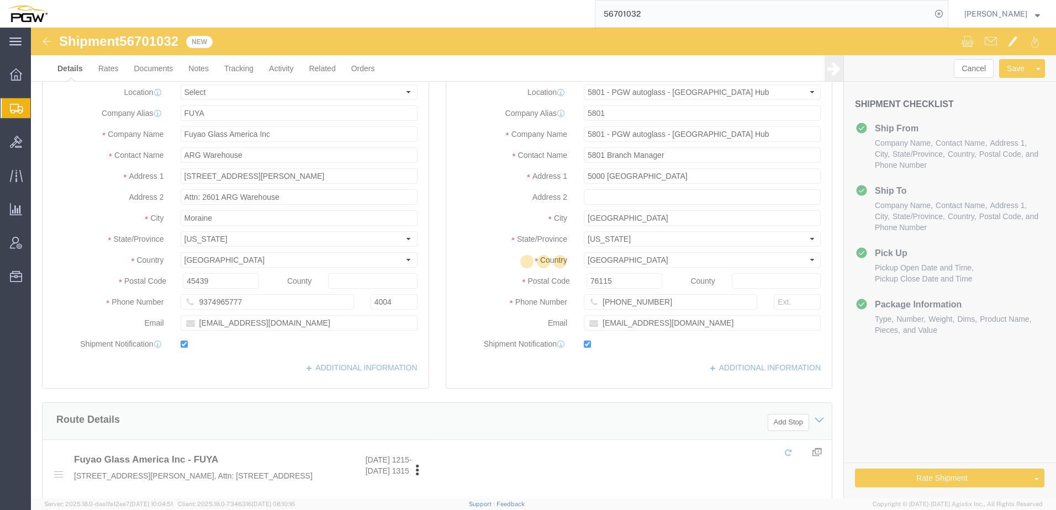
select select "62891"
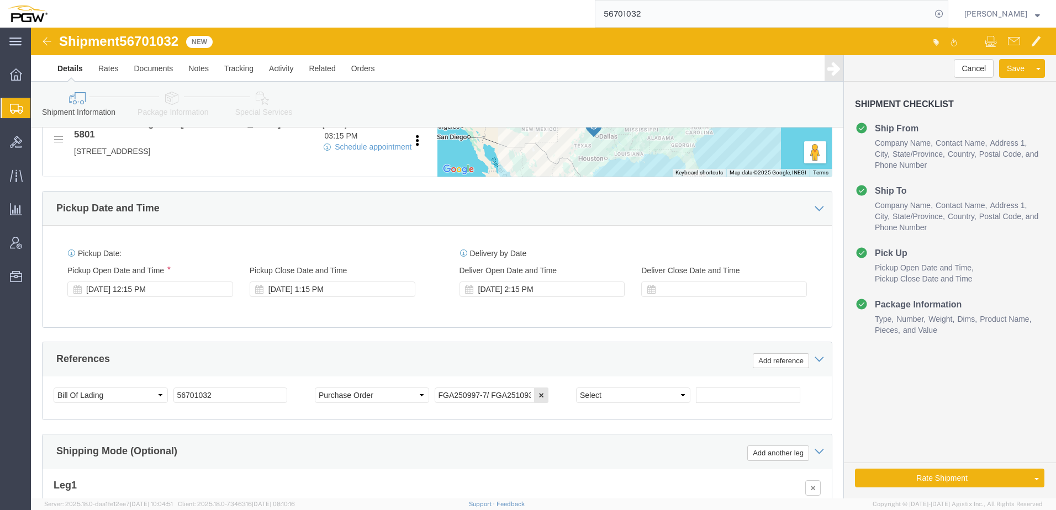
scroll to position [552, 0]
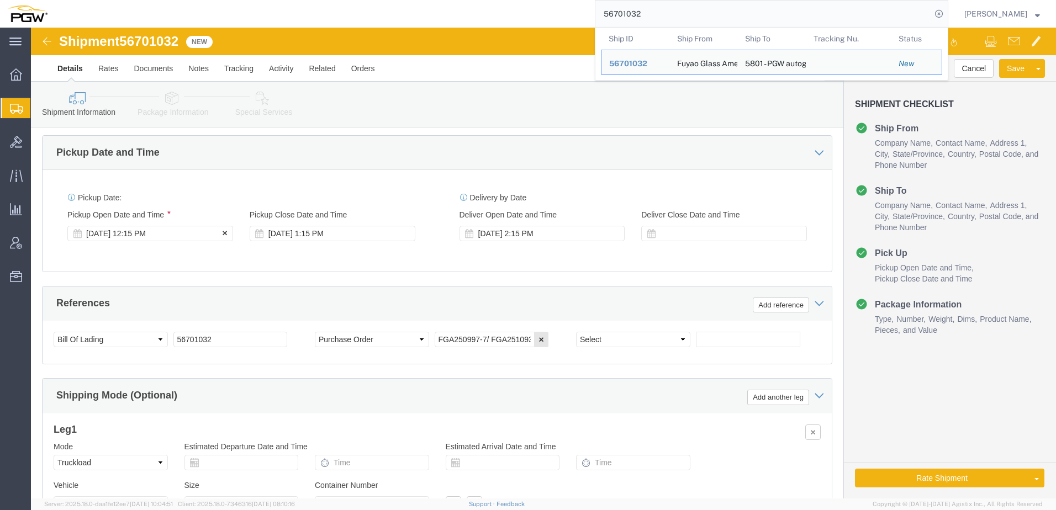
click div "Sep 05 2025 12:15 PM"
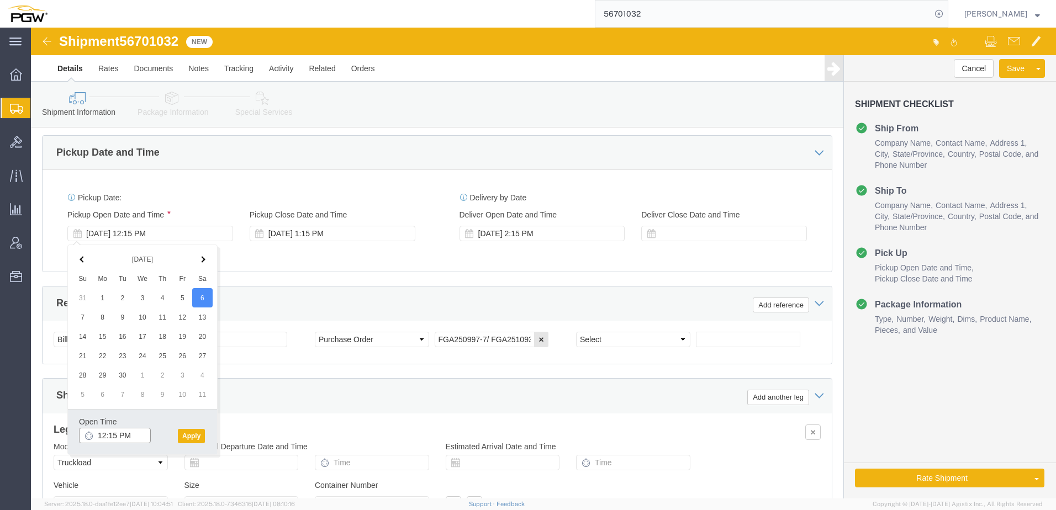
click input "12:15 PM"
type input "8:00 AM"
click button "Apply"
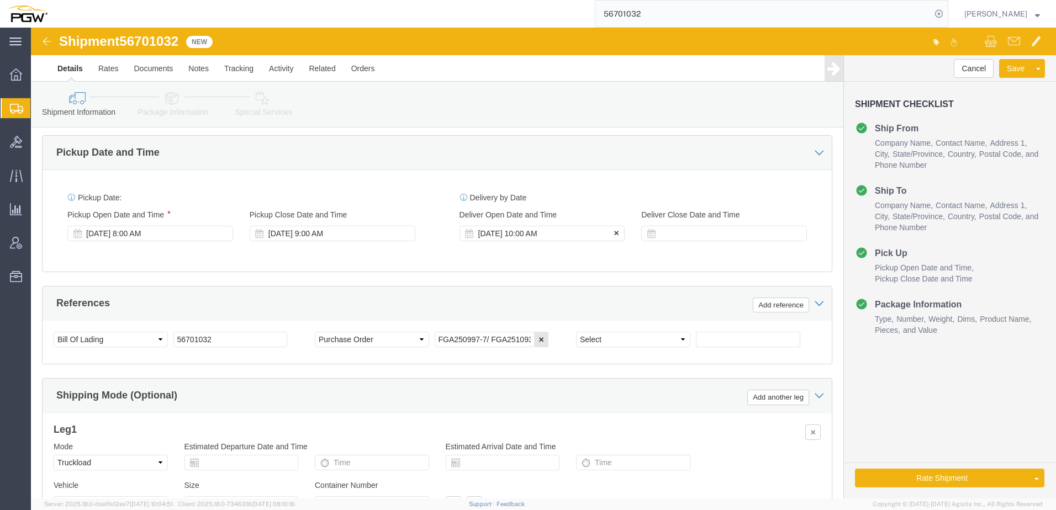
click div "[DATE] 10:00 AM"
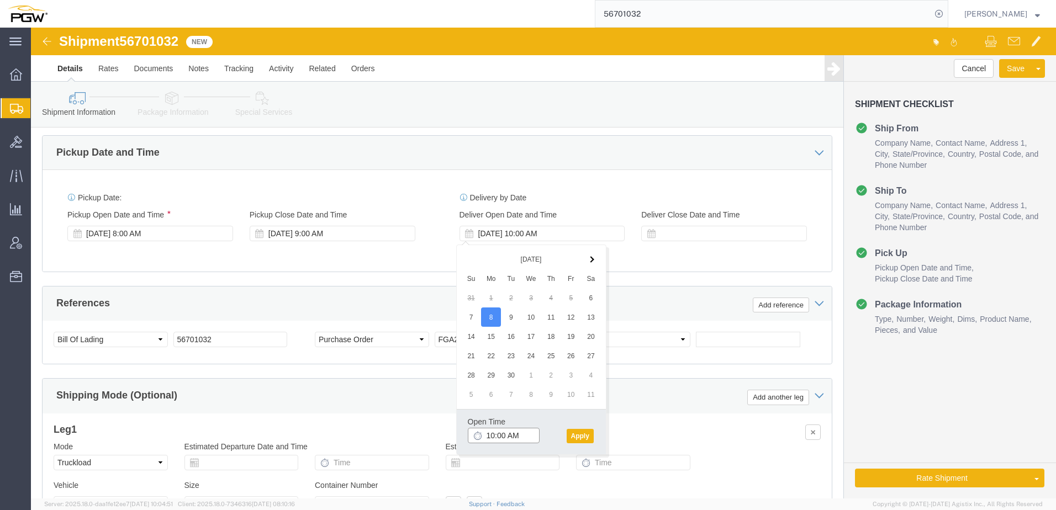
click input "10:00 AM"
type input "8:00 AM"
click button "Apply"
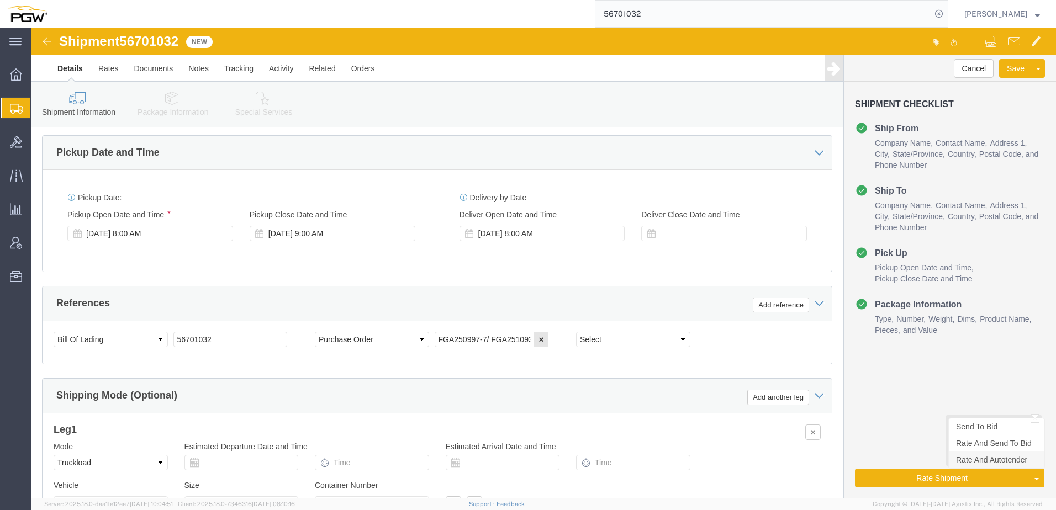
click link "Rate And Autotender"
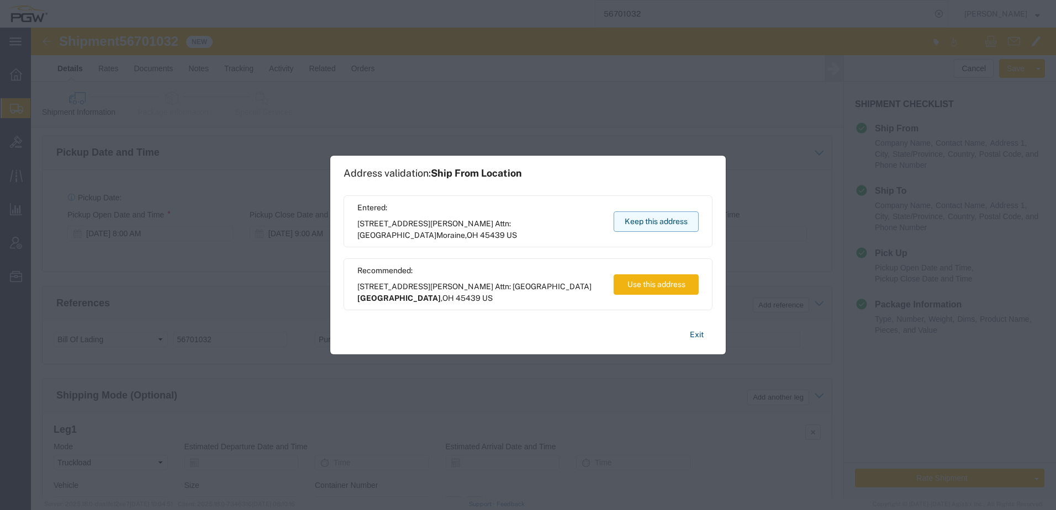
click at [665, 217] on button "Keep this address" at bounding box center [656, 222] width 85 height 20
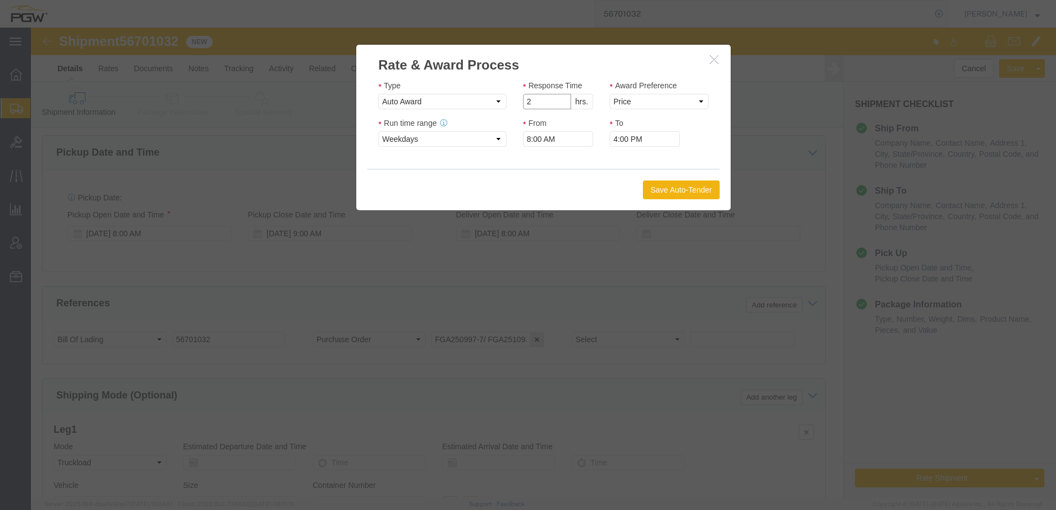
click input "2"
type input "1"
click input "1"
click select "Price Carrier Rank"
select select "LANE_RANK"
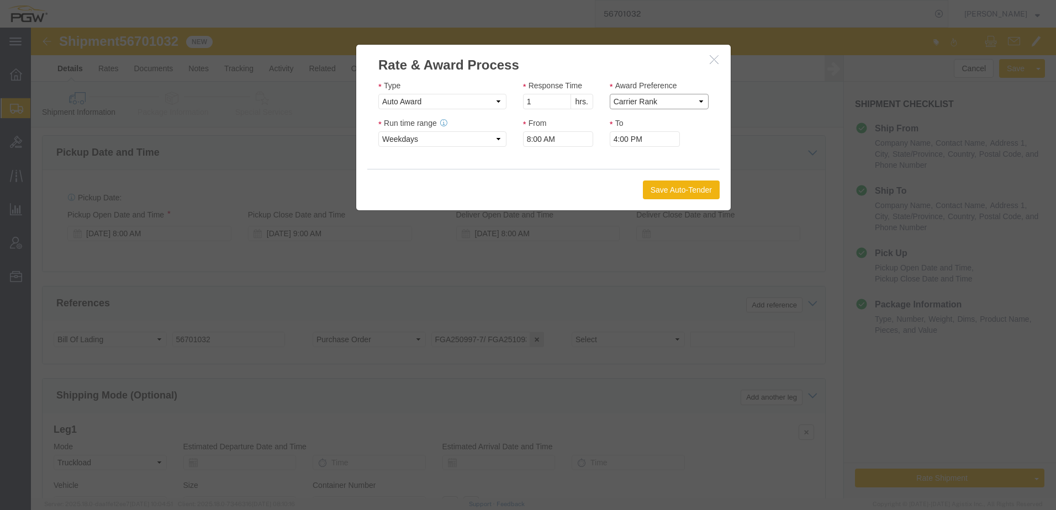
click select "Price Carrier Rank"
click button "Save Auto-Tender"
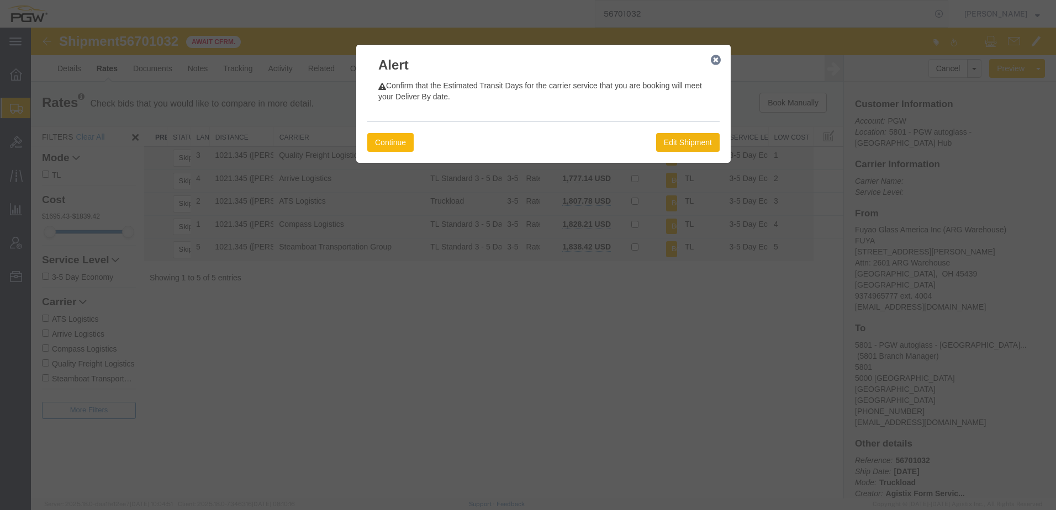
click at [391, 143] on button "Continue" at bounding box center [390, 142] width 46 height 19
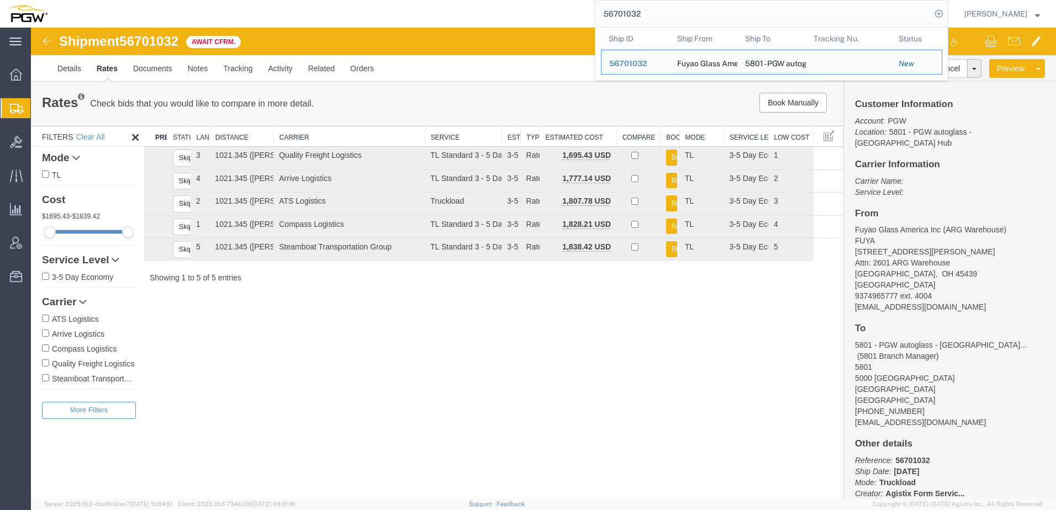
drag, startPoint x: 683, startPoint y: 12, endPoint x: 441, endPoint y: 10, distance: 241.4
click at [397, 6] on div "56701032 Ship ID Ship From Ship To Tracking Nu. Status Ship ID 56701032 Ship Fr…" at bounding box center [501, 14] width 893 height 28
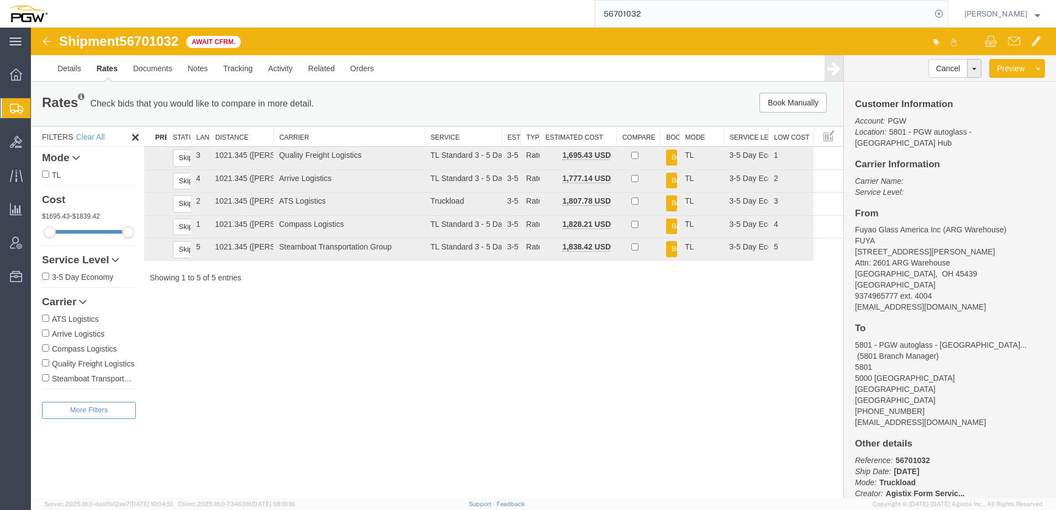
paste input "9"
type input "56701039"
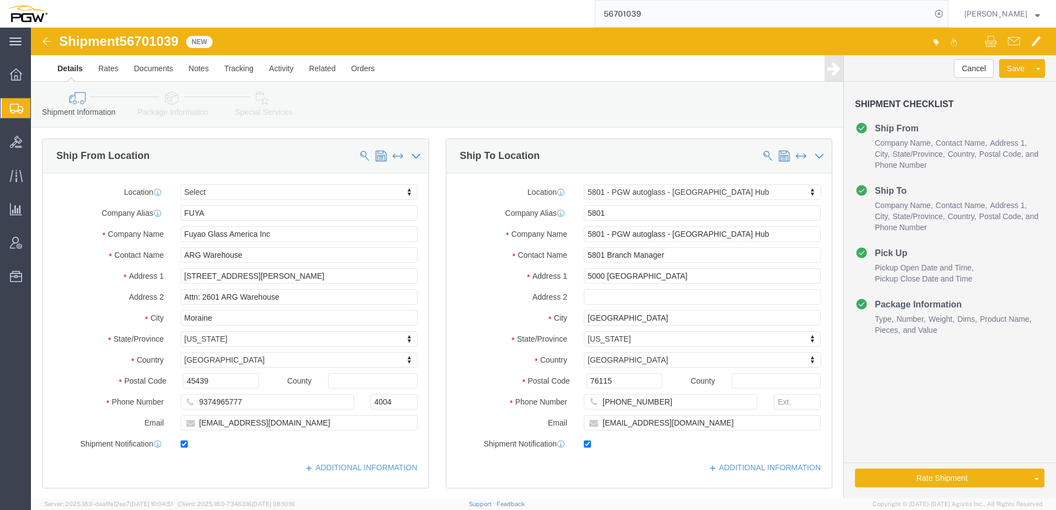
select select "62891"
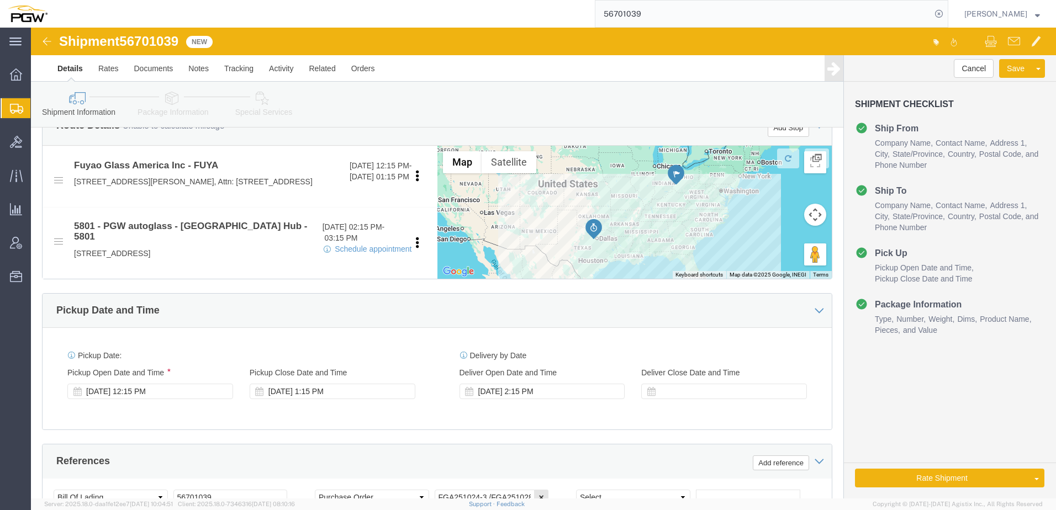
scroll to position [497, 0]
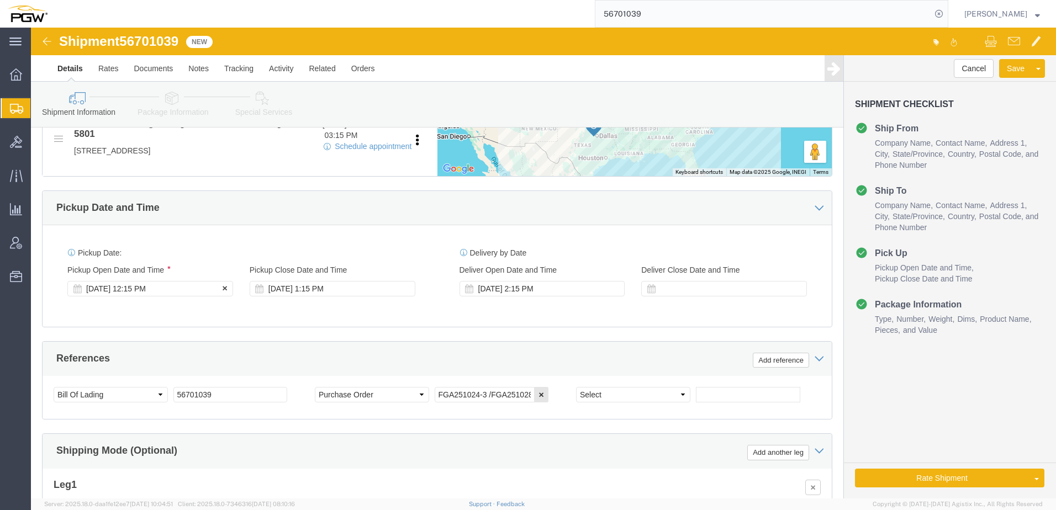
click div "Sep 05 2025 12:15 PM"
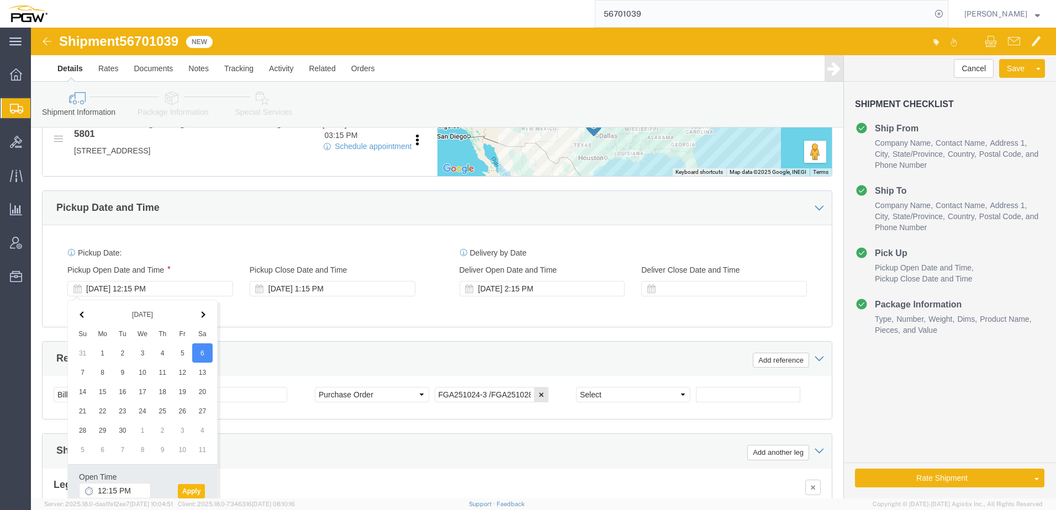
click button "Apply"
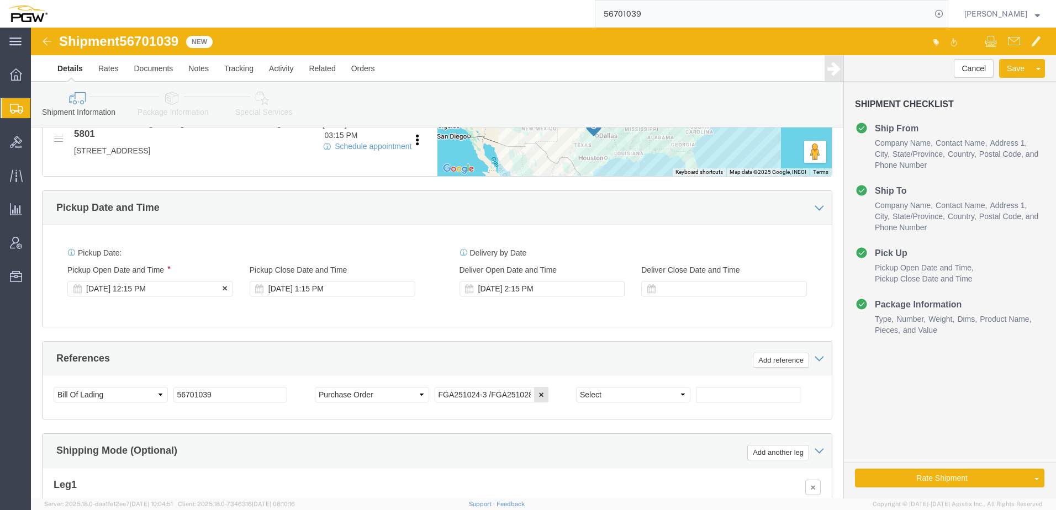
click div "Sep 06 2025 12:15 PM"
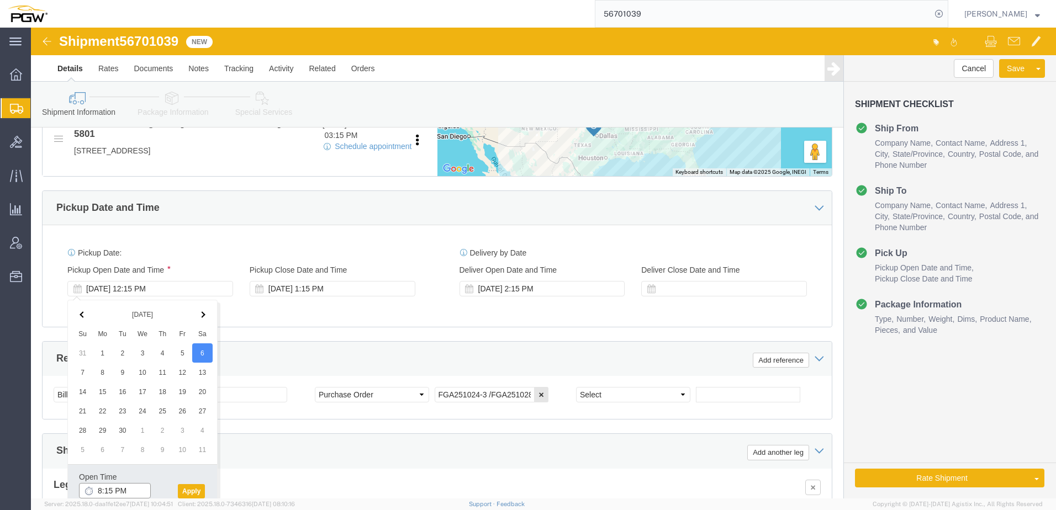
click input "8:15 PM"
click body "Shipment 56701039 New Details Rates Documents Notes Tracking Activity Related O…"
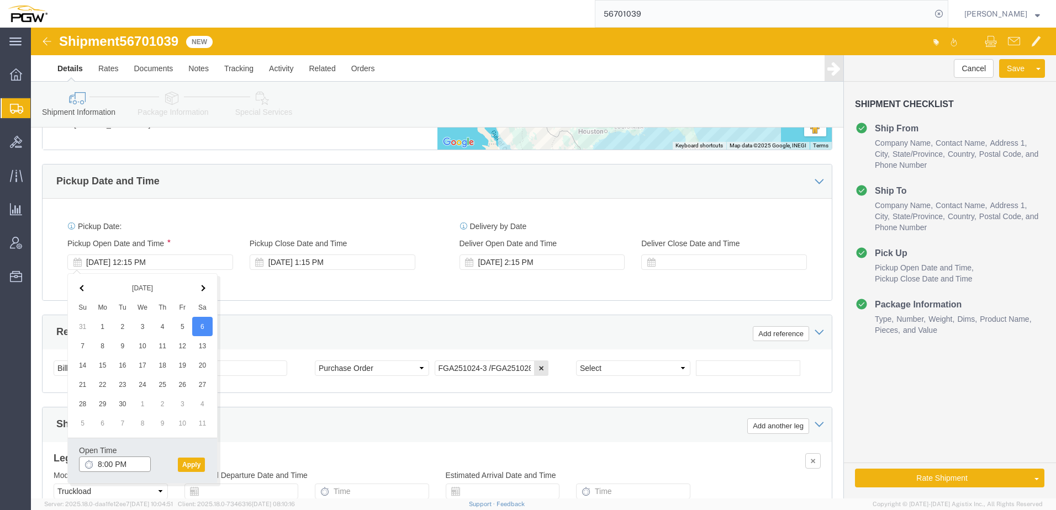
click input "8:00 PM"
type input "8:00 AM"
click button "Apply"
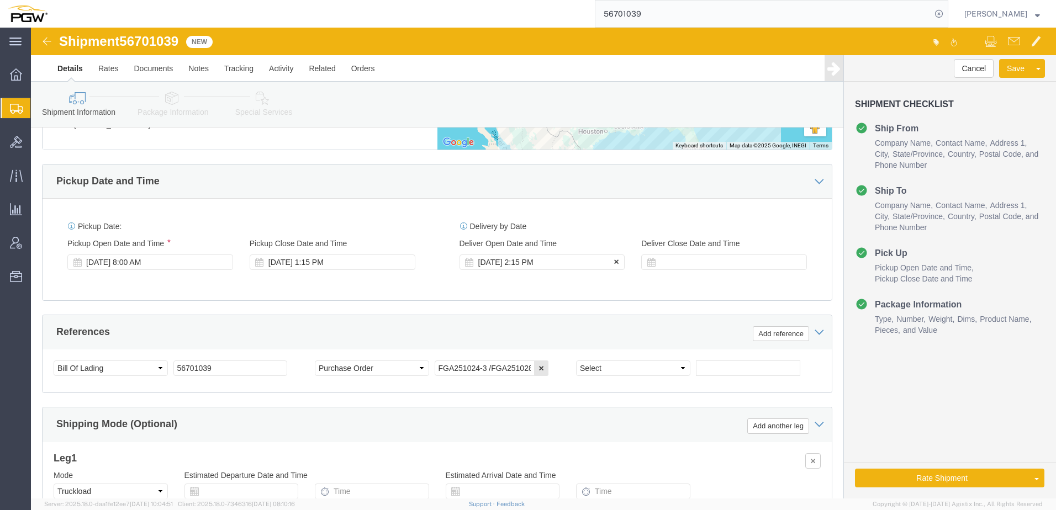
click div "Sep 06 2025 2:15 PM"
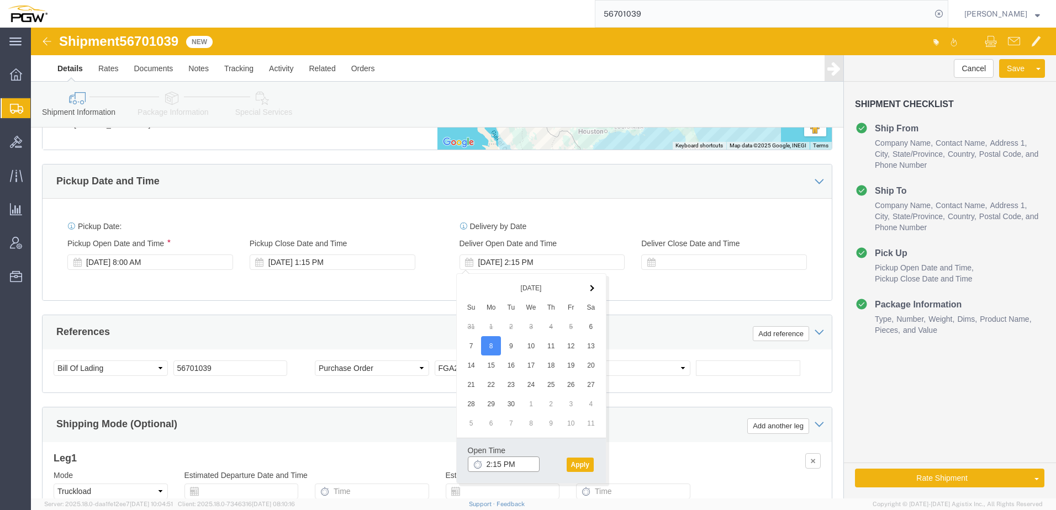
click input "2:15 PM"
type input "10:00 AM"
click button "Apply"
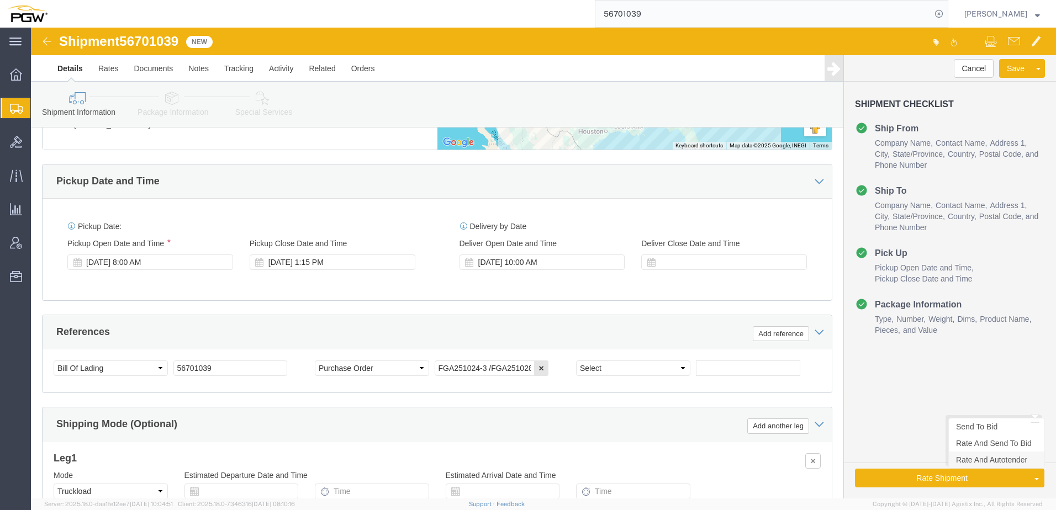
click link "Rate And Autotender"
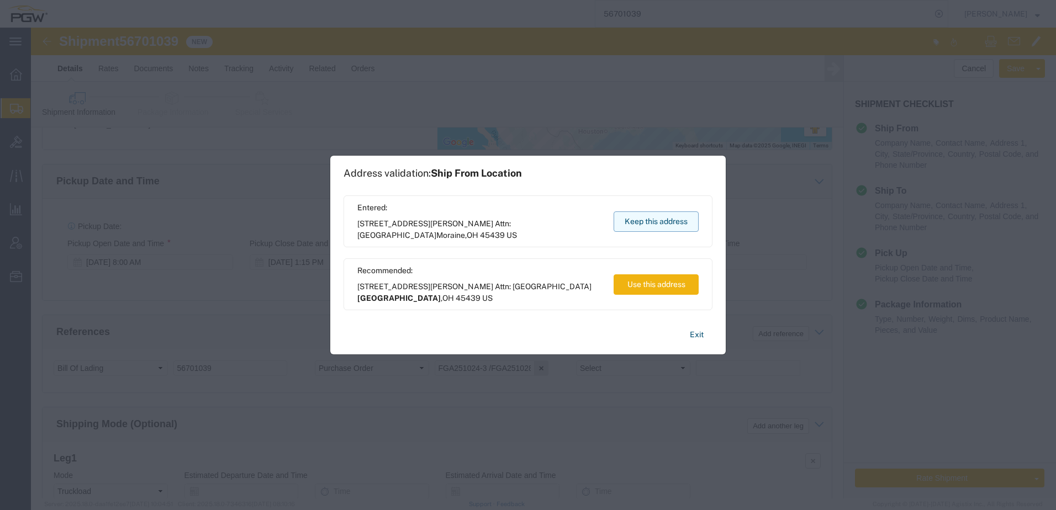
click at [650, 217] on button "Keep this address" at bounding box center [656, 222] width 85 height 20
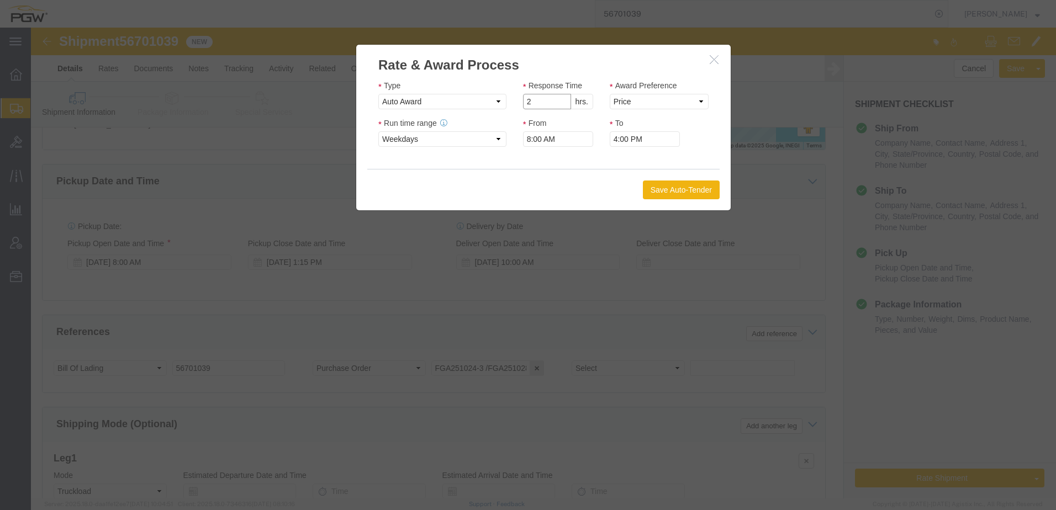
click input "2"
type input "1"
click input "1"
click select "Price Carrier Rank"
select select "LANE_RANK"
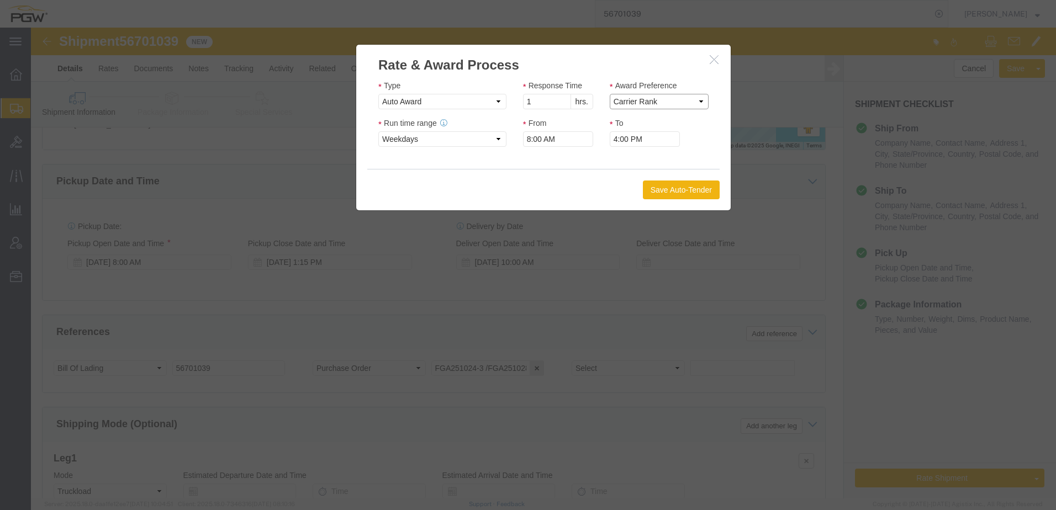
click select "Price Carrier Rank"
click button "Save Auto-Tender"
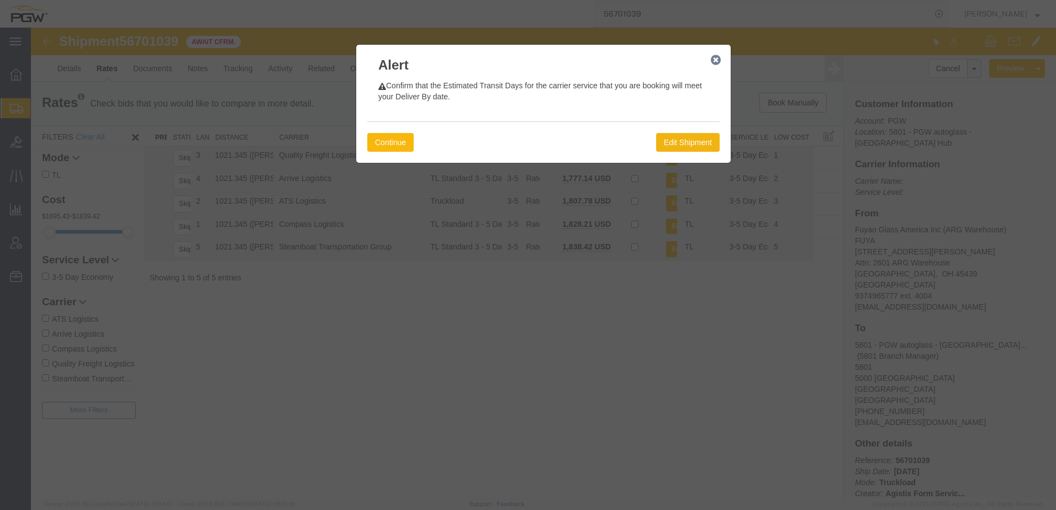
click at [396, 145] on button "Continue" at bounding box center [390, 142] width 46 height 19
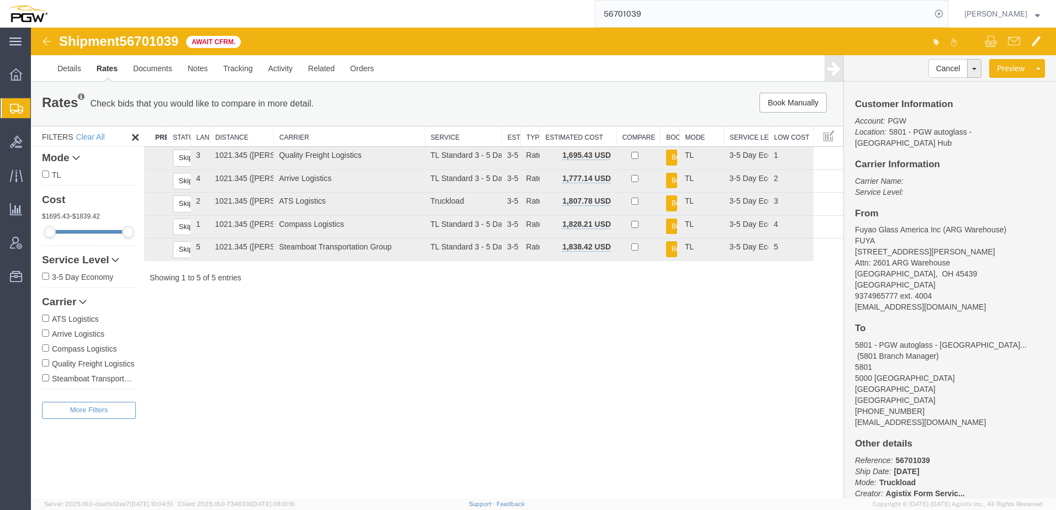
click at [333, 360] on div "Shipment 56701039 5 of 5 Await Cfrm. Details Rates Documents Notes Tracking Act…" at bounding box center [543, 263] width 1025 height 471
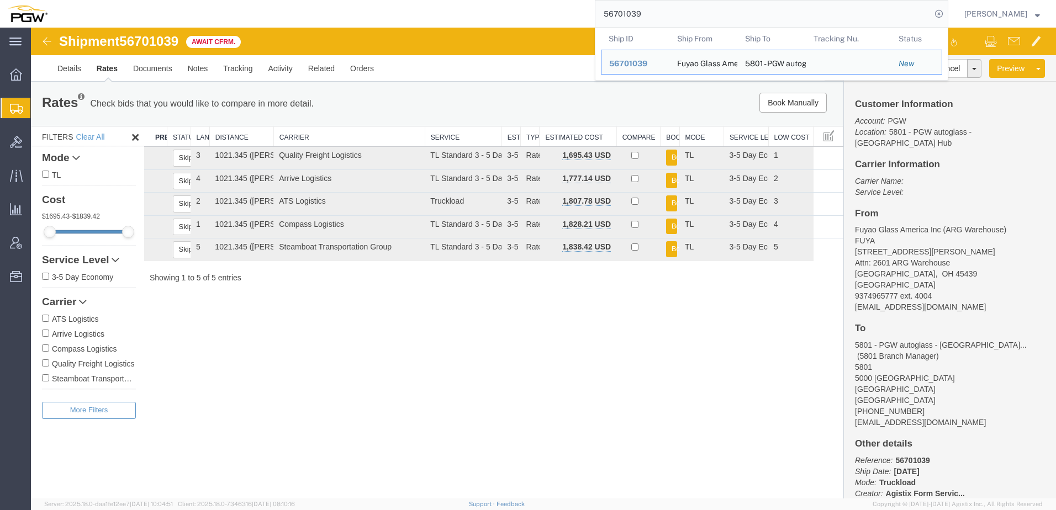
drag, startPoint x: 657, startPoint y: 18, endPoint x: 488, endPoint y: 18, distance: 168.5
click at [490, 17] on div "56701039 Ship ID Ship From Ship To Tracking Nu. Status Ship ID 56701039 Ship Fr…" at bounding box center [501, 14] width 893 height 28
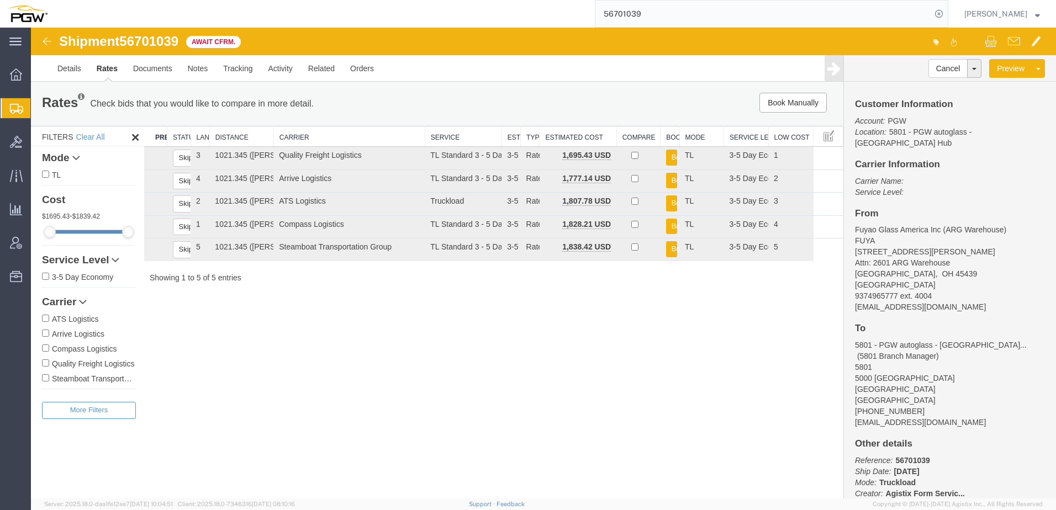
paste input "52"
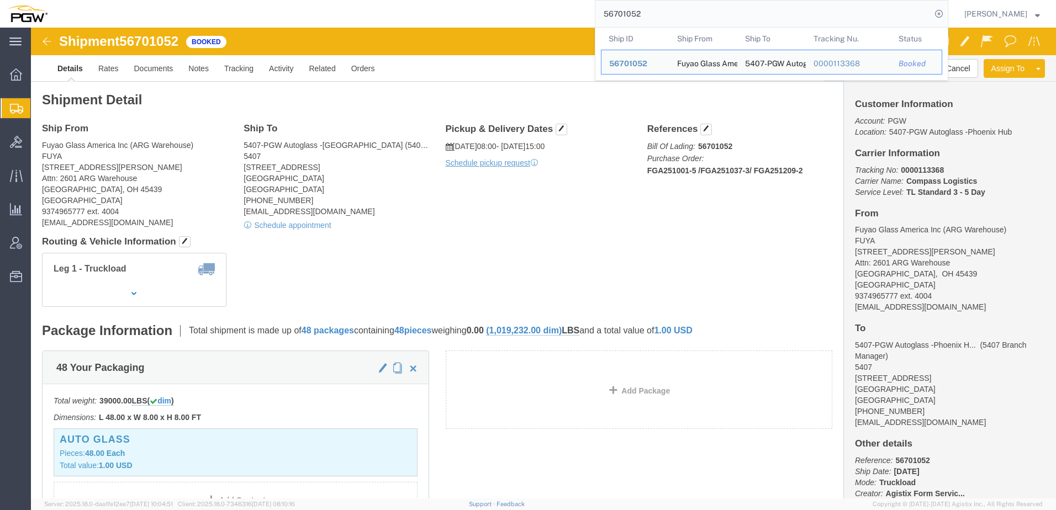
drag, startPoint x: 670, startPoint y: 15, endPoint x: 490, endPoint y: 22, distance: 179.7
click at [489, 22] on div "56701052 Ship ID Ship From Ship To Tracking Nu. Status Ship ID 56701052 Ship Fr…" at bounding box center [501, 14] width 893 height 28
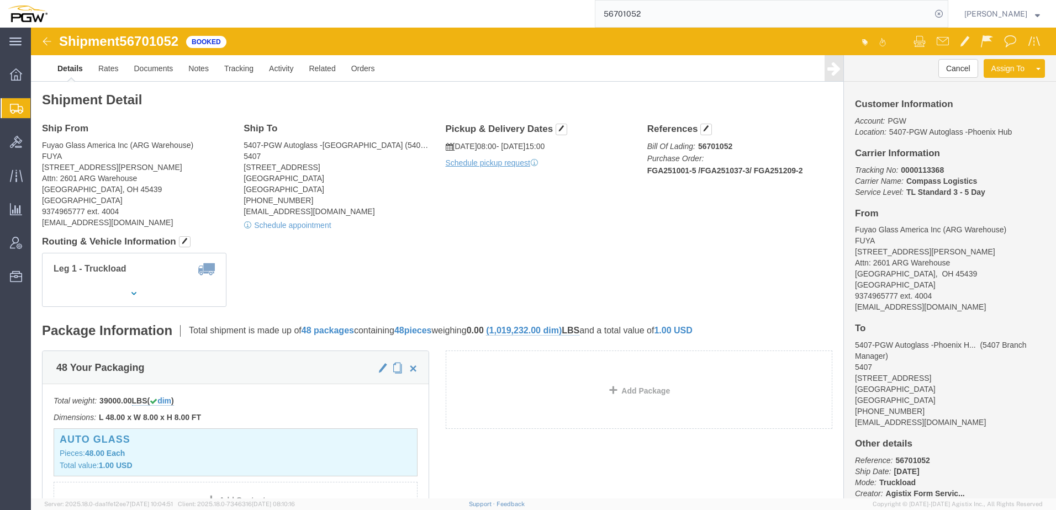
paste input "8"
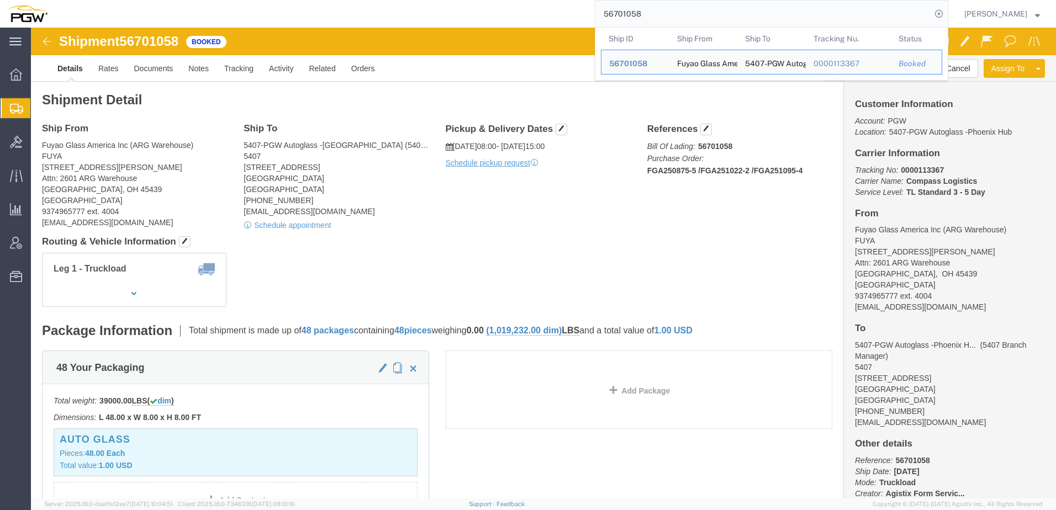
drag, startPoint x: 733, startPoint y: 8, endPoint x: 347, endPoint y: 26, distance: 386.6
click at [319, 21] on div "56701058 Ship ID Ship From Ship To Tracking Nu. Status Ship ID 56701058 Ship Fr…" at bounding box center [501, 14] width 893 height 28
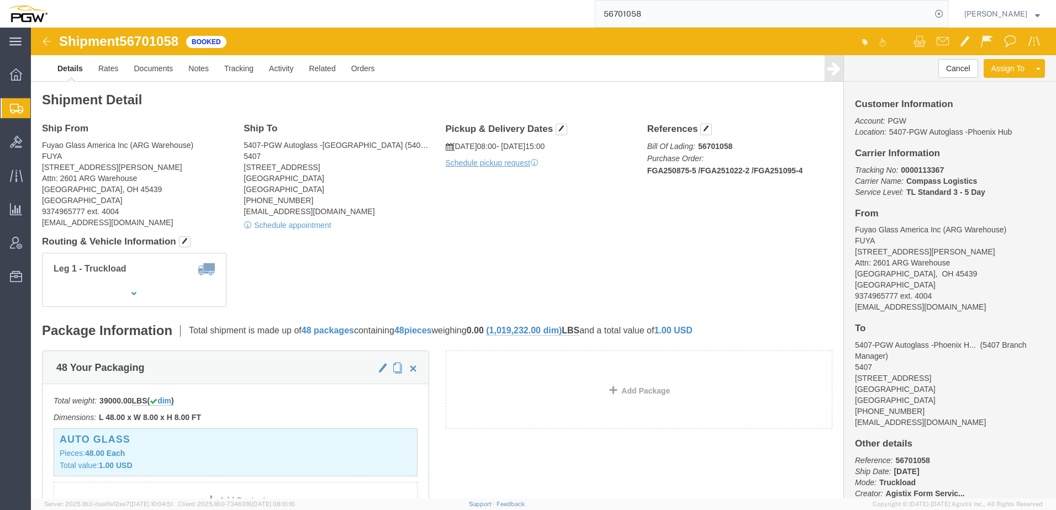
paste input "92"
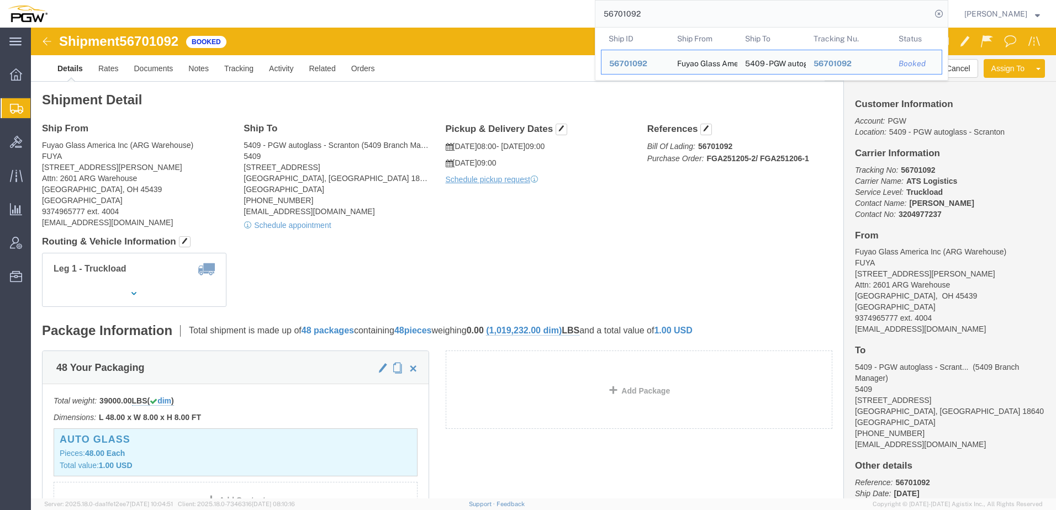
drag, startPoint x: 688, startPoint y: 18, endPoint x: 440, endPoint y: 4, distance: 248.5
click at [440, 4] on div "56701092 Ship ID Ship From Ship To Tracking Nu. Status Ship ID 56701092 Ship Fr…" at bounding box center [501, 14] width 893 height 28
paste input "9"
drag, startPoint x: 667, startPoint y: 8, endPoint x: 443, endPoint y: -7, distance: 224.8
click at [443, 0] on html "main_menu Created with Sketch. Collapse Menu Overview Shipments Shipment Manage…" at bounding box center [528, 255] width 1056 height 510
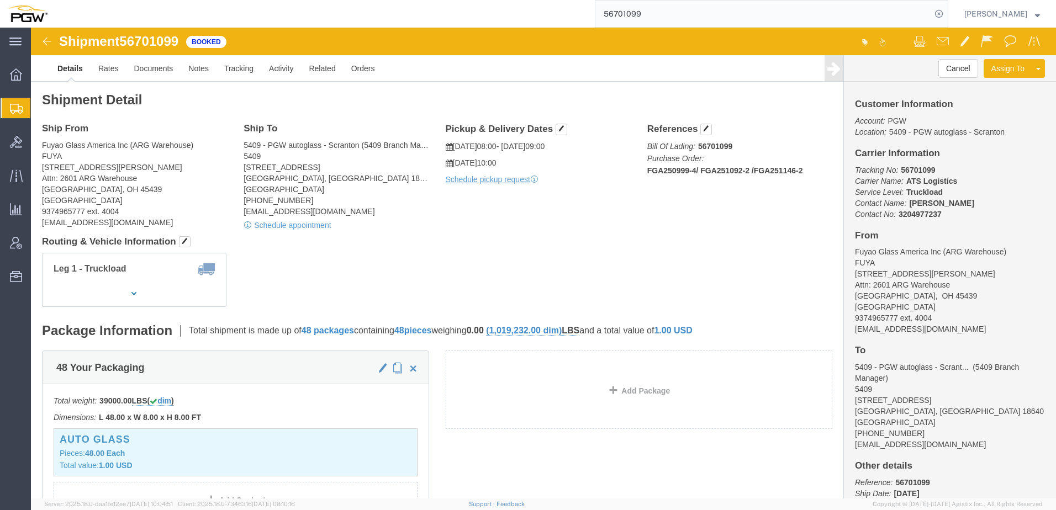
paste input "4"
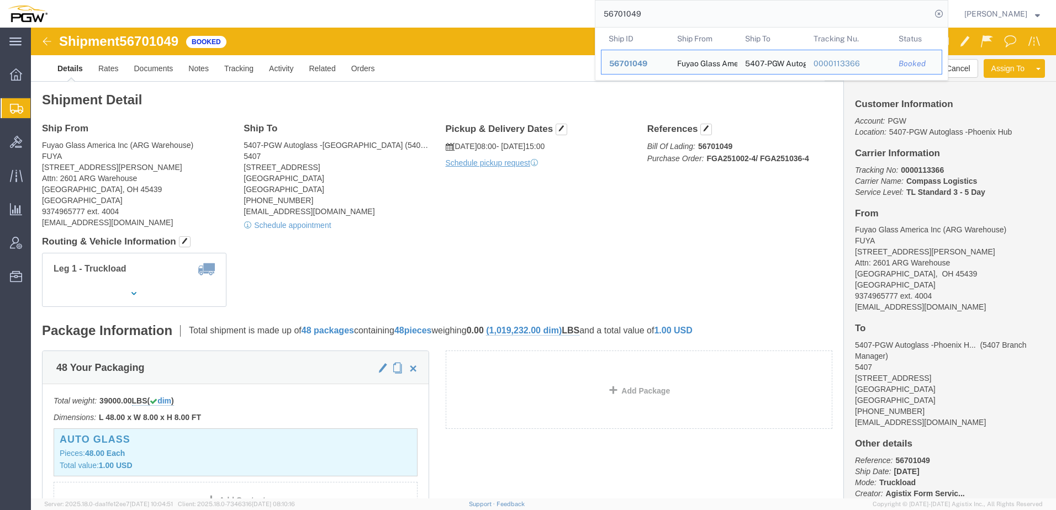
drag, startPoint x: 773, startPoint y: 12, endPoint x: 291, endPoint y: -2, distance: 482.5
click at [291, 0] on html "main_menu Created with Sketch. Collapse Menu Overview Shipments Shipment Manage…" at bounding box center [528, 255] width 1056 height 510
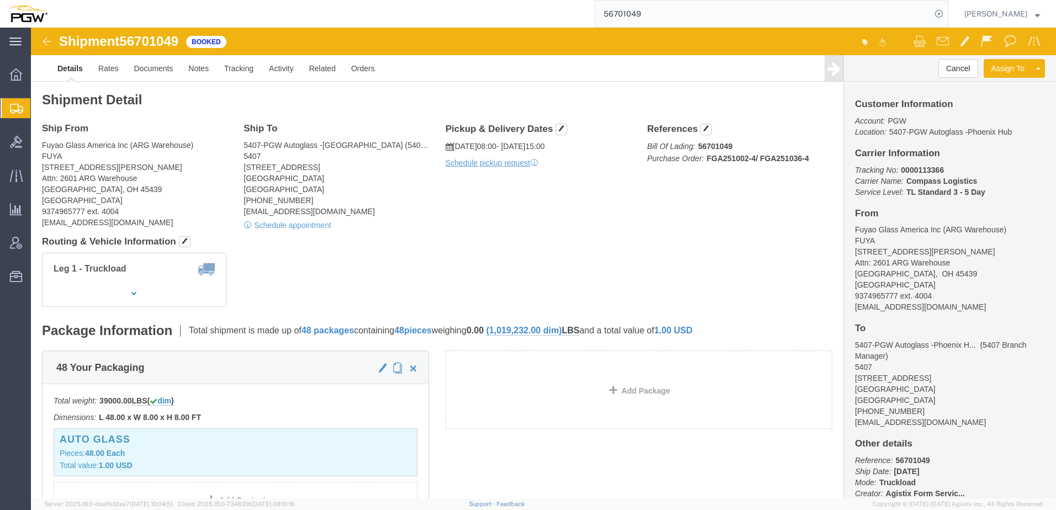
paste input "2260"
type input "56702260"
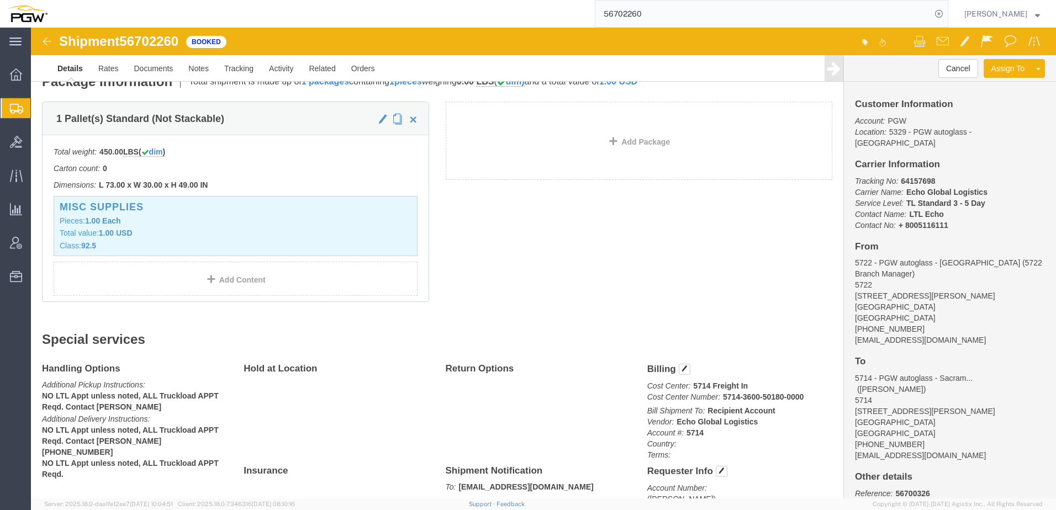
scroll to position [497, 0]
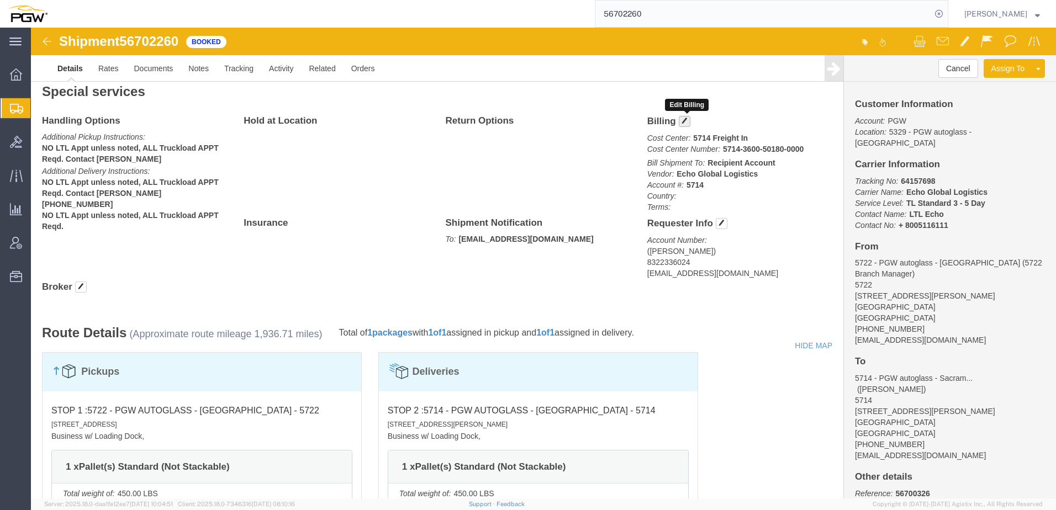
click span "button"
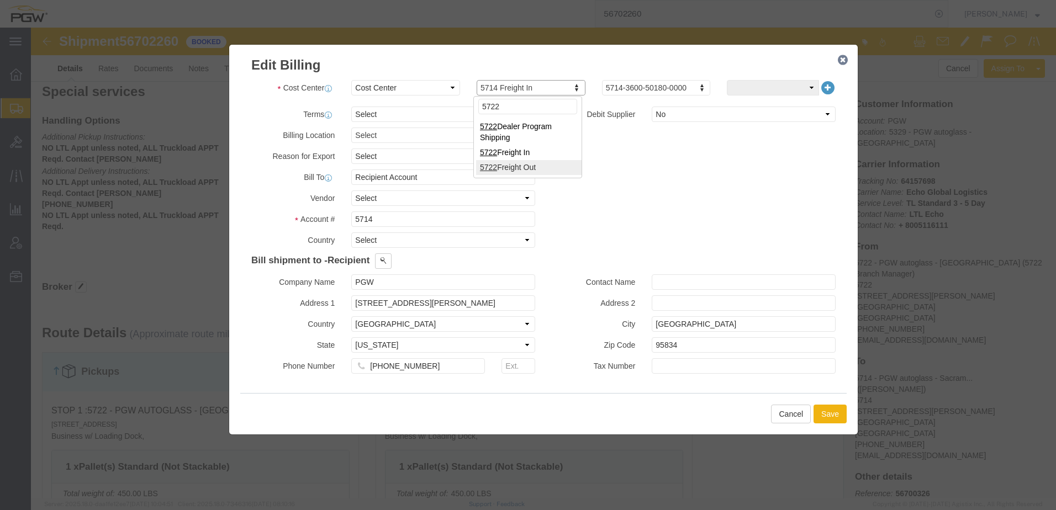
type input "5722"
drag, startPoint x: 371, startPoint y: 190, endPoint x: 188, endPoint y: 184, distance: 183.5
click div "Edit Billing Cost Center Select Buyer Cost Center Department Operations Number …"
type input "5722"
click button "Save"
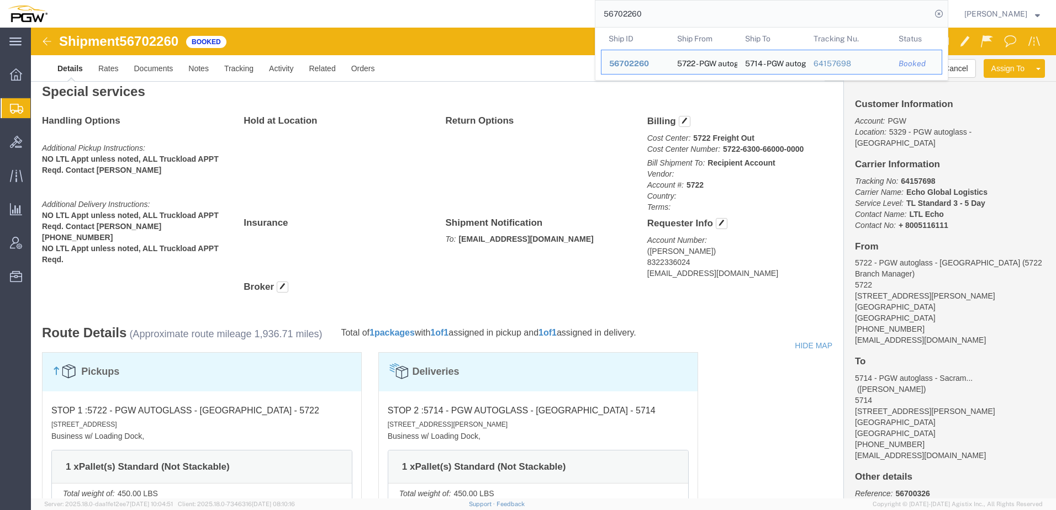
drag, startPoint x: 687, startPoint y: 10, endPoint x: 373, endPoint y: 4, distance: 313.3
click at [374, 4] on div "56702260 Ship ID Ship From Ship To Tracking Nu. Status Ship ID 56702260 Ship Fr…" at bounding box center [501, 14] width 893 height 28
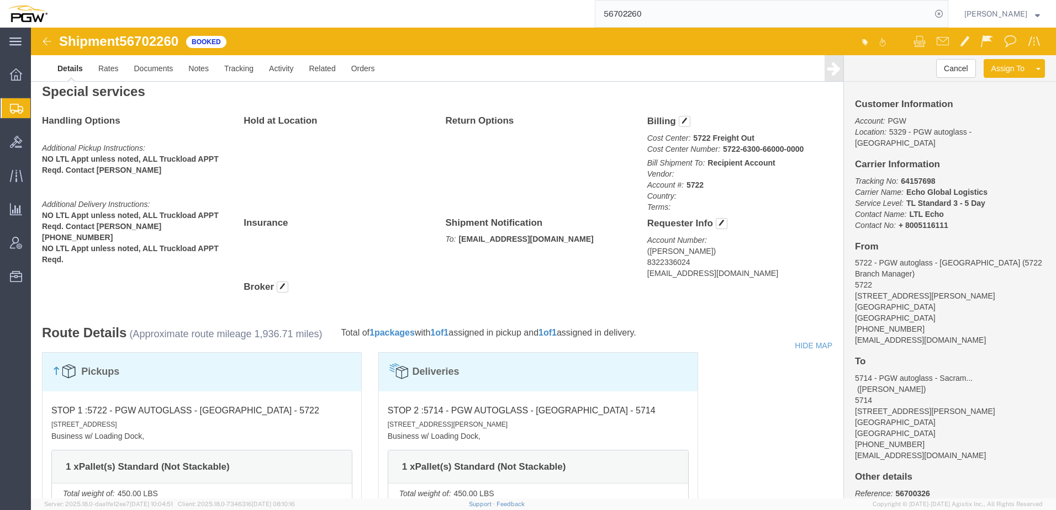
paste input "1058"
type input "56701058"
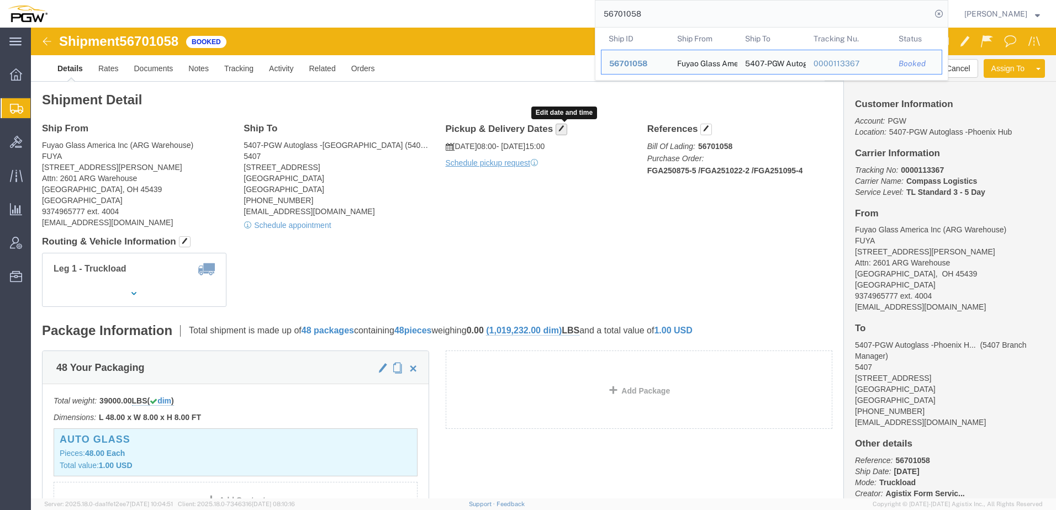
click button "button"
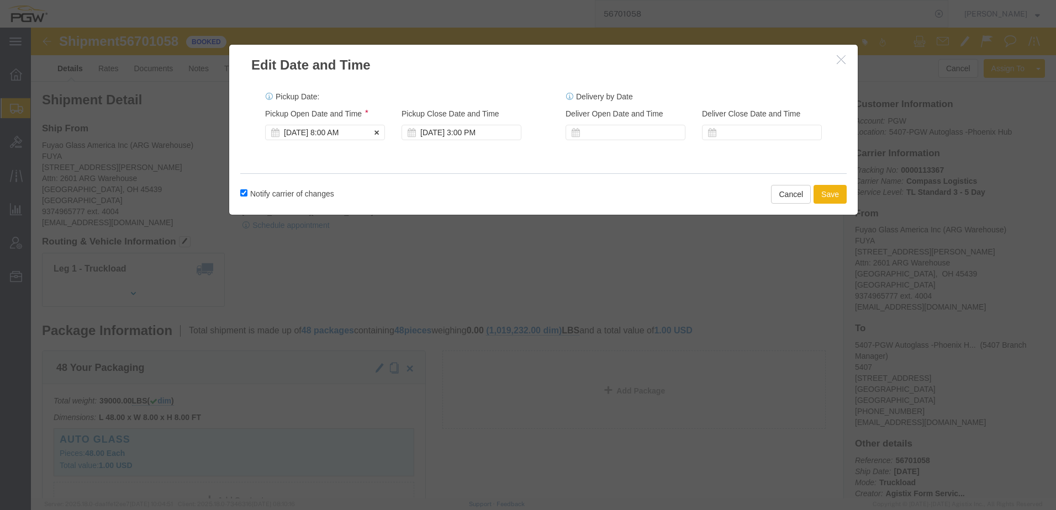
click div "[DATE] 8:00 AM"
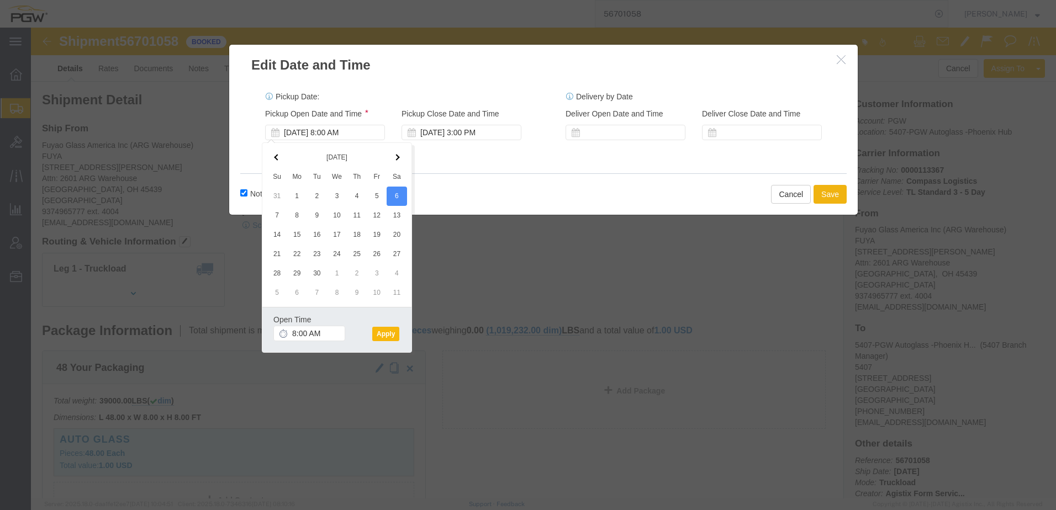
click button "Apply"
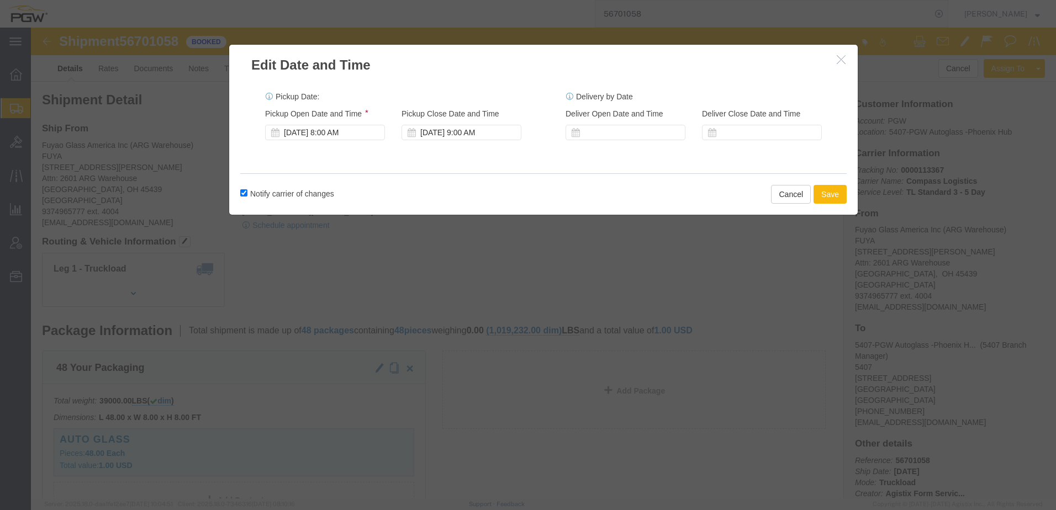
click button "Save"
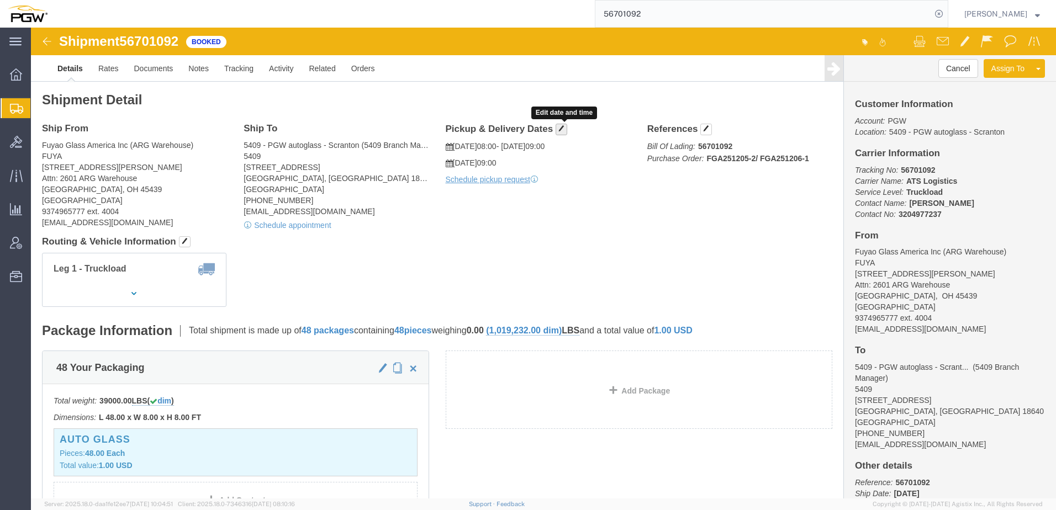
click span "button"
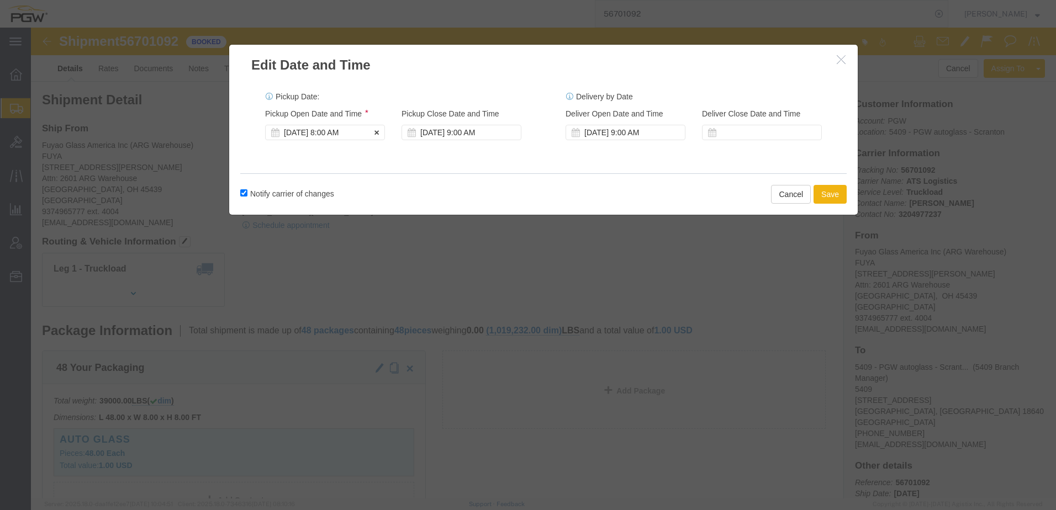
click div "[DATE] 8:00 AM"
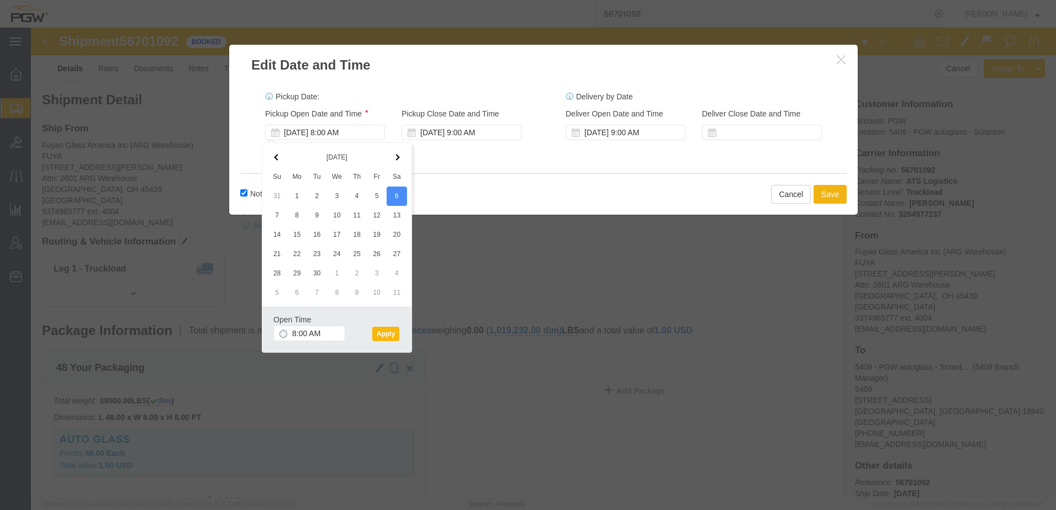
click button "Apply"
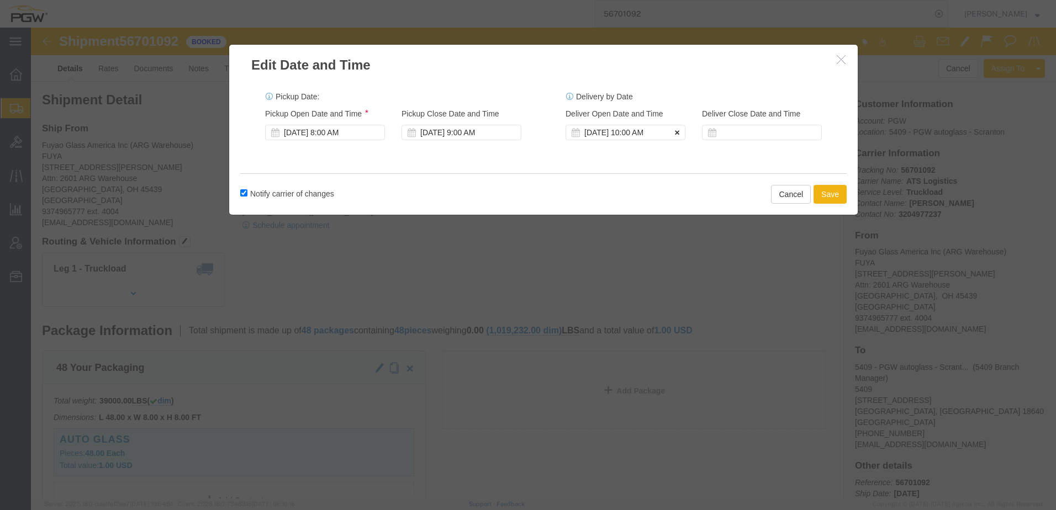
click icon
click button "Save"
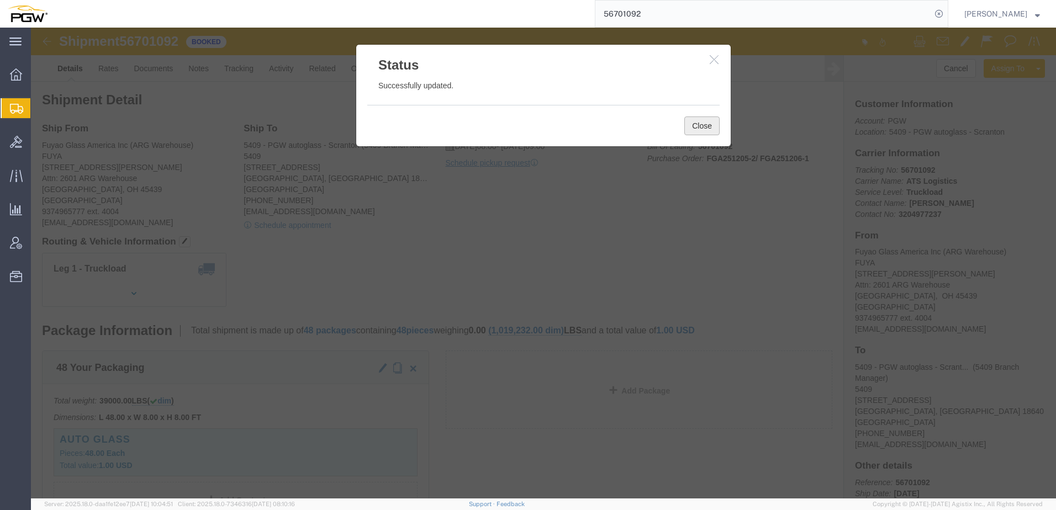
click button "Close"
